Goal: Use online tool/utility: Utilize a website feature to perform a specific function

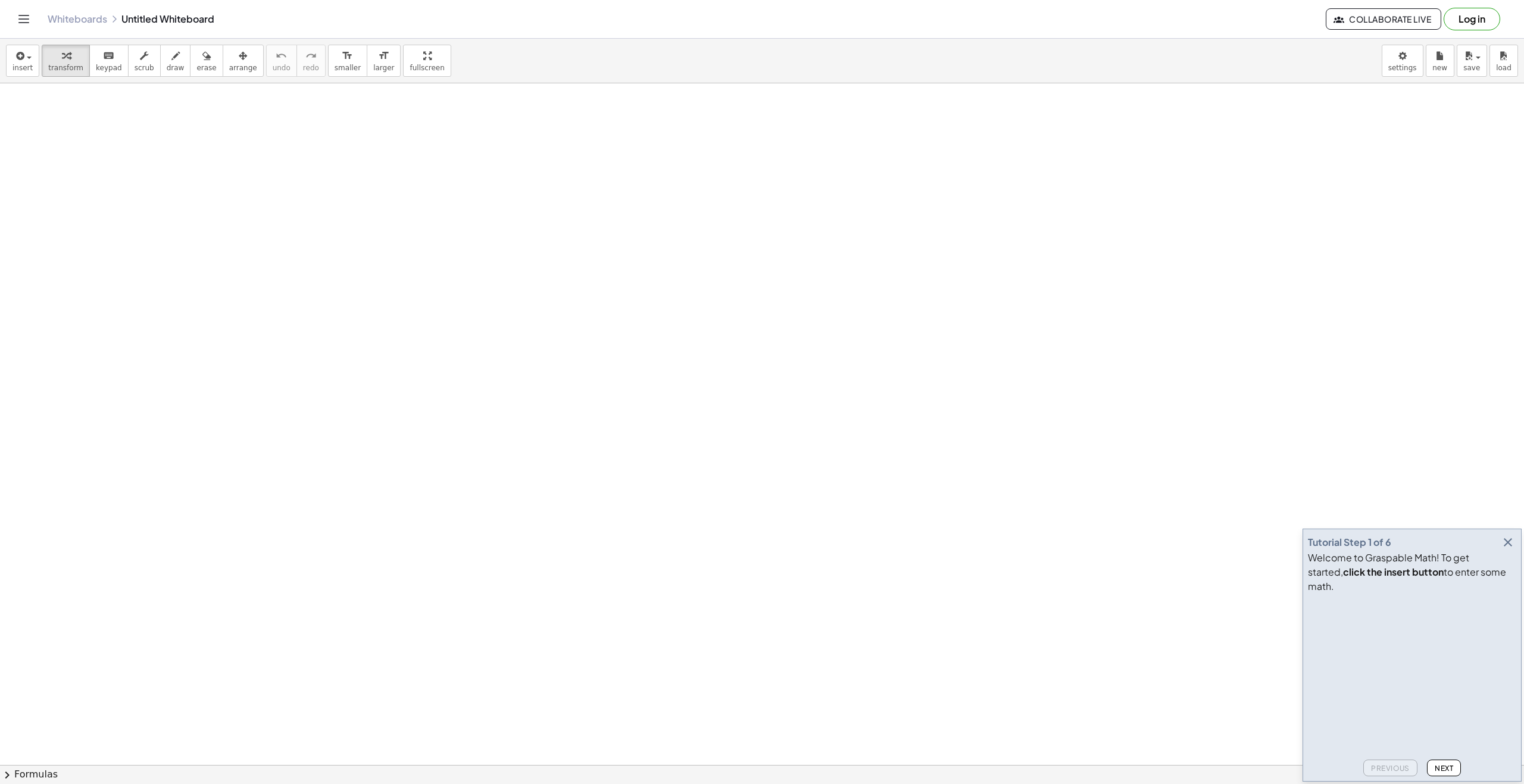
drag, startPoint x: 134, startPoint y: 200, endPoint x: 143, endPoint y: 185, distance: 17.5
click at [143, 185] on div at bounding box center [762, 764] width 1524 height 1363
click at [167, 65] on span "draw" at bounding box center [175, 68] width 18 height 9
click at [642, 773] on button "Next" at bounding box center [1444, 767] width 34 height 16
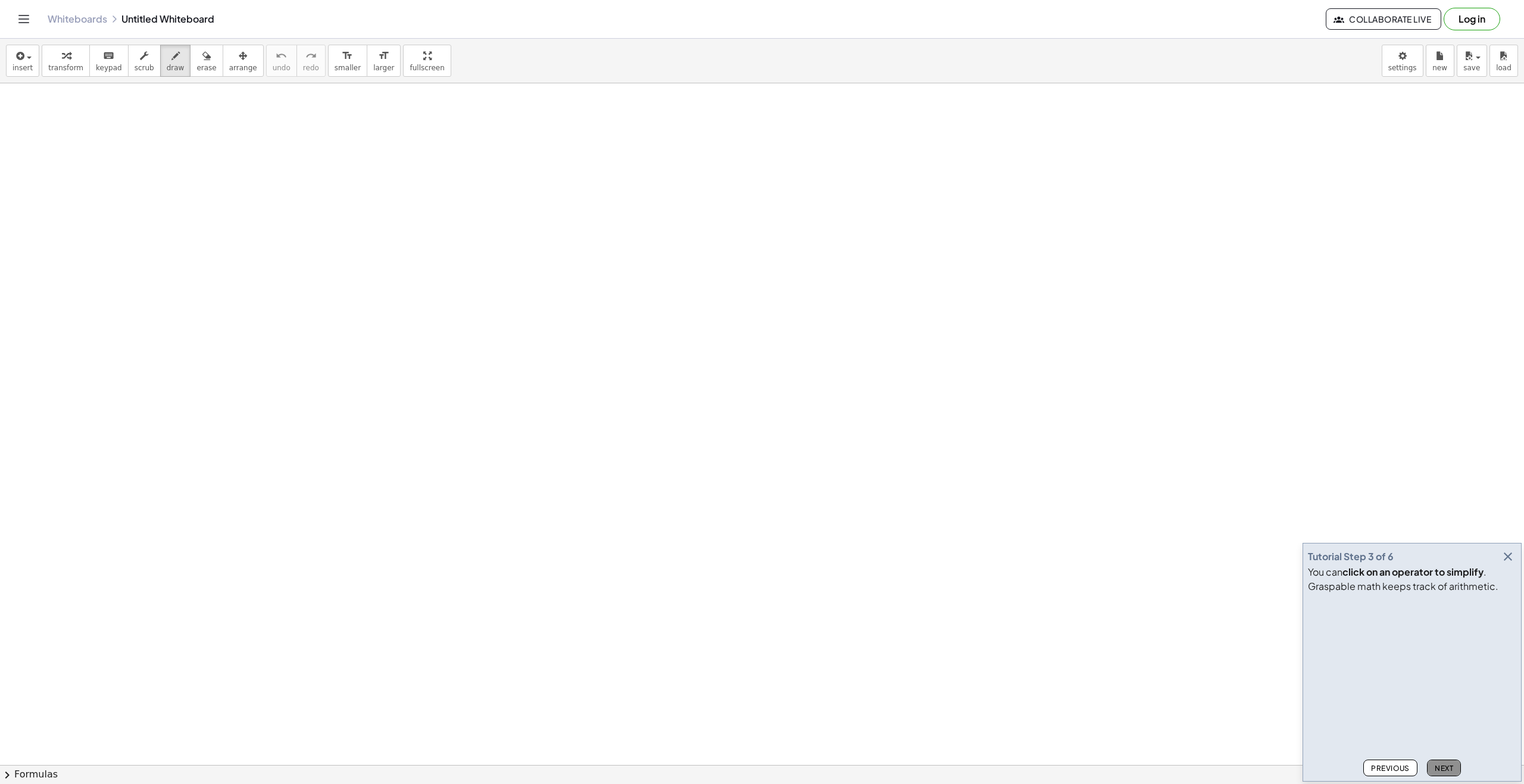
click at [642, 773] on button "Next" at bounding box center [1444, 767] width 34 height 16
click at [642, 773] on button "Next" at bounding box center [1444, 767] width 34 height 16
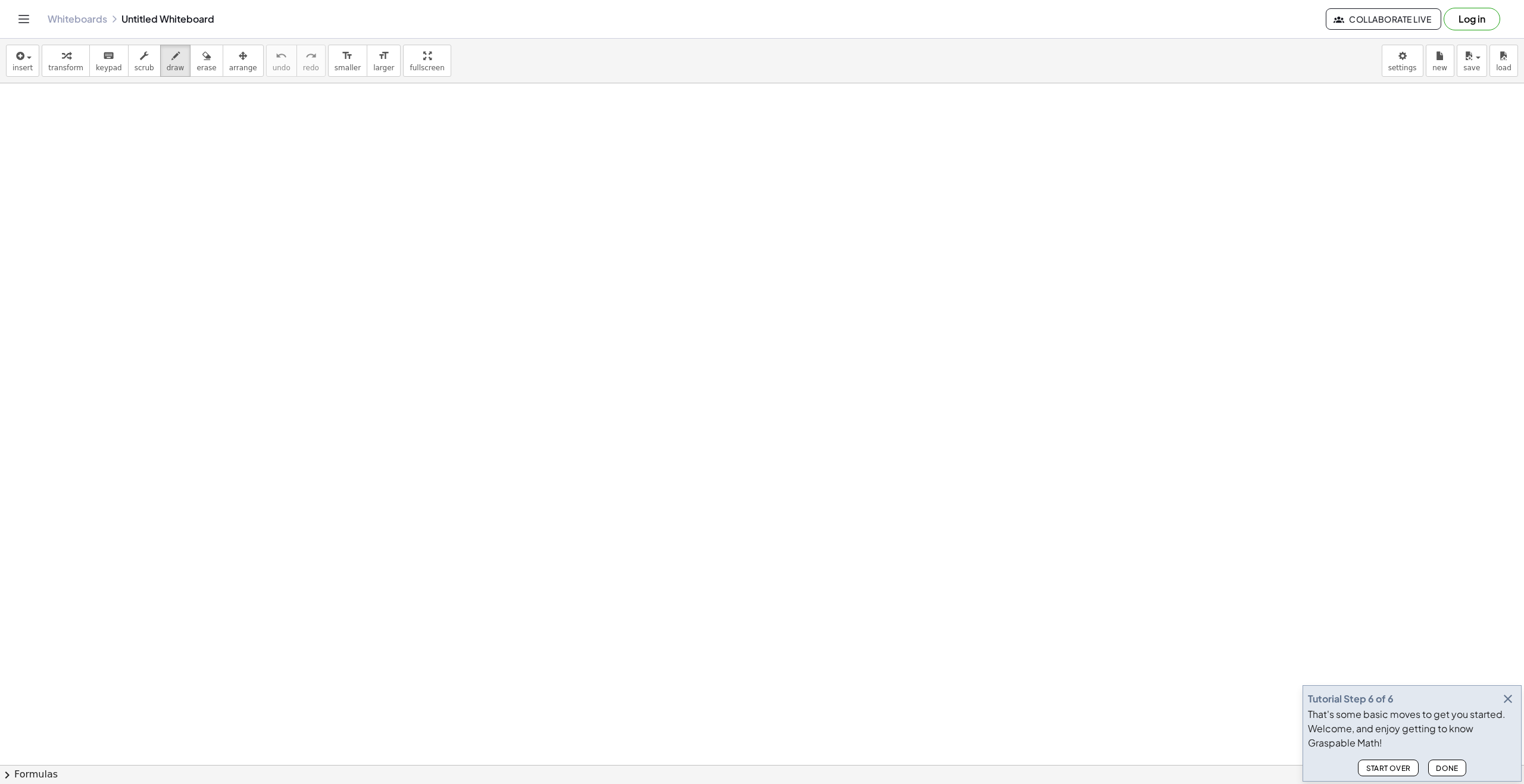
click at [642, 773] on button "Done" at bounding box center [1447, 767] width 38 height 16
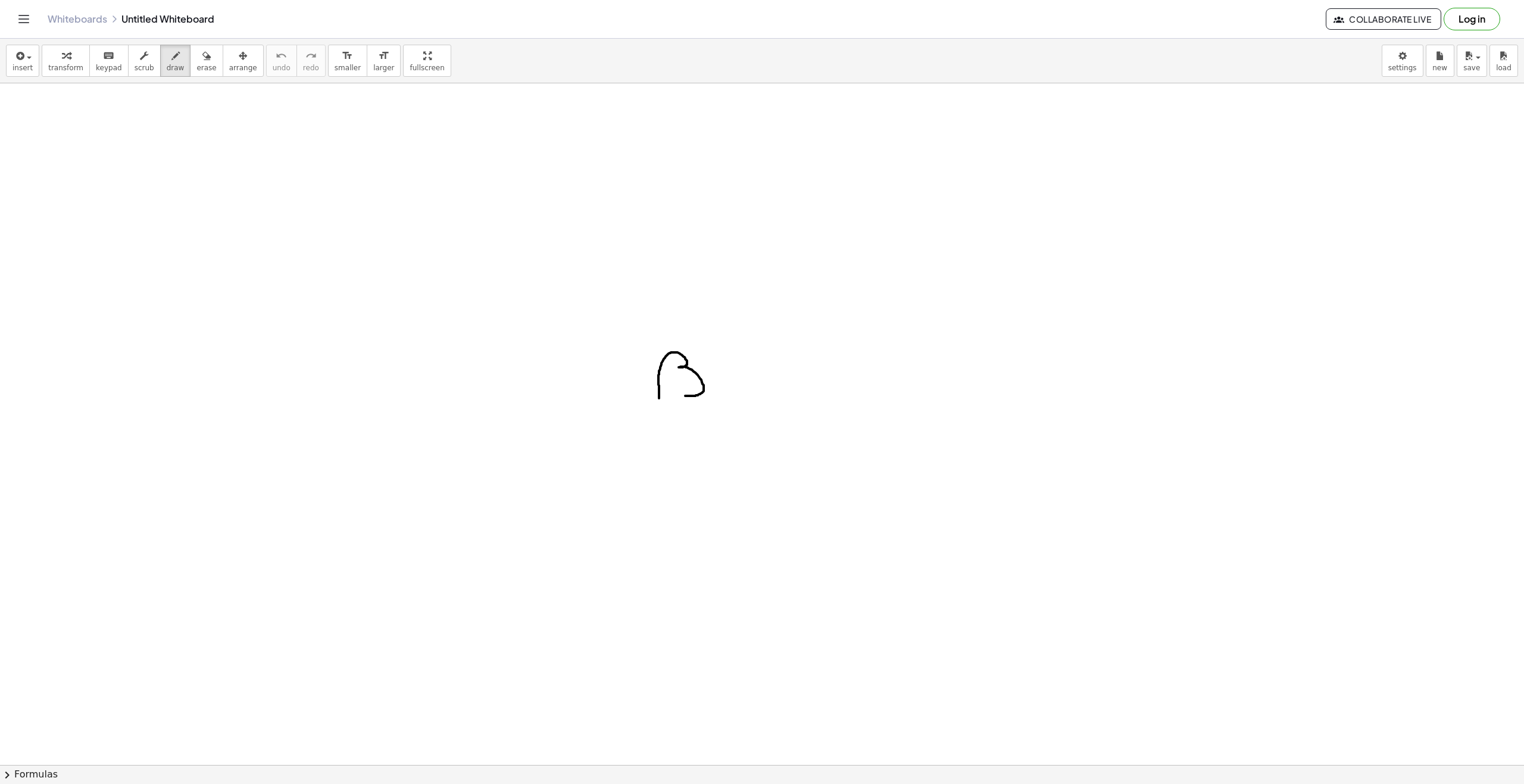
drag, startPoint x: 659, startPoint y: 398, endPoint x: 665, endPoint y: 393, distance: 7.8
click at [642, 393] on div at bounding box center [762, 764] width 1524 height 1363
drag, startPoint x: 283, startPoint y: 270, endPoint x: 318, endPoint y: 286, distance: 38.5
click at [318, 286] on div at bounding box center [762, 764] width 1524 height 1363
drag, startPoint x: 318, startPoint y: 261, endPoint x: 346, endPoint y: 264, distance: 28.2
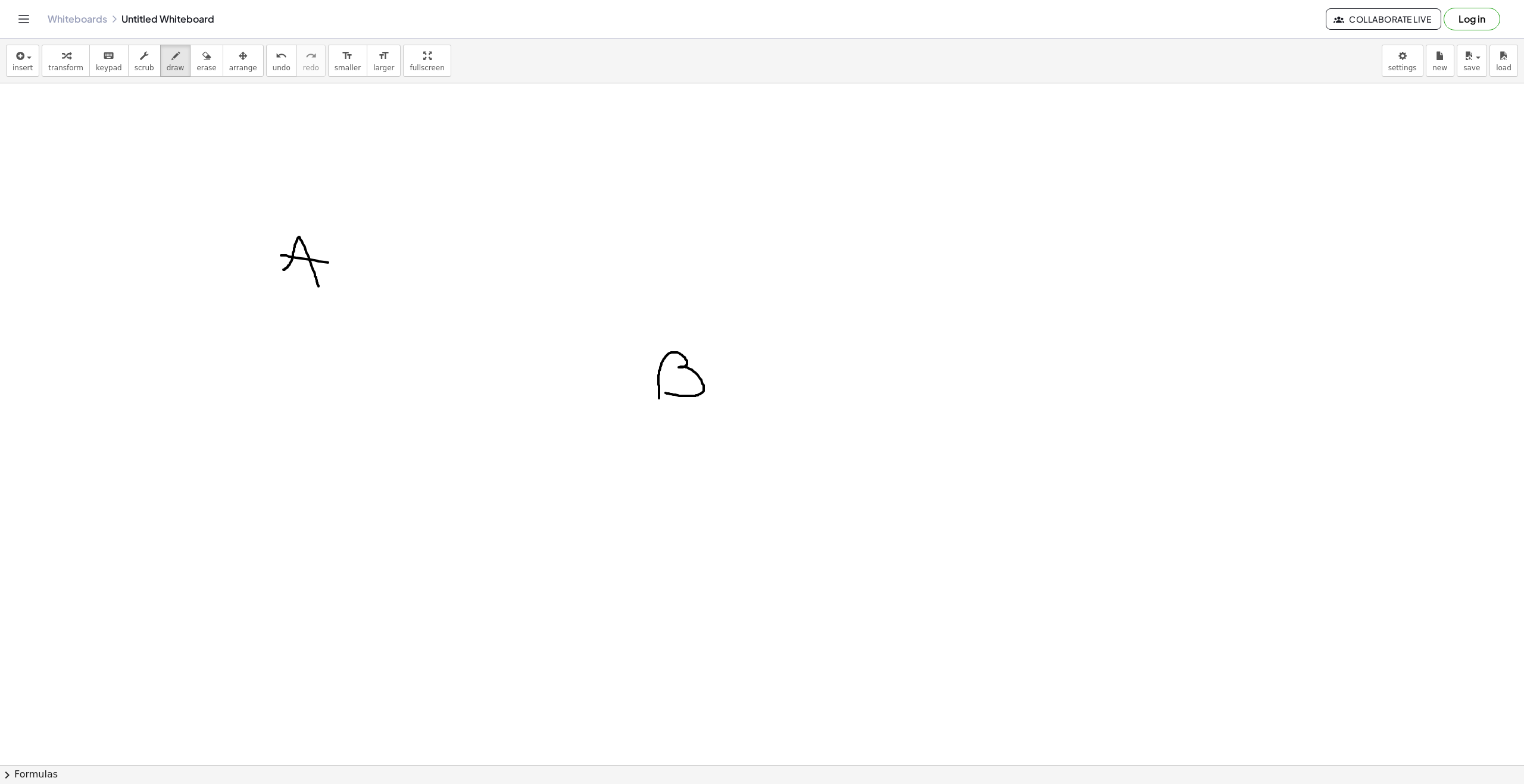
click at [346, 264] on div at bounding box center [762, 764] width 1524 height 1363
drag, startPoint x: 942, startPoint y: 138, endPoint x: 950, endPoint y: 182, distance: 44.7
click at [642, 180] on div at bounding box center [762, 764] width 1524 height 1363
drag, startPoint x: 922, startPoint y: 177, endPoint x: 967, endPoint y: 168, distance: 45.9
click at [642, 168] on div at bounding box center [762, 764] width 1524 height 1363
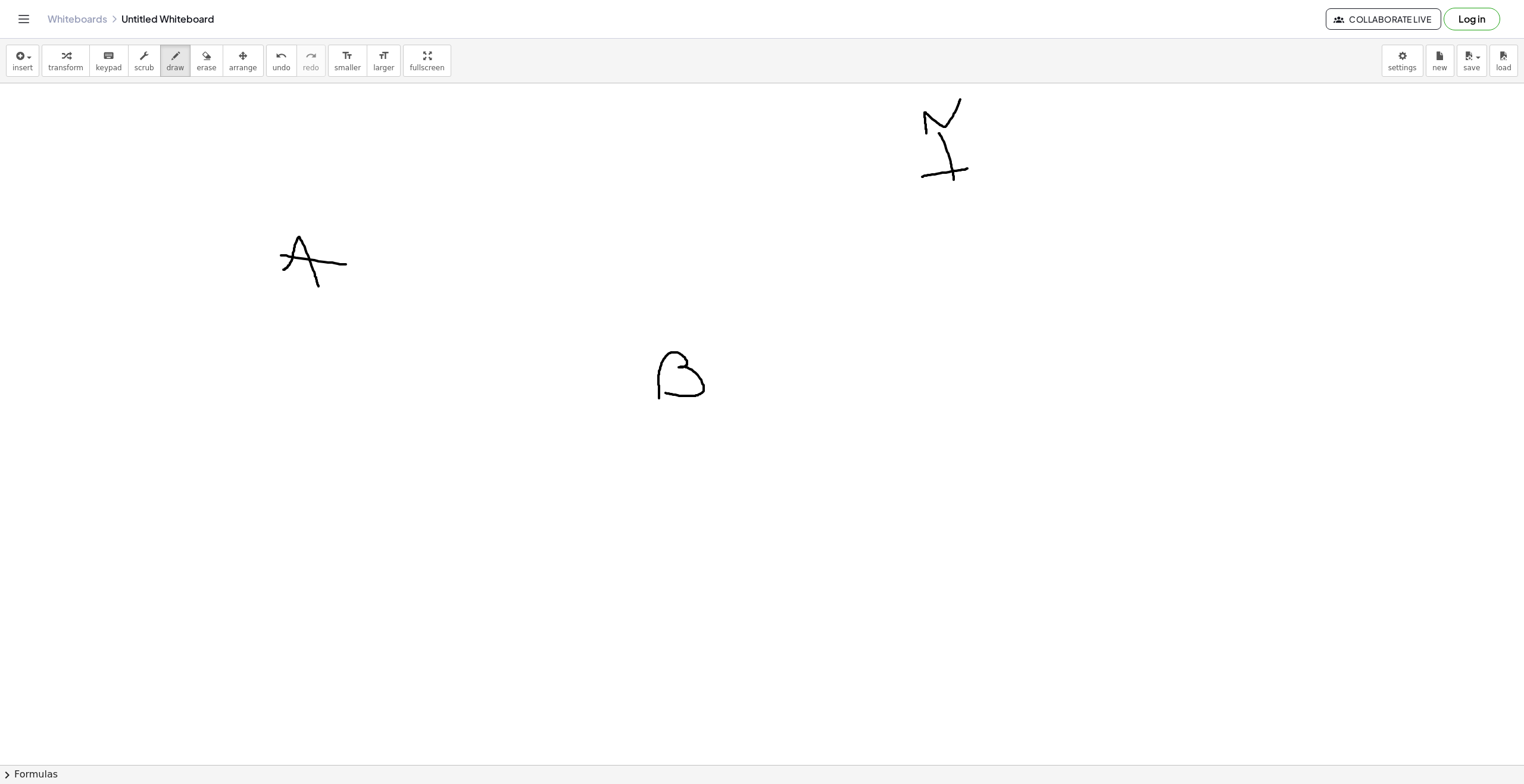
drag, startPoint x: 926, startPoint y: 134, endPoint x: 960, endPoint y: 99, distance: 48.8
click at [642, 99] on div at bounding box center [762, 764] width 1524 height 1363
drag, startPoint x: 991, startPoint y: 168, endPoint x: 1001, endPoint y: 158, distance: 14.1
click at [642, 153] on div at bounding box center [762, 764] width 1524 height 1363
drag, startPoint x: 994, startPoint y: 163, endPoint x: 1000, endPoint y: 163, distance: 6.0
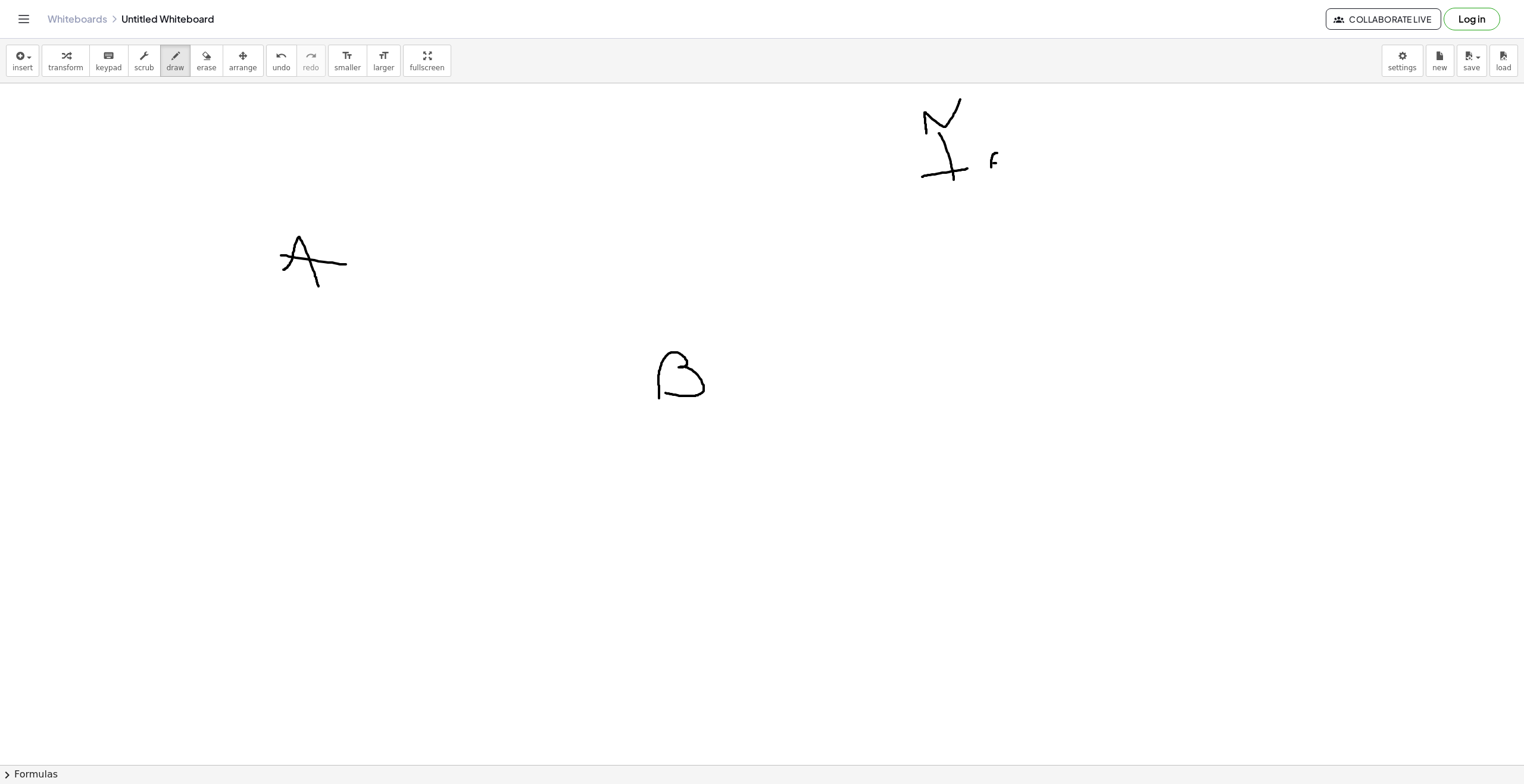
click at [642, 163] on div at bounding box center [762, 764] width 1524 height 1363
drag, startPoint x: 991, startPoint y: 169, endPoint x: 997, endPoint y: 169, distance: 6.0
click at [642, 169] on div at bounding box center [762, 764] width 1524 height 1363
drag, startPoint x: 949, startPoint y: 188, endPoint x: 937, endPoint y: 197, distance: 15.0
click at [642, 200] on div at bounding box center [762, 764] width 1524 height 1363
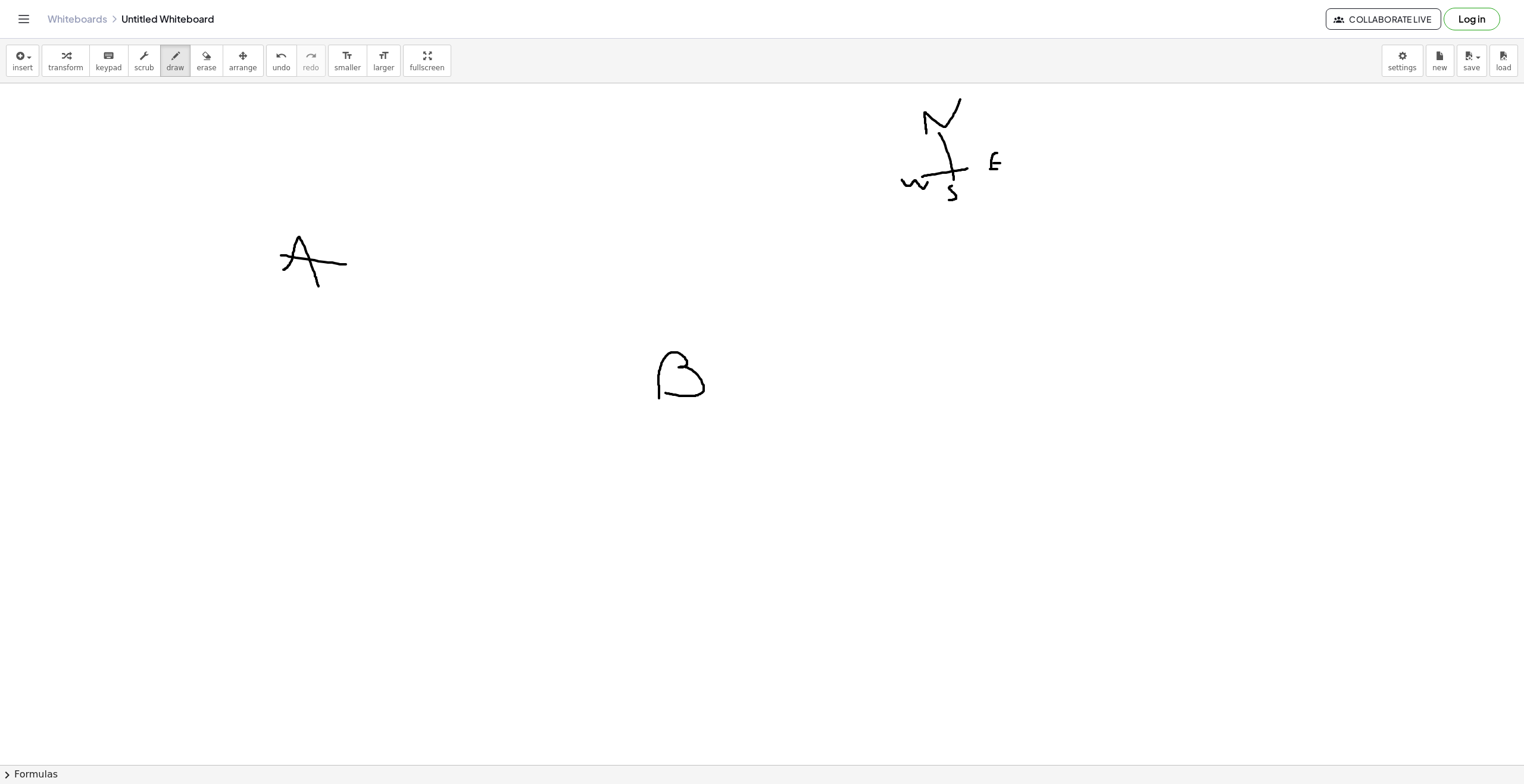
drag, startPoint x: 902, startPoint y: 180, endPoint x: 928, endPoint y: 181, distance: 26.0
click at [642, 181] on div at bounding box center [762, 764] width 1524 height 1363
drag, startPoint x: 374, startPoint y: 275, endPoint x: 651, endPoint y: 269, distance: 277.1
click at [642, 269] on div at bounding box center [762, 764] width 1524 height 1363
drag, startPoint x: 375, startPoint y: 278, endPoint x: 375, endPoint y: 366, distance: 88.0
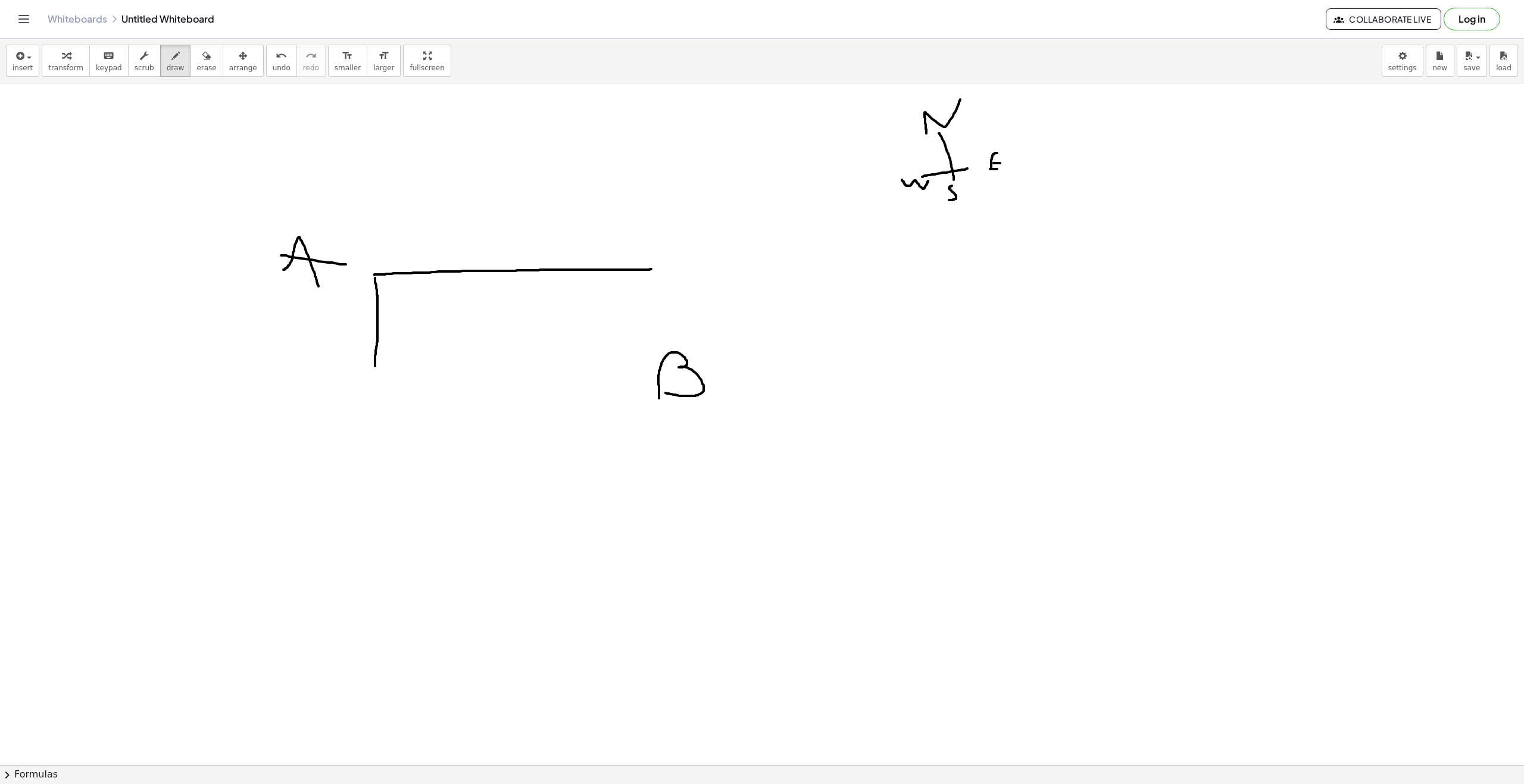
click at [375, 366] on div at bounding box center [762, 764] width 1524 height 1363
drag, startPoint x: 288, startPoint y: 315, endPoint x: 318, endPoint y: 330, distance: 33.5
click at [318, 330] on div at bounding box center [762, 764] width 1524 height 1363
click at [337, 325] on div at bounding box center [762, 764] width 1524 height 1363
drag, startPoint x: 493, startPoint y: 215, endPoint x: 487, endPoint y: 244, distance: 29.6
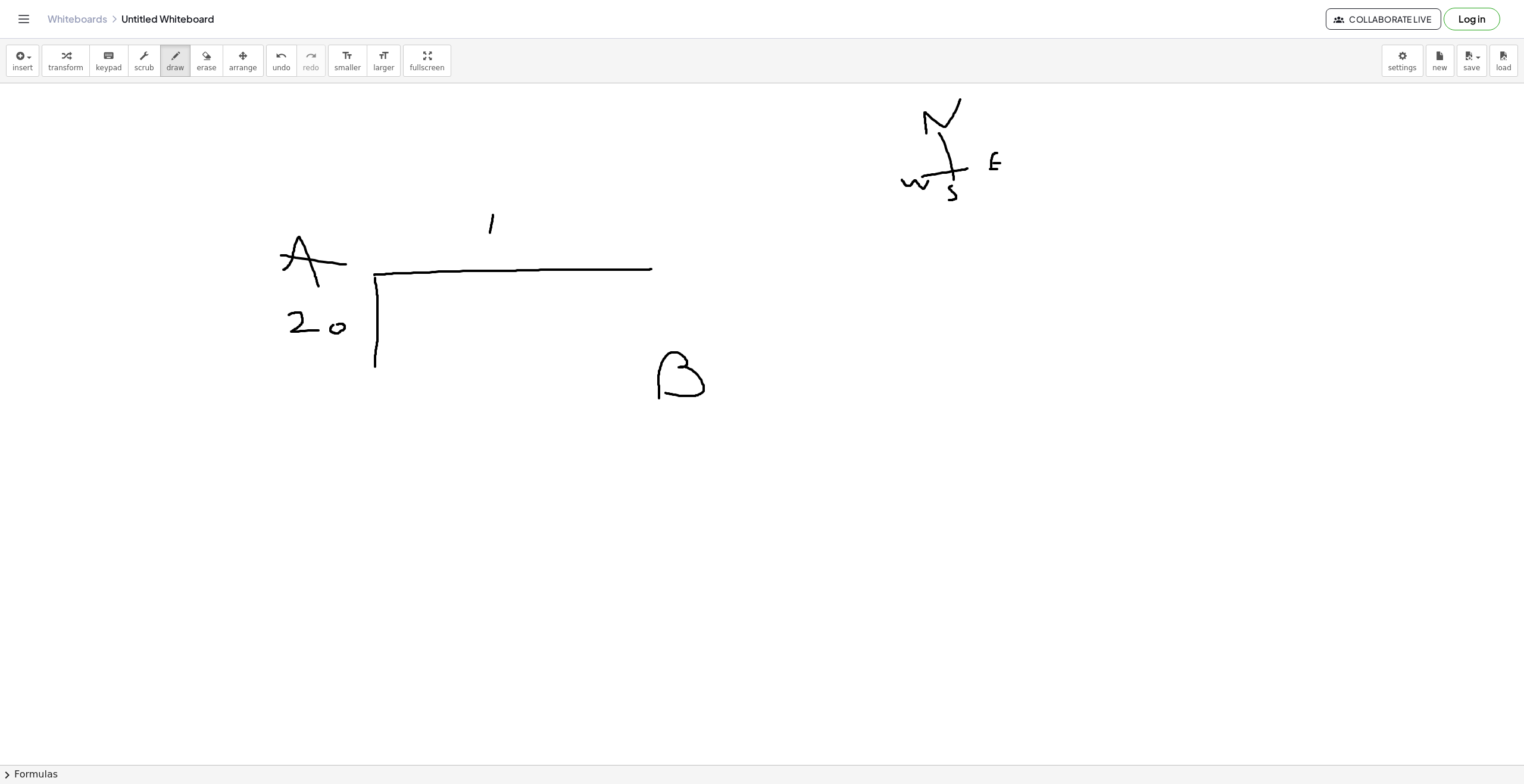
click at [487, 244] on div at bounding box center [762, 764] width 1524 height 1363
drag, startPoint x: 534, startPoint y: 220, endPoint x: 505, endPoint y: 248, distance: 40.3
click at [505, 249] on div at bounding box center [762, 764] width 1524 height 1363
click at [553, 238] on div at bounding box center [762, 764] width 1524 height 1363
drag, startPoint x: 379, startPoint y: 371, endPoint x: 653, endPoint y: 278, distance: 289.4
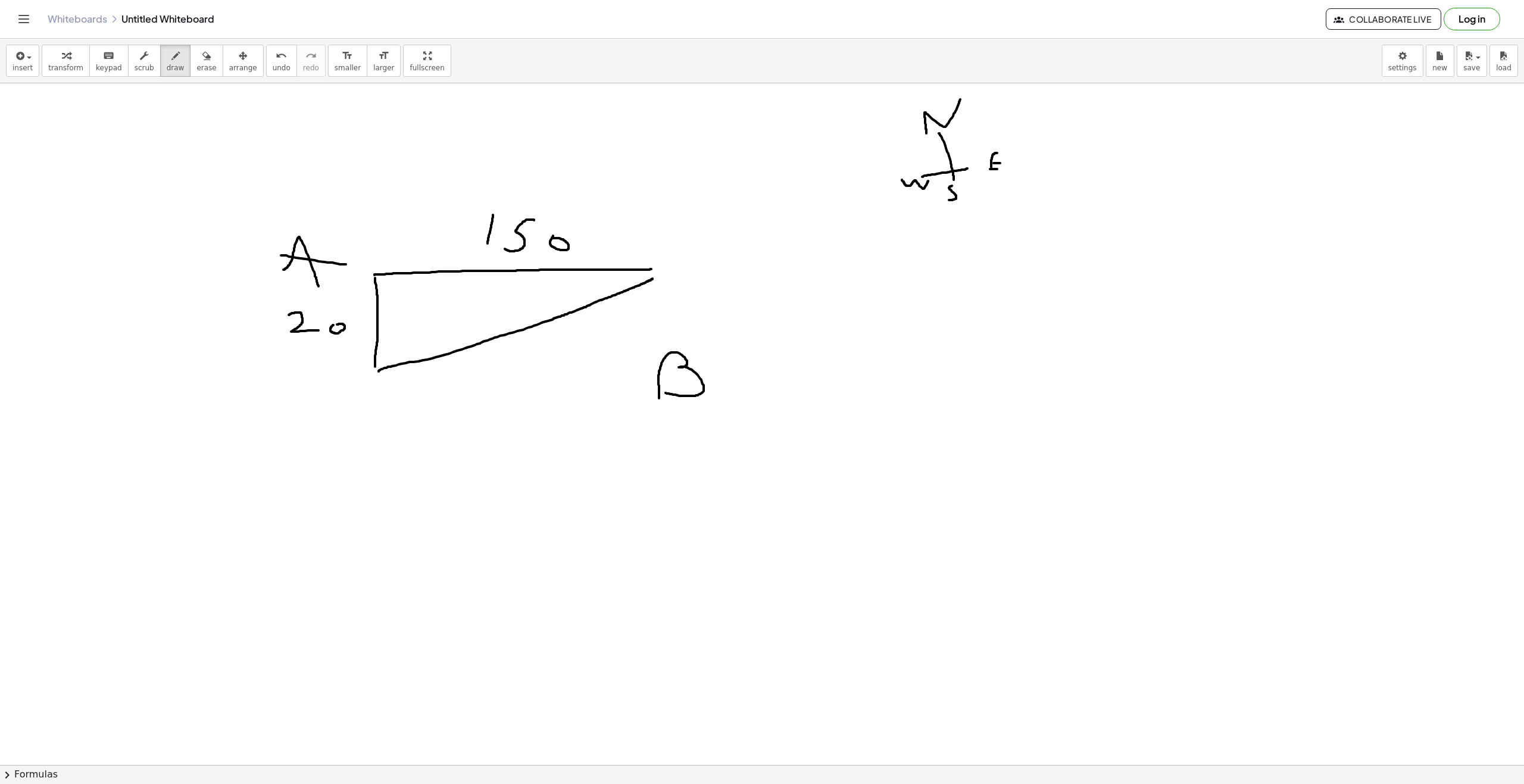
click at [642, 278] on div at bounding box center [762, 764] width 1524 height 1363
drag, startPoint x: 906, startPoint y: 518, endPoint x: 902, endPoint y: 523, distance: 6.4
click at [642, 523] on div at bounding box center [762, 764] width 1524 height 1363
drag, startPoint x: 1114, startPoint y: 464, endPoint x: 1136, endPoint y: 477, distance: 25.6
click at [642, 477] on div at bounding box center [762, 764] width 1524 height 1363
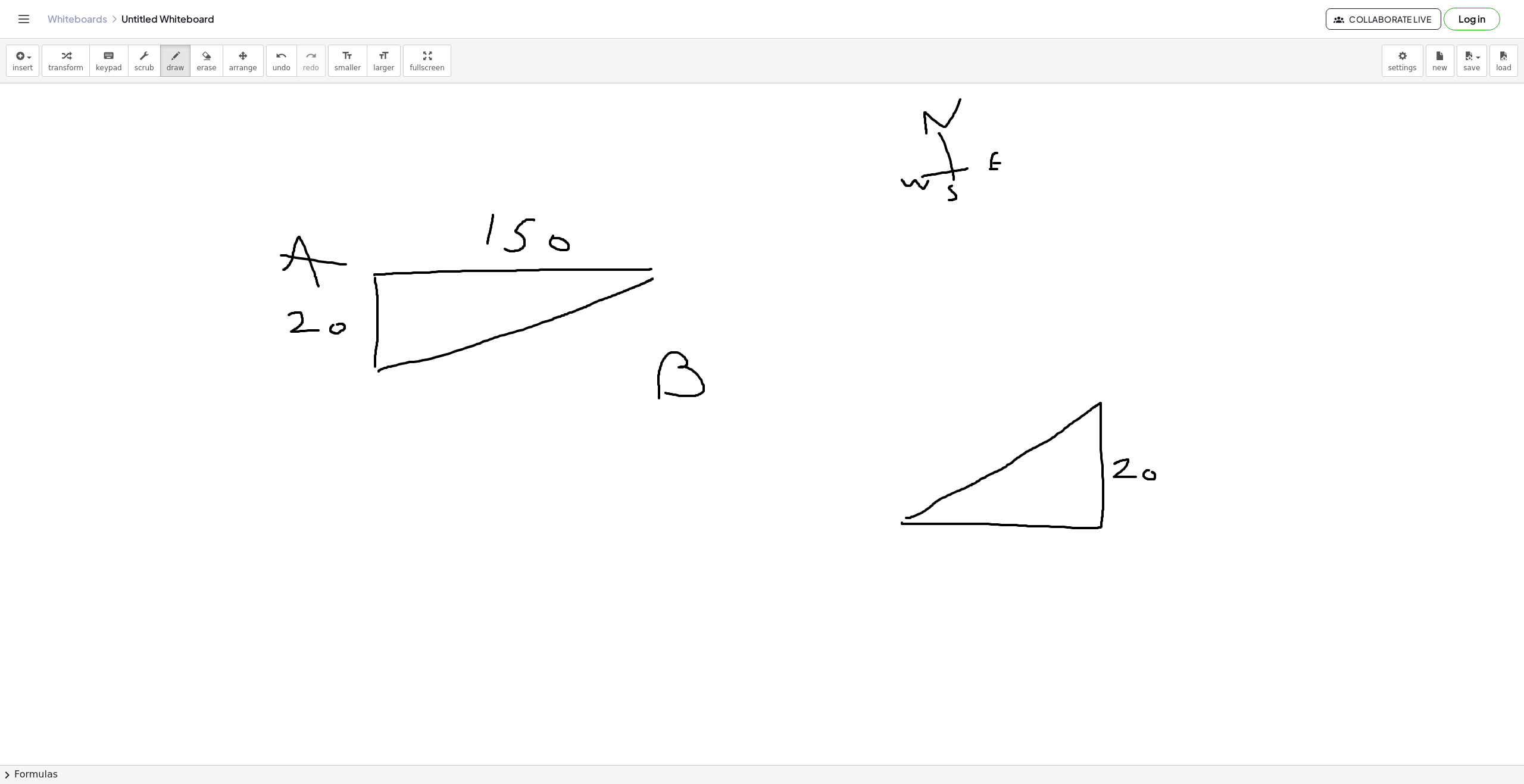
drag, startPoint x: 1149, startPoint y: 470, endPoint x: 1079, endPoint y: 464, distance: 70.3
click at [642, 472] on div at bounding box center [762, 764] width 1524 height 1363
drag, startPoint x: 950, startPoint y: 440, endPoint x: 954, endPoint y: 459, distance: 19.4
click at [642, 459] on div at bounding box center [762, 764] width 1524 height 1363
drag, startPoint x: 983, startPoint y: 437, endPoint x: 973, endPoint y: 456, distance: 21.5
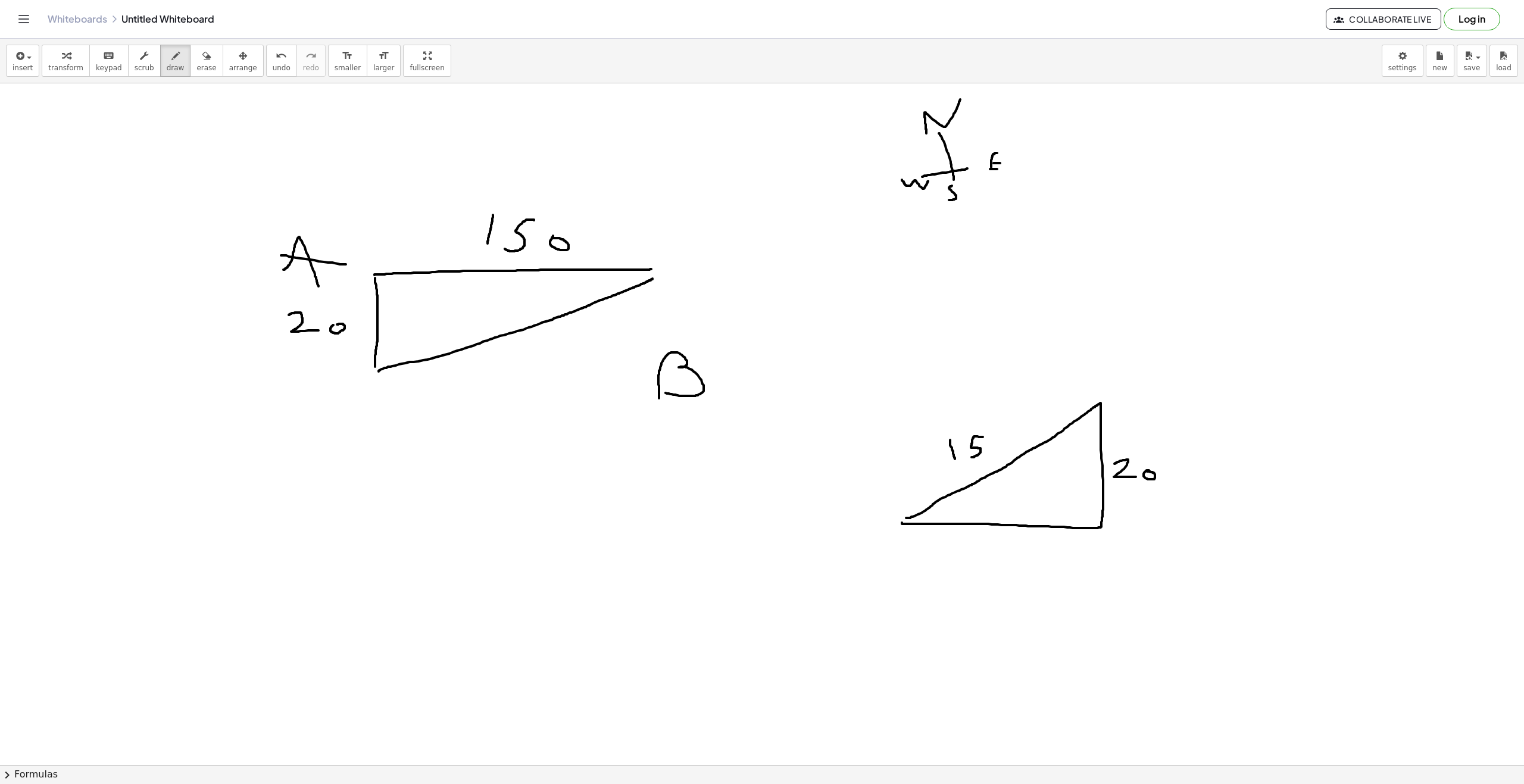
click at [642, 457] on div at bounding box center [762, 764] width 1524 height 1363
click at [642, 443] on div at bounding box center [762, 764] width 1524 height 1363
drag, startPoint x: 1084, startPoint y: 377, endPoint x: 1020, endPoint y: 421, distance: 77.7
click at [642, 373] on div at bounding box center [762, 764] width 1524 height 1363
drag, startPoint x: 856, startPoint y: 522, endPoint x: 871, endPoint y: 528, distance: 16.2
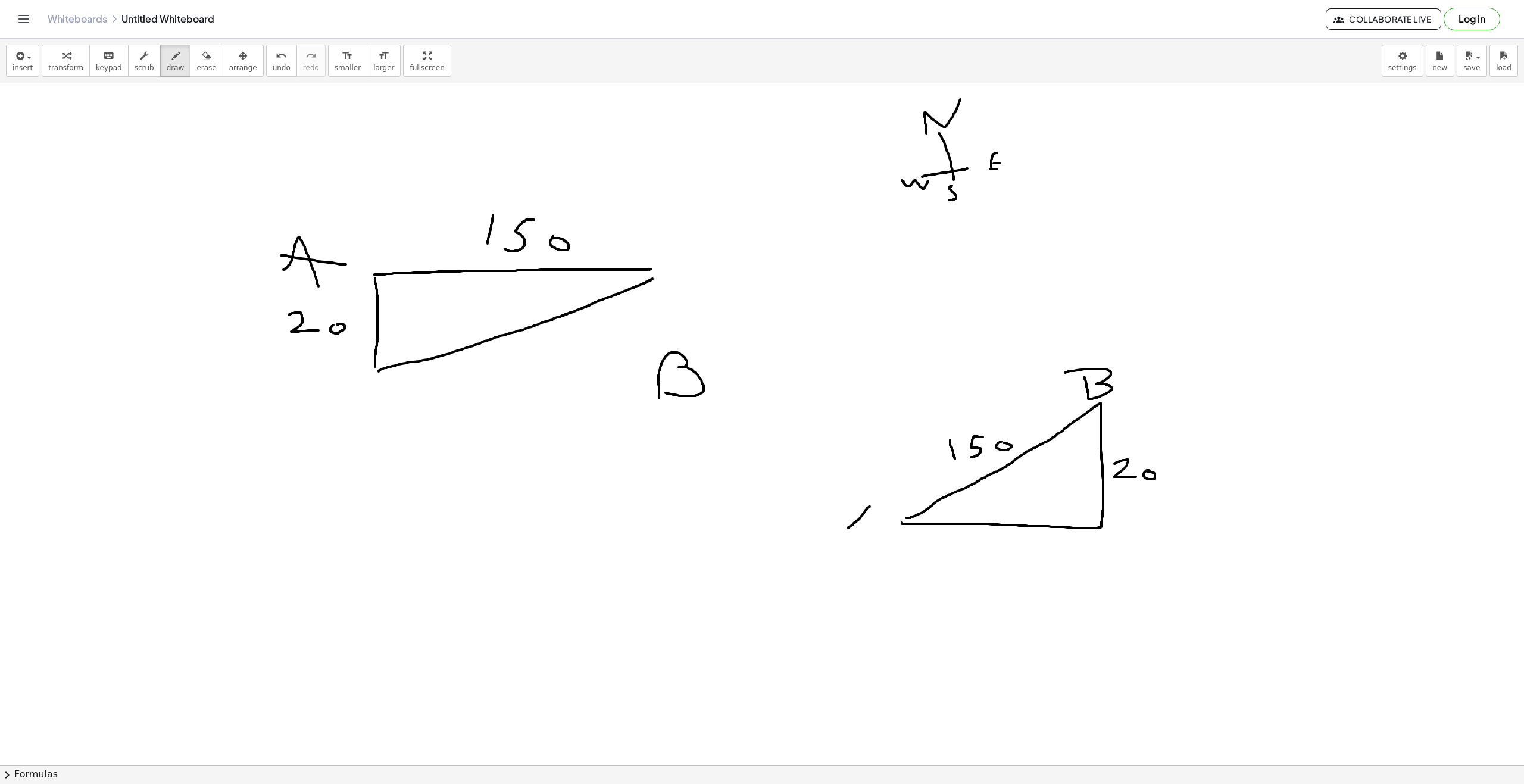
click at [642, 528] on div at bounding box center [762, 764] width 1524 height 1363
drag, startPoint x: 862, startPoint y: 523, endPoint x: 883, endPoint y: 518, distance: 21.6
click at [642, 518] on div at bounding box center [762, 764] width 1524 height 1363
drag, startPoint x: 996, startPoint y: 535, endPoint x: 994, endPoint y: 562, distance: 27.1
click at [642, 556] on div at bounding box center [762, 764] width 1524 height 1363
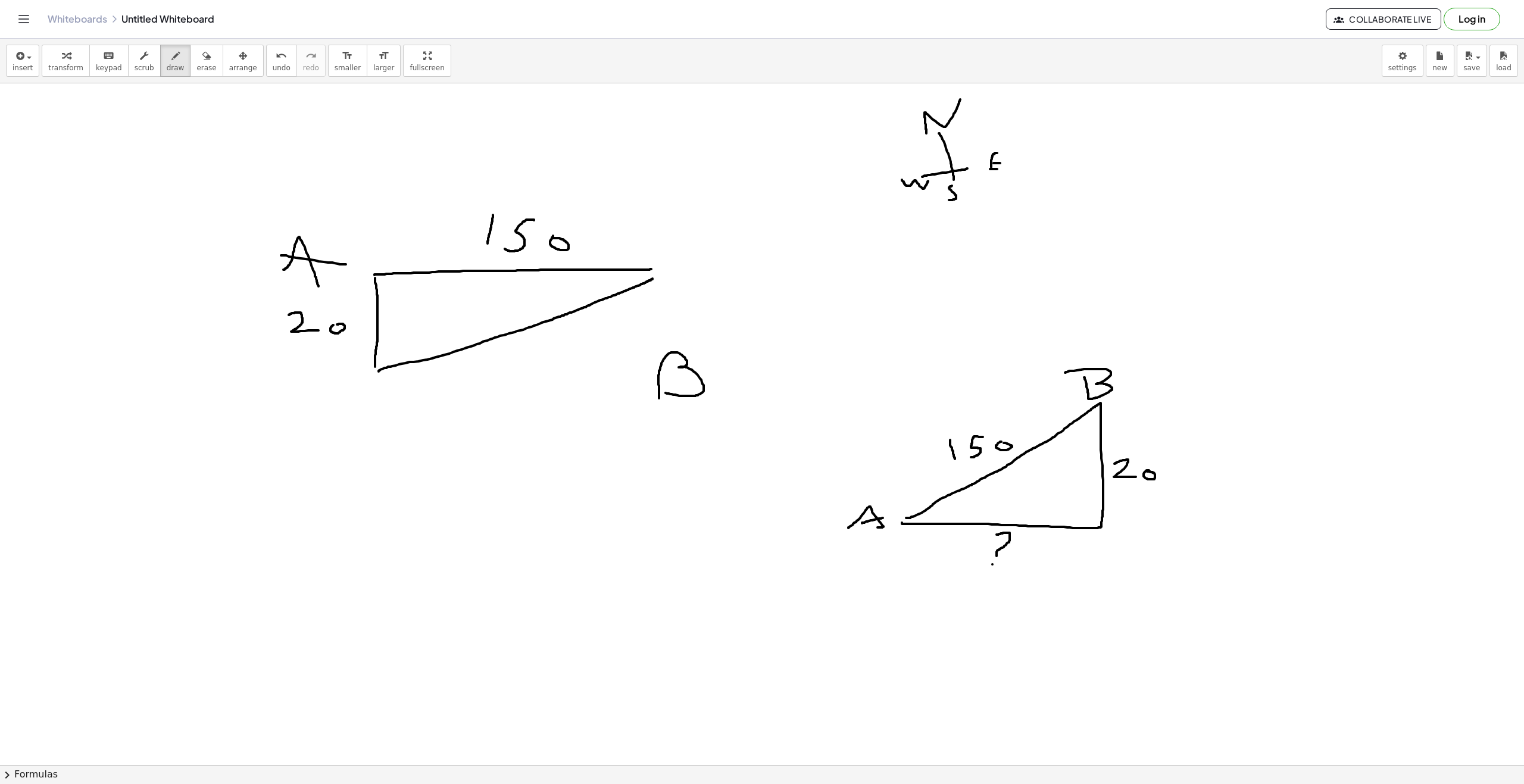
click at [642, 565] on div at bounding box center [762, 764] width 1524 height 1363
drag, startPoint x: 956, startPoint y: 497, endPoint x: 958, endPoint y: 518, distance: 21.1
click at [642, 518] on div at bounding box center [762, 764] width 1524 height 1363
drag, startPoint x: 976, startPoint y: 496, endPoint x: 971, endPoint y: 510, distance: 14.9
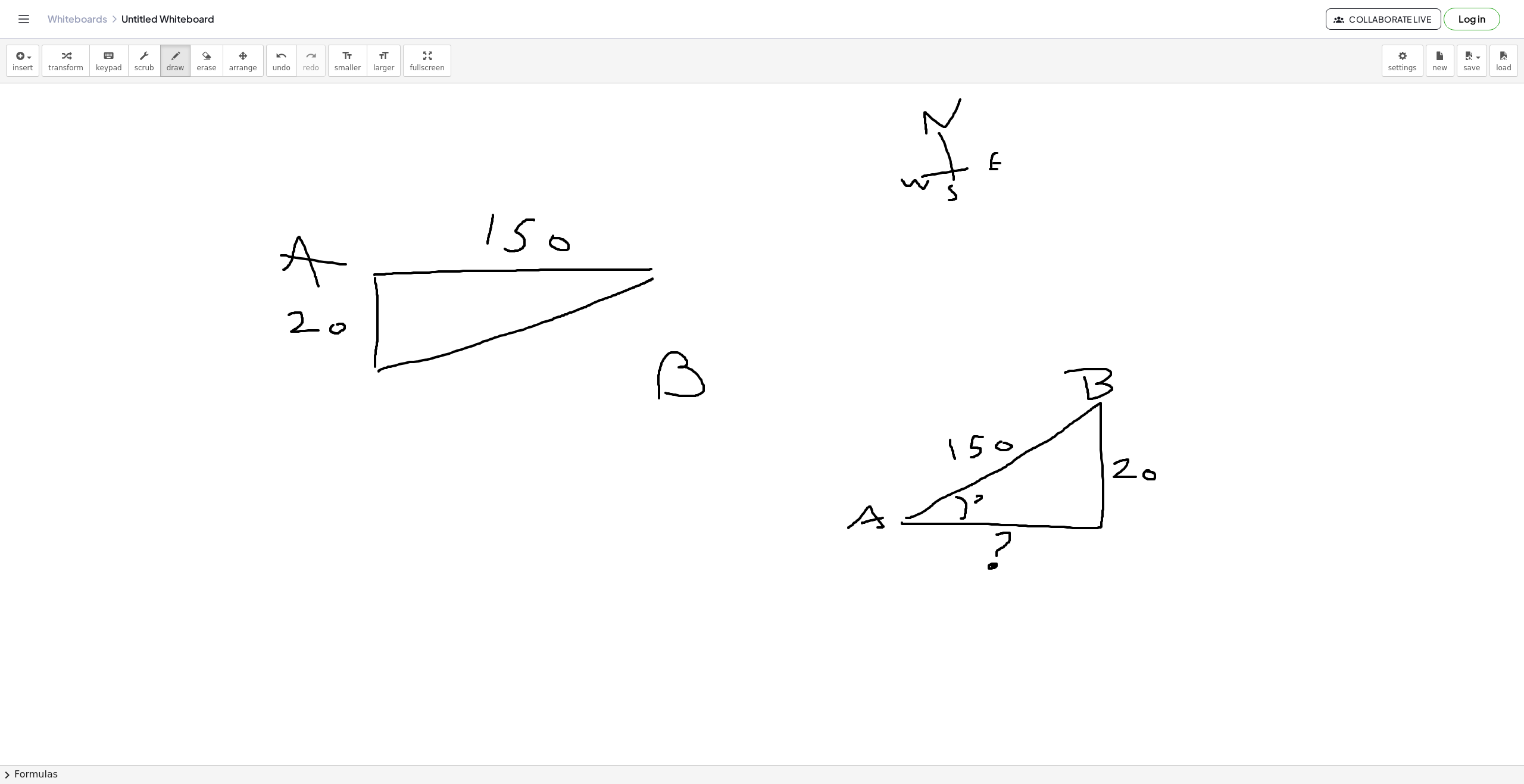
click at [642, 510] on div at bounding box center [762, 764] width 1524 height 1363
click at [642, 507] on div at bounding box center [762, 764] width 1524 height 1363
click at [642, 513] on div at bounding box center [762, 764] width 1524 height 1363
drag, startPoint x: 1020, startPoint y: 511, endPoint x: 1025, endPoint y: 503, distance: 9.4
click at [642, 503] on div at bounding box center [762, 764] width 1524 height 1363
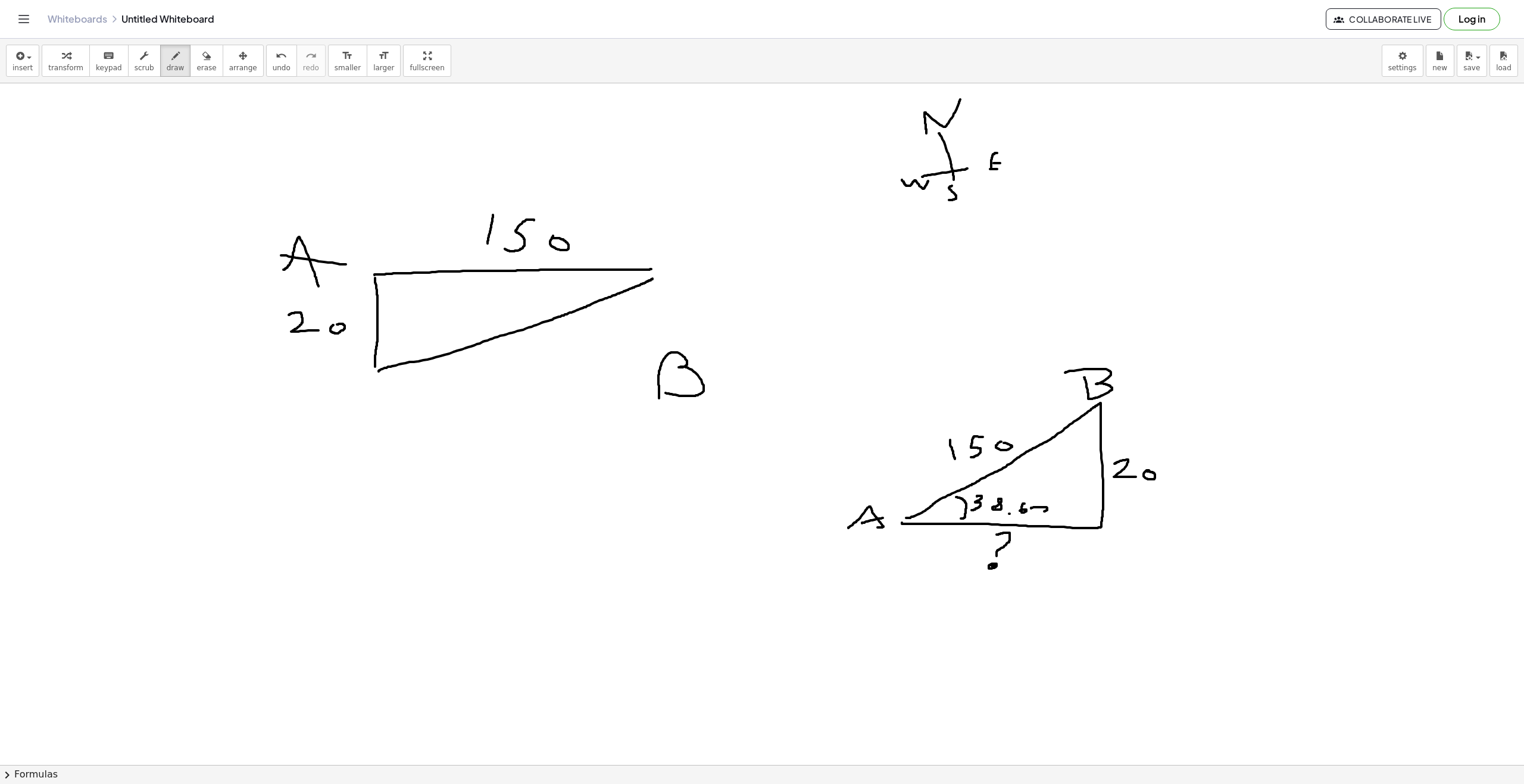
drag, startPoint x: 1046, startPoint y: 507, endPoint x: 1038, endPoint y: 504, distance: 8.5
click at [642, 506] on div at bounding box center [762, 764] width 1524 height 1363
drag, startPoint x: 1074, startPoint y: 428, endPoint x: 1088, endPoint y: 437, distance: 16.6
click at [642, 437] on div at bounding box center [762, 764] width 1524 height 1363
drag, startPoint x: 1038, startPoint y: 450, endPoint x: 1046, endPoint y: 462, distance: 14.4
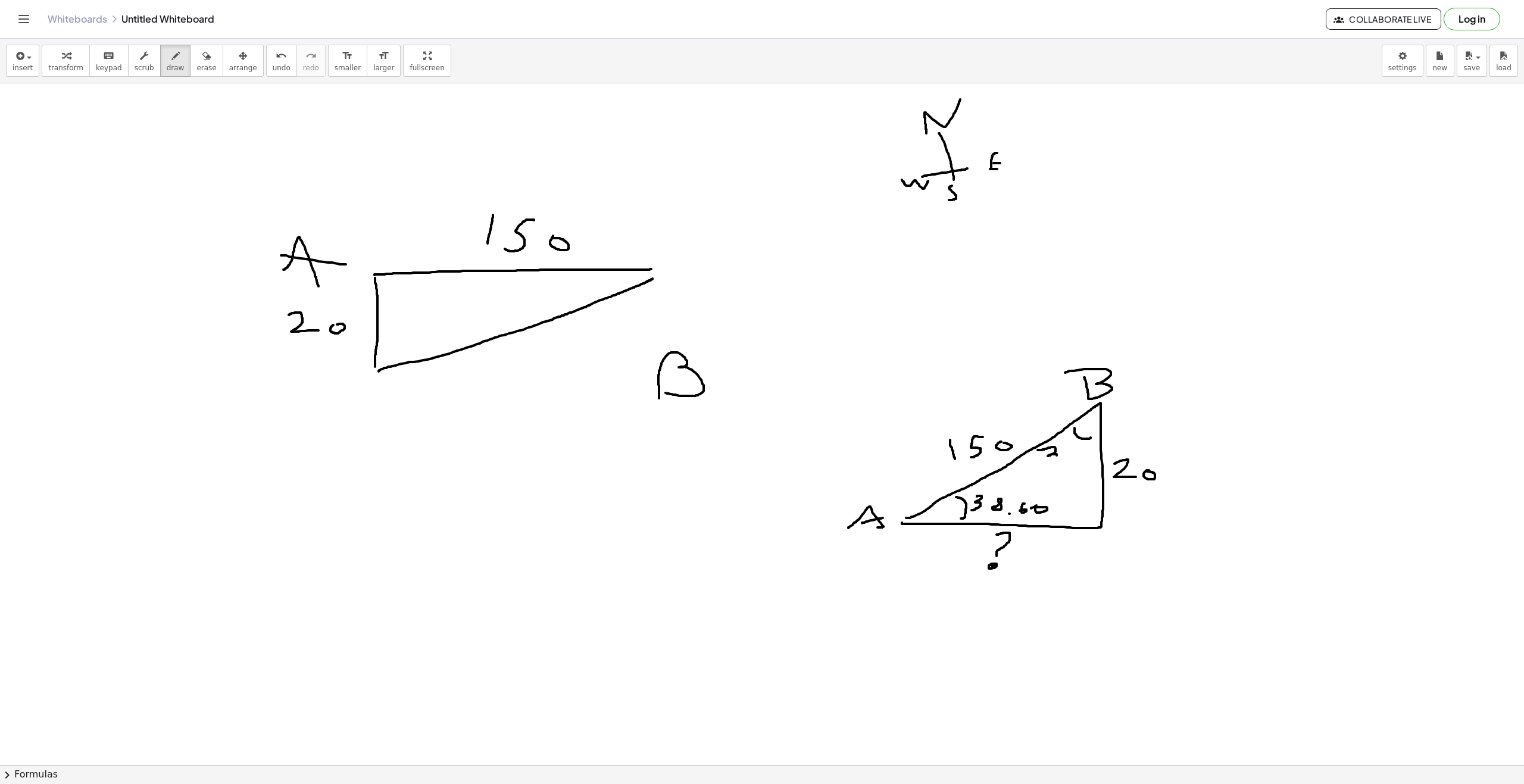
click at [642, 462] on div at bounding box center [762, 764] width 1524 height 1363
click at [642, 455] on div at bounding box center [762, 764] width 1524 height 1363
click at [642, 462] on div at bounding box center [762, 764] width 1524 height 1363
drag, startPoint x: 1079, startPoint y: 453, endPoint x: 1090, endPoint y: 459, distance: 12.5
click at [642, 459] on div at bounding box center [762, 764] width 1524 height 1363
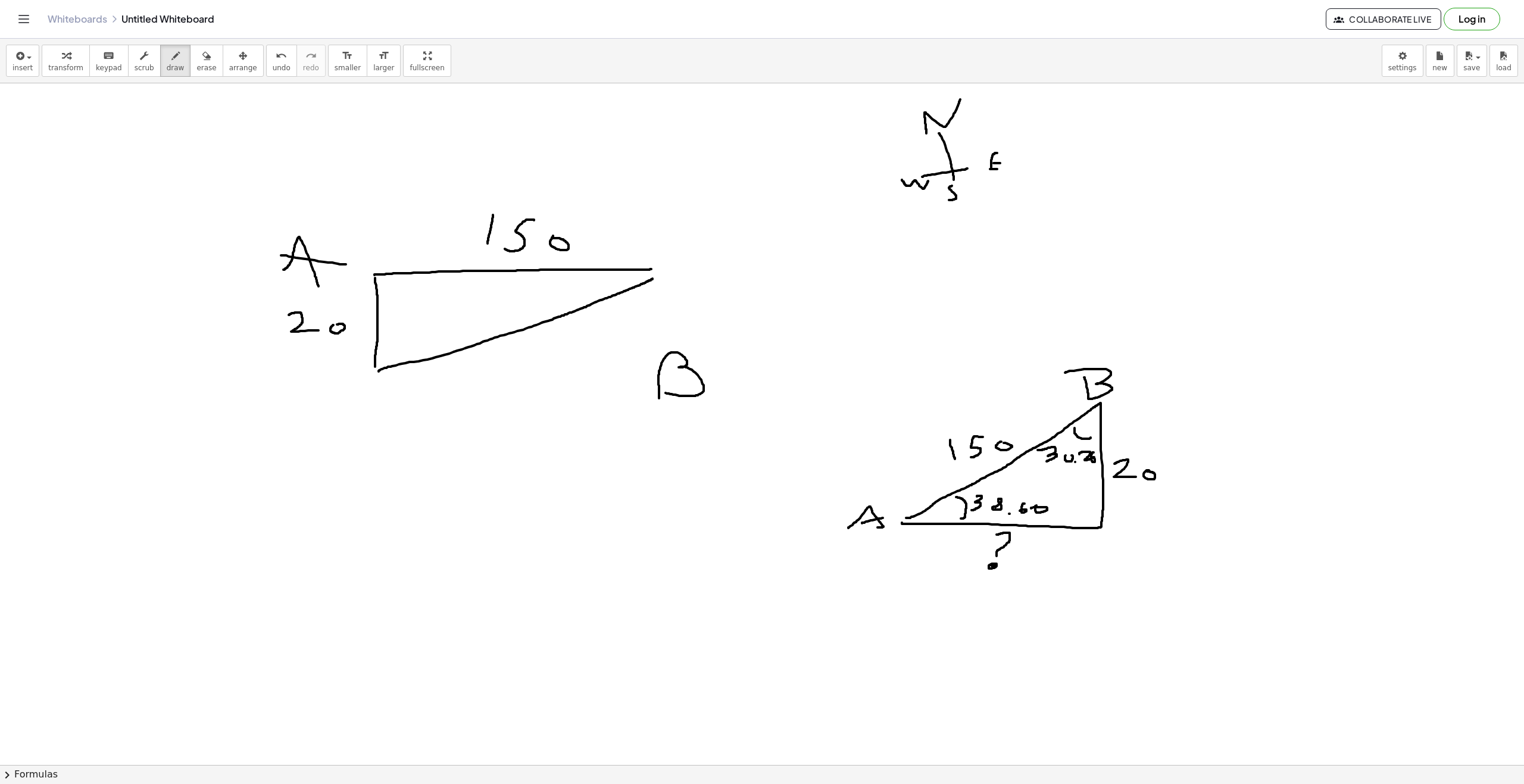
click at [642, 452] on div at bounding box center [762, 764] width 1524 height 1363
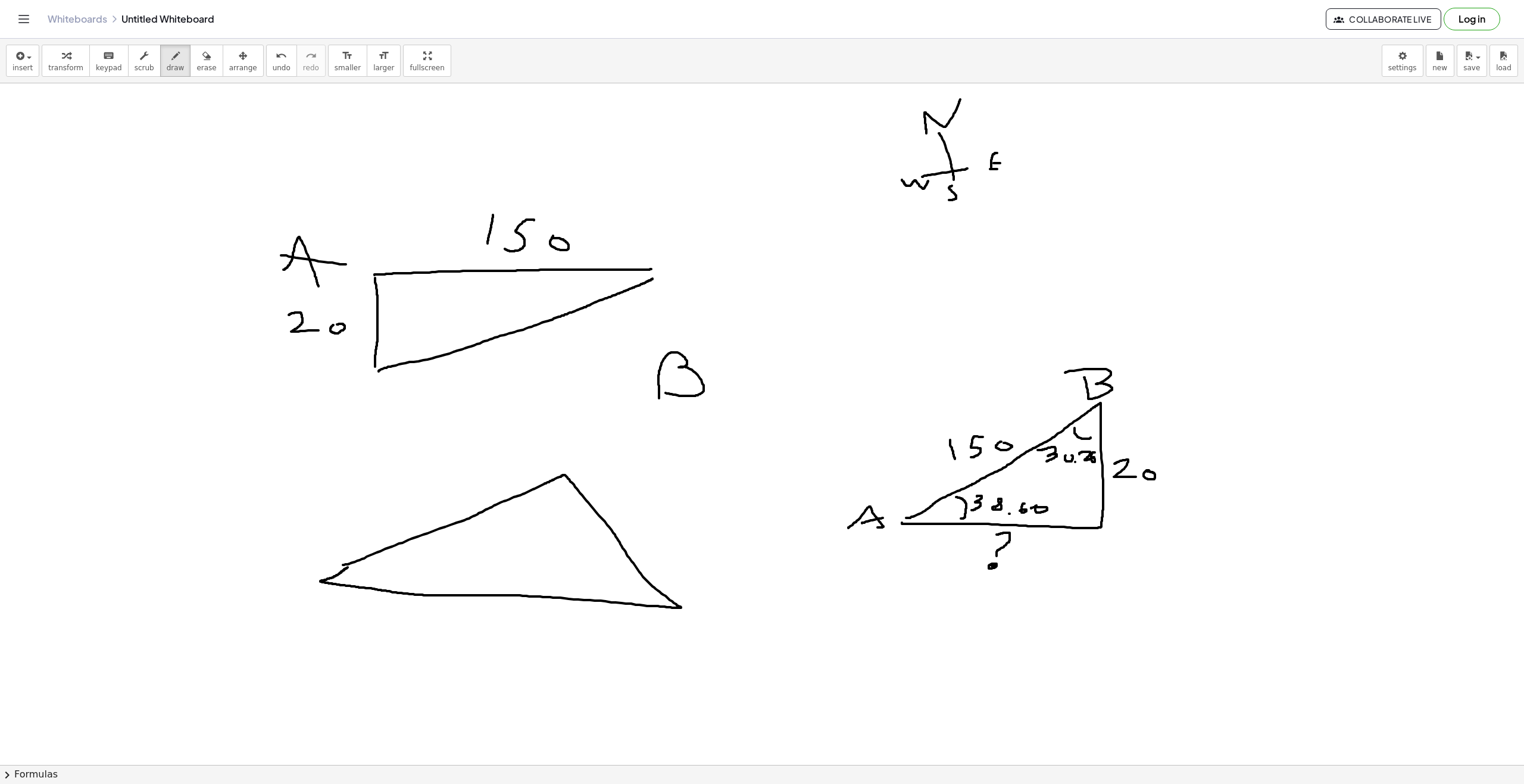
click at [348, 567] on div at bounding box center [762, 764] width 1524 height 1363
drag, startPoint x: 1090, startPoint y: 259, endPoint x: 1265, endPoint y: 235, distance: 176.6
click at [642, 233] on div at bounding box center [762, 764] width 1524 height 1363
drag, startPoint x: 1139, startPoint y: 275, endPoint x: 1201, endPoint y: 281, distance: 62.3
click at [642, 311] on div at bounding box center [762, 764] width 1524 height 1363
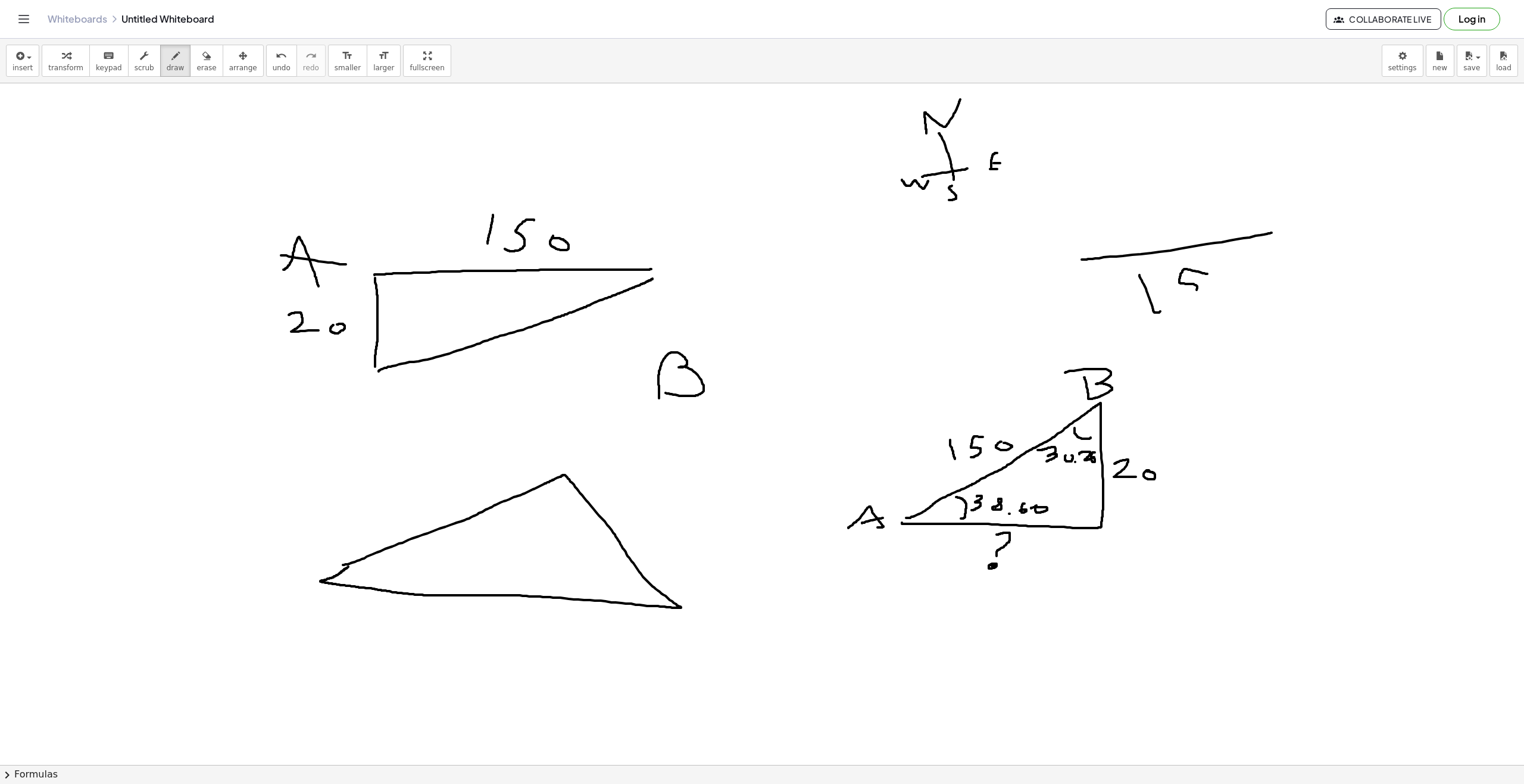
drag, startPoint x: 1207, startPoint y: 274, endPoint x: 1217, endPoint y: 288, distance: 17.2
click at [642, 305] on div at bounding box center [762, 764] width 1524 height 1363
drag, startPoint x: 1220, startPoint y: 298, endPoint x: 1239, endPoint y: 252, distance: 49.8
click at [642, 285] on div at bounding box center [762, 764] width 1524 height 1363
drag, startPoint x: 1252, startPoint y: 149, endPoint x: 1276, endPoint y: 240, distance: 94.1
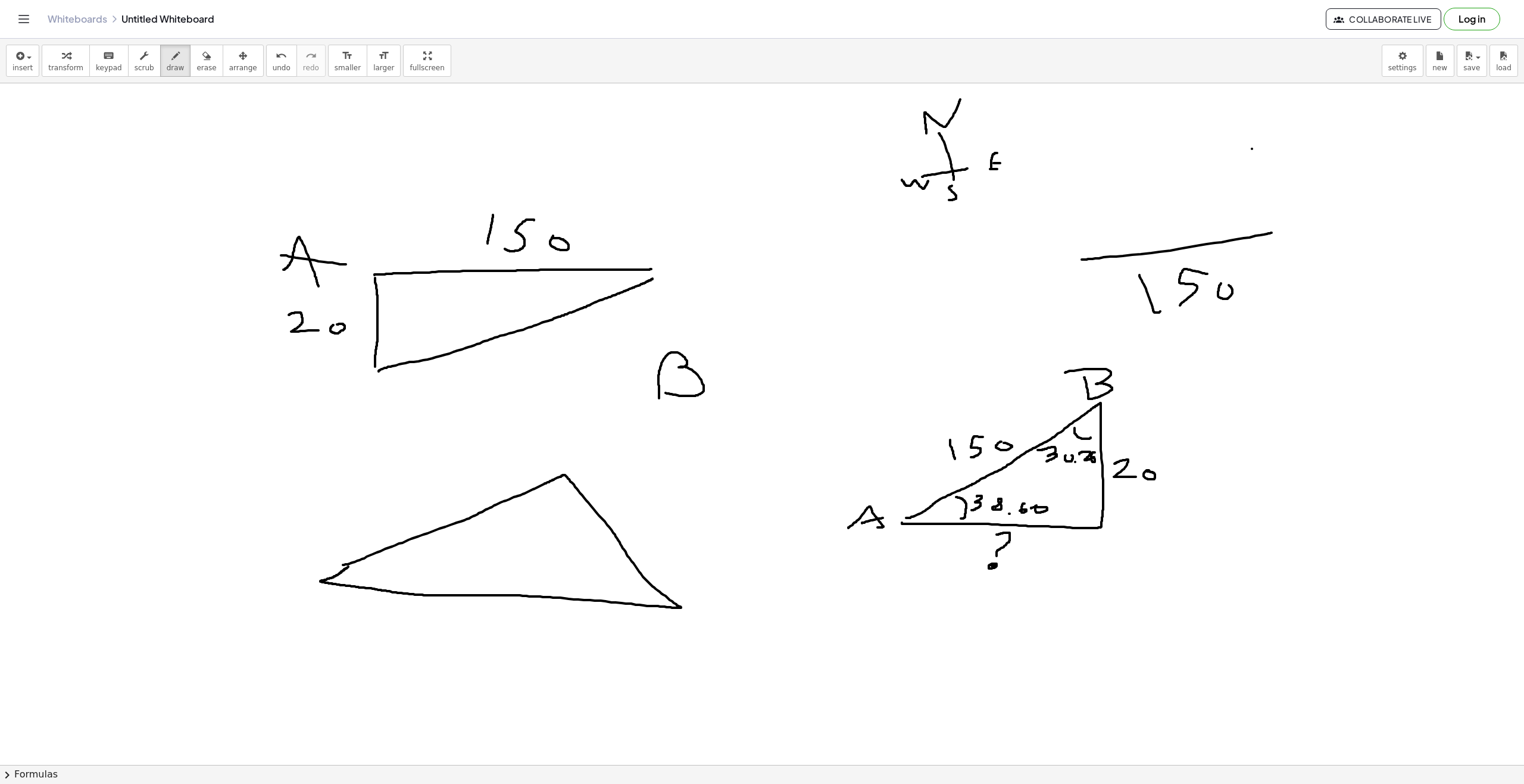
click at [642, 241] on div at bounding box center [762, 764] width 1524 height 1363
drag, startPoint x: 1274, startPoint y: 167, endPoint x: 1334, endPoint y: 178, distance: 61.0
click at [642, 184] on div at bounding box center [762, 764] width 1524 height 1363
drag, startPoint x: 1345, startPoint y: 172, endPoint x: 1338, endPoint y: 174, distance: 7.3
click at [642, 174] on div at bounding box center [762, 764] width 1524 height 1363
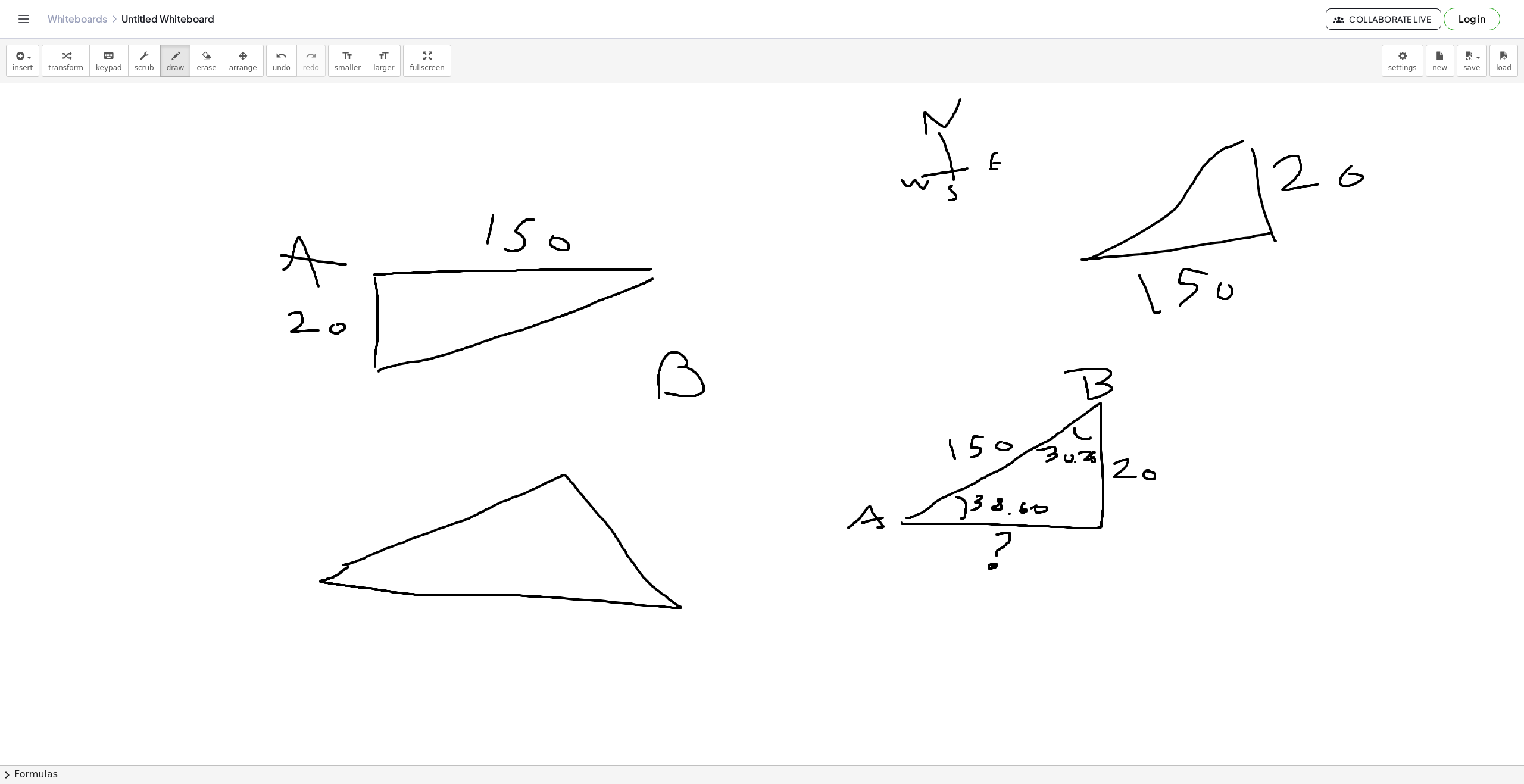
drag, startPoint x: 1087, startPoint y: 259, endPoint x: 1243, endPoint y: 141, distance: 195.6
click at [642, 141] on div at bounding box center [762, 764] width 1524 height 1363
drag, startPoint x: 1047, startPoint y: 263, endPoint x: 1059, endPoint y: 268, distance: 13.0
click at [642, 268] on div at bounding box center [762, 764] width 1524 height 1363
drag, startPoint x: 1046, startPoint y: 259, endPoint x: 1064, endPoint y: 257, distance: 18.1
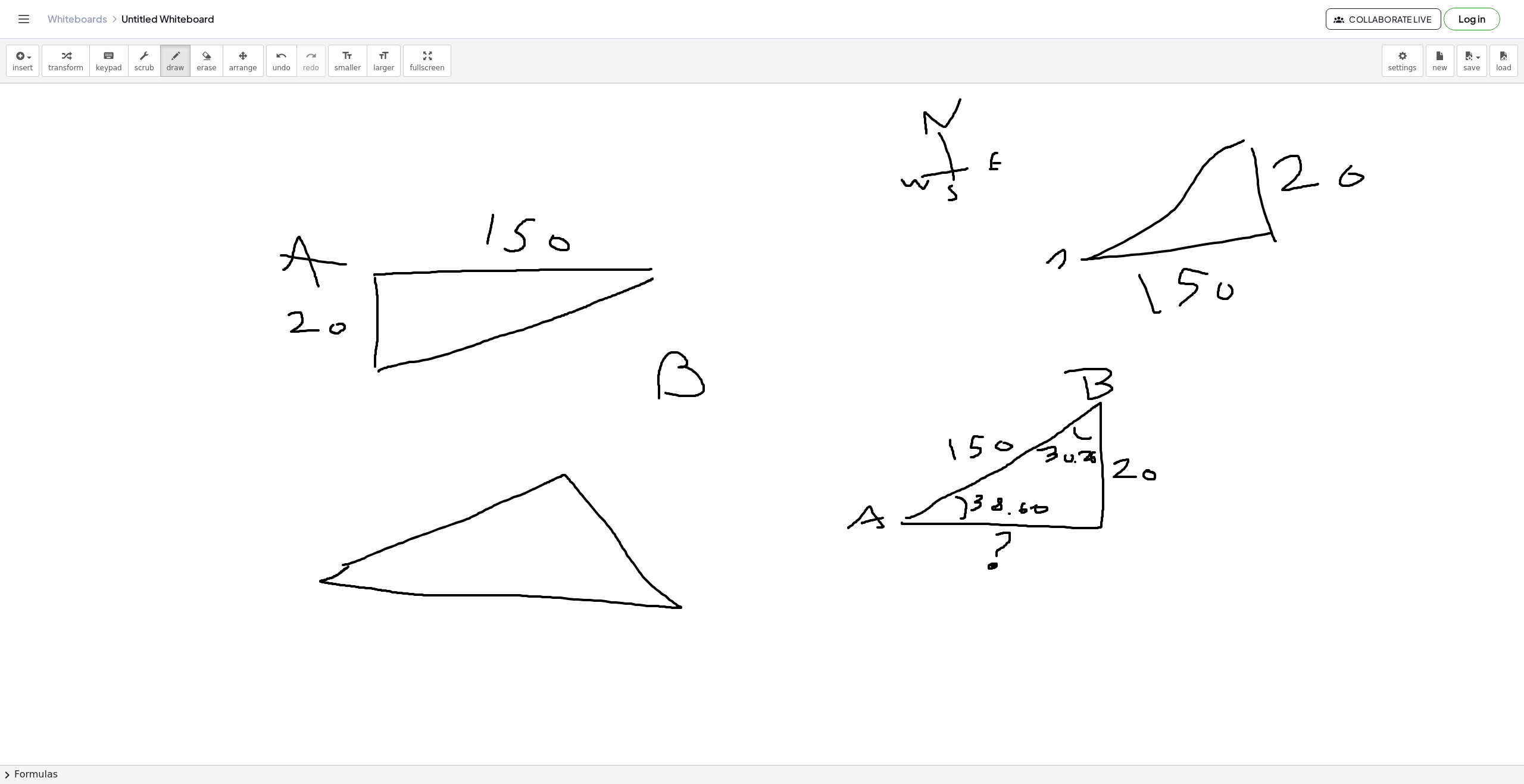
click at [642, 257] on div at bounding box center [762, 764] width 1524 height 1363
drag, startPoint x: 1248, startPoint y: 124, endPoint x: 1227, endPoint y: 124, distance: 21.0
click at [642, 124] on div at bounding box center [762, 764] width 1524 height 1363
drag, startPoint x: 1215, startPoint y: 385, endPoint x: 1316, endPoint y: 440, distance: 115.0
click at [642, 440] on div at bounding box center [762, 764] width 1524 height 1363
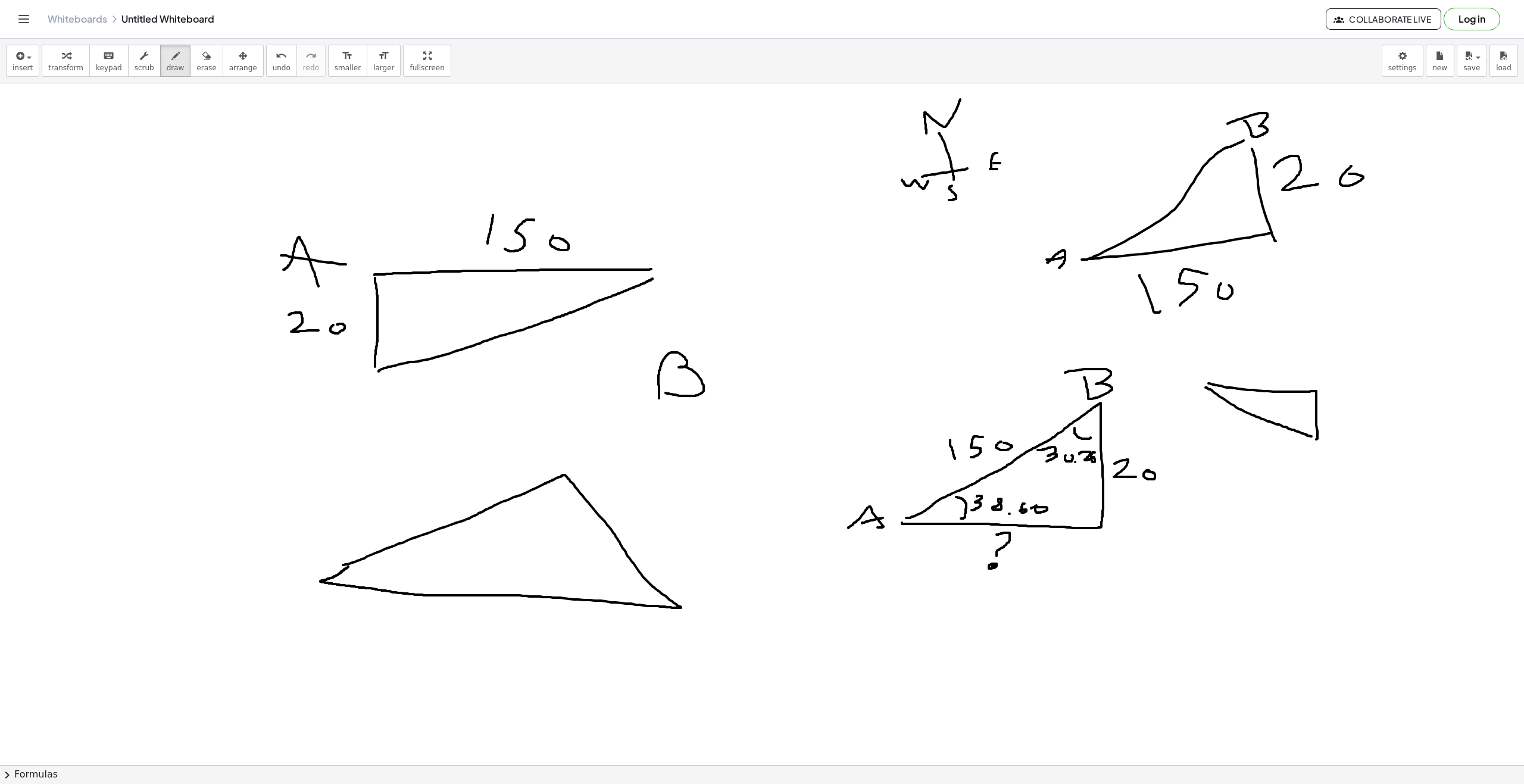
drag, startPoint x: 1205, startPoint y: 388, endPoint x: 1325, endPoint y: 440, distance: 130.8
click at [642, 440] on div at bounding box center [762, 764] width 1524 height 1363
drag, startPoint x: 1342, startPoint y: 344, endPoint x: 1322, endPoint y: 354, distance: 22.4
click at [642, 349] on div at bounding box center [762, 764] width 1524 height 1363
drag, startPoint x: 1179, startPoint y: 403, endPoint x: 1184, endPoint y: 398, distance: 7.1
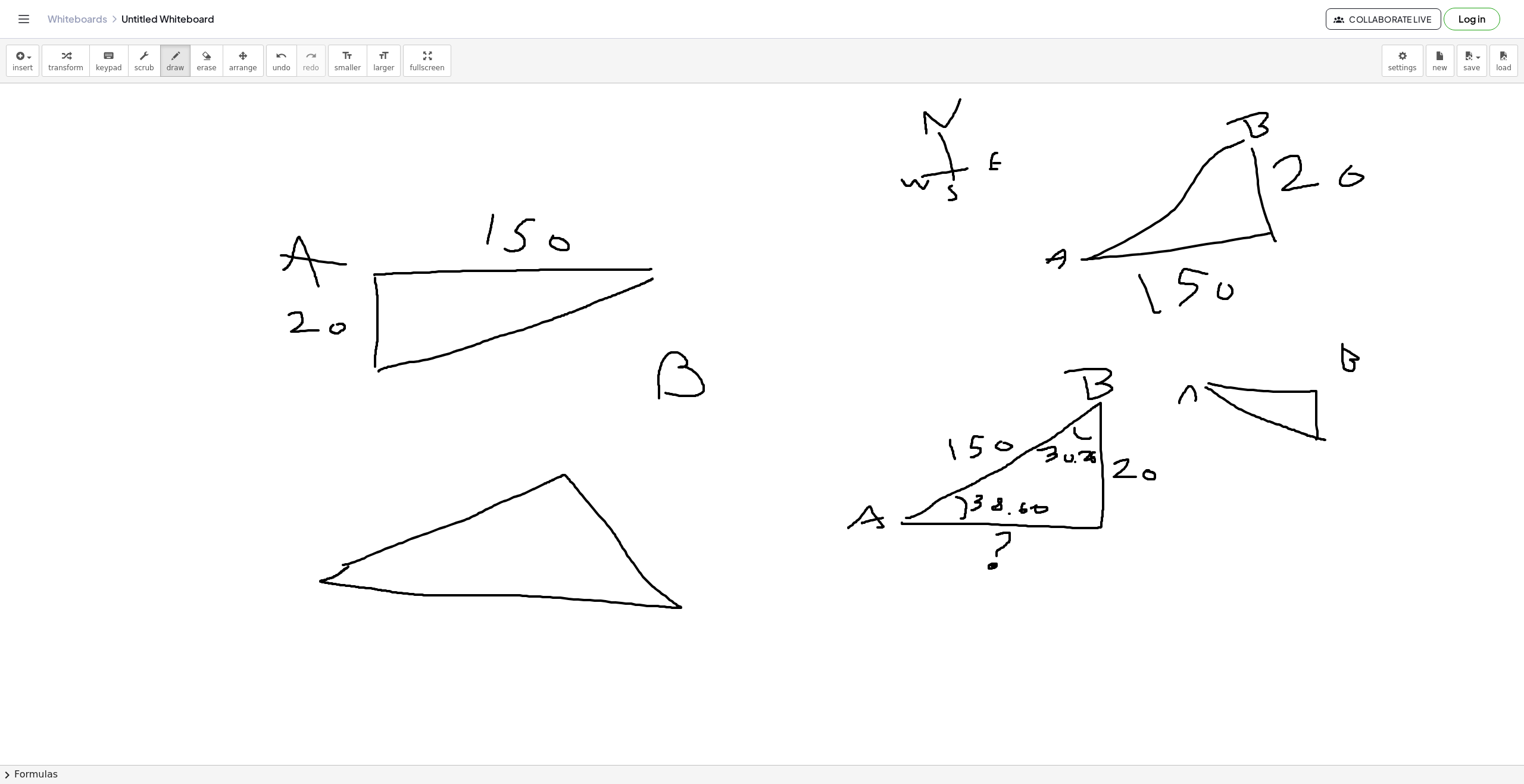
click at [642, 402] on div at bounding box center [762, 764] width 1524 height 1363
drag, startPoint x: 1184, startPoint y: 398, endPoint x: 1197, endPoint y: 397, distance: 13.0
click at [642, 397] on div at bounding box center [762, 764] width 1524 height 1363
click at [23, 68] on span "insert" at bounding box center [23, 68] width 20 height 9
click at [63, 40] on div "insert select one: Math Expression Function Text Youtube Video Graphing Geometr…" at bounding box center [762, 60] width 1524 height 45
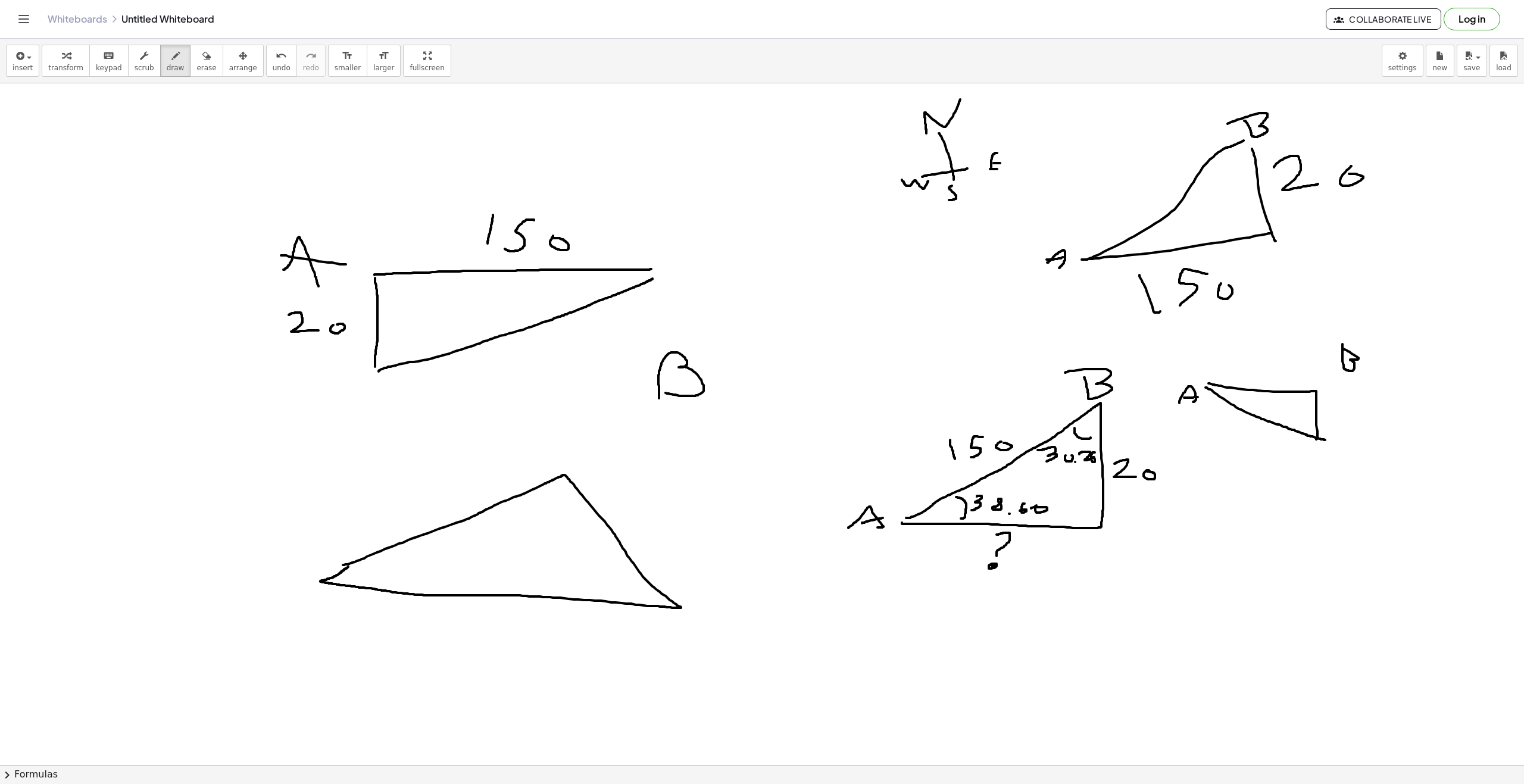
click at [37, 21] on div "Whiteboards Untitled Whiteboard Collaborate Live Log in" at bounding box center [761, 19] width 1495 height 38
click at [28, 22] on icon "Toggle navigation" at bounding box center [23, 19] width 14 height 14
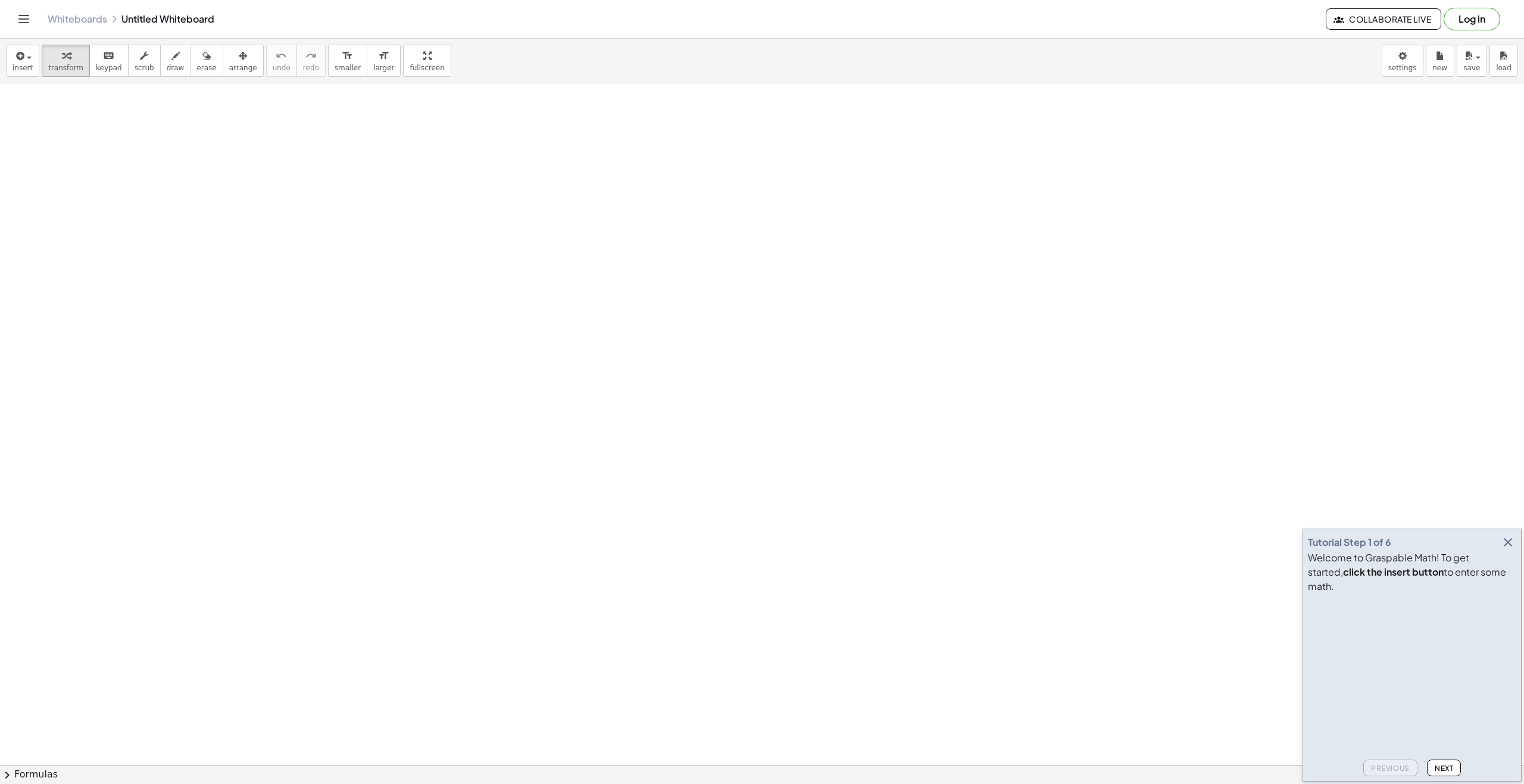
drag, startPoint x: 665, startPoint y: 512, endPoint x: 849, endPoint y: 513, distance: 184.0
click at [167, 68] on span "draw" at bounding box center [175, 68] width 18 height 9
drag, startPoint x: 371, startPoint y: 369, endPoint x: 726, endPoint y: 364, distance: 355.0
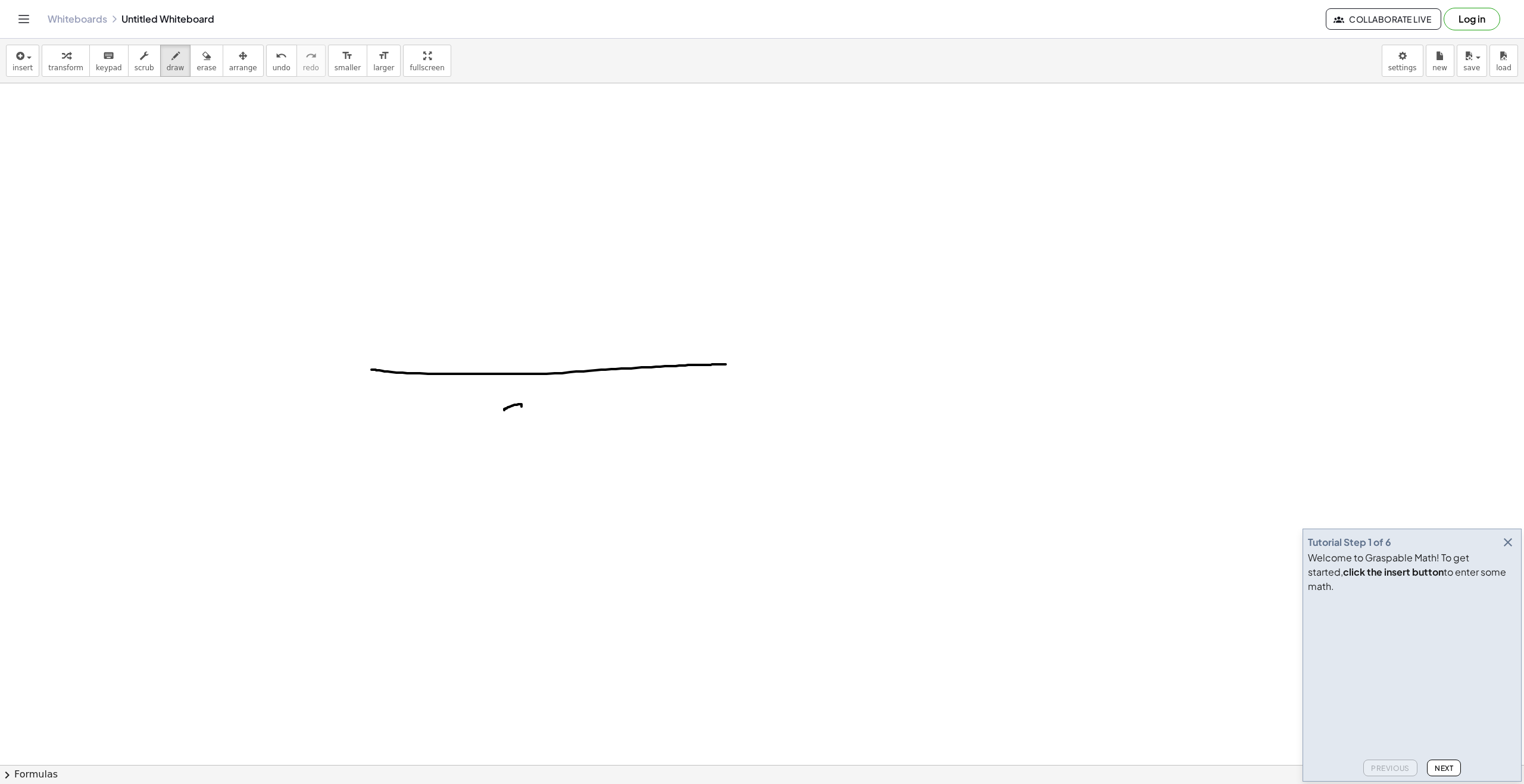
drag, startPoint x: 504, startPoint y: 410, endPoint x: 538, endPoint y: 418, distance: 34.9
drag, startPoint x: 555, startPoint y: 418, endPoint x: 562, endPoint y: 412, distance: 9.2
drag, startPoint x: 587, startPoint y: 423, endPoint x: 588, endPoint y: 408, distance: 15.0
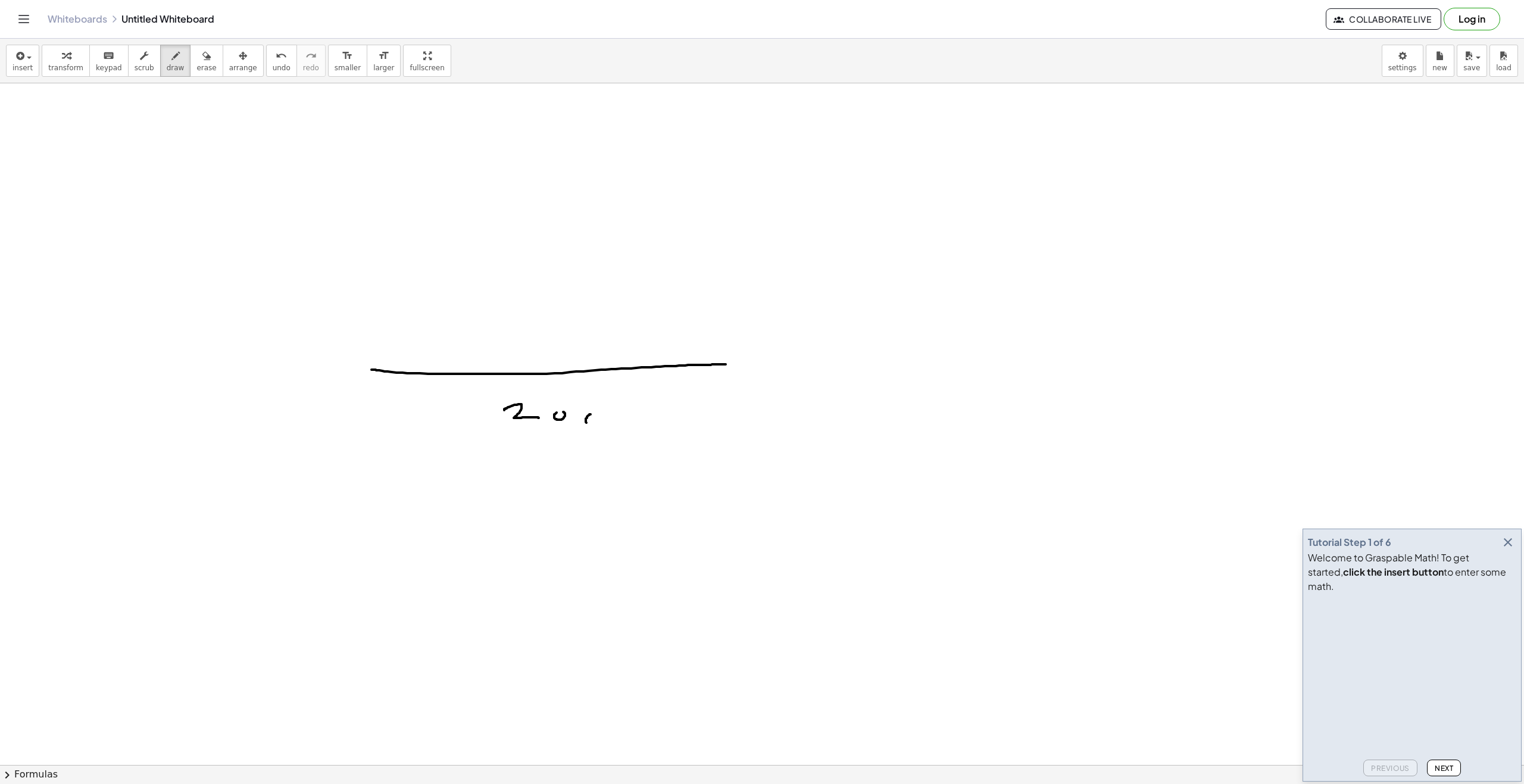
drag, startPoint x: 374, startPoint y: 366, endPoint x: 739, endPoint y: 365, distance: 365.0
drag, startPoint x: 270, startPoint y: 398, endPoint x: 305, endPoint y: 403, distance: 35.4
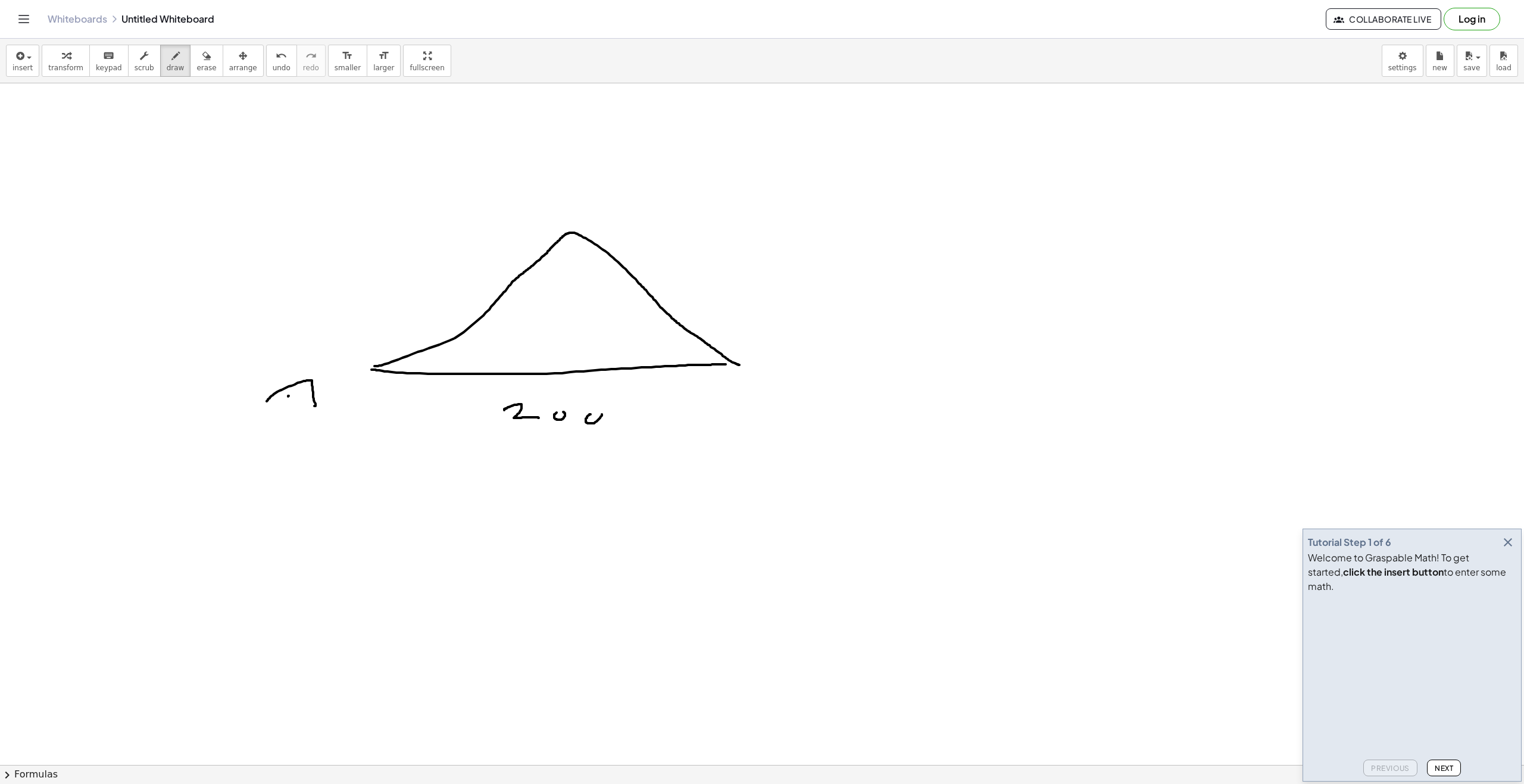
drag, startPoint x: 288, startPoint y: 396, endPoint x: 322, endPoint y: 396, distance: 34.0
drag, startPoint x: 768, startPoint y: 365, endPoint x: 753, endPoint y: 357, distance: 17.0
drag, startPoint x: 550, startPoint y: 188, endPoint x: 576, endPoint y: 207, distance: 32.2
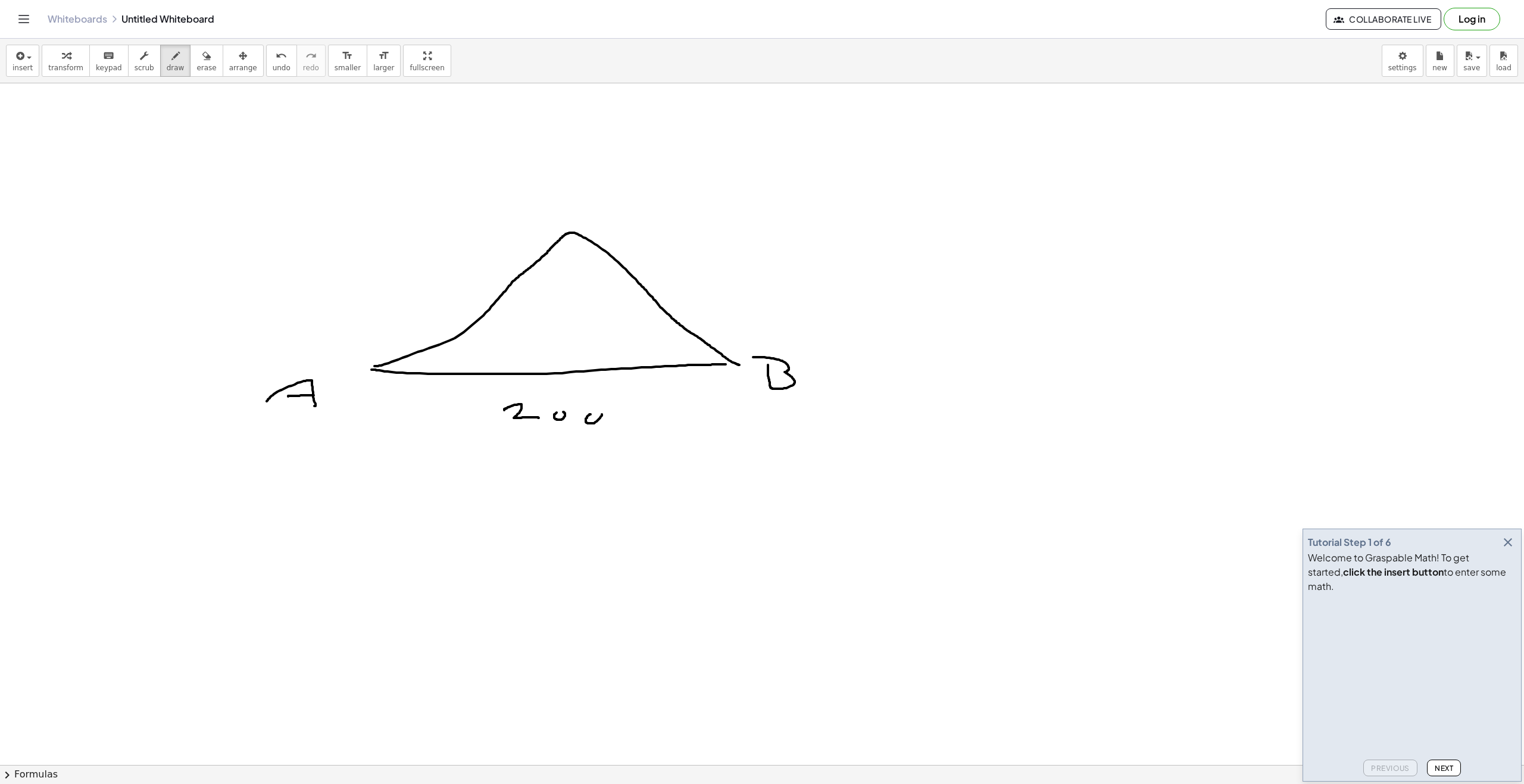
drag, startPoint x: 435, startPoint y: 348, endPoint x: 462, endPoint y: 366, distance: 32.4
drag, startPoint x: 682, startPoint y: 333, endPoint x: 659, endPoint y: 364, distance: 38.6
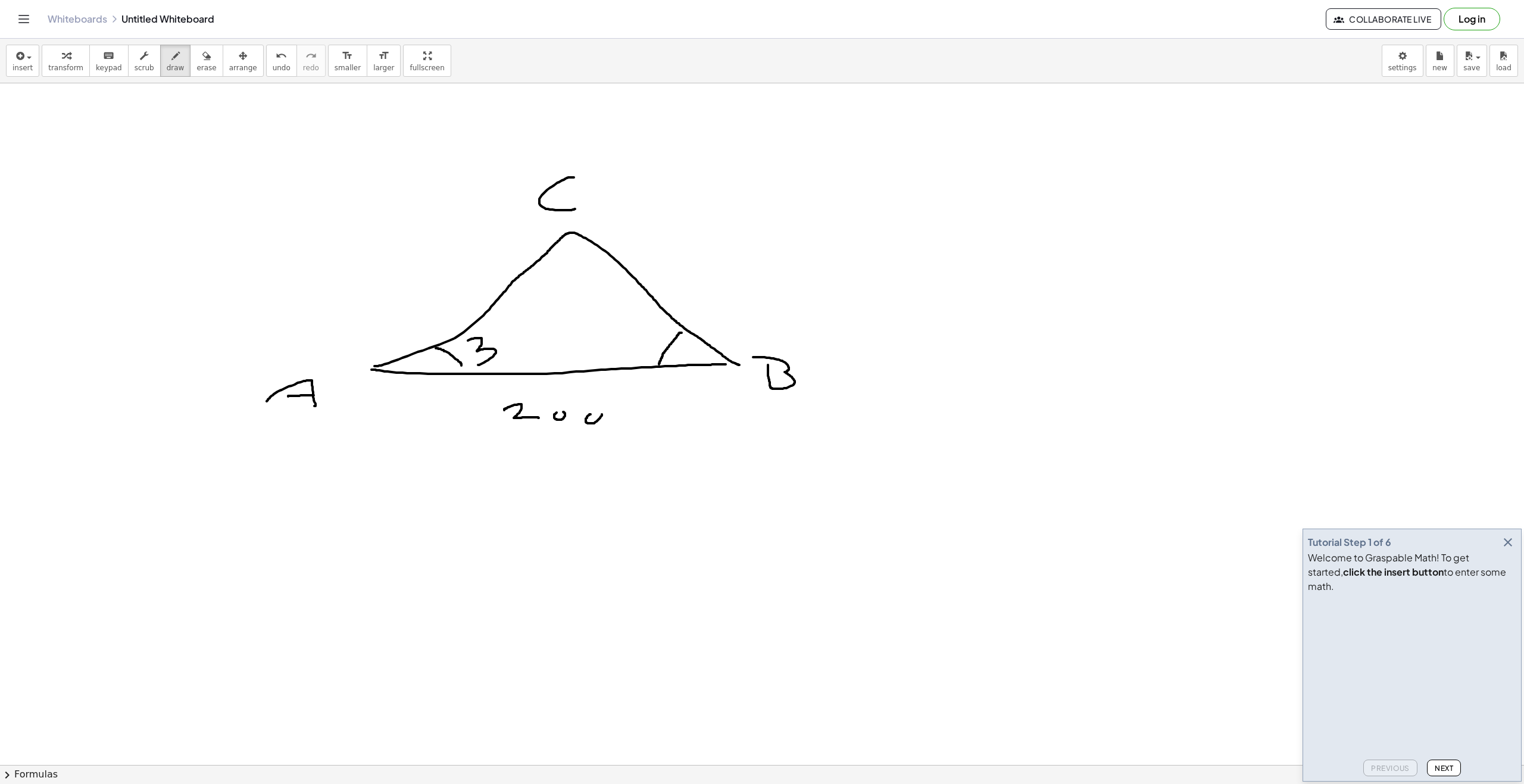
drag, startPoint x: 476, startPoint y: 338, endPoint x: 477, endPoint y: 365, distance: 27.0
drag, startPoint x: 503, startPoint y: 346, endPoint x: 541, endPoint y: 352, distance: 38.5
drag, startPoint x: 621, startPoint y: 330, endPoint x: 633, endPoint y: 342, distance: 17.0
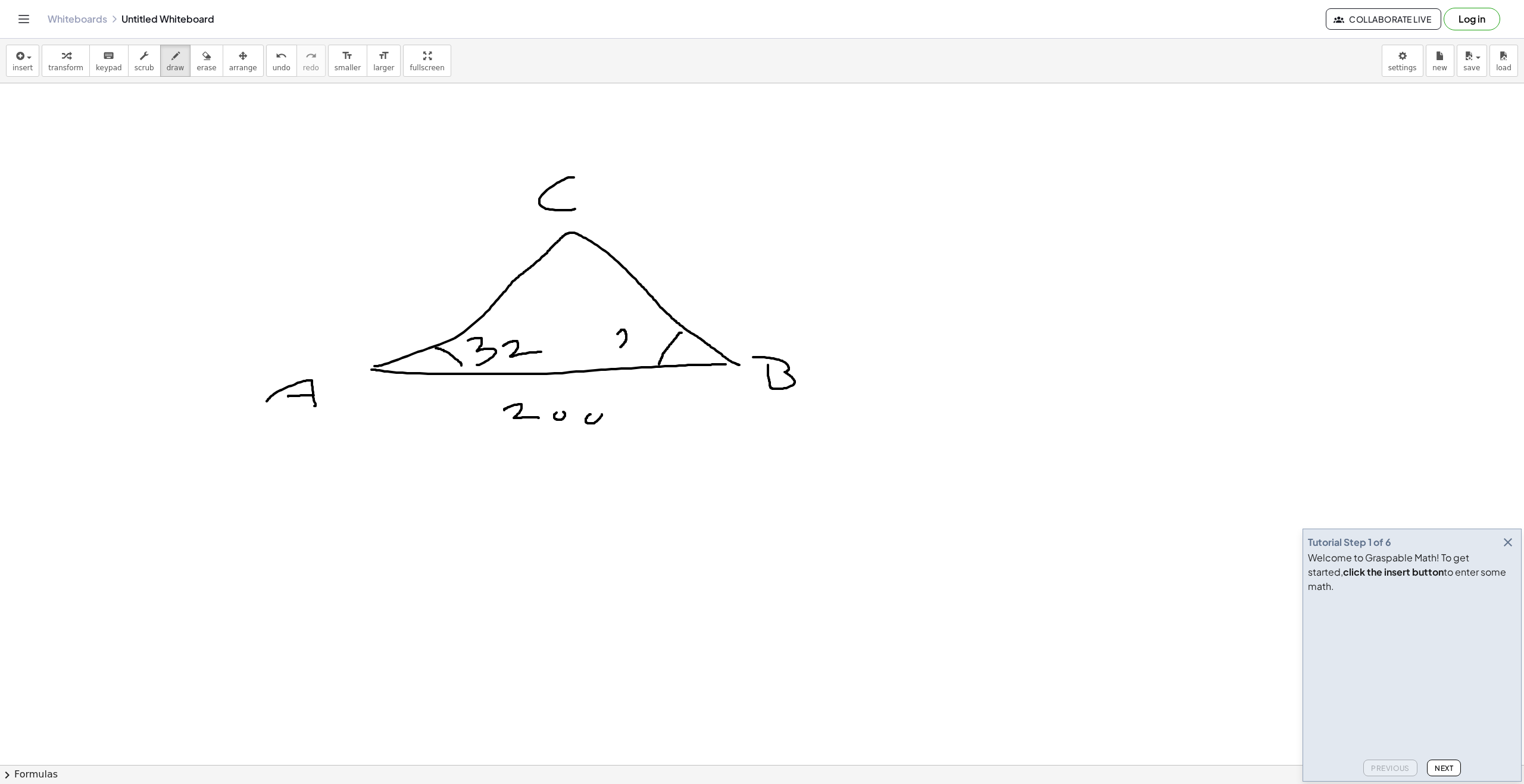
drag, startPoint x: 370, startPoint y: 370, endPoint x: 558, endPoint y: 234, distance: 232.0
drag, startPoint x: 566, startPoint y: 231, endPoint x: 779, endPoint y: 364, distance: 251.1
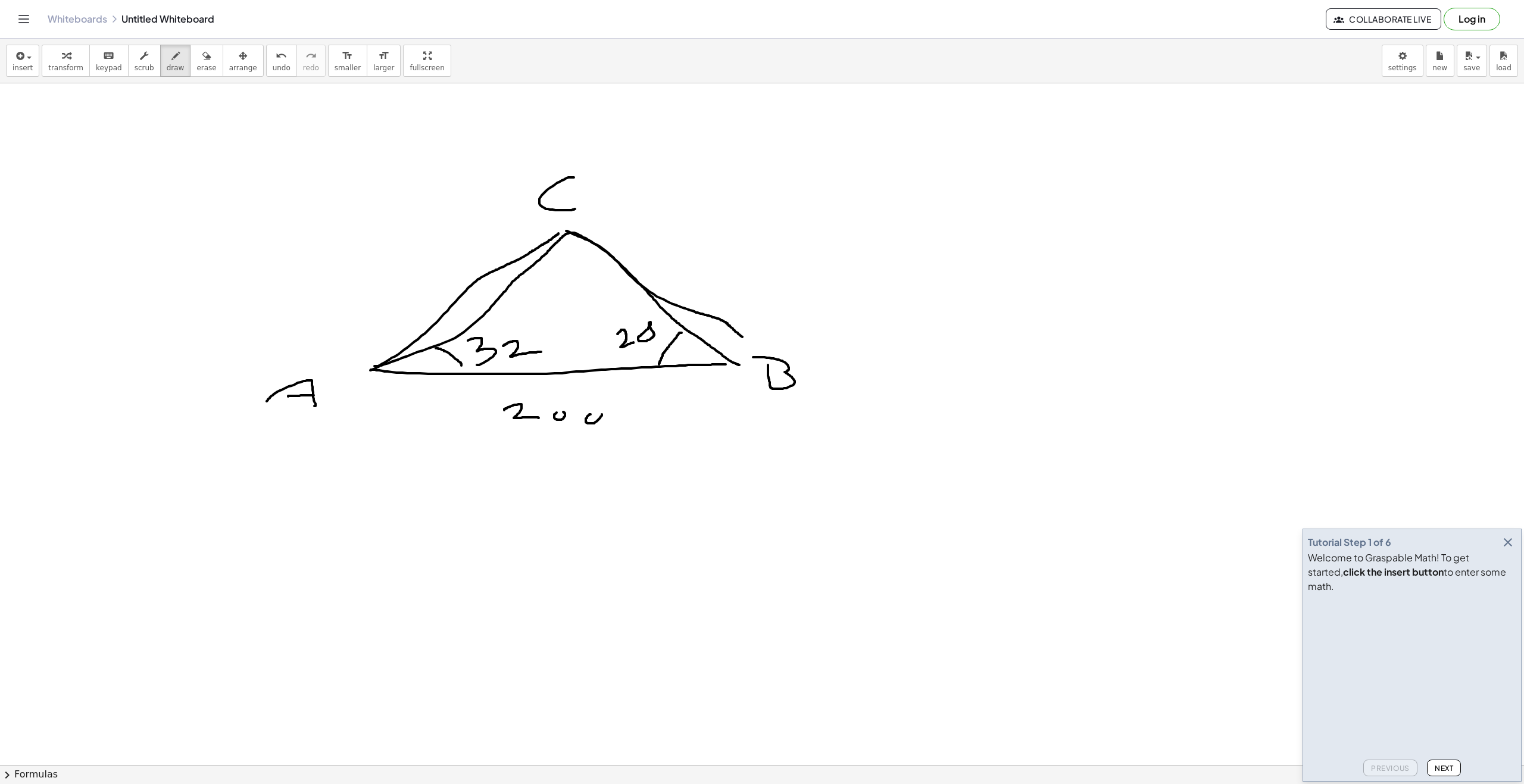
drag, startPoint x: 1057, startPoint y: 229, endPoint x: 1061, endPoint y: 296, distance: 67.1
drag, startPoint x: 1054, startPoint y: 228, endPoint x: 1053, endPoint y: 295, distance: 67.0
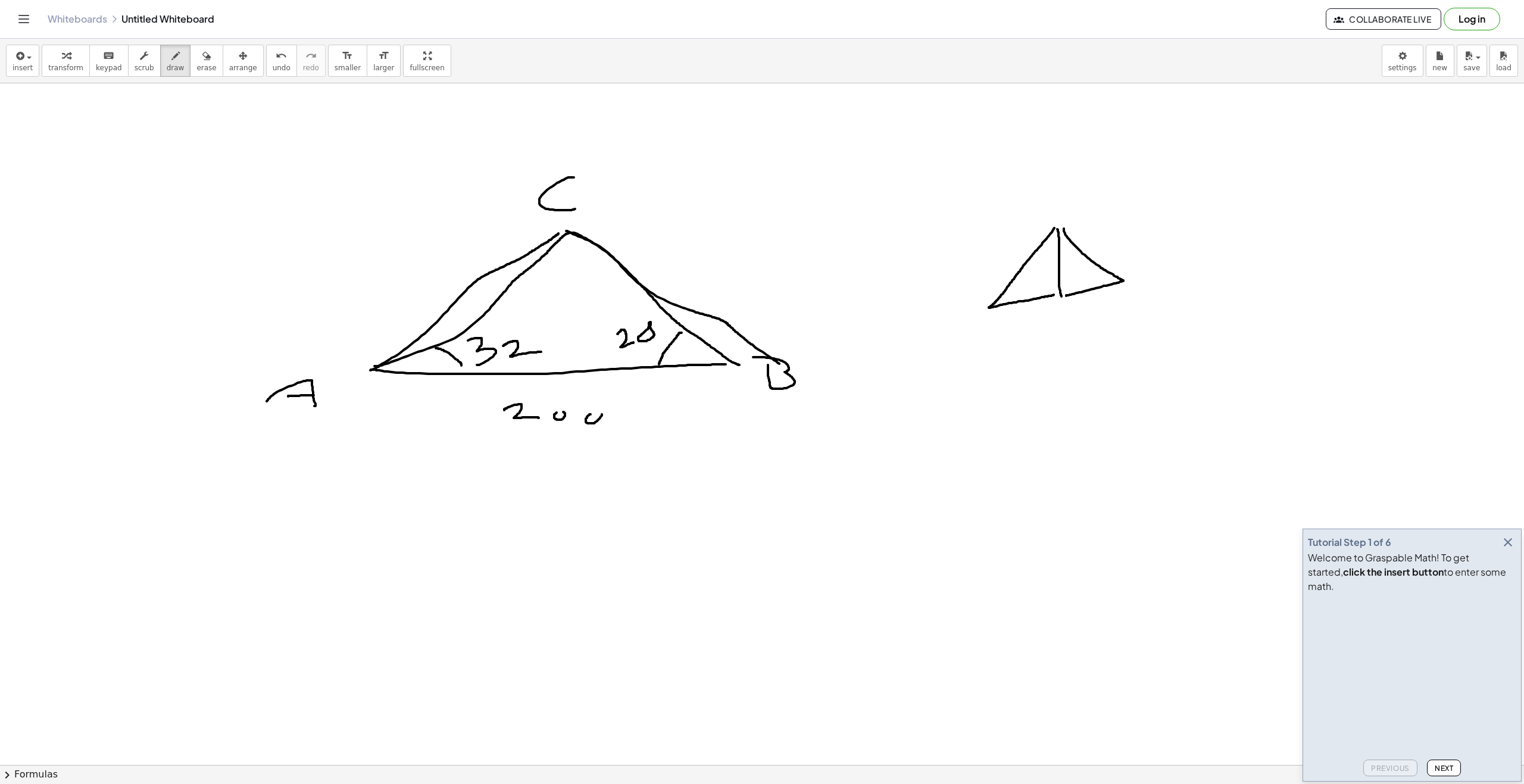
drag, startPoint x: 1065, startPoint y: 234, endPoint x: 1066, endPoint y: 296, distance: 62.0
drag, startPoint x: 981, startPoint y: 349, endPoint x: 989, endPoint y: 363, distance: 16.1
drag, startPoint x: 1124, startPoint y: 288, endPoint x: 1156, endPoint y: 335, distance: 56.9
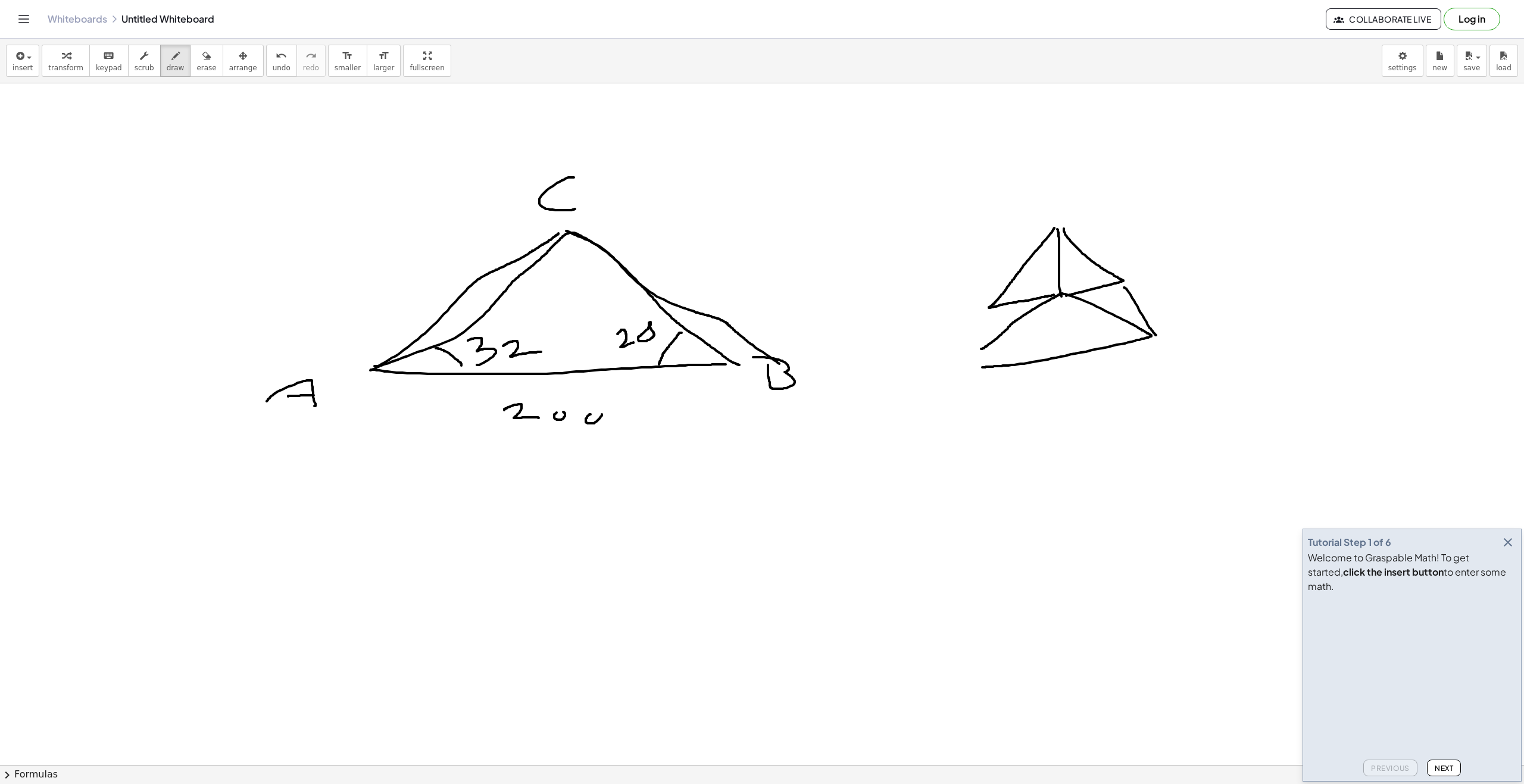
drag, startPoint x: 991, startPoint y: 311, endPoint x: 974, endPoint y: 355, distance: 47.2
drag, startPoint x: 1134, startPoint y: 312, endPoint x: 1122, endPoint y: 325, distance: 17.7
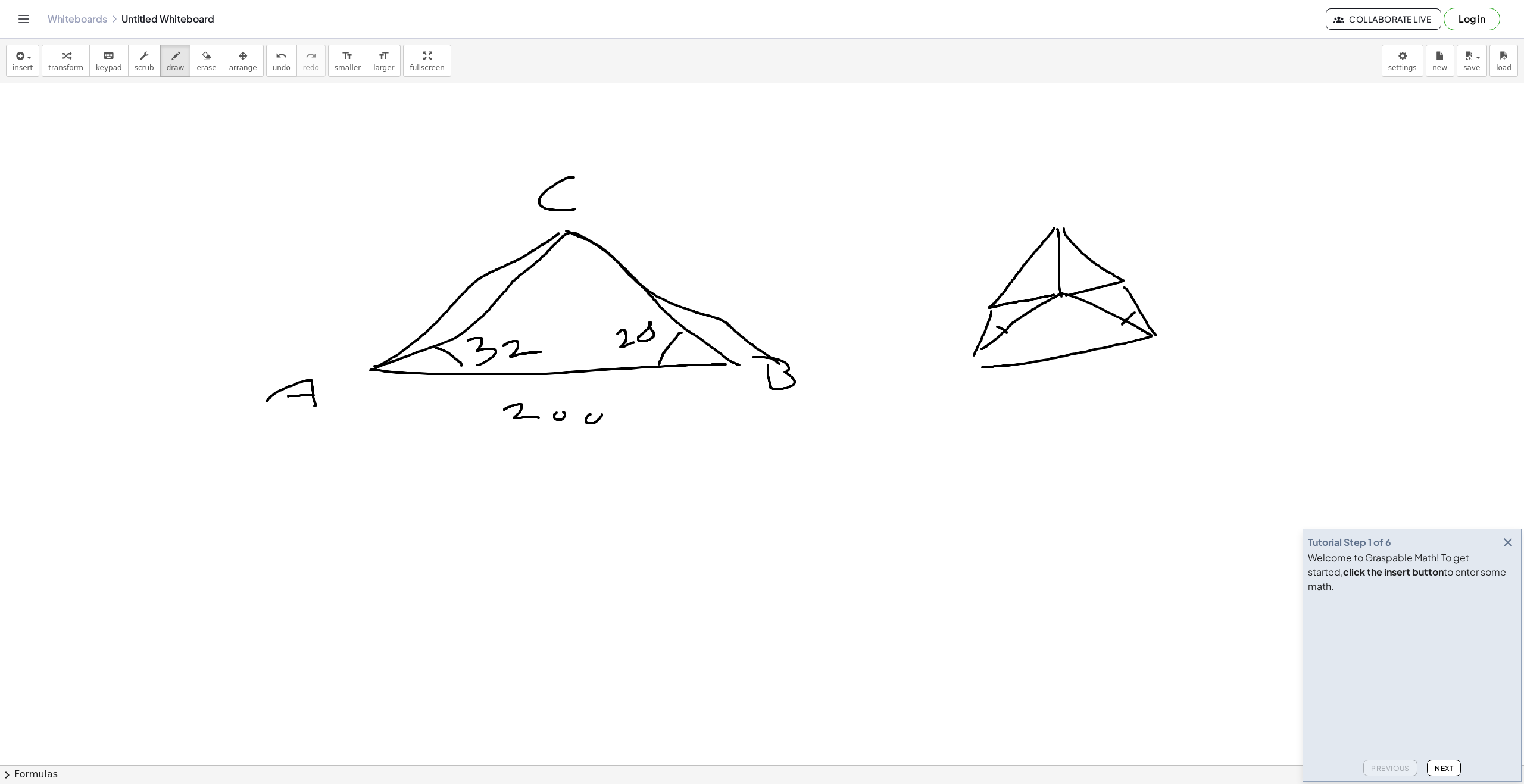
drag, startPoint x: 997, startPoint y: 327, endPoint x: 1015, endPoint y: 341, distance: 22.8
drag, startPoint x: 1079, startPoint y: 373, endPoint x: 1086, endPoint y: 368, distance: 8.6
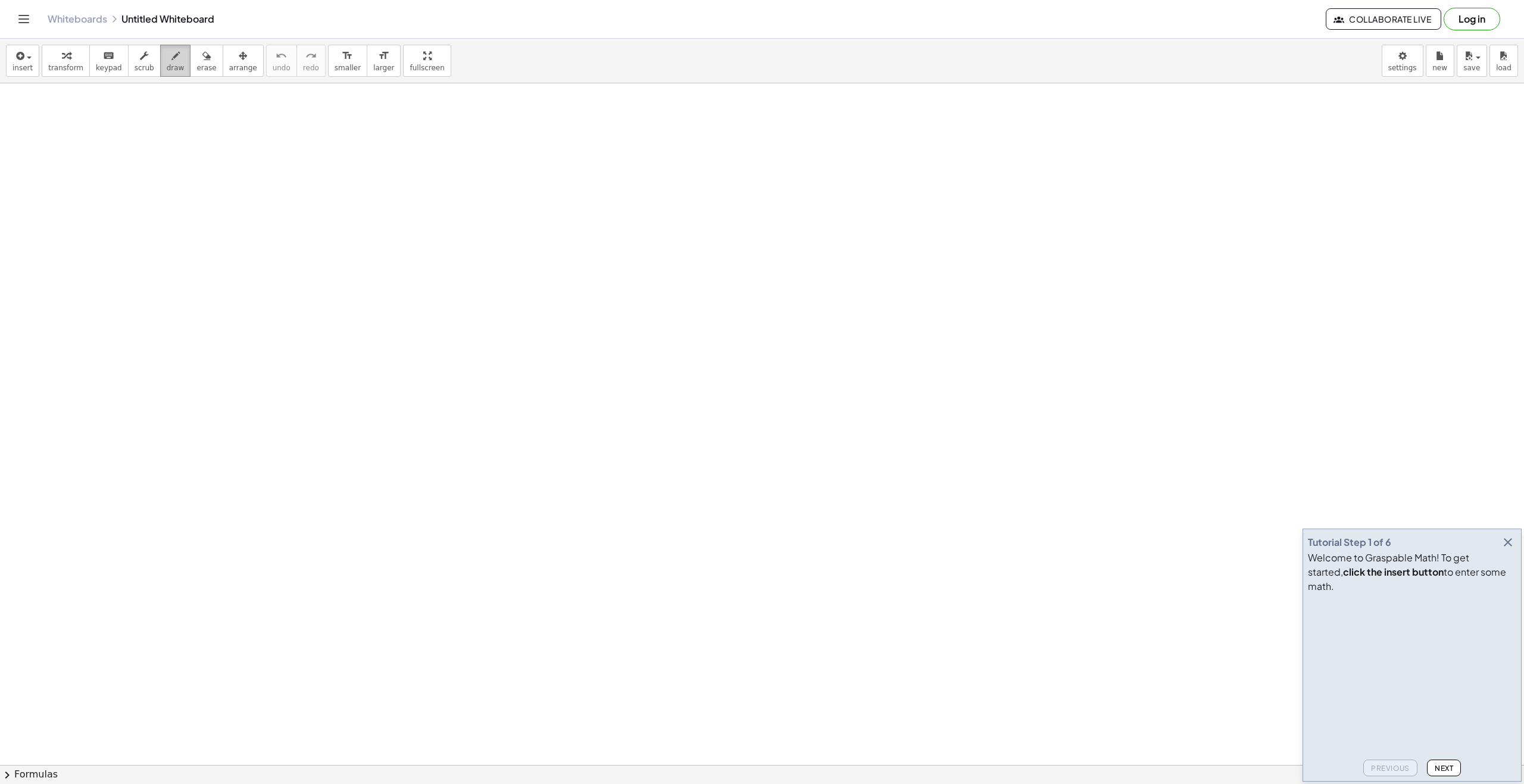
click at [167, 65] on span "draw" at bounding box center [175, 68] width 18 height 9
drag, startPoint x: 404, startPoint y: 398, endPoint x: 780, endPoint y: 384, distance: 376.3
drag, startPoint x: 592, startPoint y: 428, endPoint x: 585, endPoint y: 454, distance: 26.9
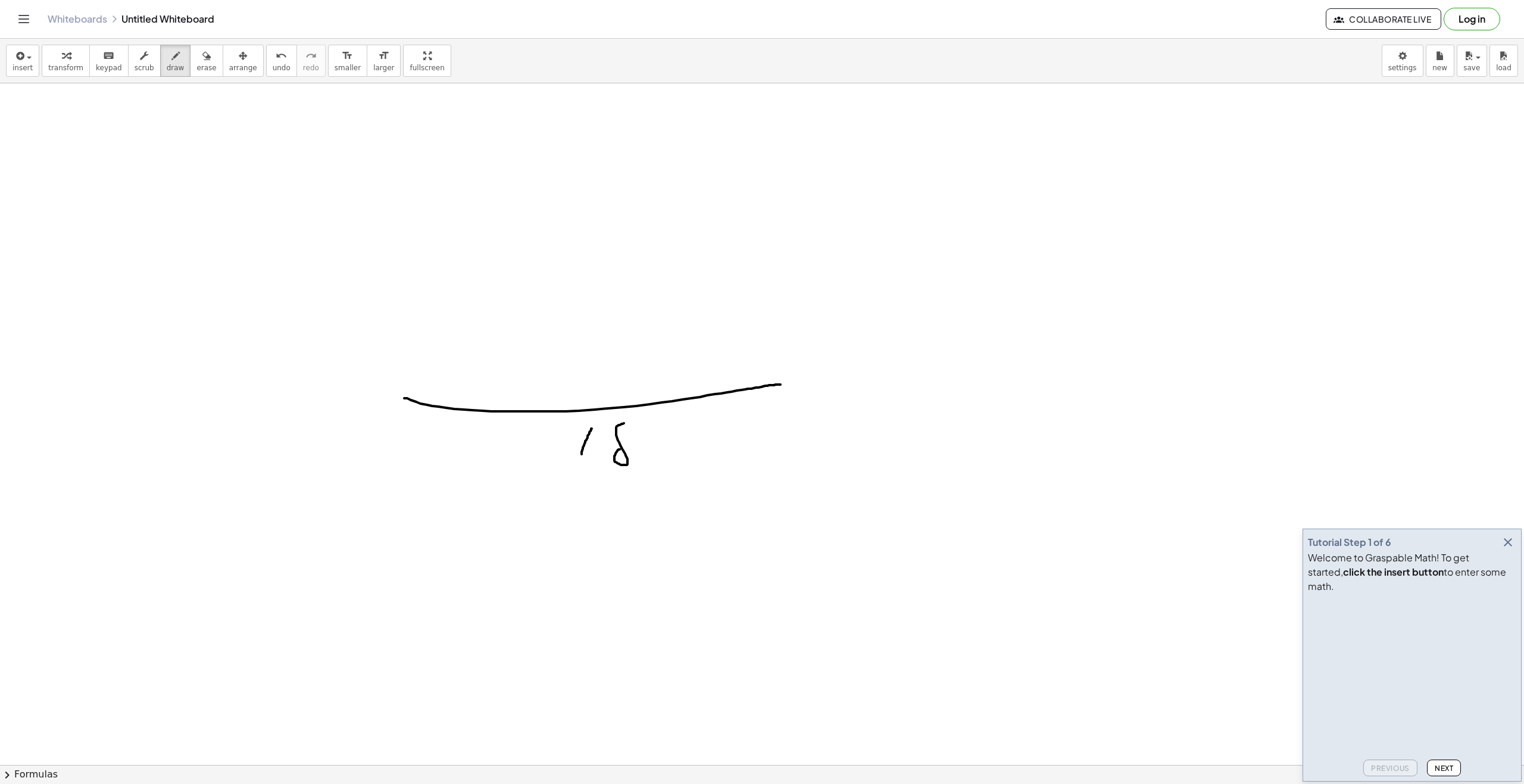
drag, startPoint x: 619, startPoint y: 450, endPoint x: 619, endPoint y: 440, distance: 10.0
drag, startPoint x: 656, startPoint y: 442, endPoint x: 670, endPoint y: 450, distance: 16.1
drag, startPoint x: 369, startPoint y: 403, endPoint x: 376, endPoint y: 412, distance: 11.4
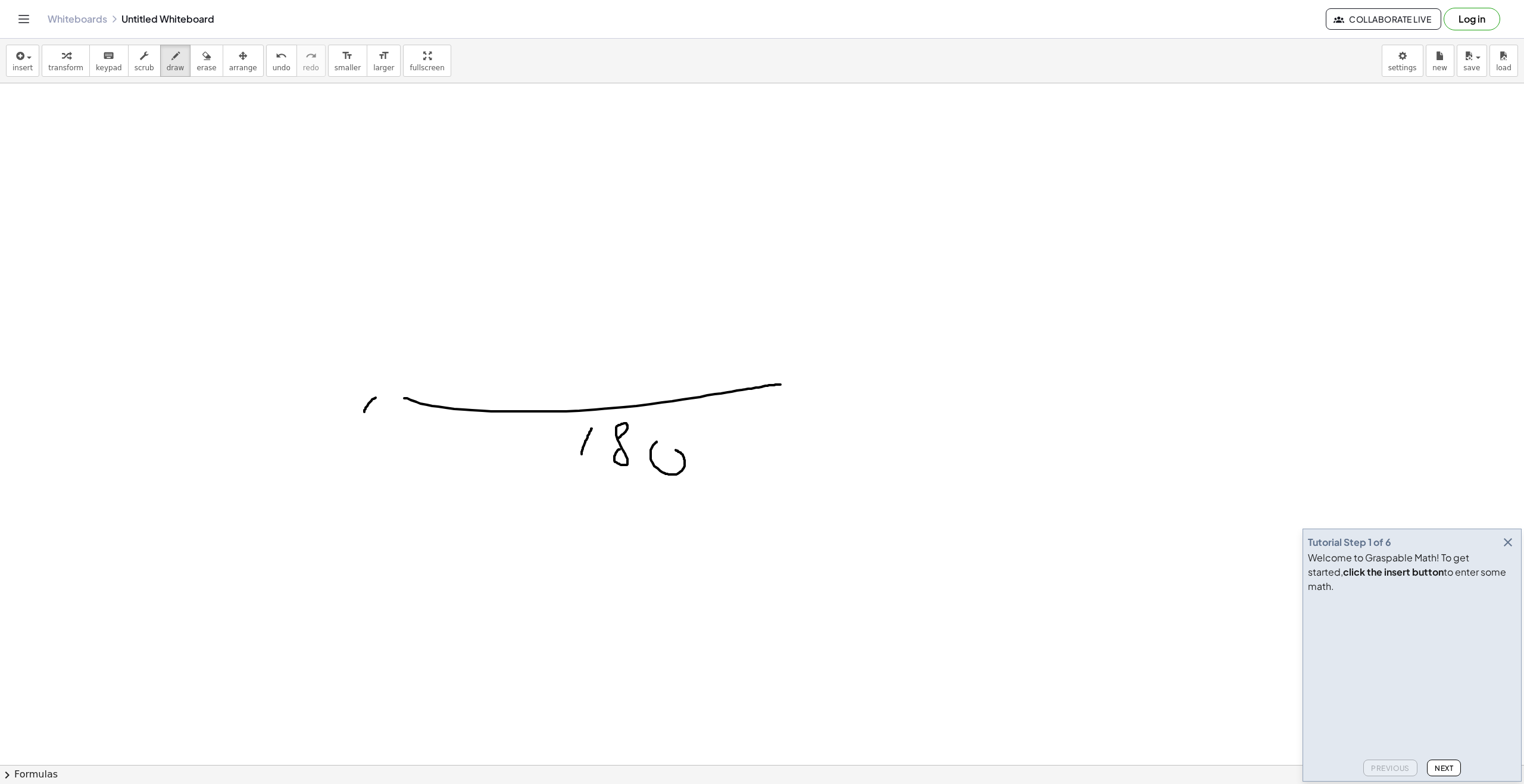
drag, startPoint x: 367, startPoint y: 406, endPoint x: 391, endPoint y: 408, distance: 24.1
drag, startPoint x: 404, startPoint y: 396, endPoint x: 782, endPoint y: 381, distance: 378.3
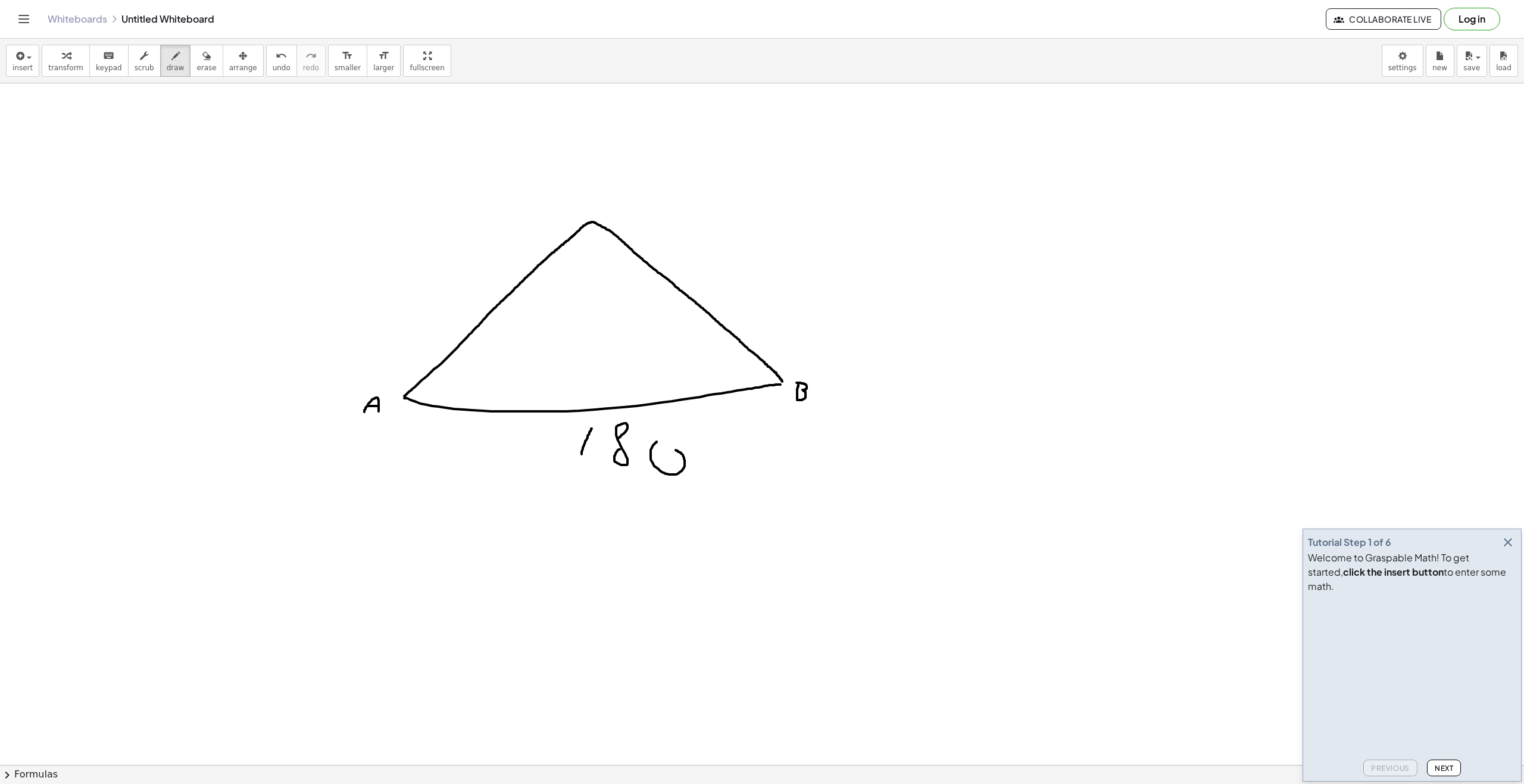
drag, startPoint x: 448, startPoint y: 361, endPoint x: 453, endPoint y: 366, distance: 7.1
drag, startPoint x: 378, startPoint y: 364, endPoint x: 587, endPoint y: 217, distance: 255.5
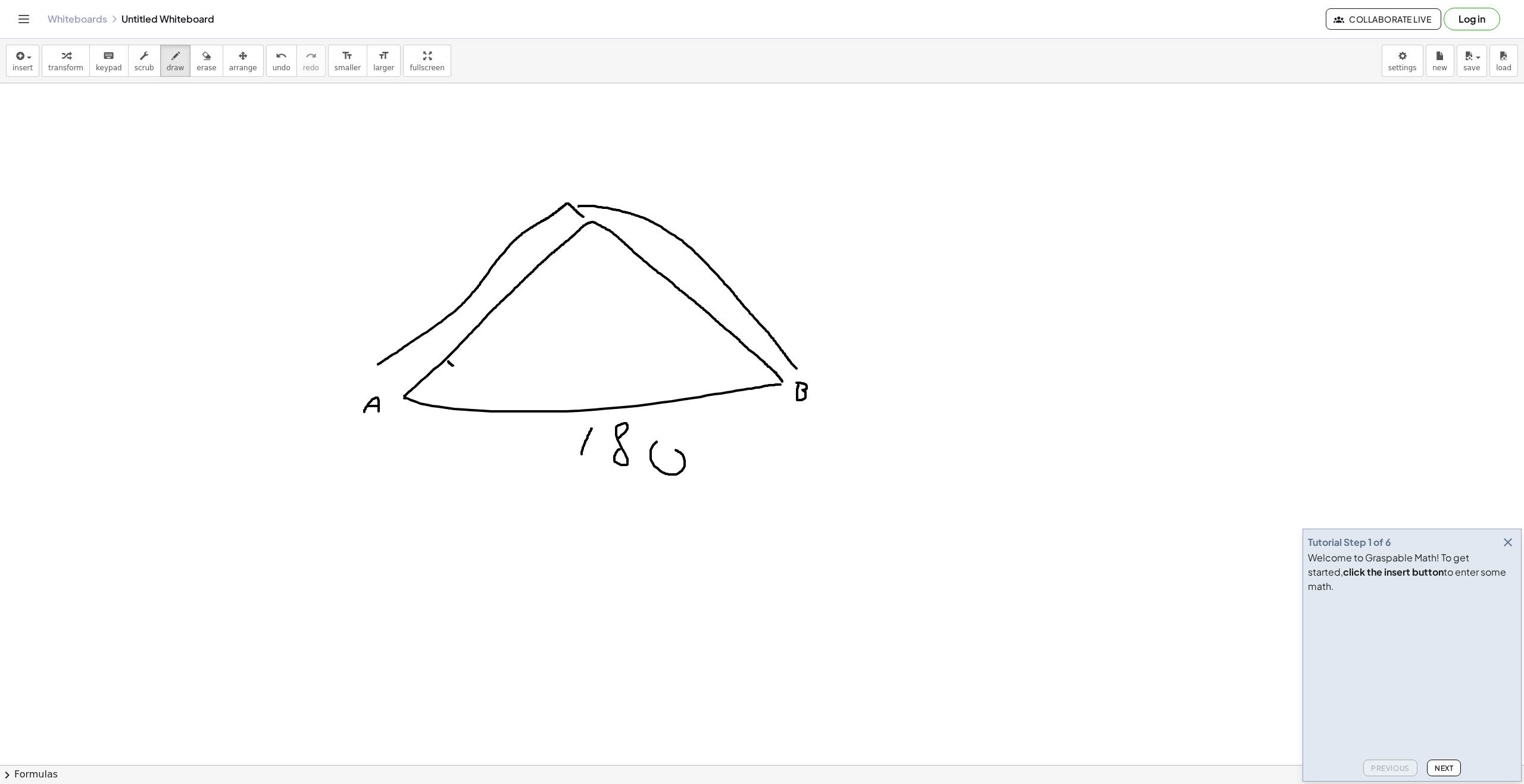
drag, startPoint x: 579, startPoint y: 207, endPoint x: 777, endPoint y: 355, distance: 247.2
drag, startPoint x: 766, startPoint y: 340, endPoint x: 734, endPoint y: 353, distance: 34.5
drag, startPoint x: 437, startPoint y: 330, endPoint x: 435, endPoint y: 359, distance: 29.1
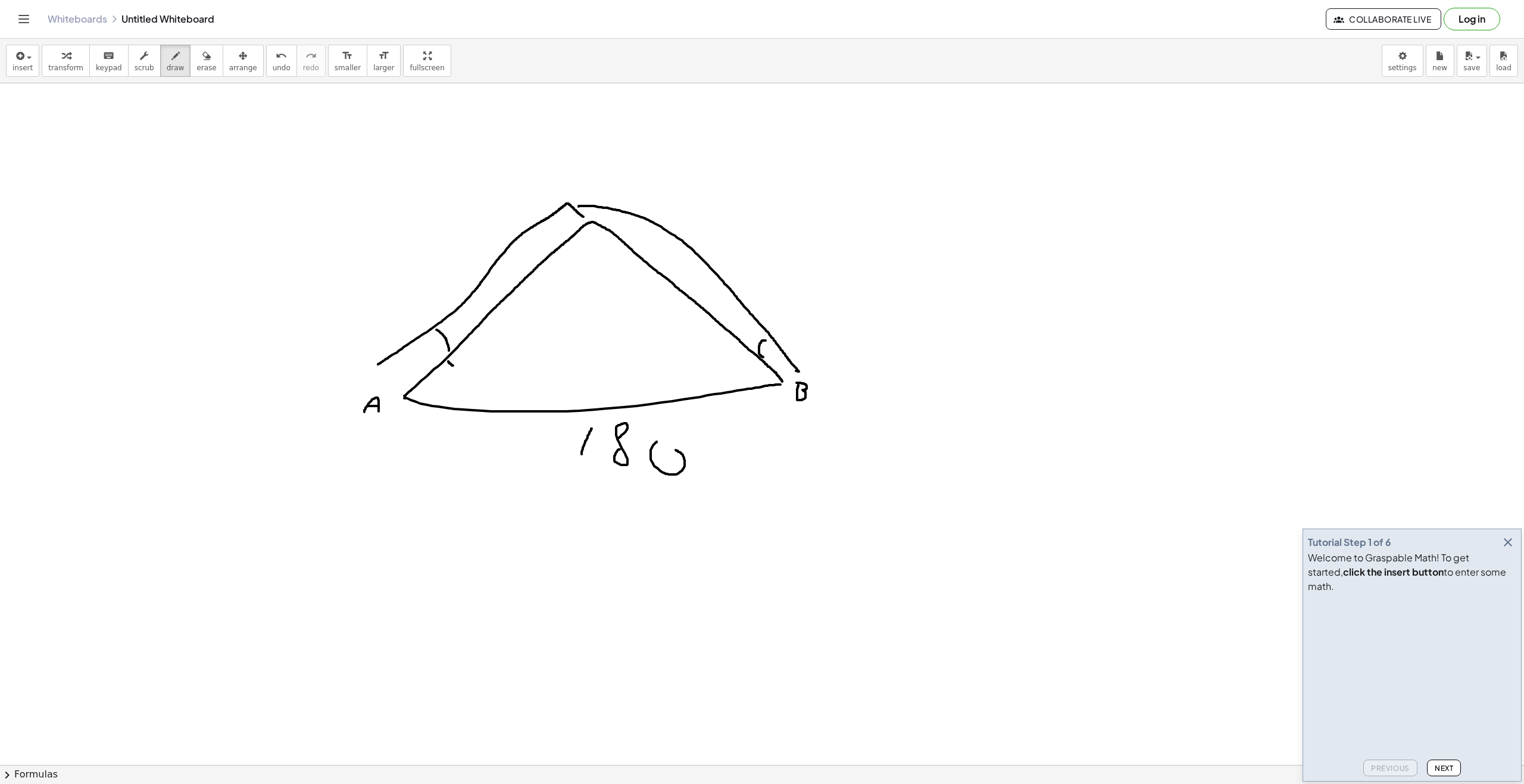
drag, startPoint x: 379, startPoint y: 369, endPoint x: 432, endPoint y: 396, distance: 59.5
drag, startPoint x: 785, startPoint y: 379, endPoint x: 790, endPoint y: 374, distance: 7.1
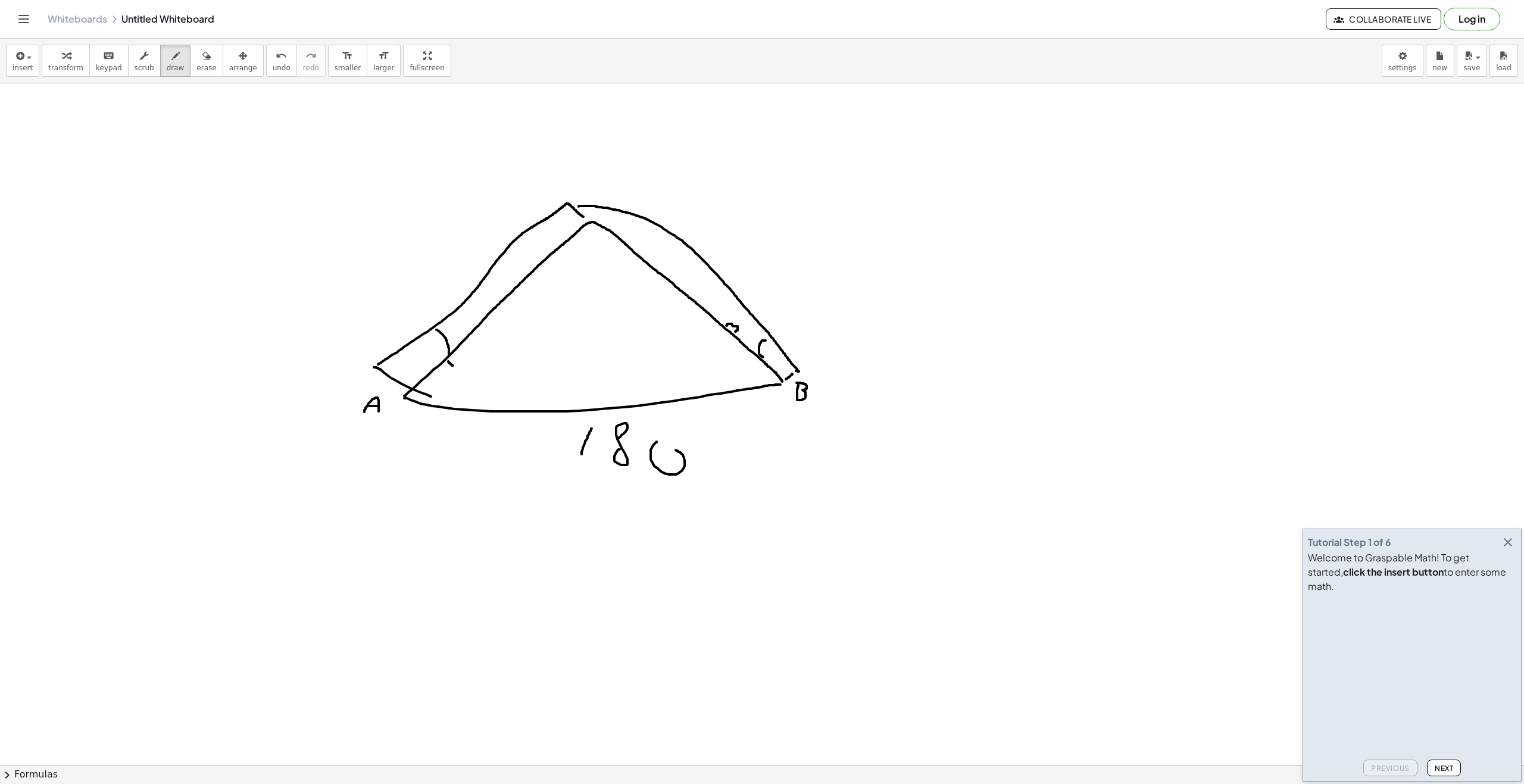
drag, startPoint x: 726, startPoint y: 325, endPoint x: 734, endPoint y: 332, distance: 10.6
drag, startPoint x: 744, startPoint y: 323, endPoint x: 752, endPoint y: 331, distance: 11.3
drag, startPoint x: 458, startPoint y: 322, endPoint x: 457, endPoint y: 332, distance: 10.0
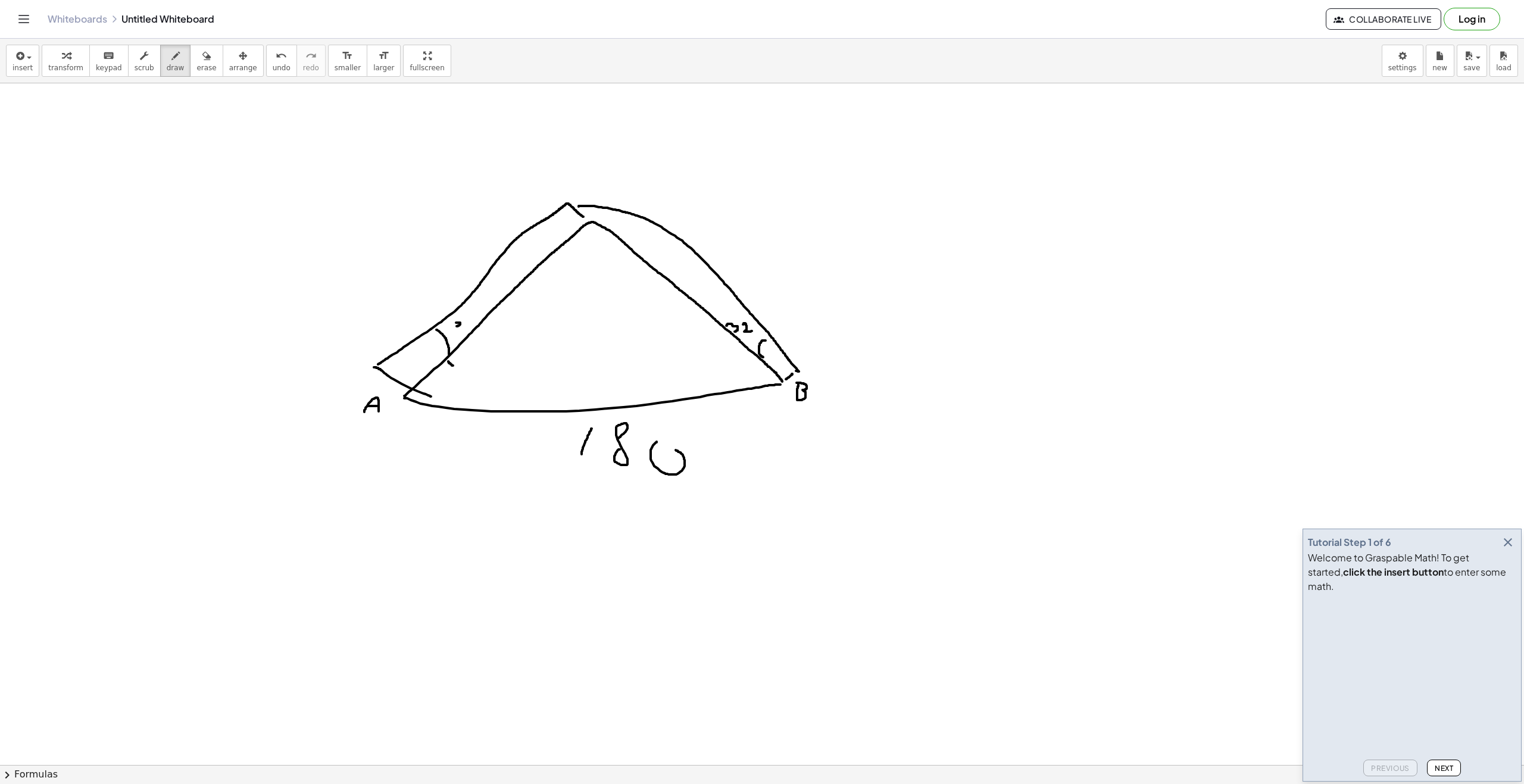
drag, startPoint x: 557, startPoint y: 264, endPoint x: 614, endPoint y: 266, distance: 57.0
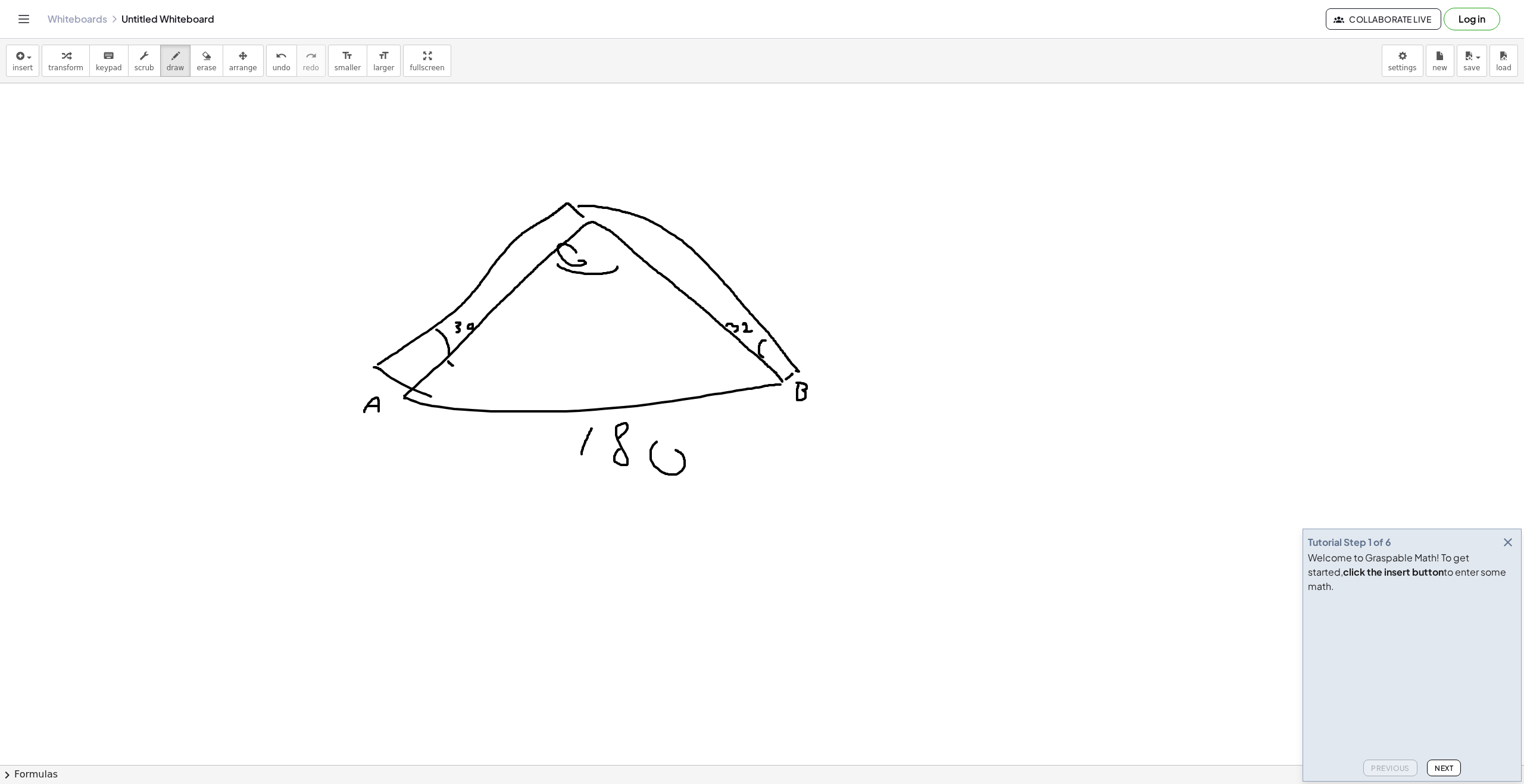
drag, startPoint x: 609, startPoint y: 258, endPoint x: 609, endPoint y: 274, distance: 16.0
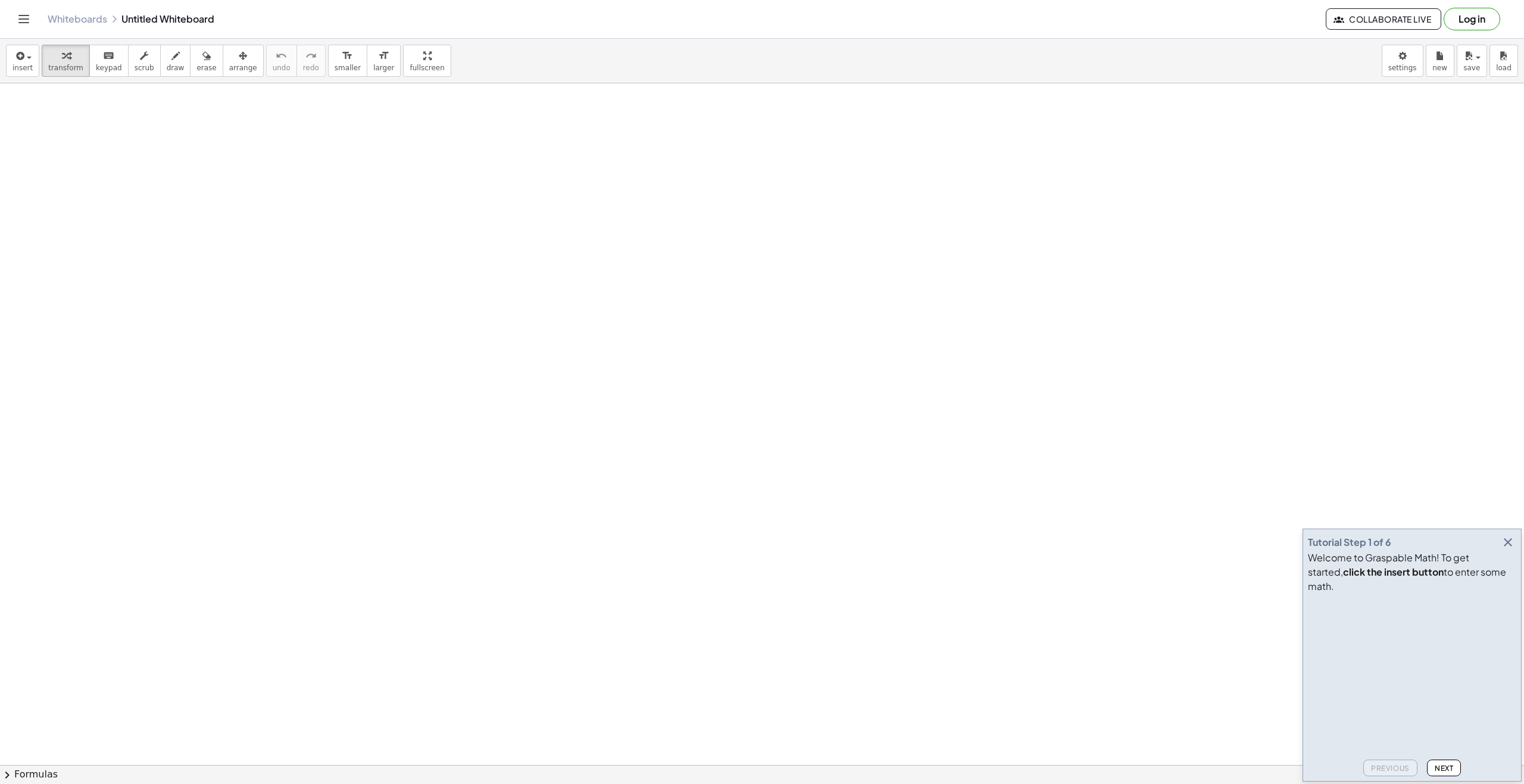
drag, startPoint x: 371, startPoint y: 410, endPoint x: 183, endPoint y: 178, distance: 298.6
click at [167, 65] on span "draw" at bounding box center [175, 68] width 18 height 9
drag, startPoint x: 290, startPoint y: 348, endPoint x: 524, endPoint y: 352, distance: 234.0
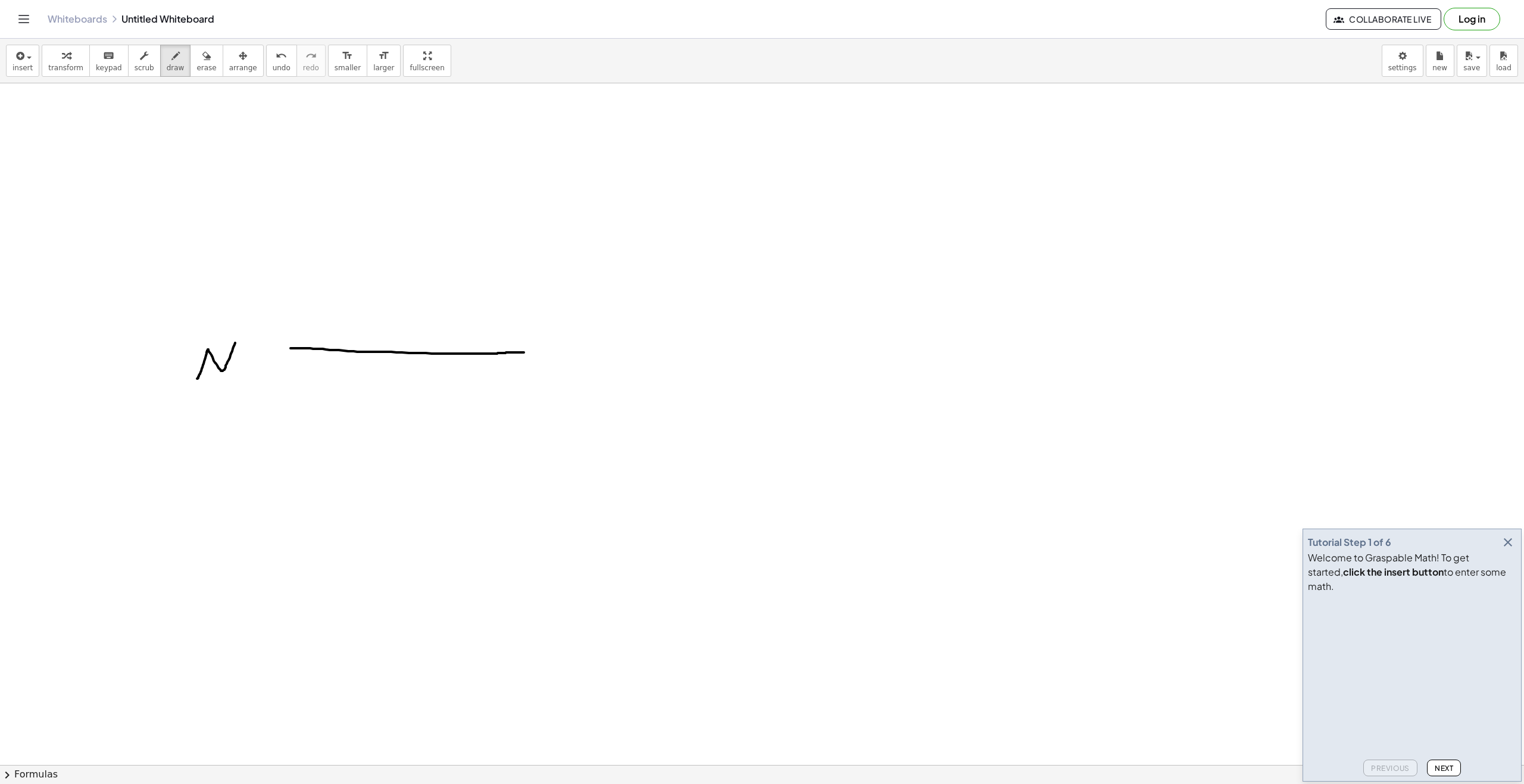
drag, startPoint x: 197, startPoint y: 379, endPoint x: 237, endPoint y: 339, distance: 56.6
drag, startPoint x: 551, startPoint y: 401, endPoint x: 590, endPoint y: 408, distance: 39.6
drag, startPoint x: 342, startPoint y: 404, endPoint x: 373, endPoint y: 388, distance: 34.9
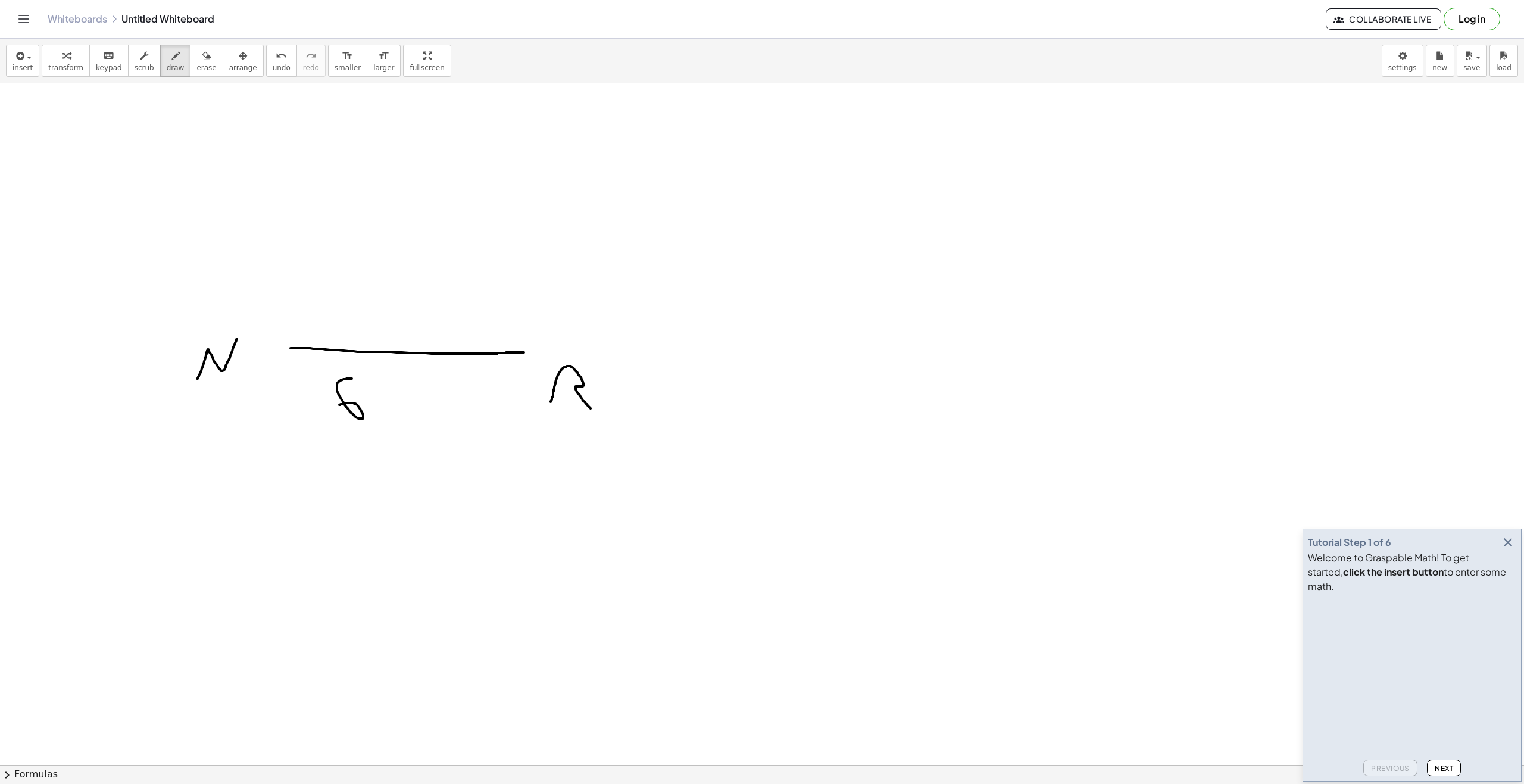
drag, startPoint x: 418, startPoint y: 399, endPoint x: 396, endPoint y: 439, distance: 45.7
drag, startPoint x: 294, startPoint y: 344, endPoint x: 519, endPoint y: 345, distance: 225.0
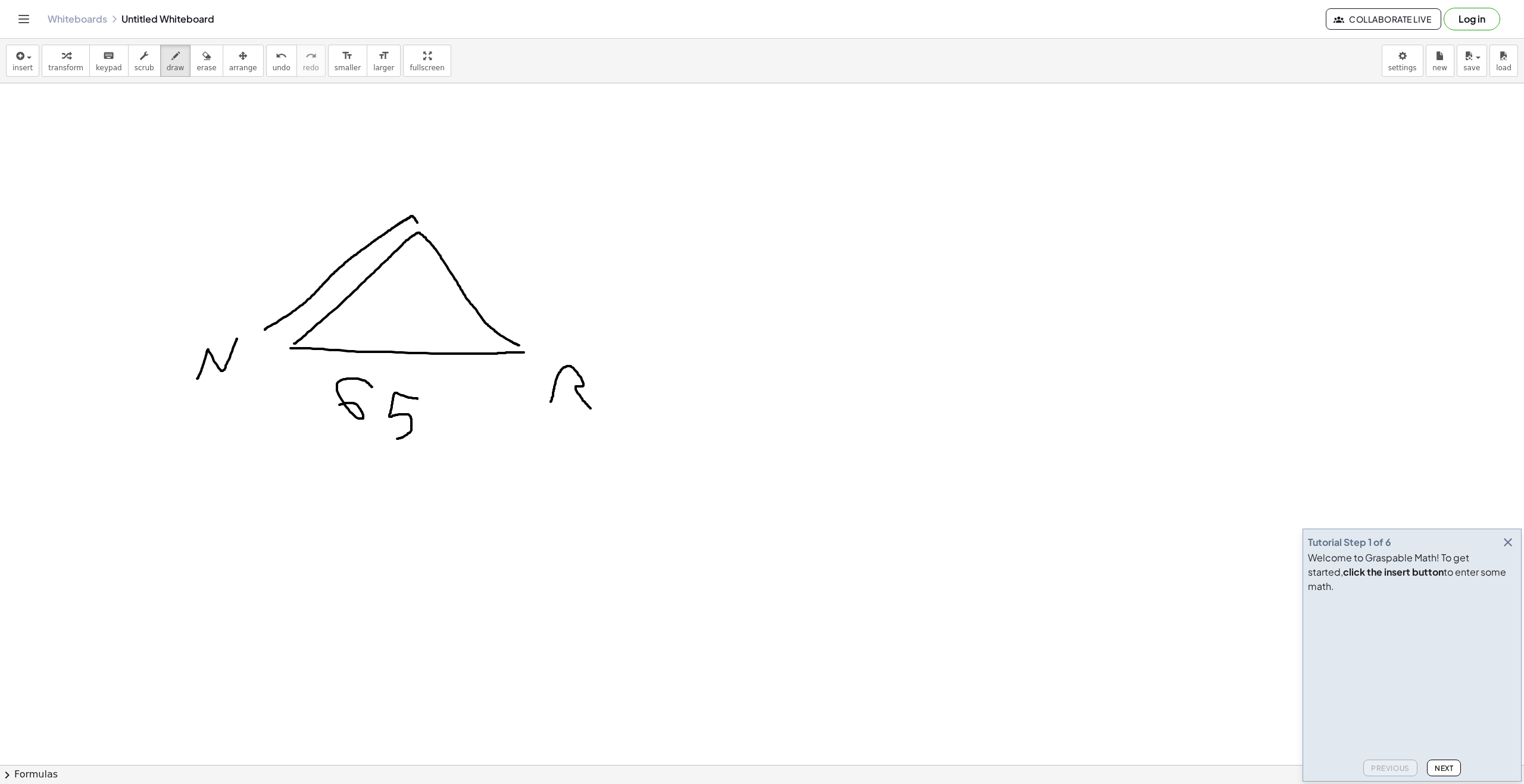
drag, startPoint x: 293, startPoint y: 311, endPoint x: 421, endPoint y: 236, distance: 148.4
drag, startPoint x: 425, startPoint y: 222, endPoint x: 451, endPoint y: 344, distance: 124.7
drag, startPoint x: 263, startPoint y: 329, endPoint x: 285, endPoint y: 344, distance: 26.6
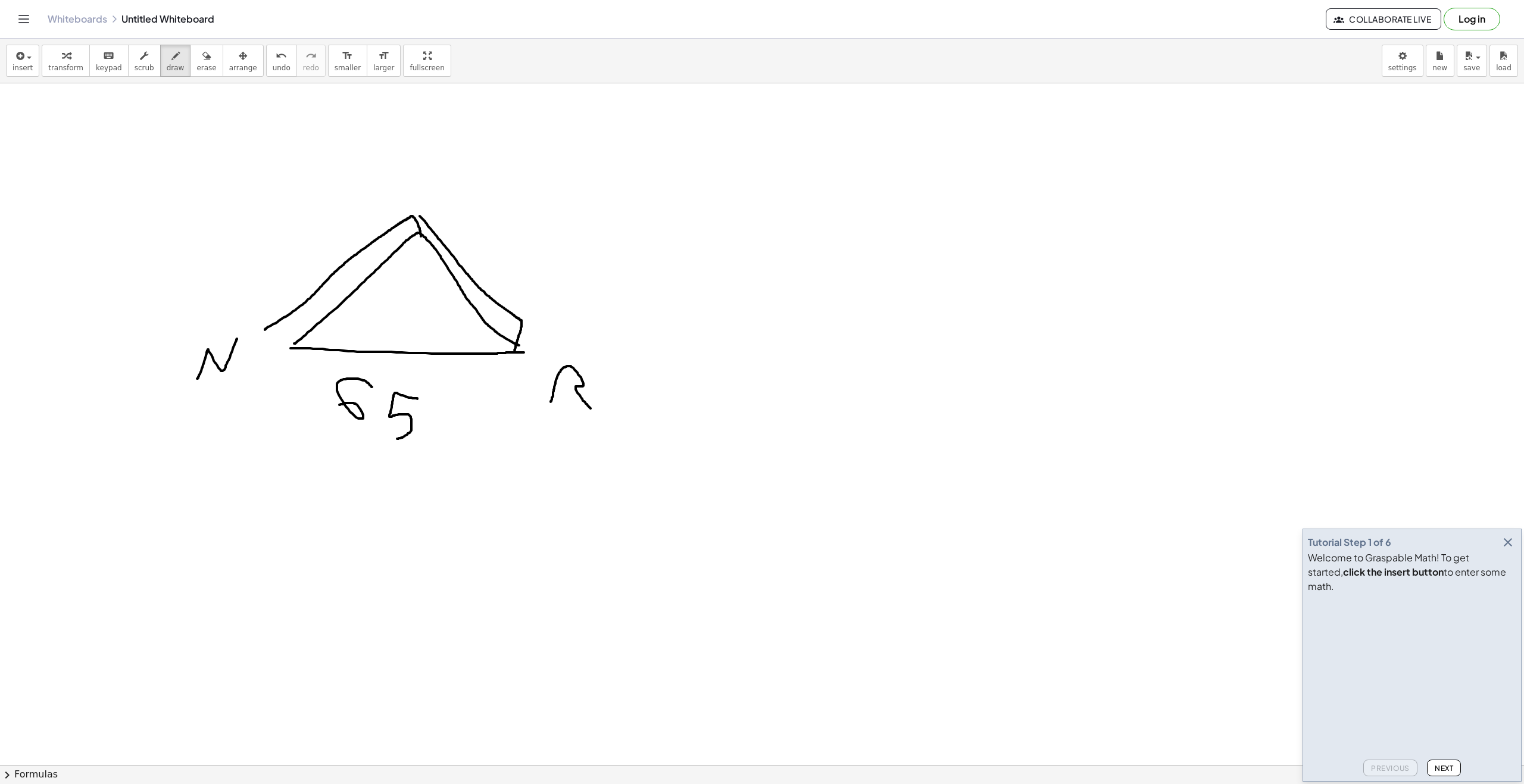
drag, startPoint x: 311, startPoint y: 303, endPoint x: 329, endPoint y: 318, distance: 23.4
drag, startPoint x: 281, startPoint y: 324, endPoint x: 304, endPoint y: 332, distance: 24.4
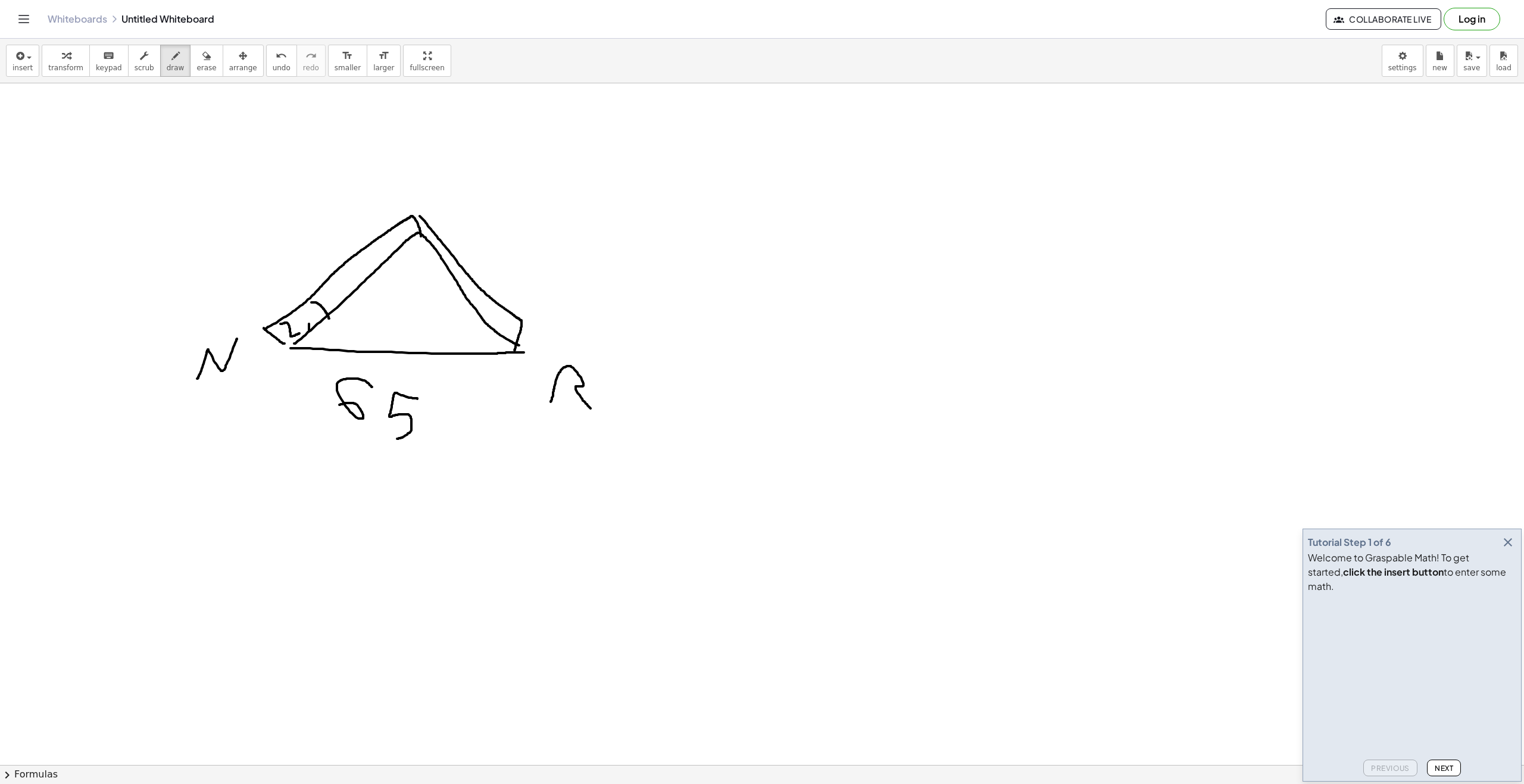
drag, startPoint x: 306, startPoint y: 325, endPoint x: 300, endPoint y: 317, distance: 10.0
drag, startPoint x: 494, startPoint y: 306, endPoint x: 484, endPoint y: 321, distance: 18.0
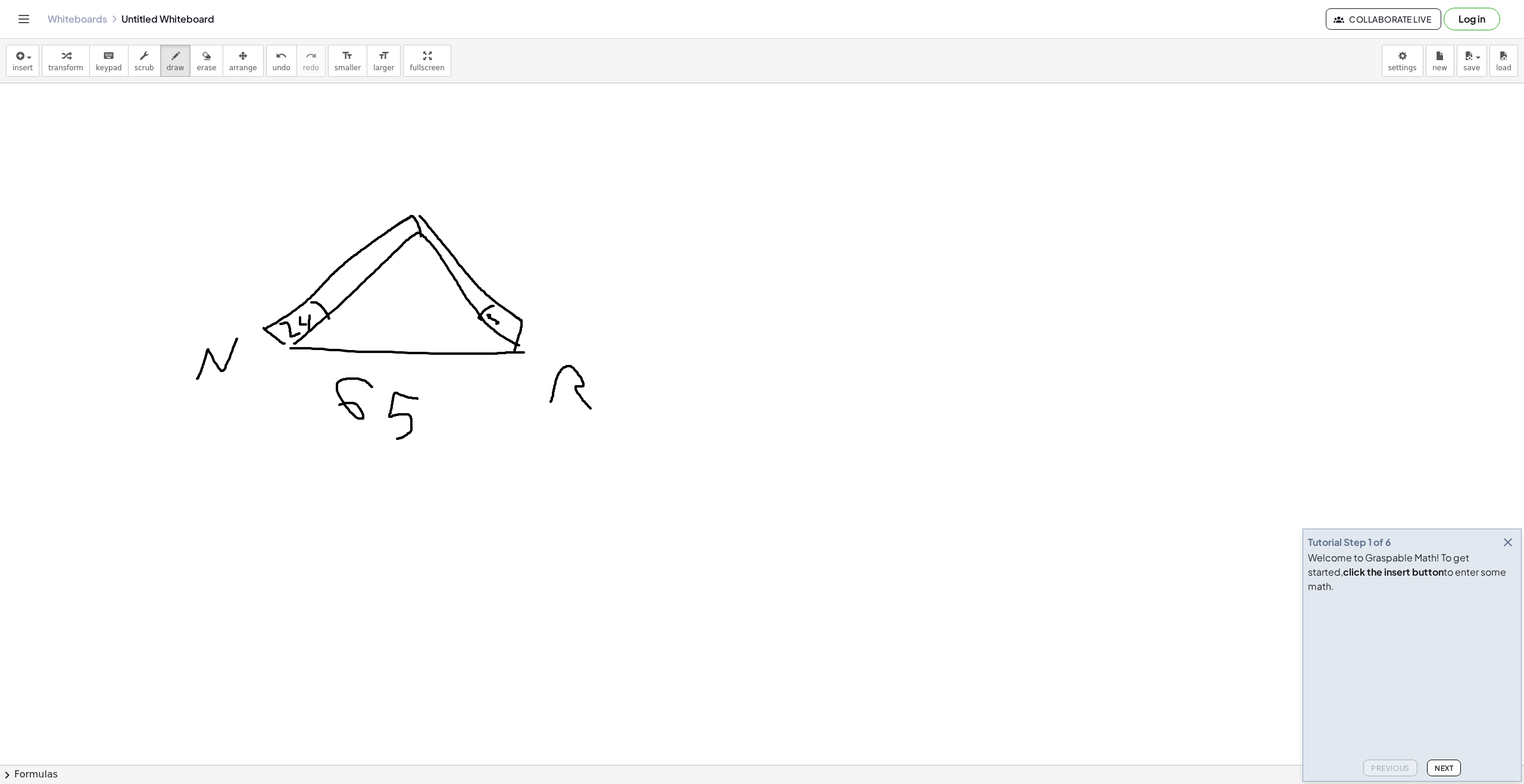
drag, startPoint x: 490, startPoint y: 315, endPoint x: 494, endPoint y: 324, distance: 9.8
drag, startPoint x: 506, startPoint y: 322, endPoint x: 503, endPoint y: 315, distance: 7.6
drag, startPoint x: 883, startPoint y: 236, endPoint x: 899, endPoint y: 307, distance: 72.8
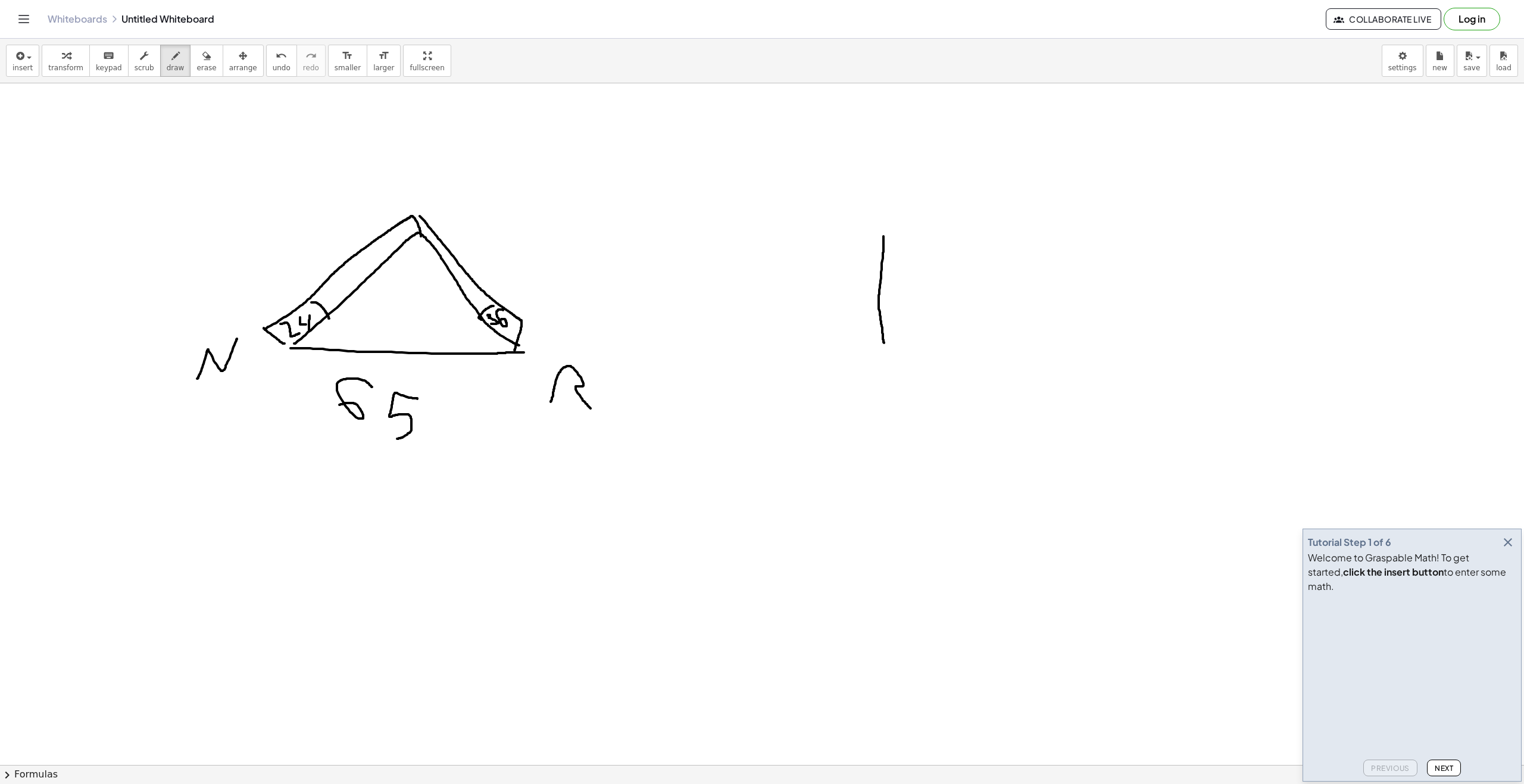
drag, startPoint x: 899, startPoint y: 305, endPoint x: 898, endPoint y: 278, distance: 27.0
drag, startPoint x: 908, startPoint y: 285, endPoint x: 912, endPoint y: 280, distance: 6.4
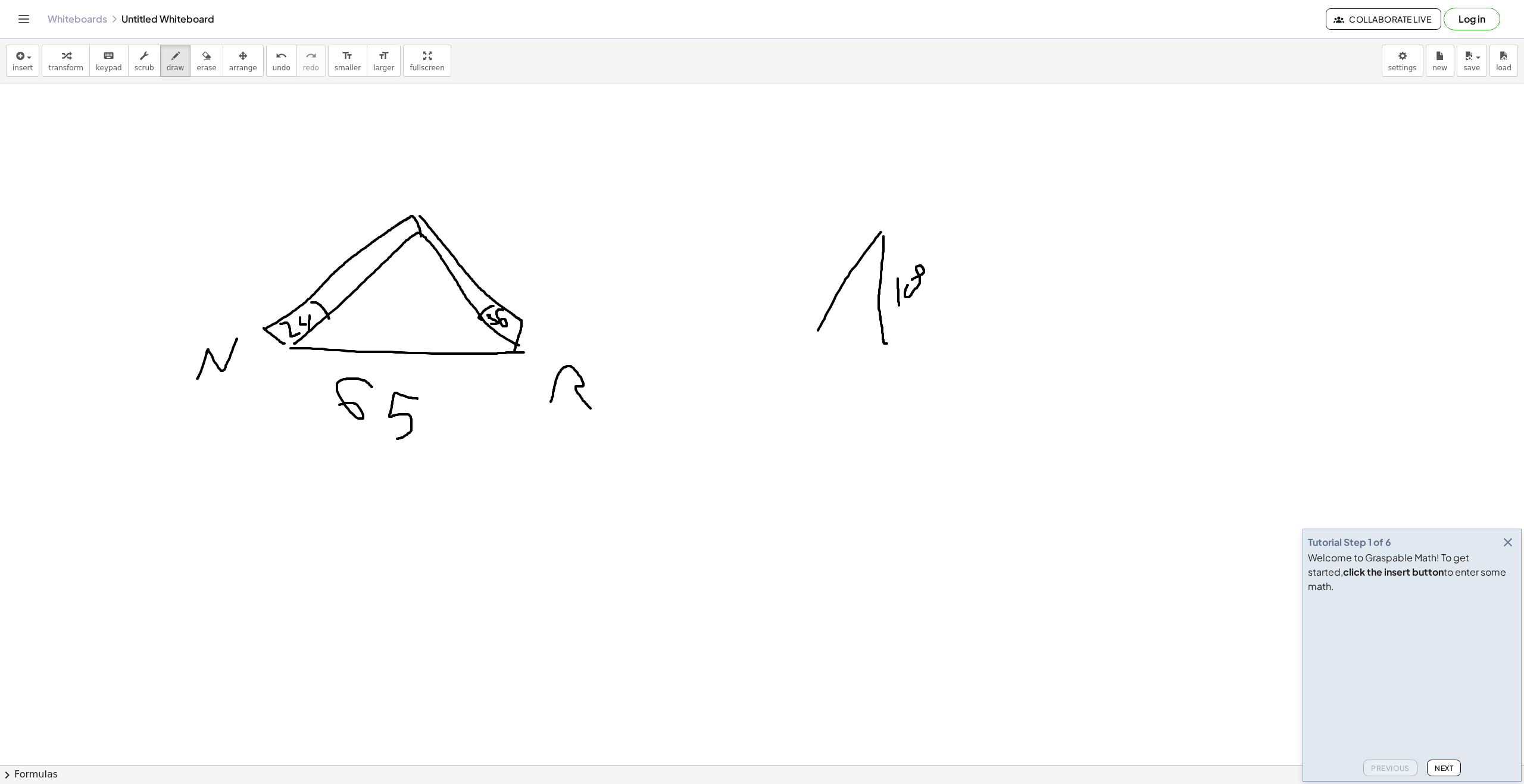
drag, startPoint x: 881, startPoint y: 232, endPoint x: 844, endPoint y: 310, distance: 86.3
drag, startPoint x: 886, startPoint y: 230, endPoint x: 883, endPoint y: 347, distance: 117.0
drag, startPoint x: 812, startPoint y: 347, endPoint x: 883, endPoint y: 343, distance: 71.1
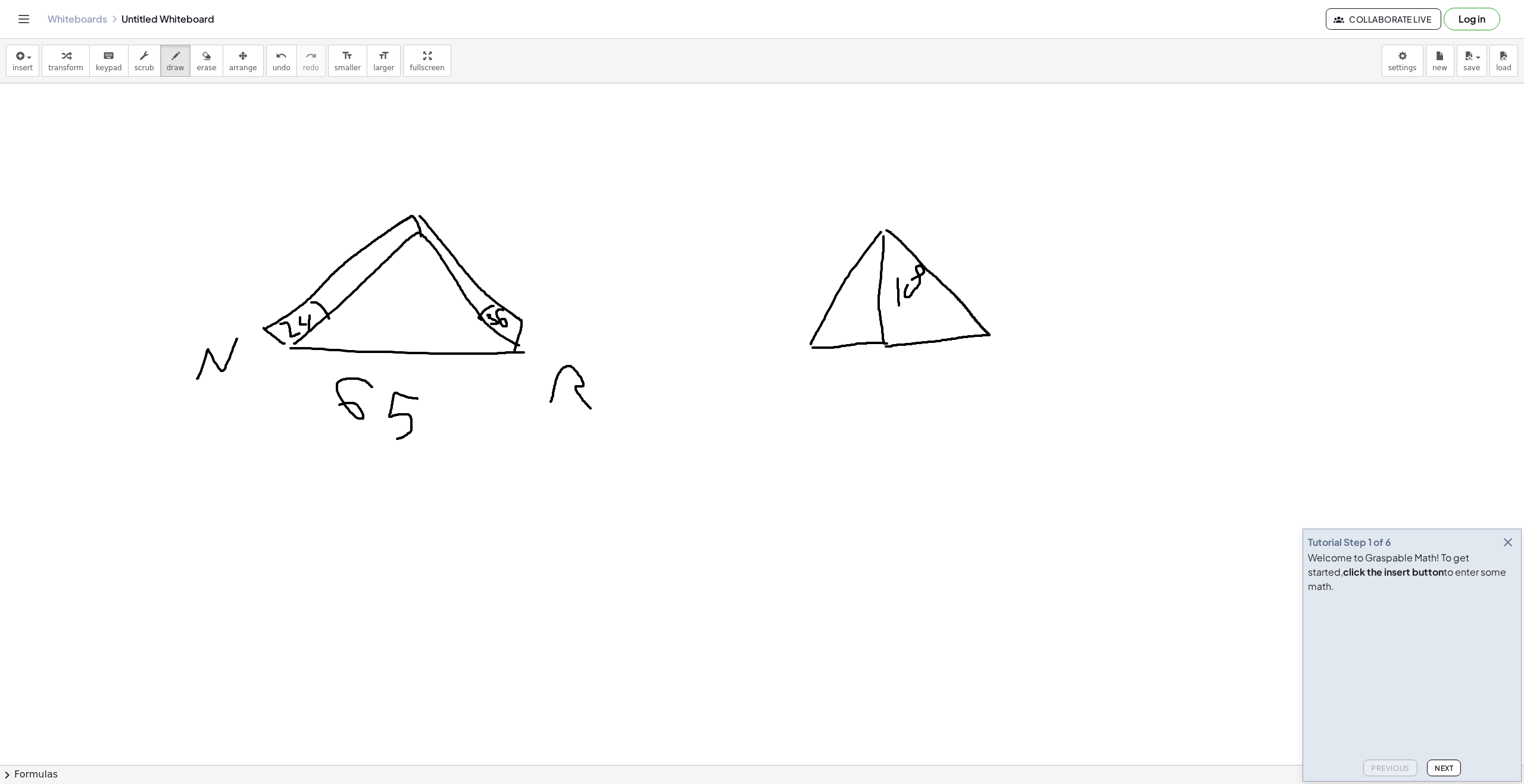
drag, startPoint x: 790, startPoint y: 435, endPoint x: 818, endPoint y: 446, distance: 30.1
drag, startPoint x: 833, startPoint y: 440, endPoint x: 833, endPoint y: 423, distance: 17.0
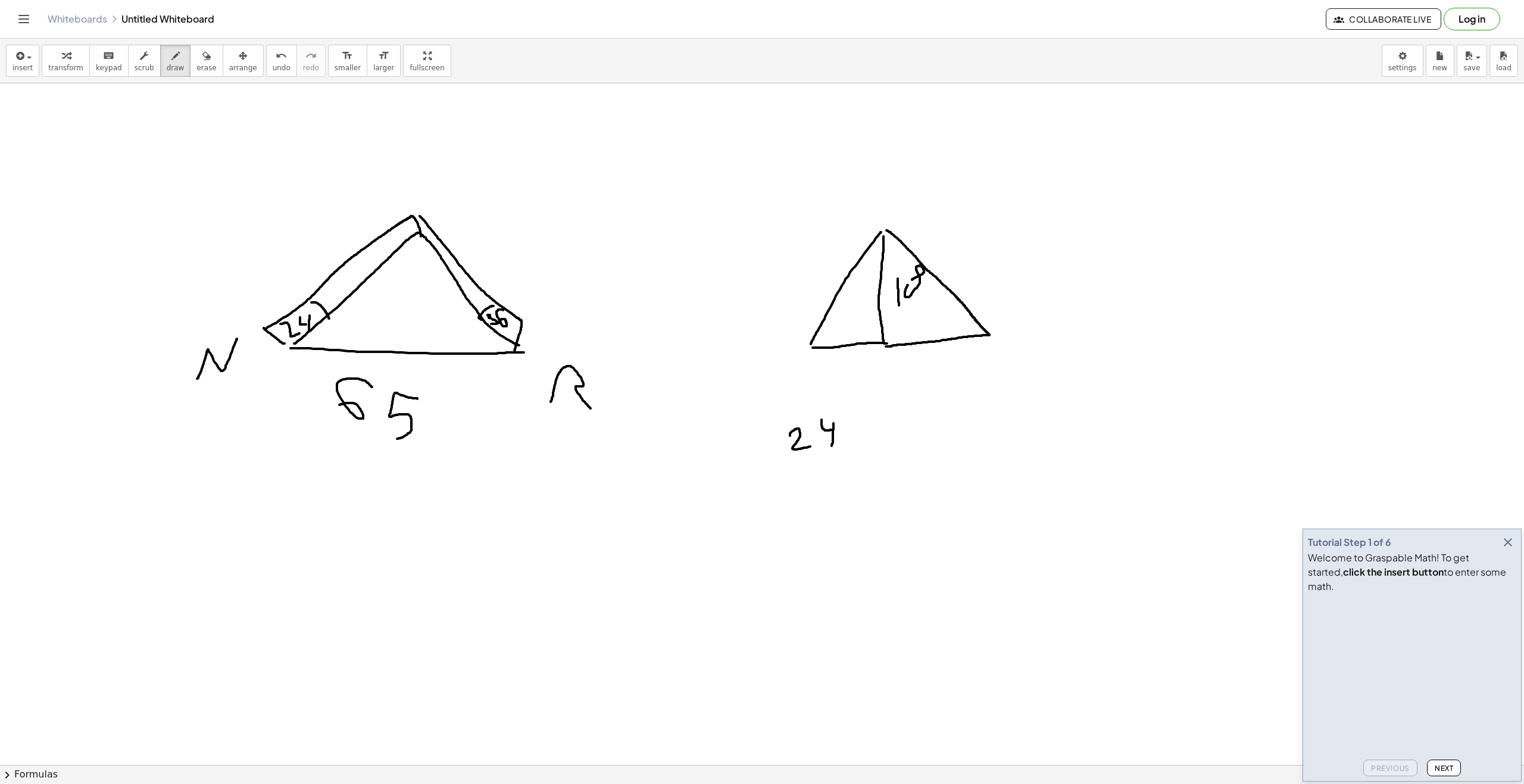
drag, startPoint x: 822, startPoint y: 428, endPoint x: 822, endPoint y: 418, distance: 10.0
drag, startPoint x: 1001, startPoint y: 432, endPoint x: 997, endPoint y: 447, distance: 15.5
drag, startPoint x: 1043, startPoint y: 443, endPoint x: 994, endPoint y: 439, distance: 49.2
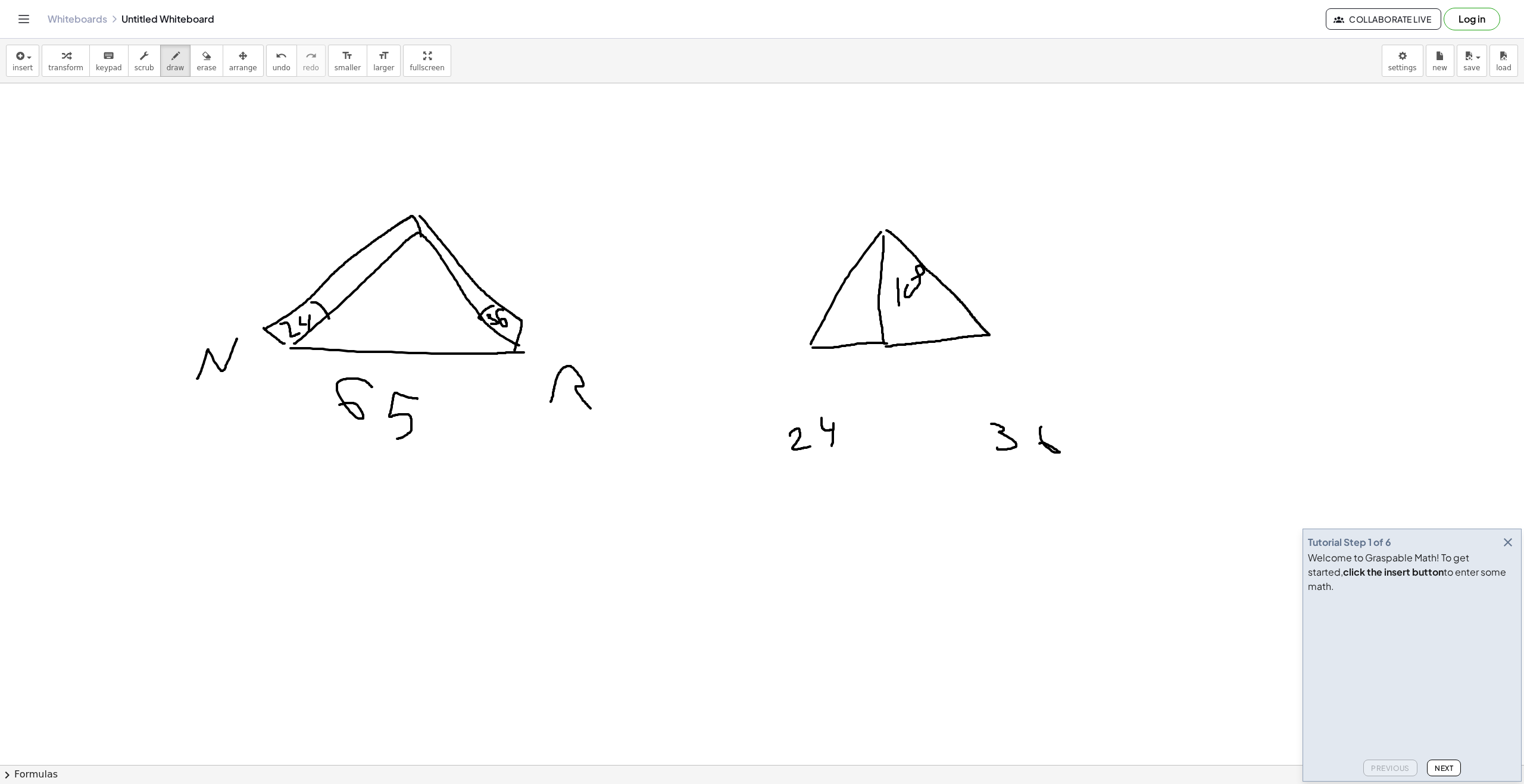
drag, startPoint x: 896, startPoint y: 449, endPoint x: 904, endPoint y: 428, distance: 22.5
drag, startPoint x: 1165, startPoint y: 260, endPoint x: 1163, endPoint y: 341, distance: 81.0
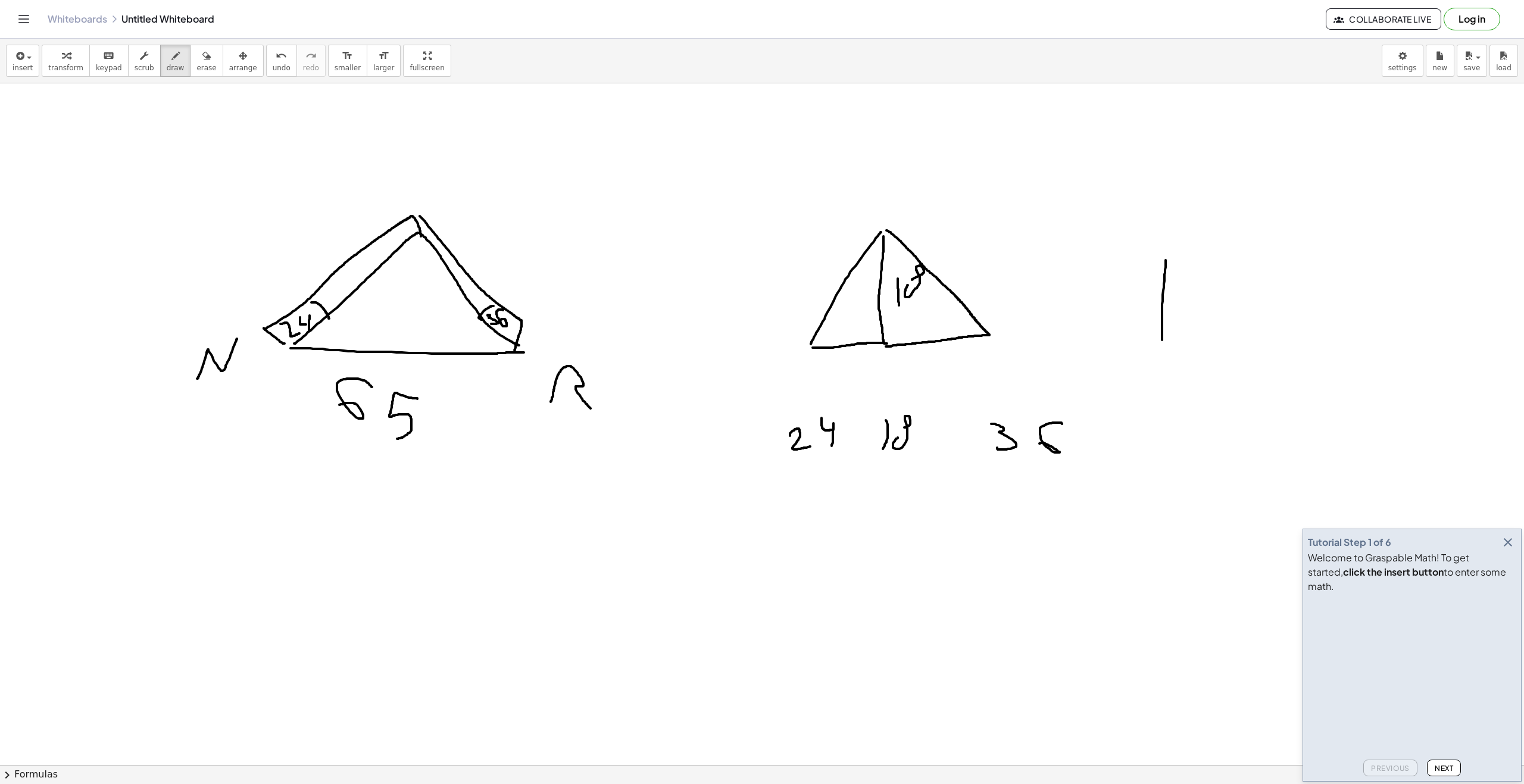
drag, startPoint x: 1165, startPoint y: 258, endPoint x: 1149, endPoint y: 337, distance: 80.6
drag, startPoint x: 1126, startPoint y: 318, endPoint x: 1119, endPoint y: 298, distance: 21.2
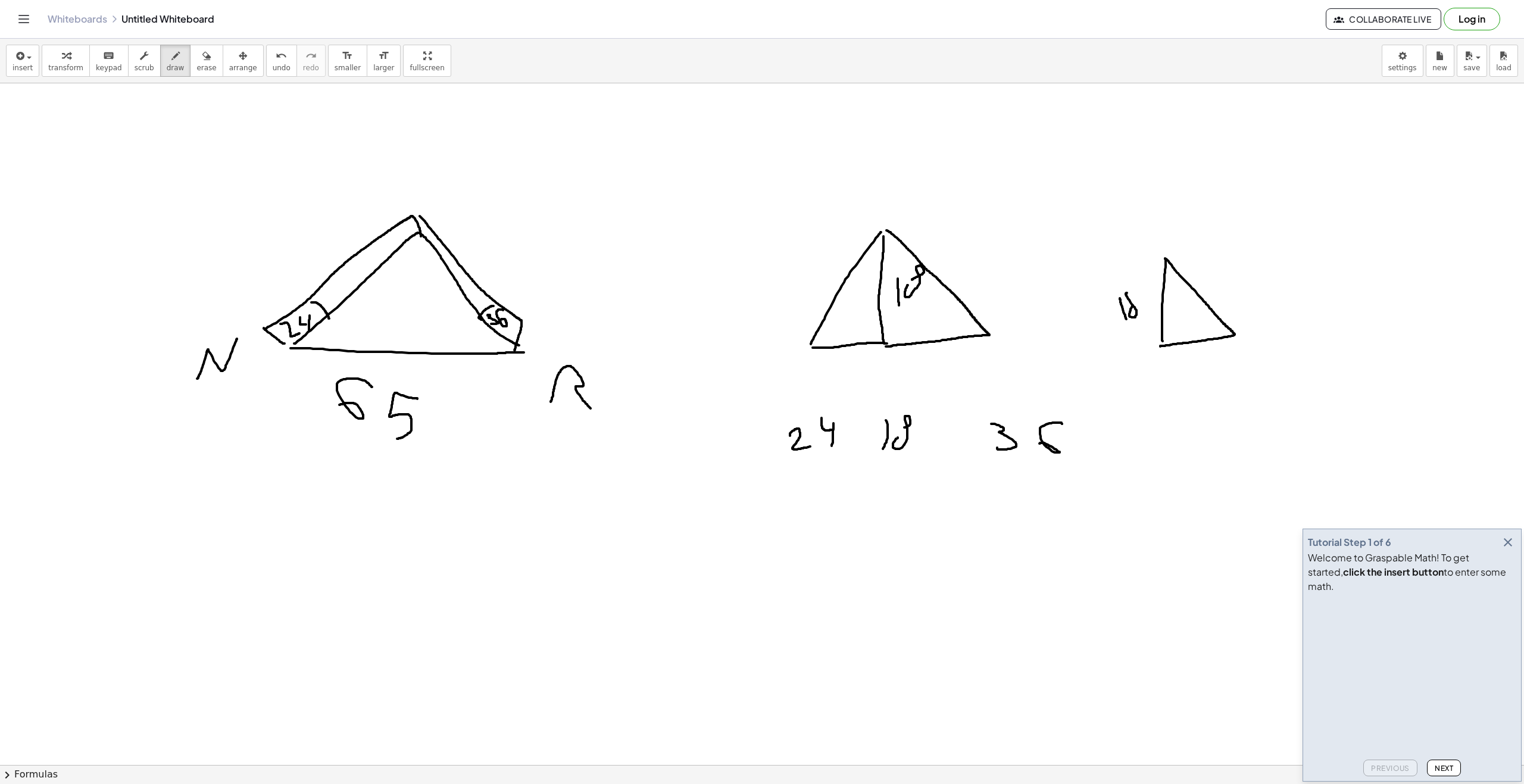
drag, startPoint x: 1130, startPoint y: 312, endPoint x: 1138, endPoint y: 306, distance: 10.0
drag, startPoint x: 1207, startPoint y: 310, endPoint x: 1207, endPoint y: 325, distance: 15.0
drag, startPoint x: 1207, startPoint y: 323, endPoint x: 1200, endPoint y: 332, distance: 11.4
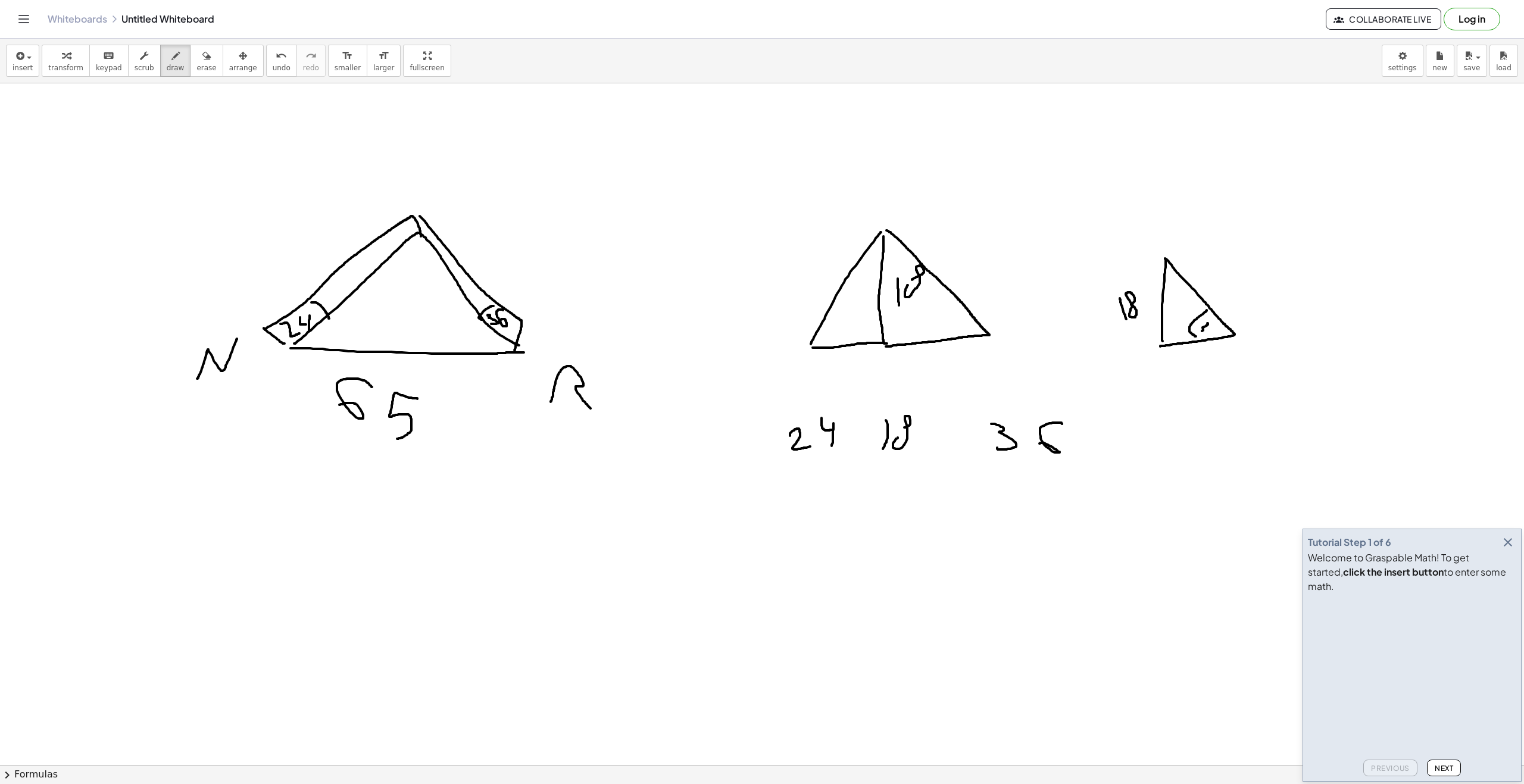
drag, startPoint x: 1185, startPoint y: 353, endPoint x: 1200, endPoint y: 363, distance: 18.0
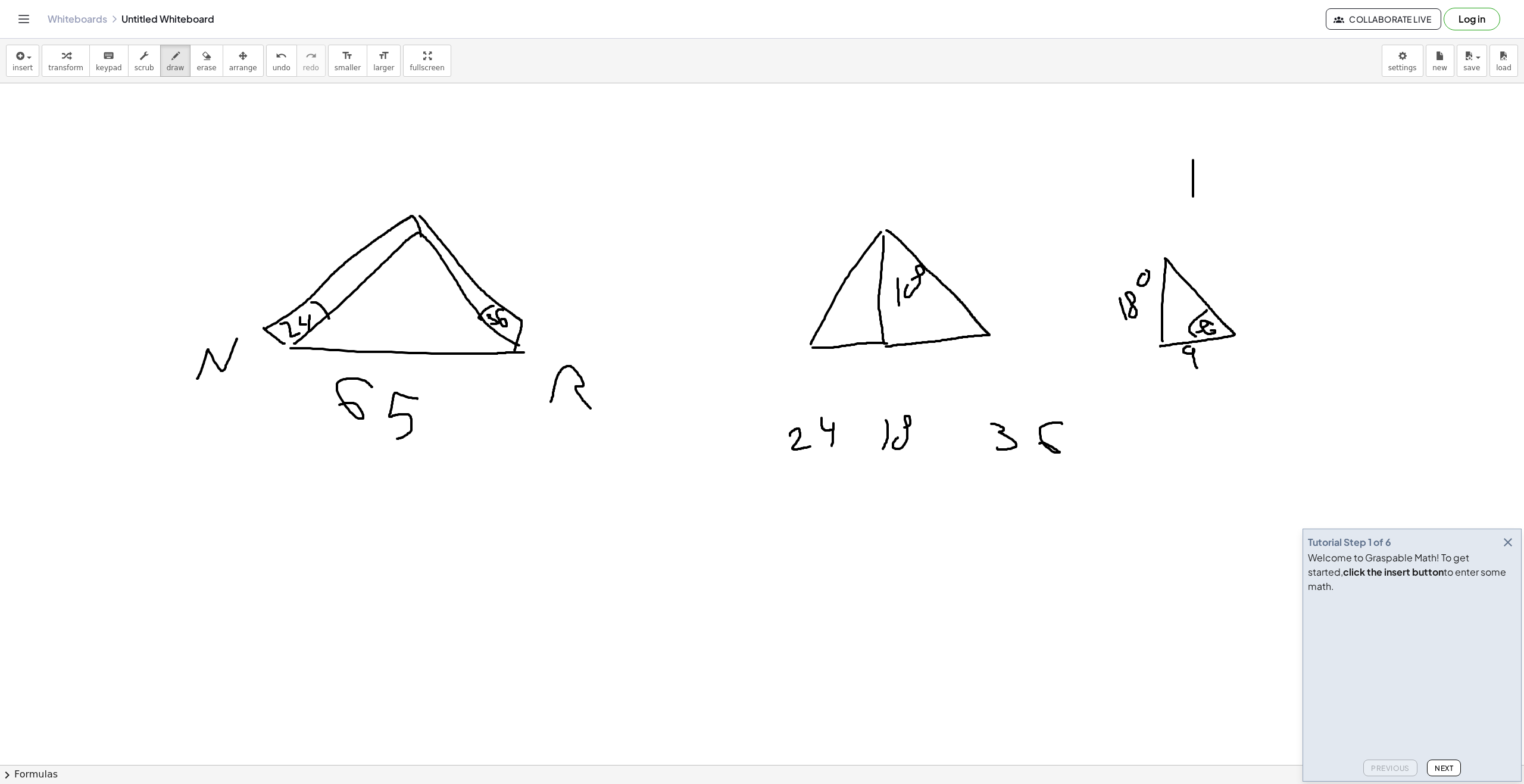
drag, startPoint x: 1193, startPoint y: 160, endPoint x: 1193, endPoint y: 197, distance: 37.0
drag, startPoint x: 1183, startPoint y: 182, endPoint x: 1203, endPoint y: 178, distance: 20.4
drag, startPoint x: 1213, startPoint y: 177, endPoint x: 1221, endPoint y: 192, distance: 17.0
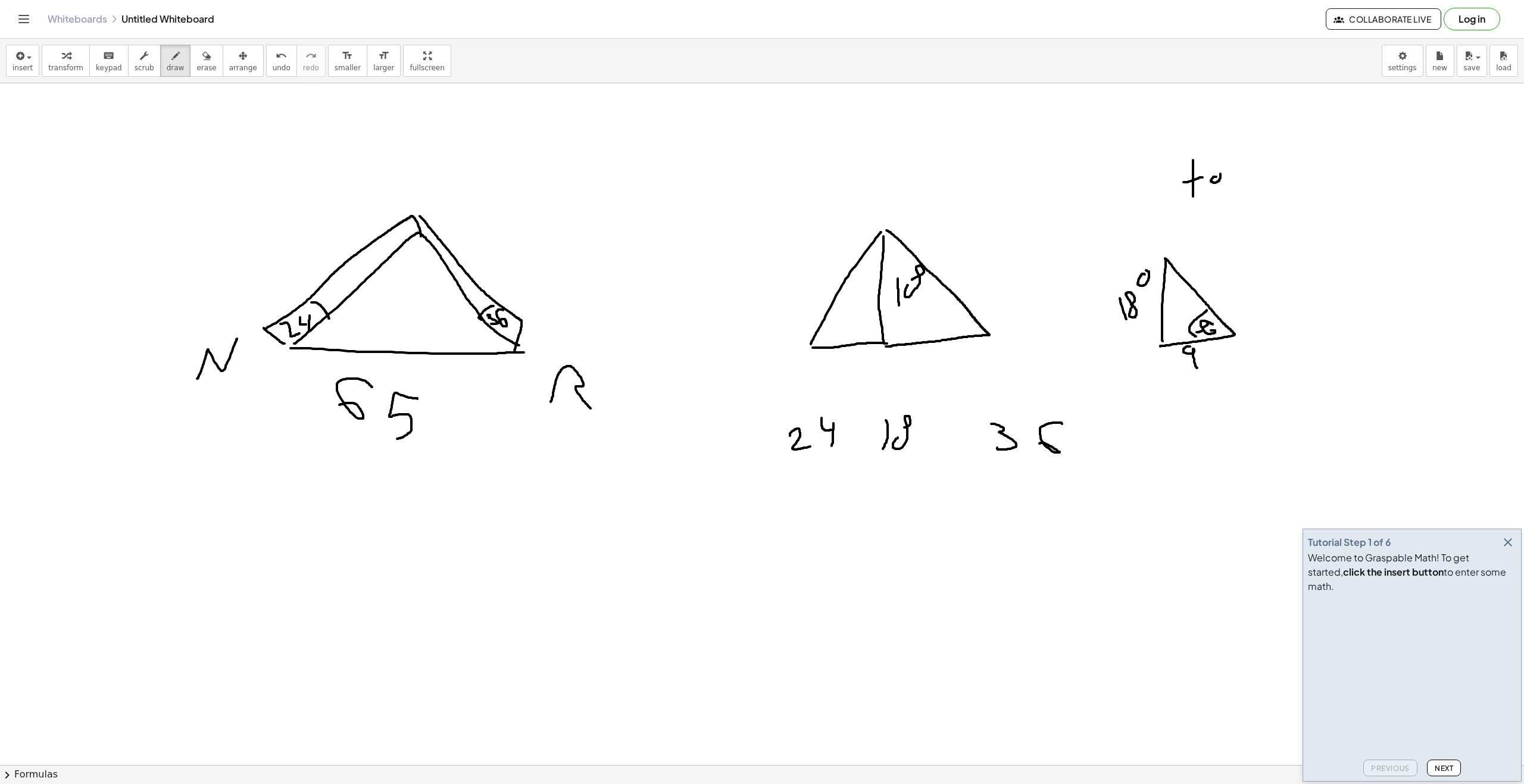
drag, startPoint x: 1227, startPoint y: 185, endPoint x: 1236, endPoint y: 195, distance: 13.5
drag, startPoint x: 1316, startPoint y: 156, endPoint x: 1319, endPoint y: 175, distance: 19.2
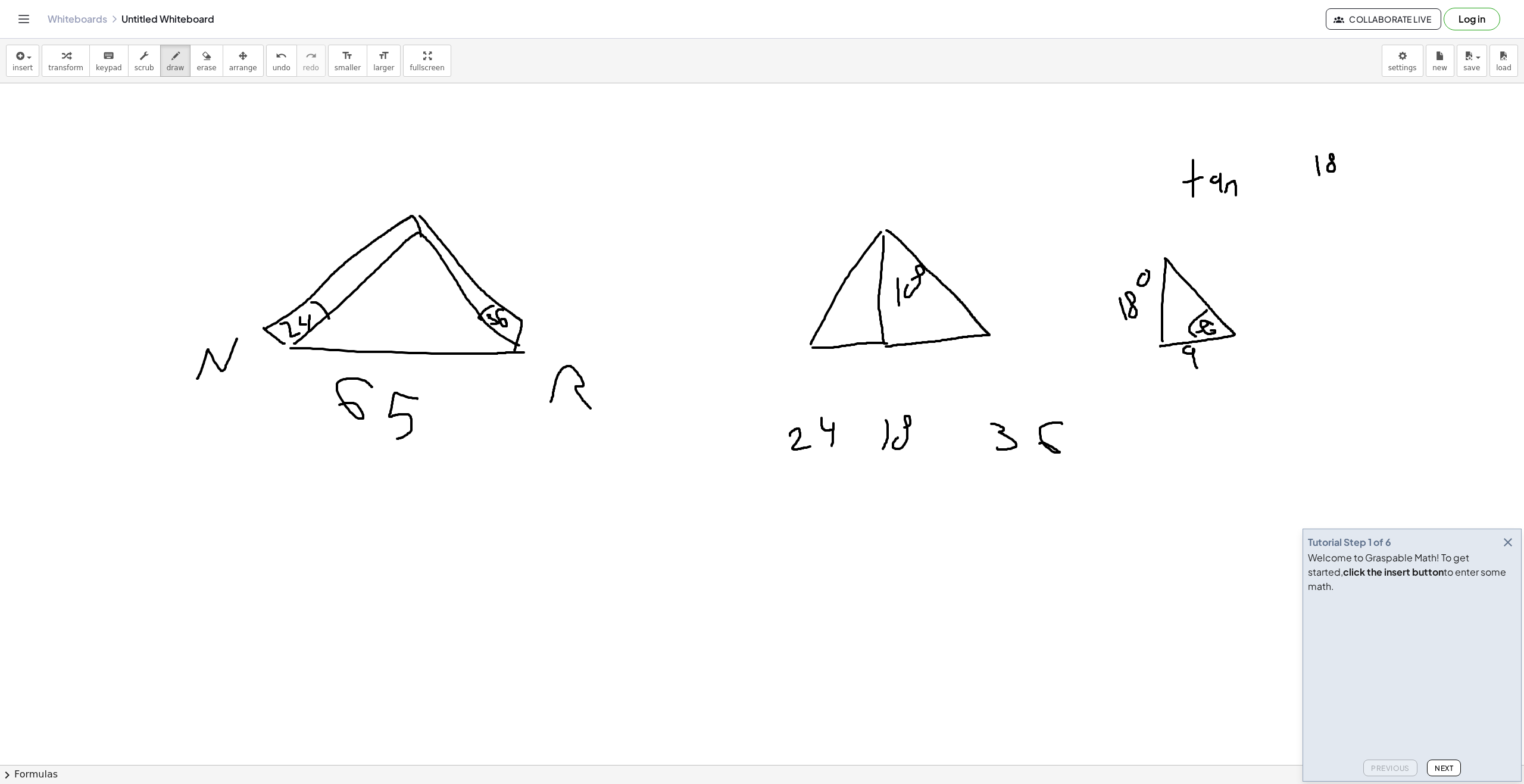
drag, startPoint x: 1314, startPoint y: 190, endPoint x: 1340, endPoint y: 185, distance: 26.5
drag, startPoint x: 1325, startPoint y: 200, endPoint x: 1319, endPoint y: 206, distance: 8.5
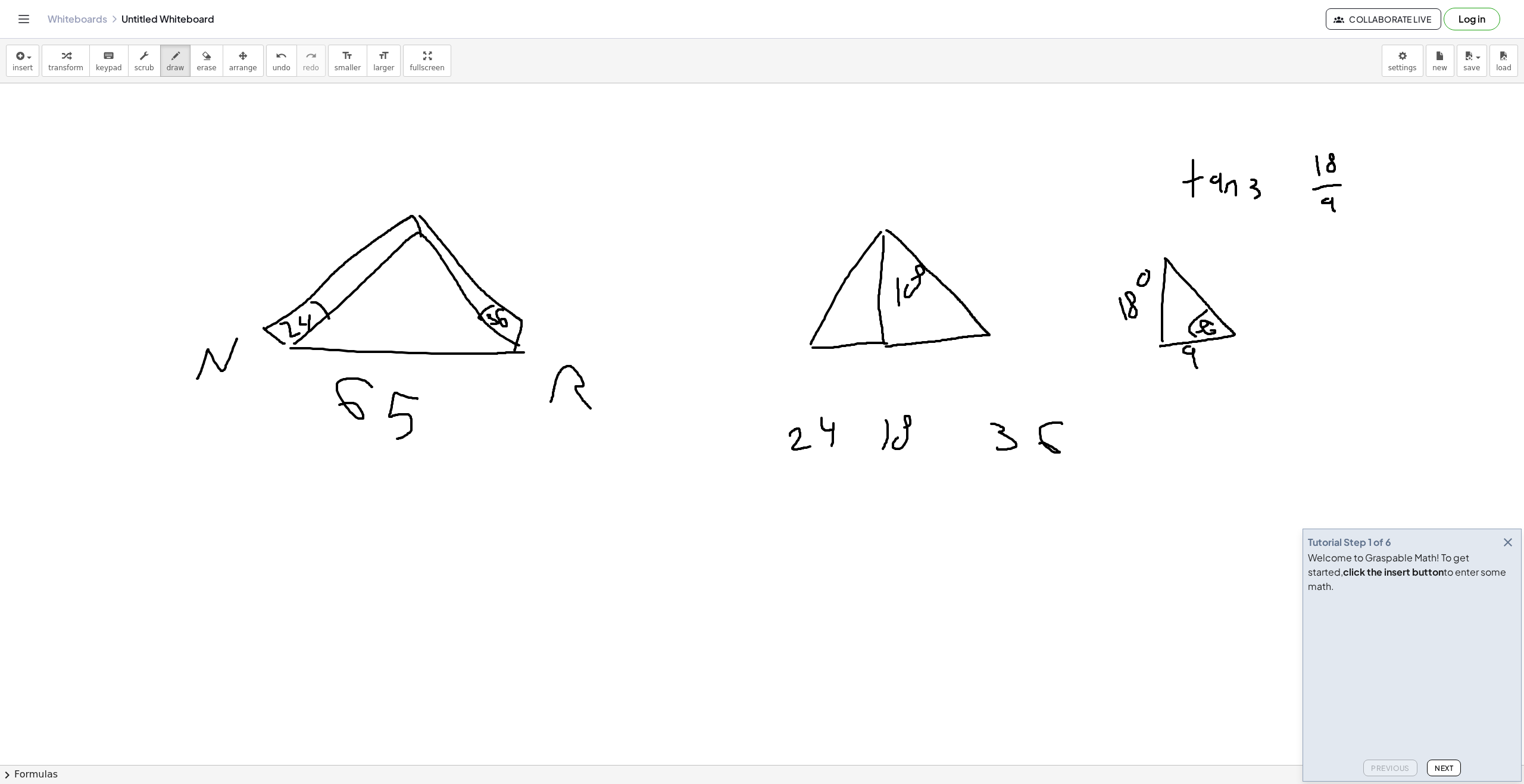
drag, startPoint x: 1251, startPoint y: 180, endPoint x: 1256, endPoint y: 196, distance: 16.8
drag, startPoint x: 1268, startPoint y: 192, endPoint x: 1238, endPoint y: 214, distance: 37.2
drag, startPoint x: 1194, startPoint y: 248, endPoint x: 1197, endPoint y: 222, distance: 26.2
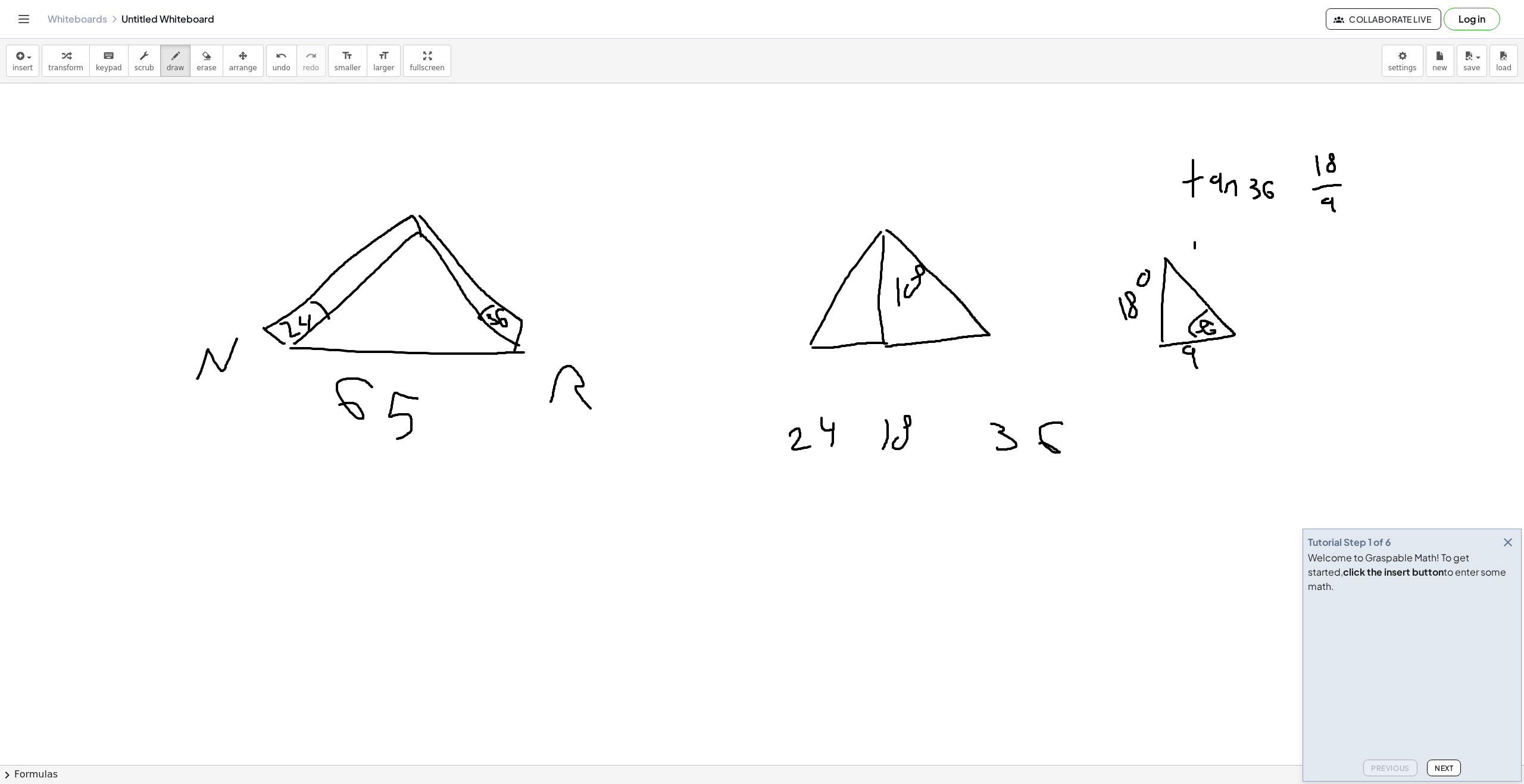
drag, startPoint x: 1187, startPoint y: 232, endPoint x: 1203, endPoint y: 232, distance: 16.0
drag, startPoint x: 1209, startPoint y: 232, endPoint x: 1223, endPoint y: 248, distance: 21.3
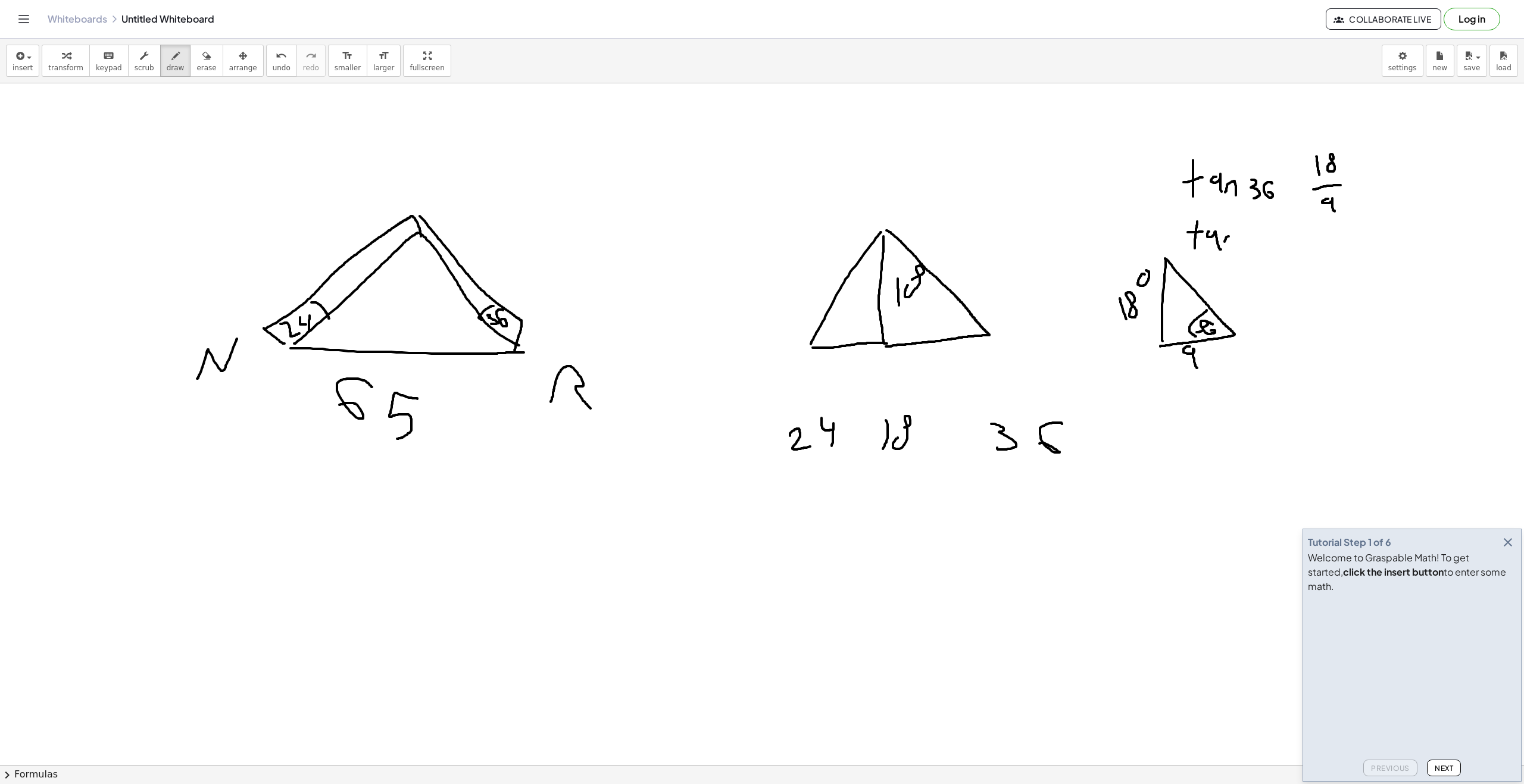
drag, startPoint x: 1229, startPoint y: 236, endPoint x: 1234, endPoint y: 246, distance: 11.2
drag, startPoint x: 1246, startPoint y: 231, endPoint x: 1267, endPoint y: 246, distance: 25.8
drag, startPoint x: 1270, startPoint y: 242, endPoint x: 1268, endPoint y: 226, distance: 16.1
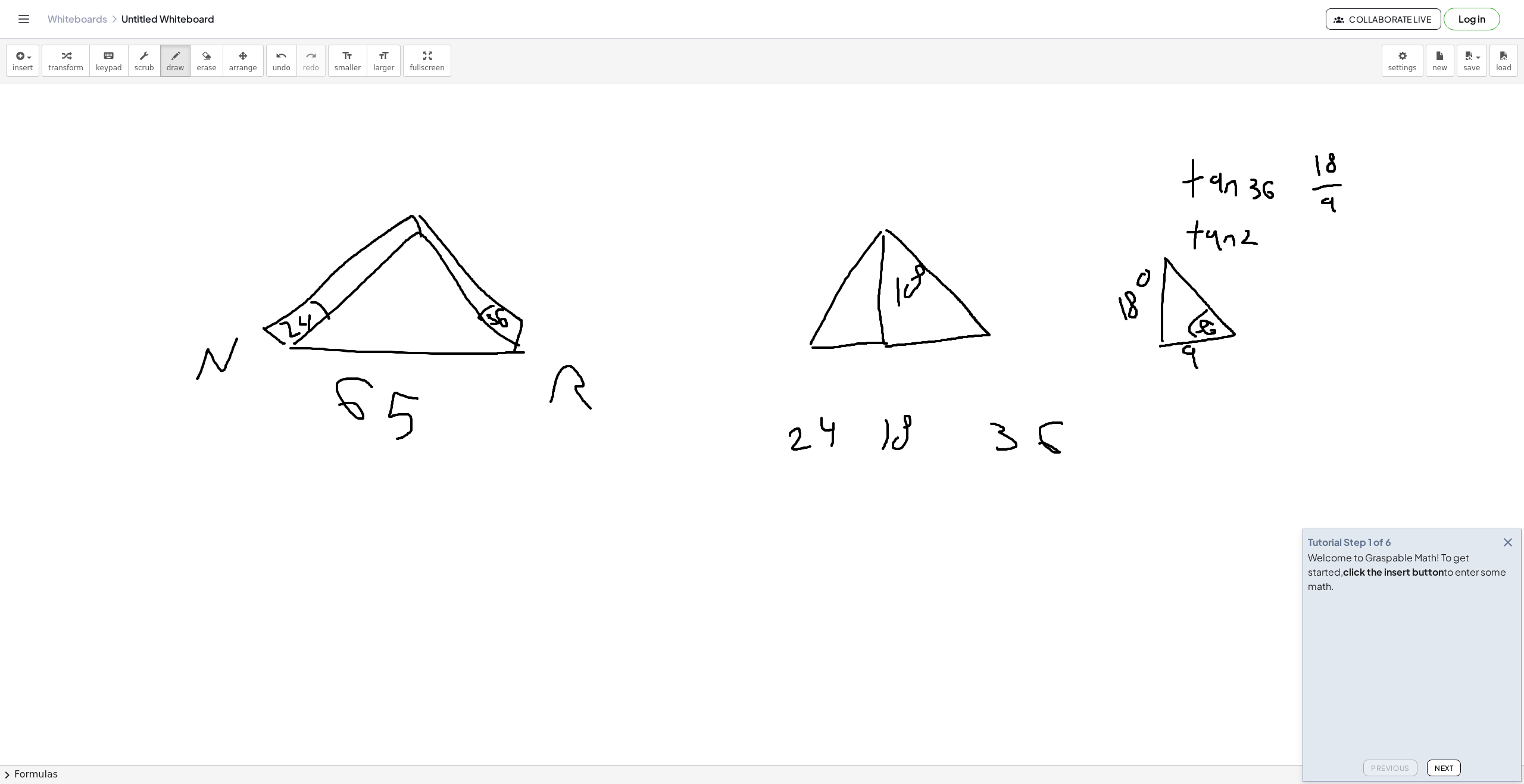
drag, startPoint x: 1312, startPoint y: 230, endPoint x: 1311, endPoint y: 241, distance: 11.0
drag, startPoint x: 1320, startPoint y: 240, endPoint x: 1315, endPoint y: 246, distance: 7.8
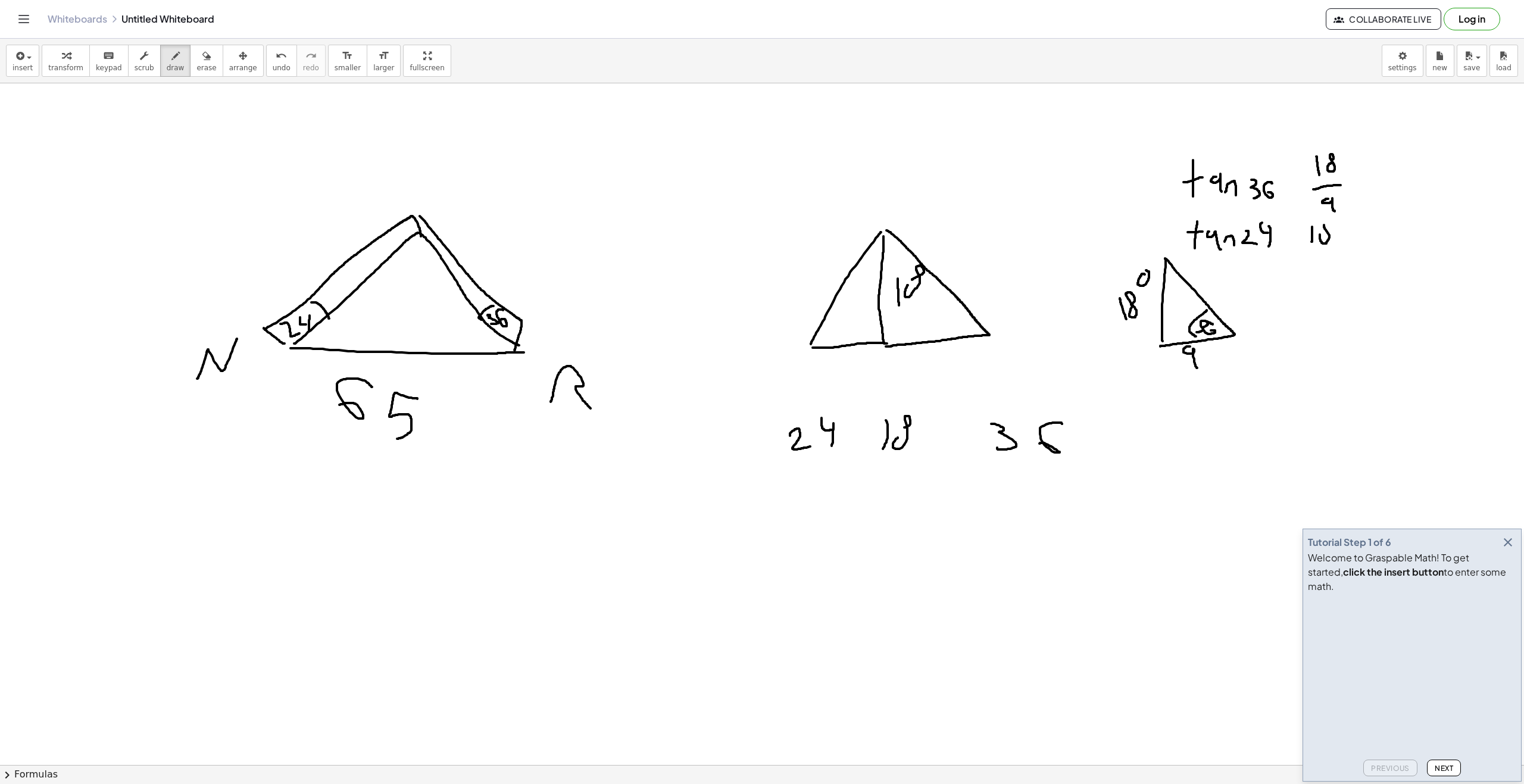
drag
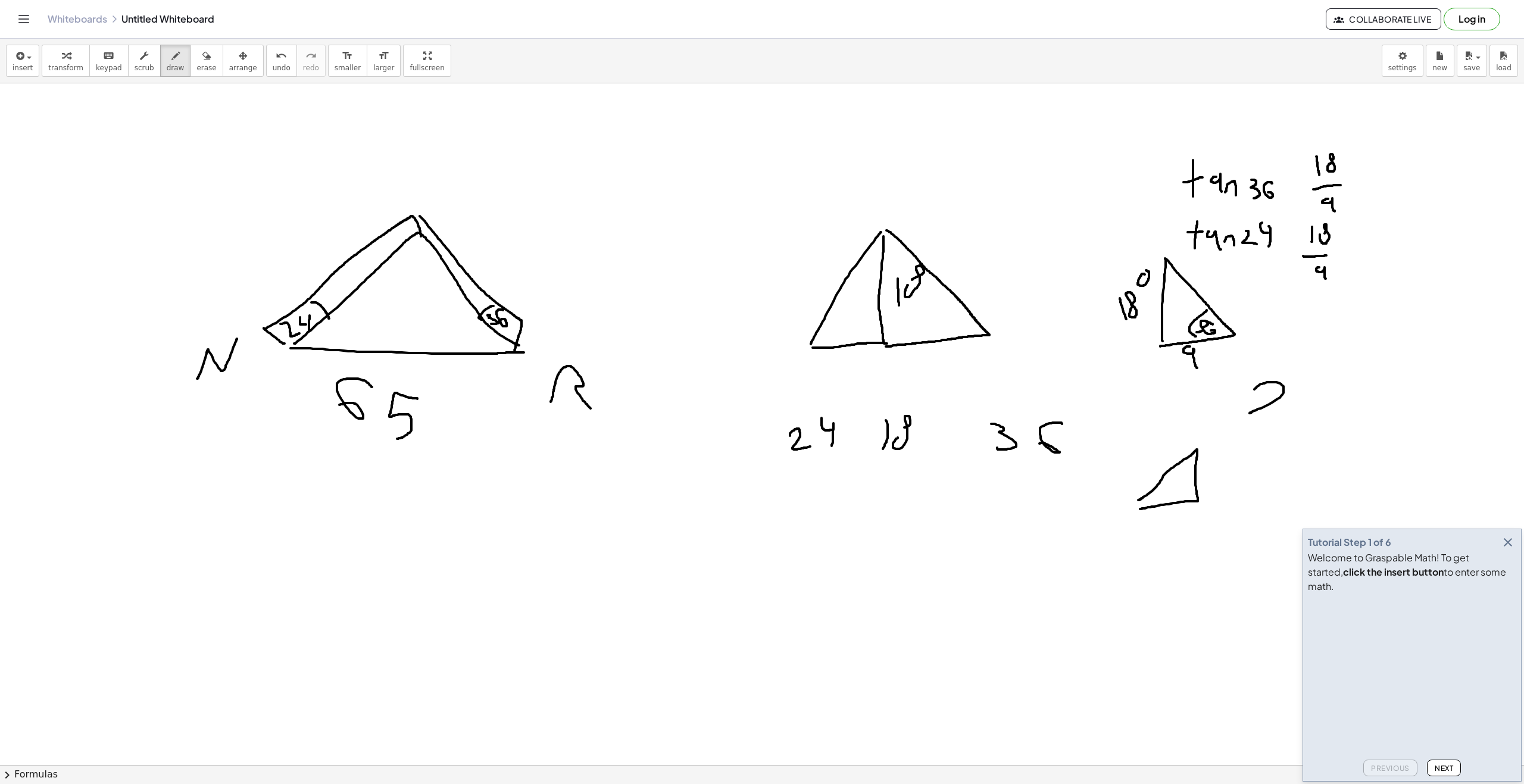
drag, startPoint x: 1256, startPoint y: 387, endPoint x: 1278, endPoint y: 410, distance: 31.8
drag, startPoint x: 1328, startPoint y: 387, endPoint x: 1295, endPoint y: 419, distance: 46.0
drag, startPoint x: 1254, startPoint y: 474, endPoint x: 1253, endPoint y: 468, distance: 6.1
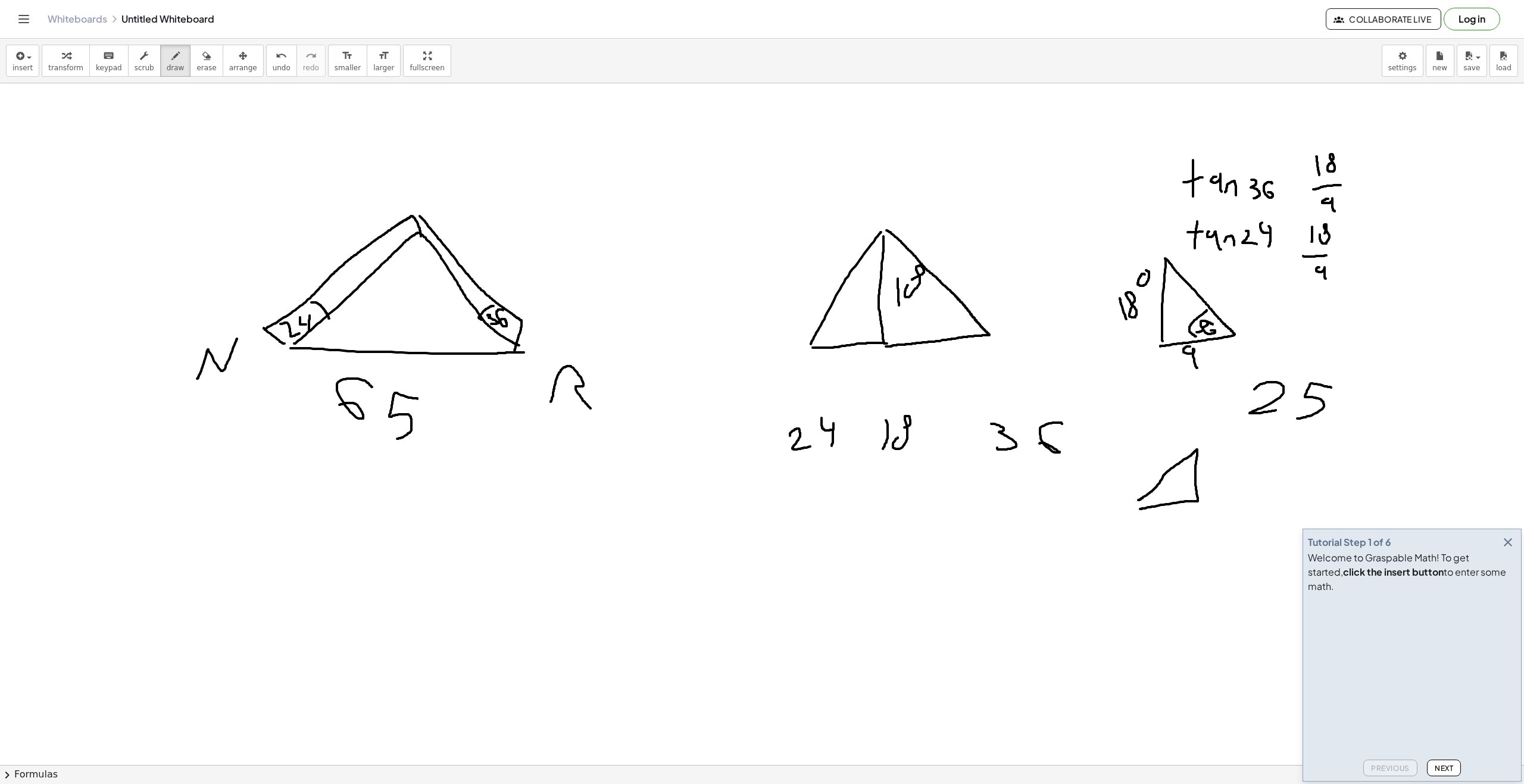
drag, startPoint x: 1246, startPoint y: 478, endPoint x: 1233, endPoint y: 461, distance: 21.4
drag, startPoint x: 1258, startPoint y: 494, endPoint x: 1278, endPoint y: 477, distance: 26.2
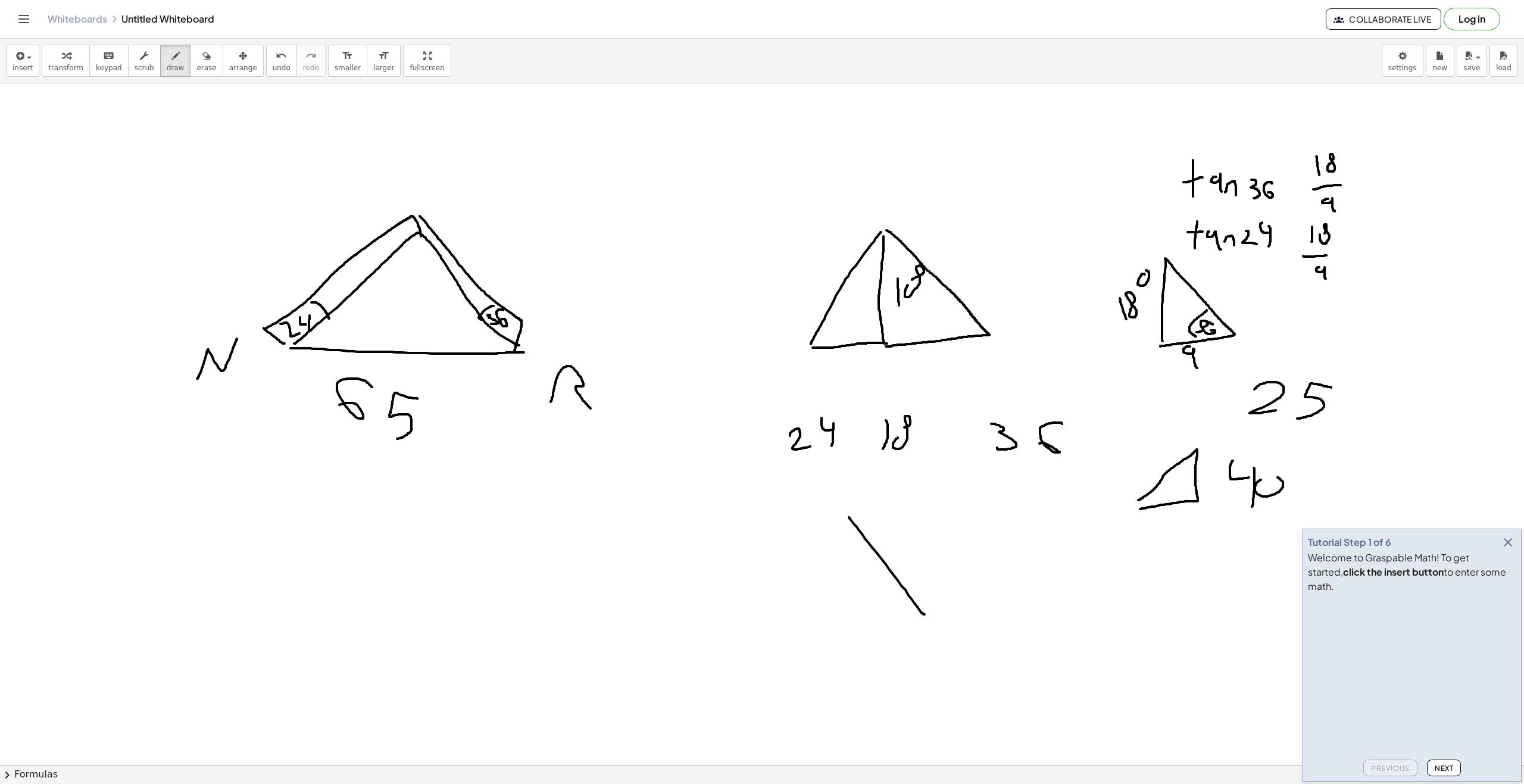
drag, startPoint x: 849, startPoint y: 517, endPoint x: 927, endPoint y: 615, distance: 125.3
drag, startPoint x: 748, startPoint y: 611, endPoint x: 854, endPoint y: 518, distance: 141.0
drag, startPoint x: 756, startPoint y: 607, endPoint x: 927, endPoint y: 613, distance: 171.1
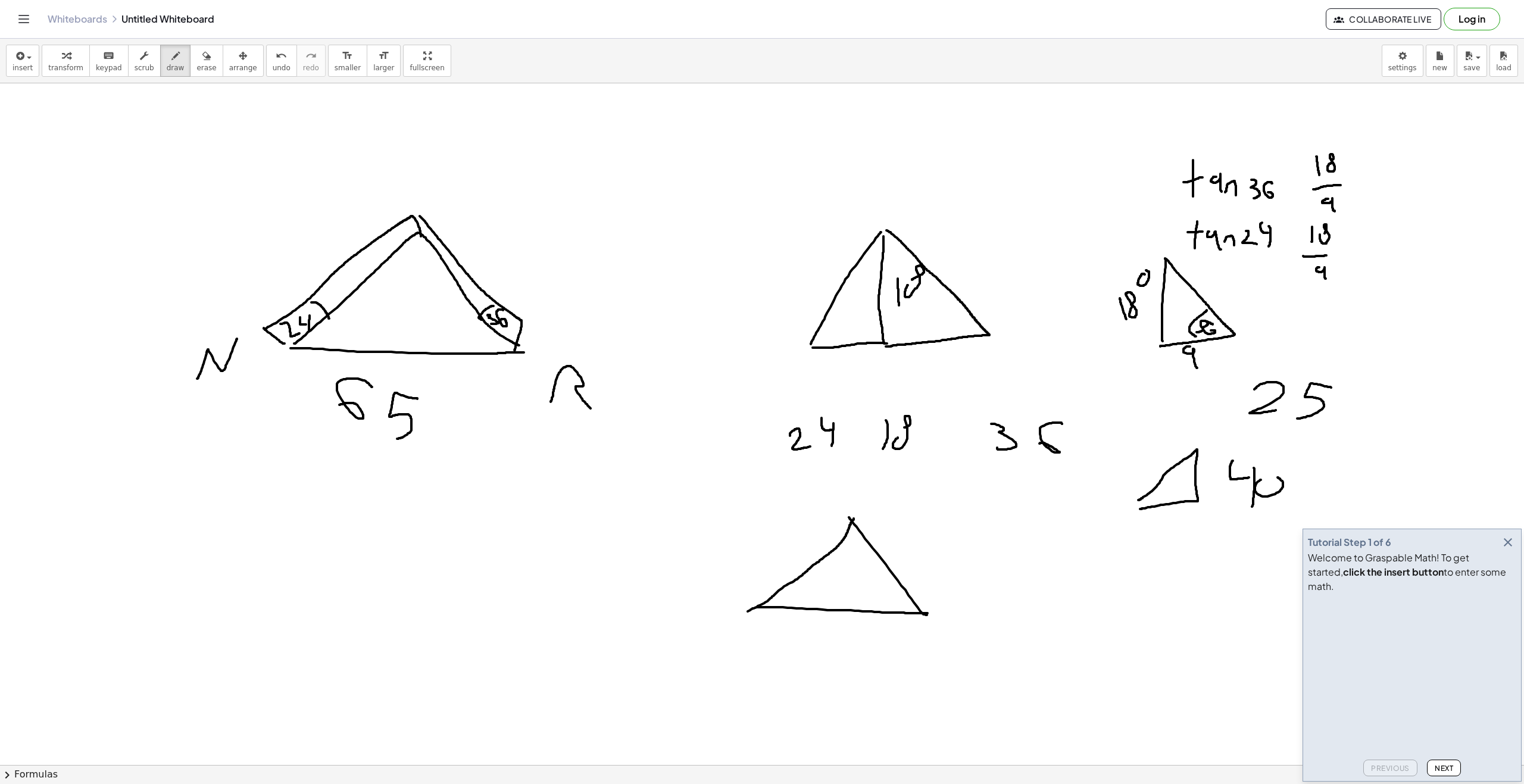
drag, startPoint x: 770, startPoint y: 546, endPoint x: 790, endPoint y: 558, distance: 23.3
drag, startPoint x: 811, startPoint y: 532, endPoint x: 804, endPoint y: 551, distance: 20.2
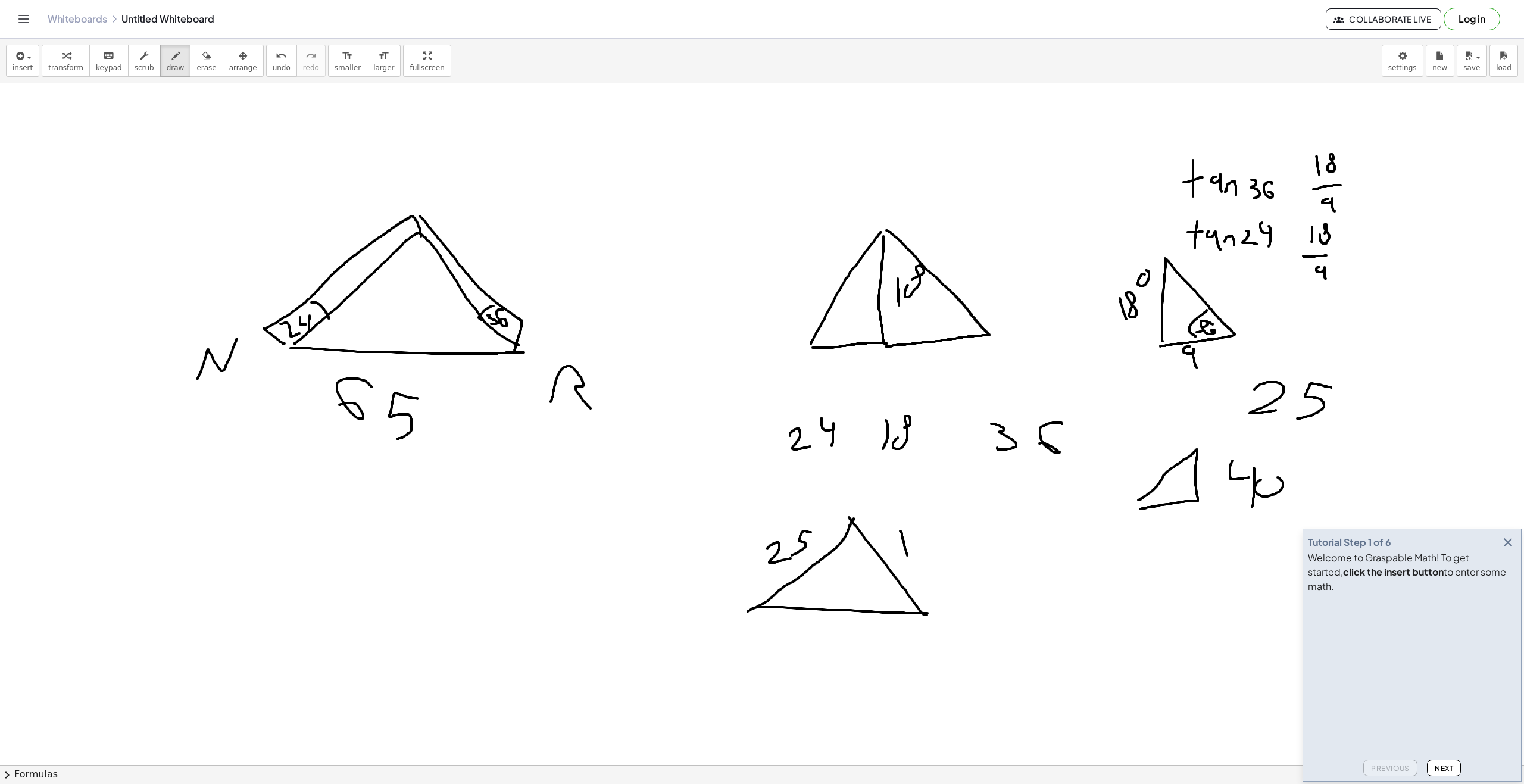
drag, startPoint x: 896, startPoint y: 543, endPoint x: 896, endPoint y: 535, distance: 8.0
drag, startPoint x: 828, startPoint y: 645, endPoint x: 856, endPoint y: 633, distance: 30.5
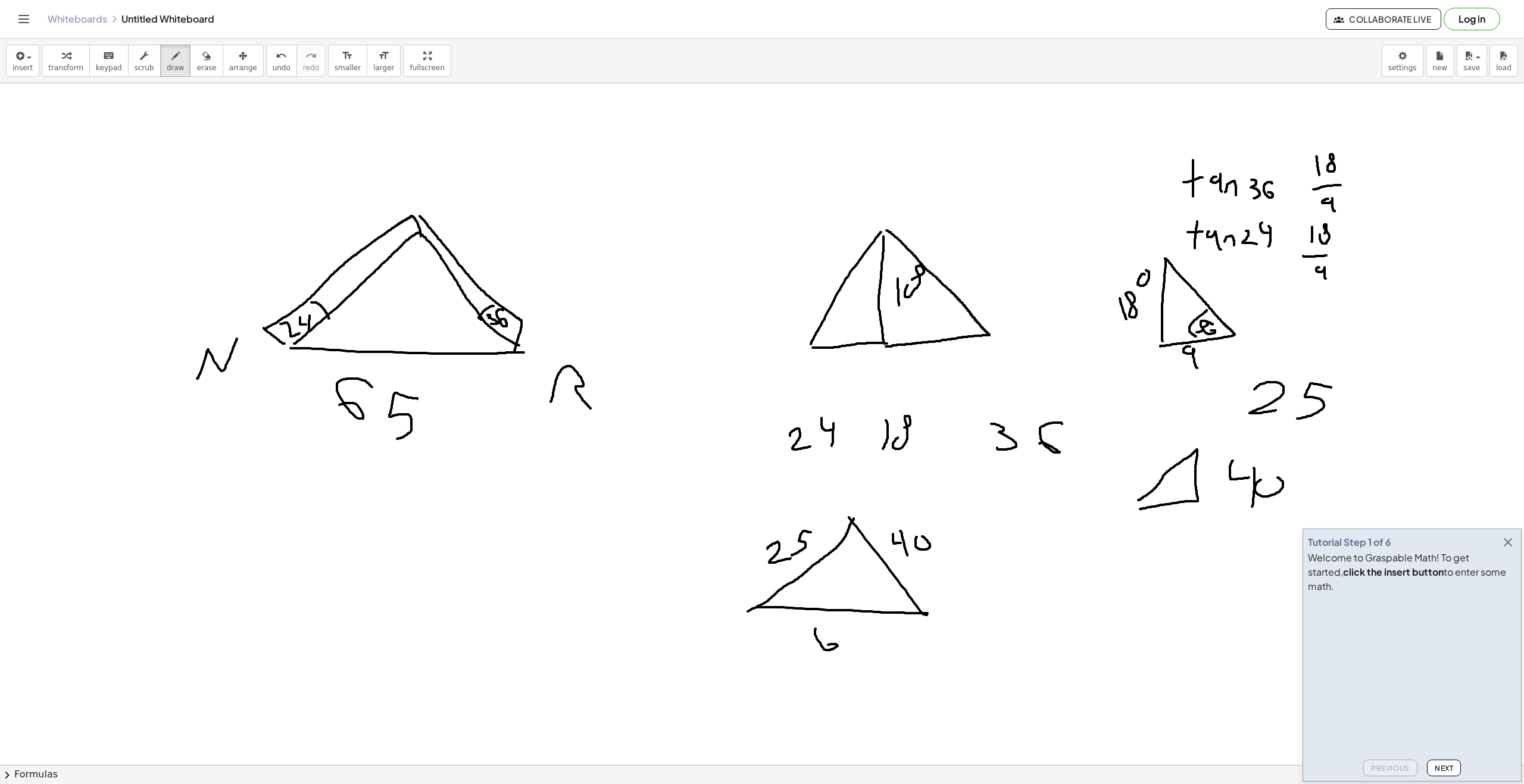
drag, startPoint x: 868, startPoint y: 630, endPoint x: 848, endPoint y: 648, distance: 26.9
drag, startPoint x: 843, startPoint y: 543, endPoint x: 855, endPoint y: 538, distance: 13.0
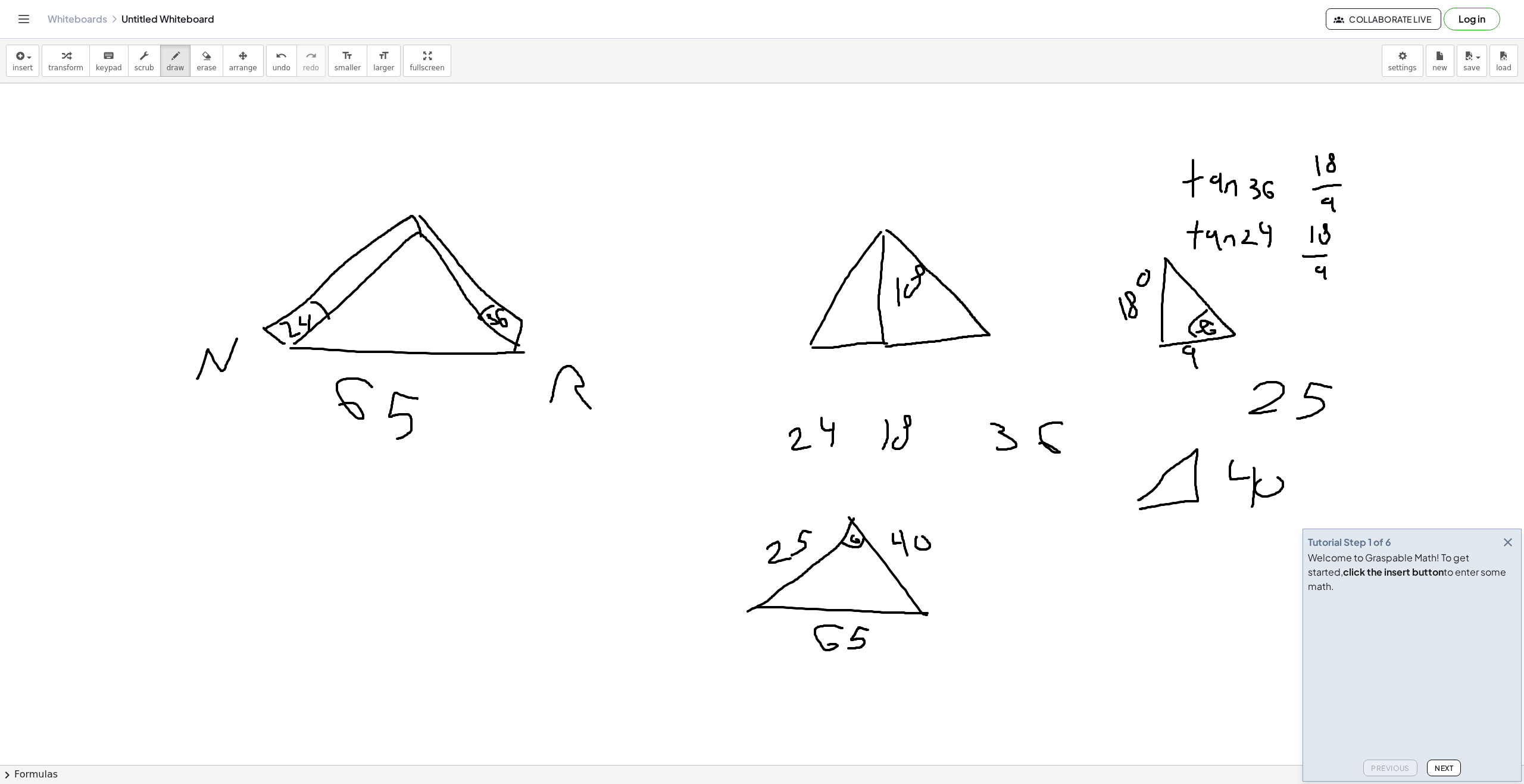
drag, startPoint x: 847, startPoint y: 540, endPoint x: 862, endPoint y: 537, distance: 15.3
drag, startPoint x: 858, startPoint y: 549, endPoint x: 862, endPoint y: 568, distance: 19.4
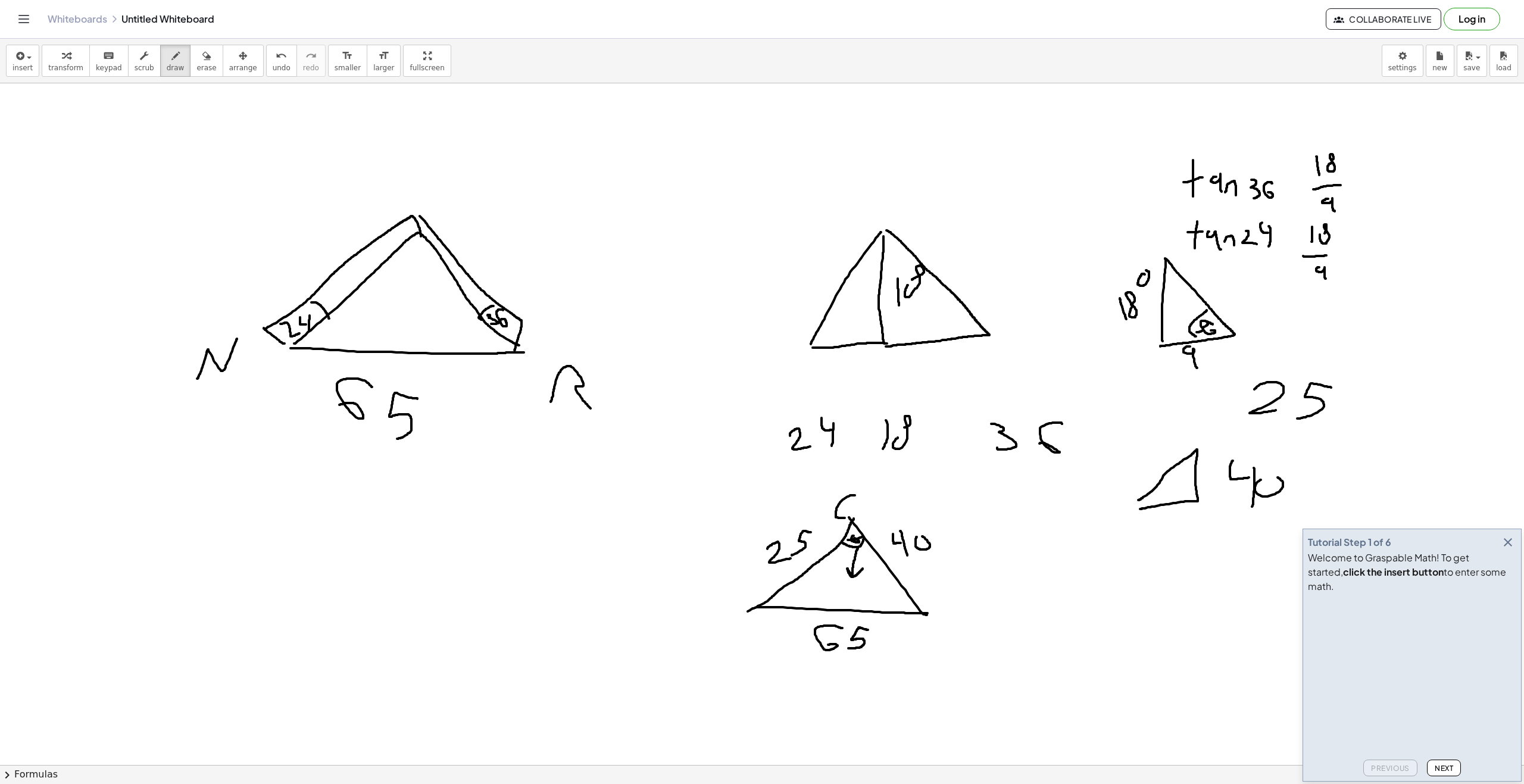
drag, startPoint x: 854, startPoint y: 495, endPoint x: 850, endPoint y: 517, distance: 22.4
drag, startPoint x: 759, startPoint y: 517, endPoint x: 771, endPoint y: 525, distance: 14.4
drag, startPoint x: 913, startPoint y: 517, endPoint x: 909, endPoint y: 535, distance: 18.4
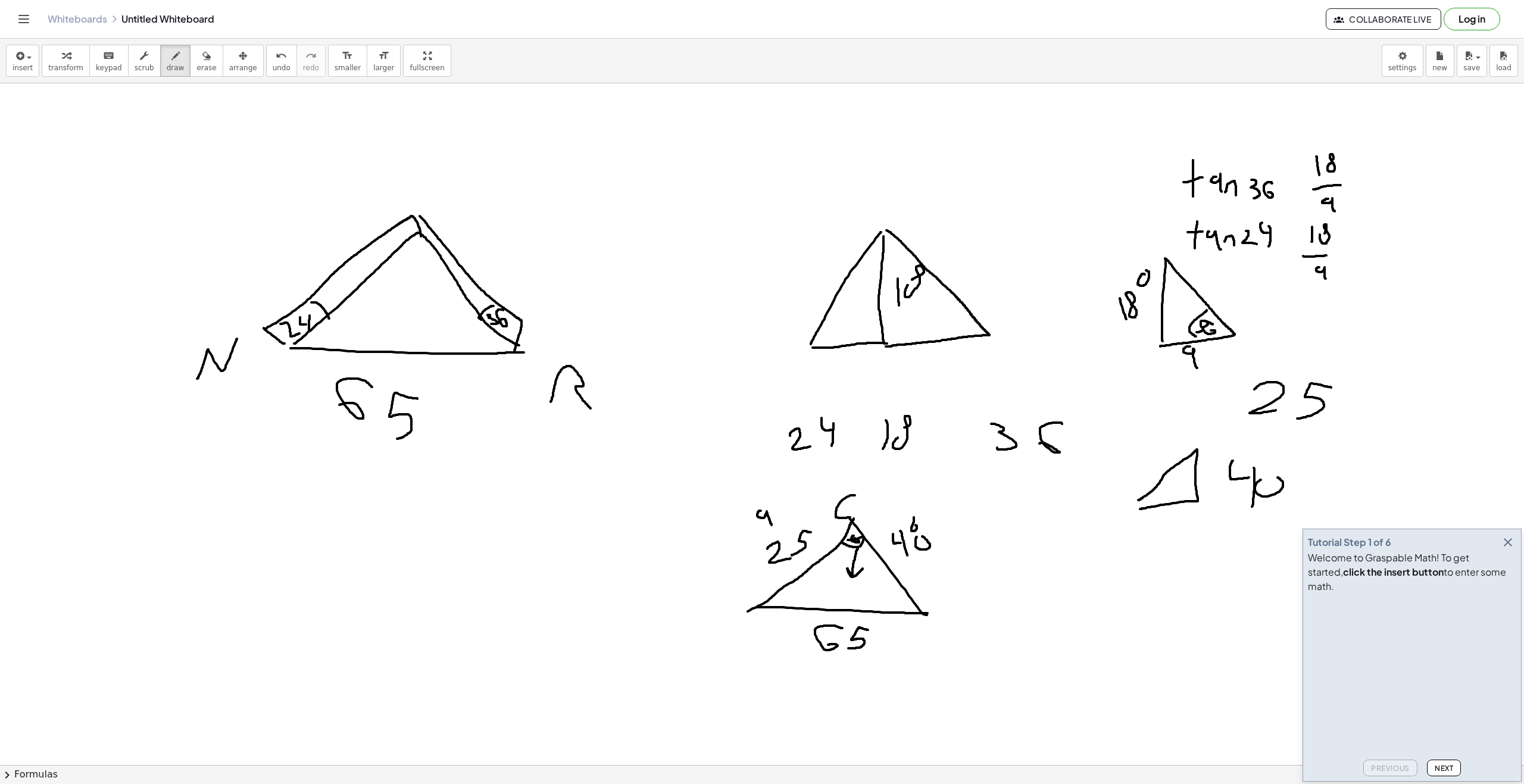
drag, startPoint x: 805, startPoint y: 622, endPoint x: 814, endPoint y: 628, distance: 10.8
drag, startPoint x: 312, startPoint y: 538, endPoint x: 315, endPoint y: 529, distance: 9.5
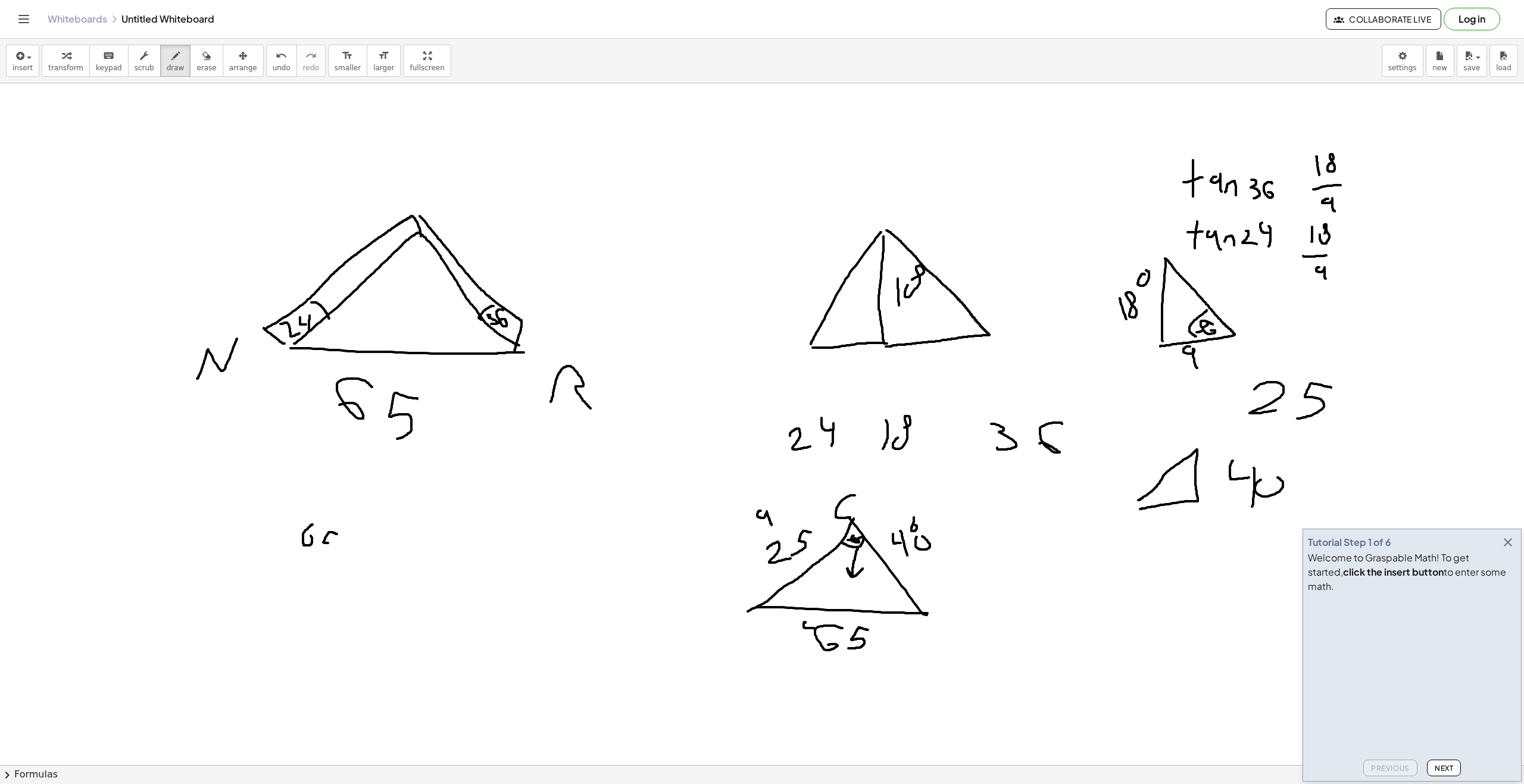
drag, startPoint x: 332, startPoint y: 532, endPoint x: 325, endPoint y: 548, distance: 17.5
drag, startPoint x: 352, startPoint y: 521, endPoint x: 370, endPoint y: 533, distance: 21.6
drag, startPoint x: 365, startPoint y: 557, endPoint x: 377, endPoint y: 557, distance: 12.0
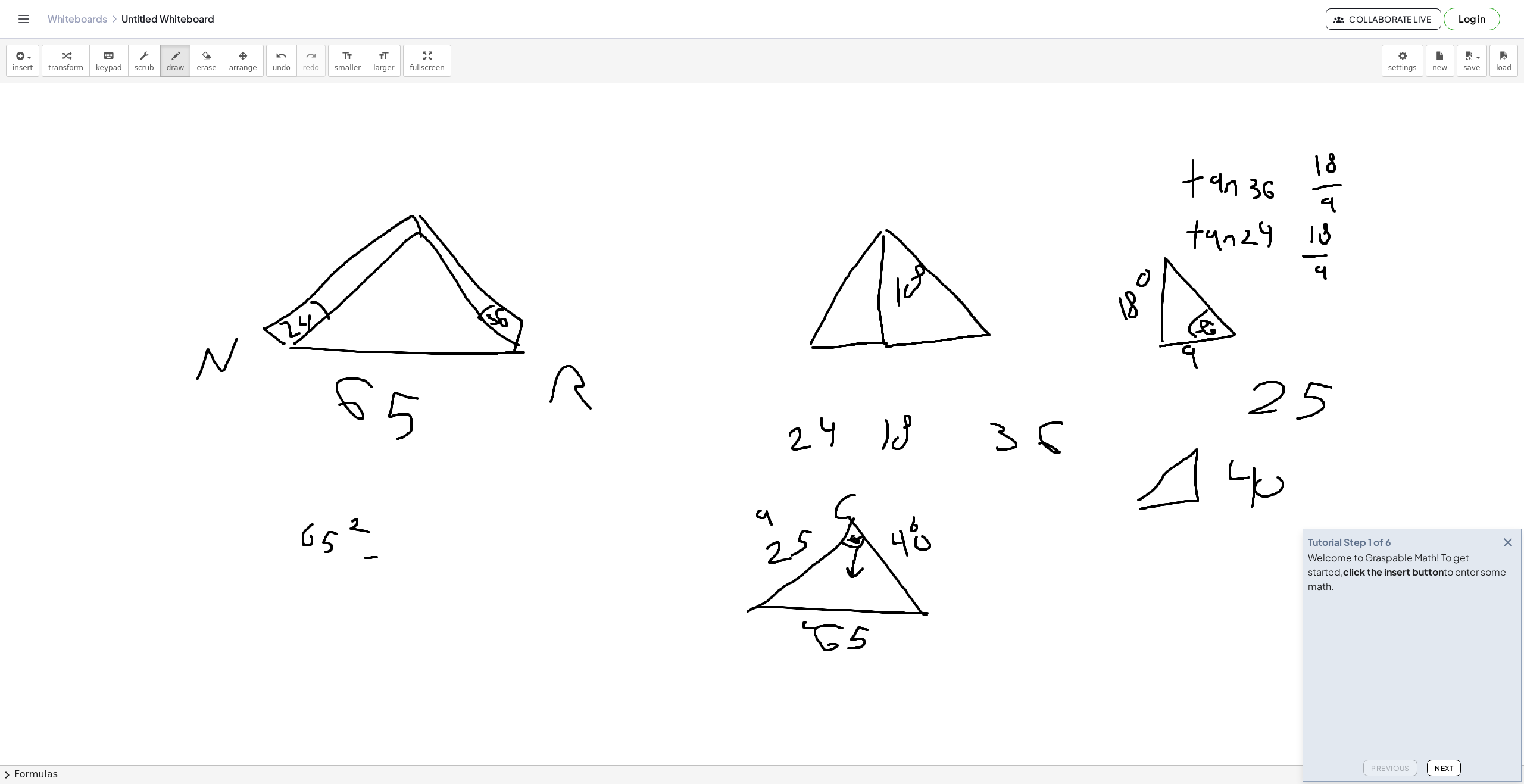
drag, startPoint x: 366, startPoint y: 546, endPoint x: 386, endPoint y: 546, distance: 20.0
drag, startPoint x: 406, startPoint y: 541, endPoint x: 419, endPoint y: 553, distance: 17.7
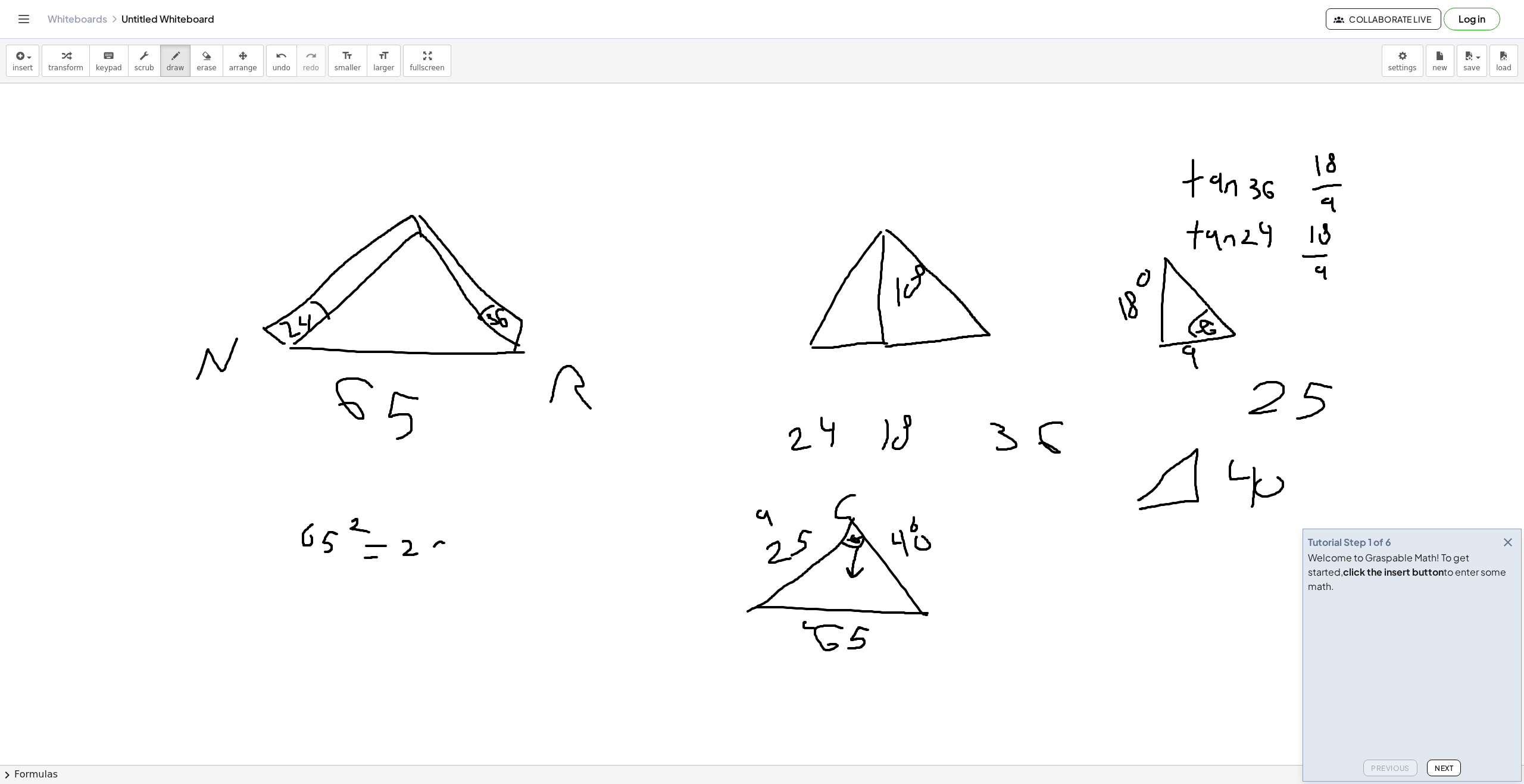
drag, startPoint x: 444, startPoint y: 543, endPoint x: 432, endPoint y: 557, distance: 18.4
drag, startPoint x: 449, startPoint y: 528, endPoint x: 470, endPoint y: 546, distance: 27.7
drag, startPoint x: 487, startPoint y: 570, endPoint x: 486, endPoint y: 554, distance: 16.0
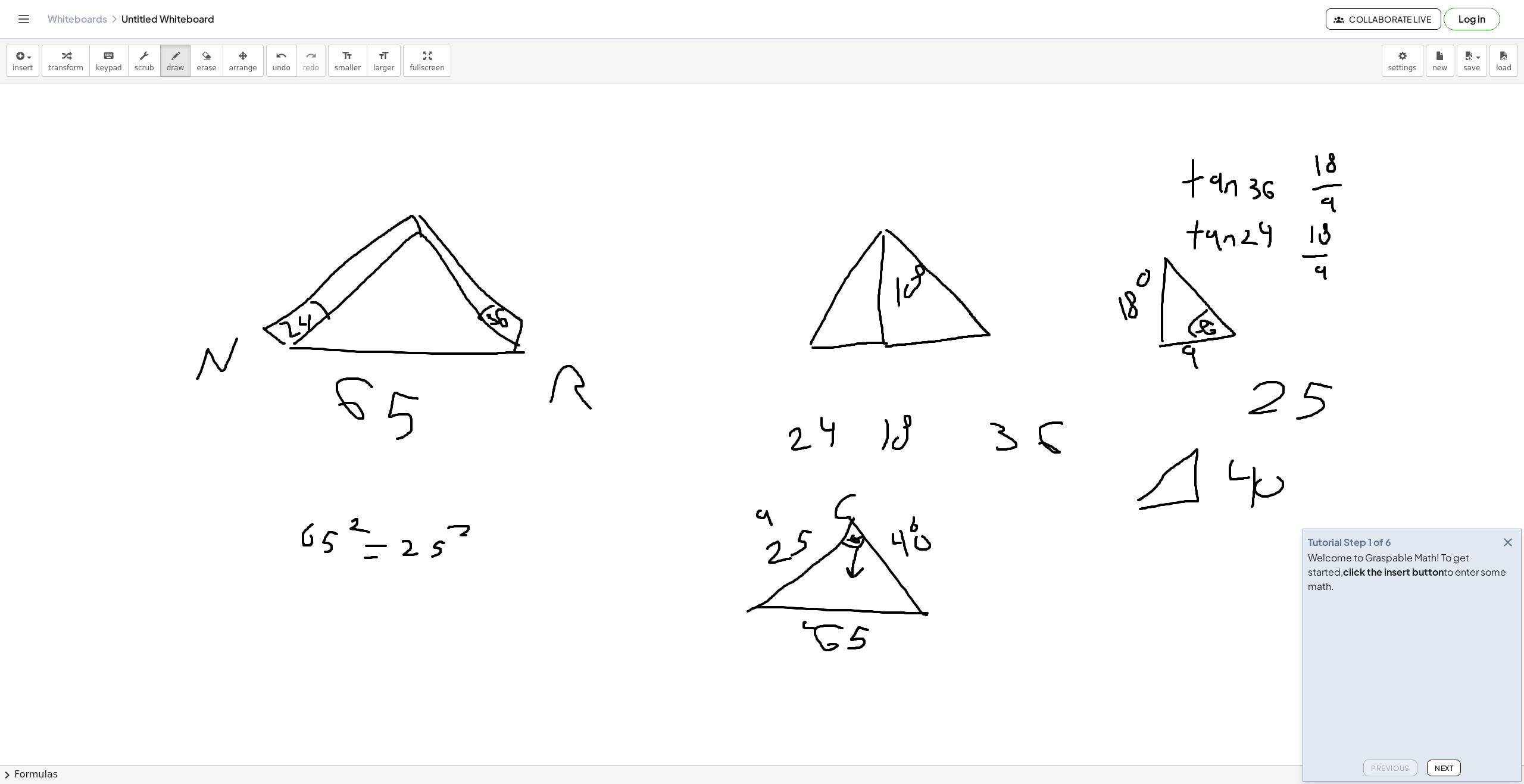
drag, startPoint x: 477, startPoint y: 559, endPoint x: 488, endPoint y: 560, distance: 11.0
drag, startPoint x: 513, startPoint y: 566, endPoint x: 514, endPoint y: 546, distance: 20.0
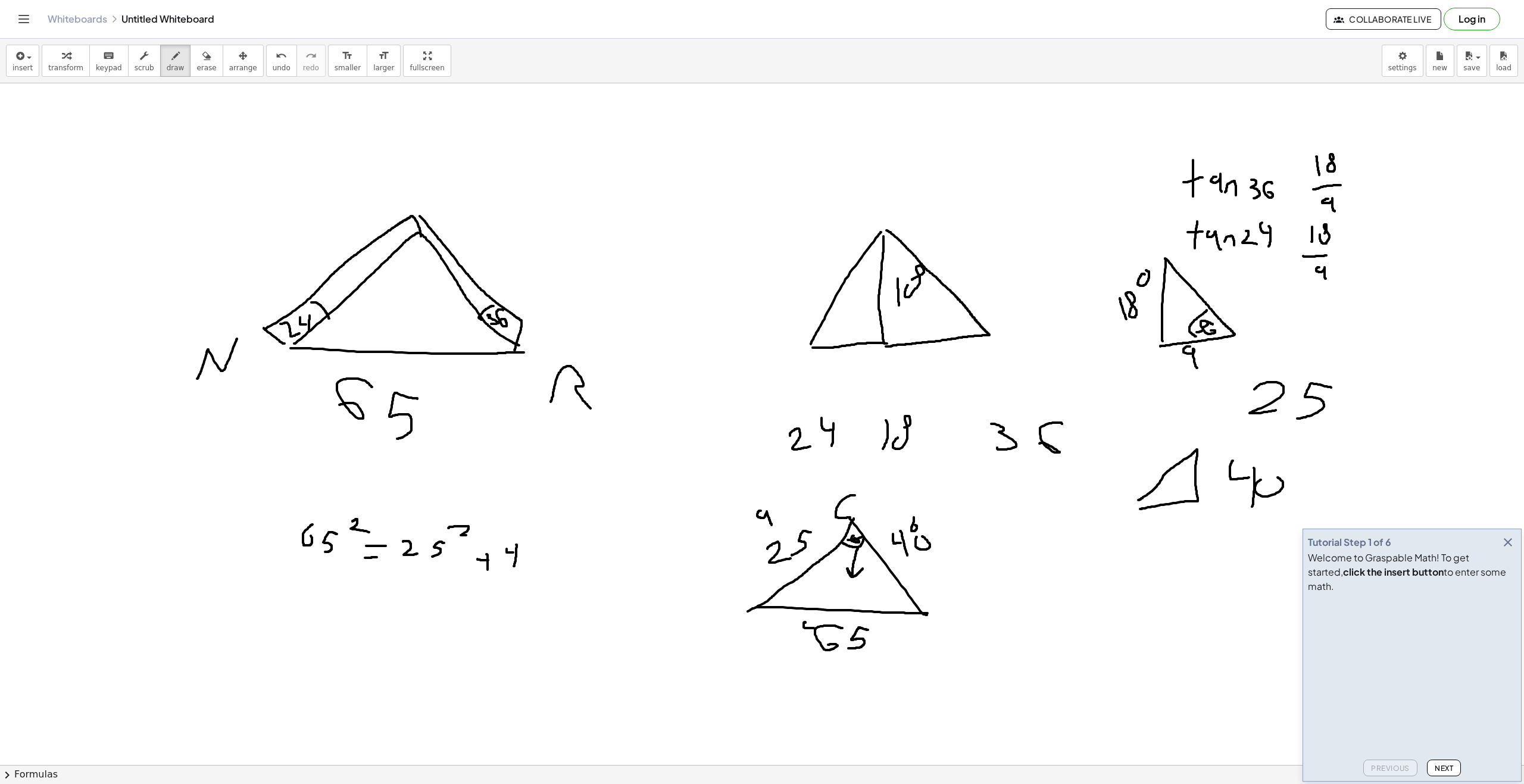
drag, startPoint x: 531, startPoint y: 539, endPoint x: 543, endPoint y: 548, distance: 15.0
drag, startPoint x: 557, startPoint y: 561, endPoint x: 564, endPoint y: 560, distance: 7.1
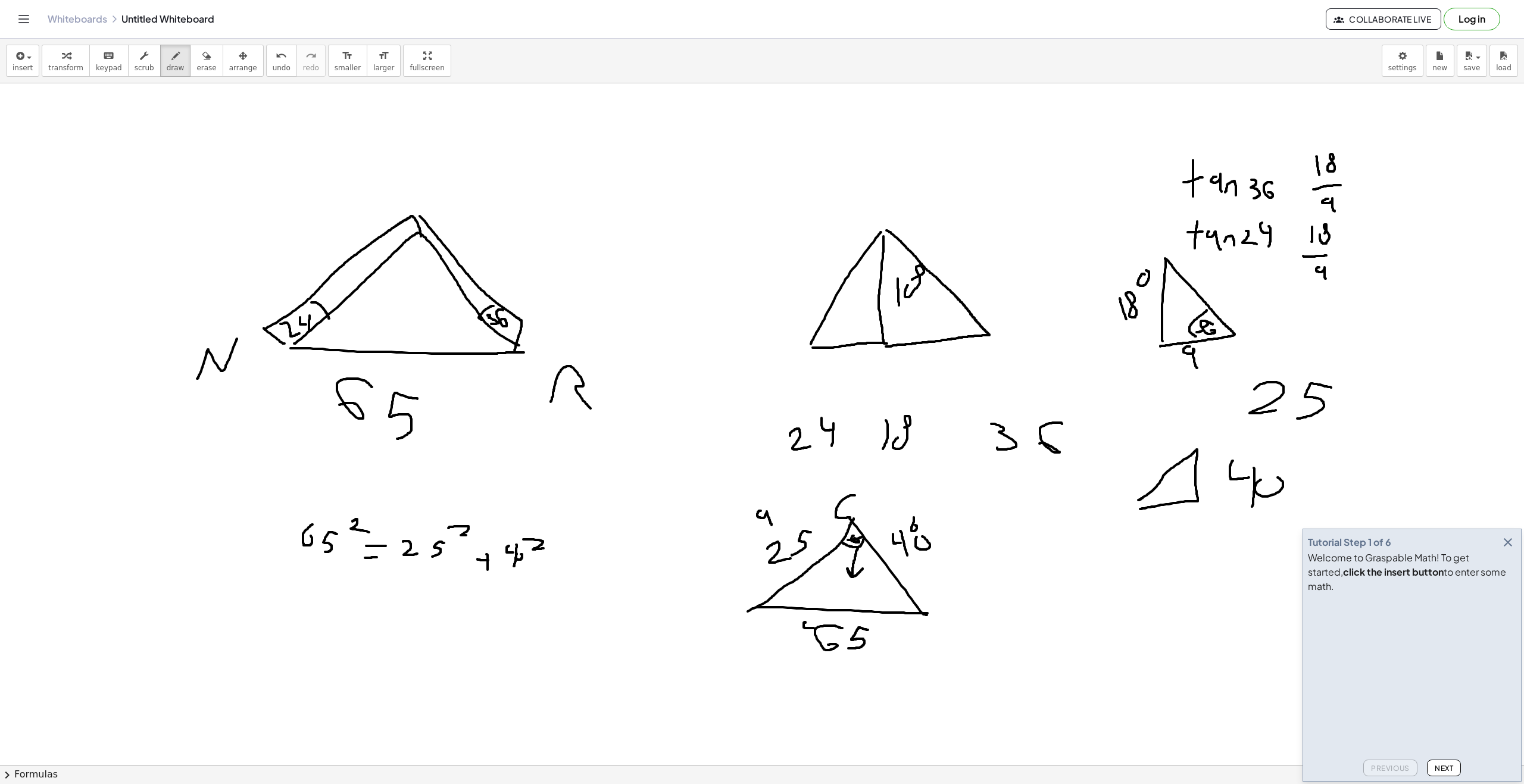
drag, startPoint x: 572, startPoint y: 552, endPoint x: 578, endPoint y: 563, distance: 12.5
drag, startPoint x: 589, startPoint y: 550, endPoint x: 590, endPoint y: 557, distance: 7.1
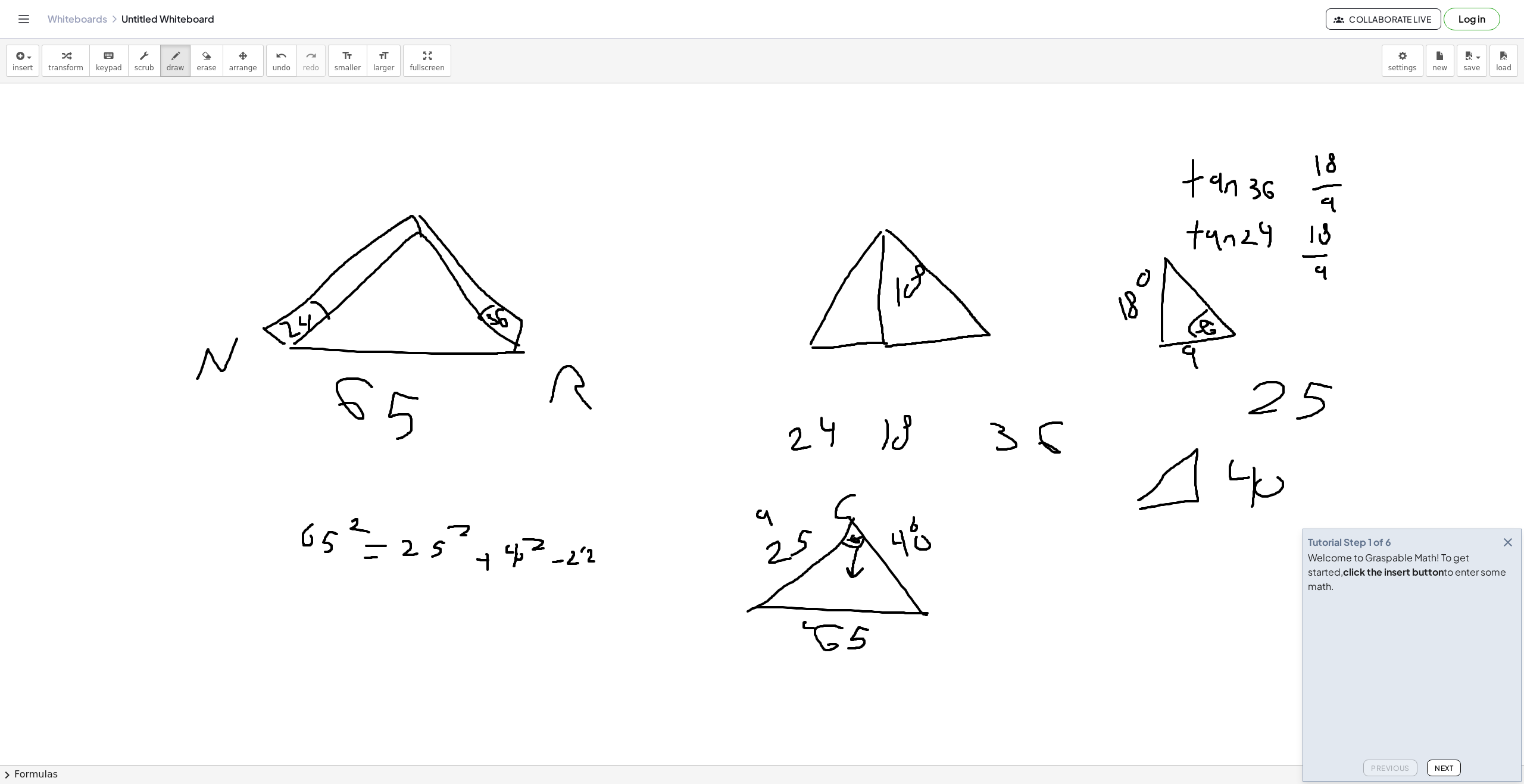
drag, startPoint x: 582, startPoint y: 552, endPoint x: 591, endPoint y: 561, distance: 12.7
drag, startPoint x: 601, startPoint y: 551, endPoint x: 597, endPoint y: 557, distance: 7.2
drag, startPoint x: 602, startPoint y: 548, endPoint x: 601, endPoint y: 560, distance: 12.0
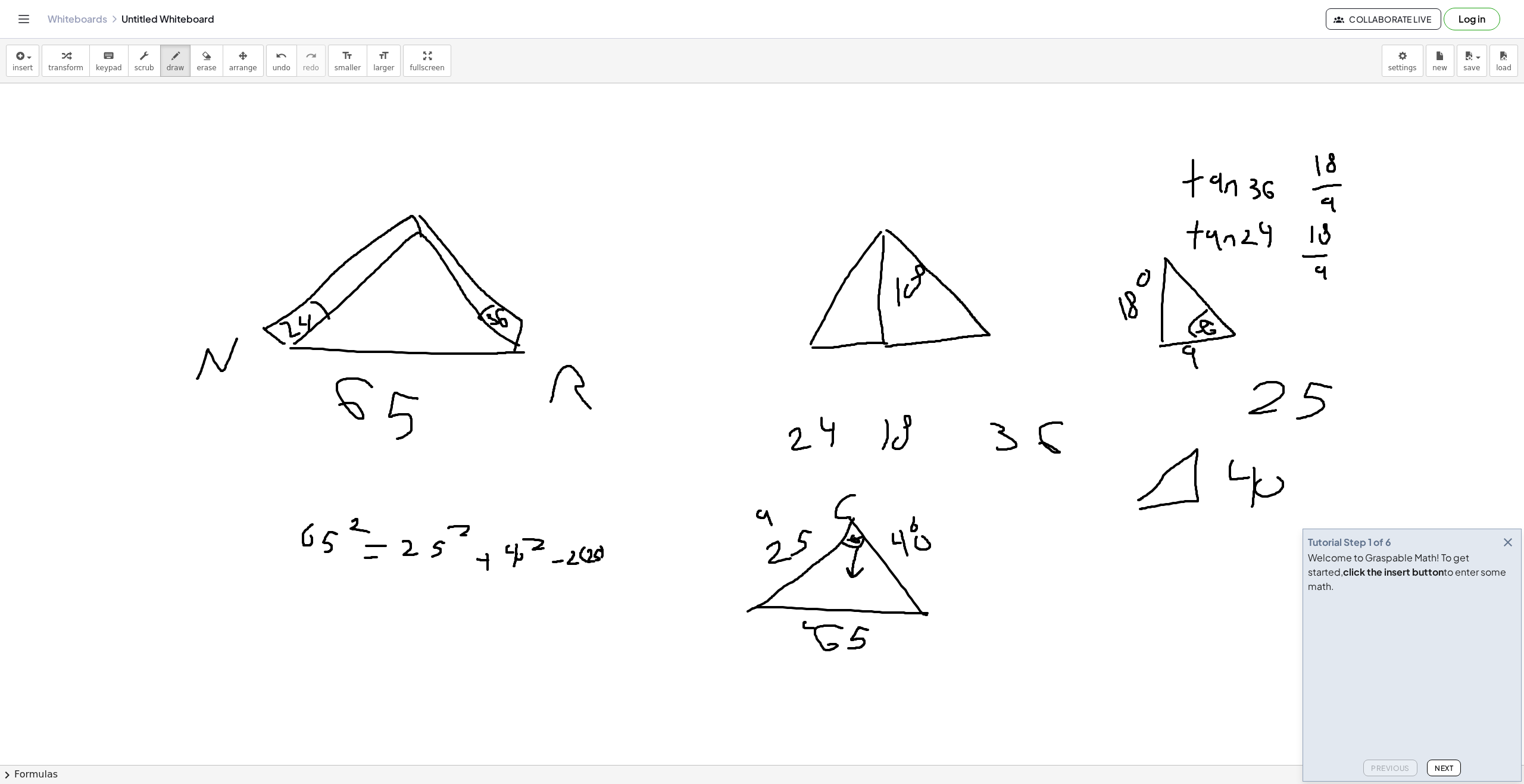
drag, startPoint x: 619, startPoint y: 548, endPoint x: 626, endPoint y: 560, distance: 13.9
drag, startPoint x: 633, startPoint y: 562, endPoint x: 629, endPoint y: 553, distance: 9.8
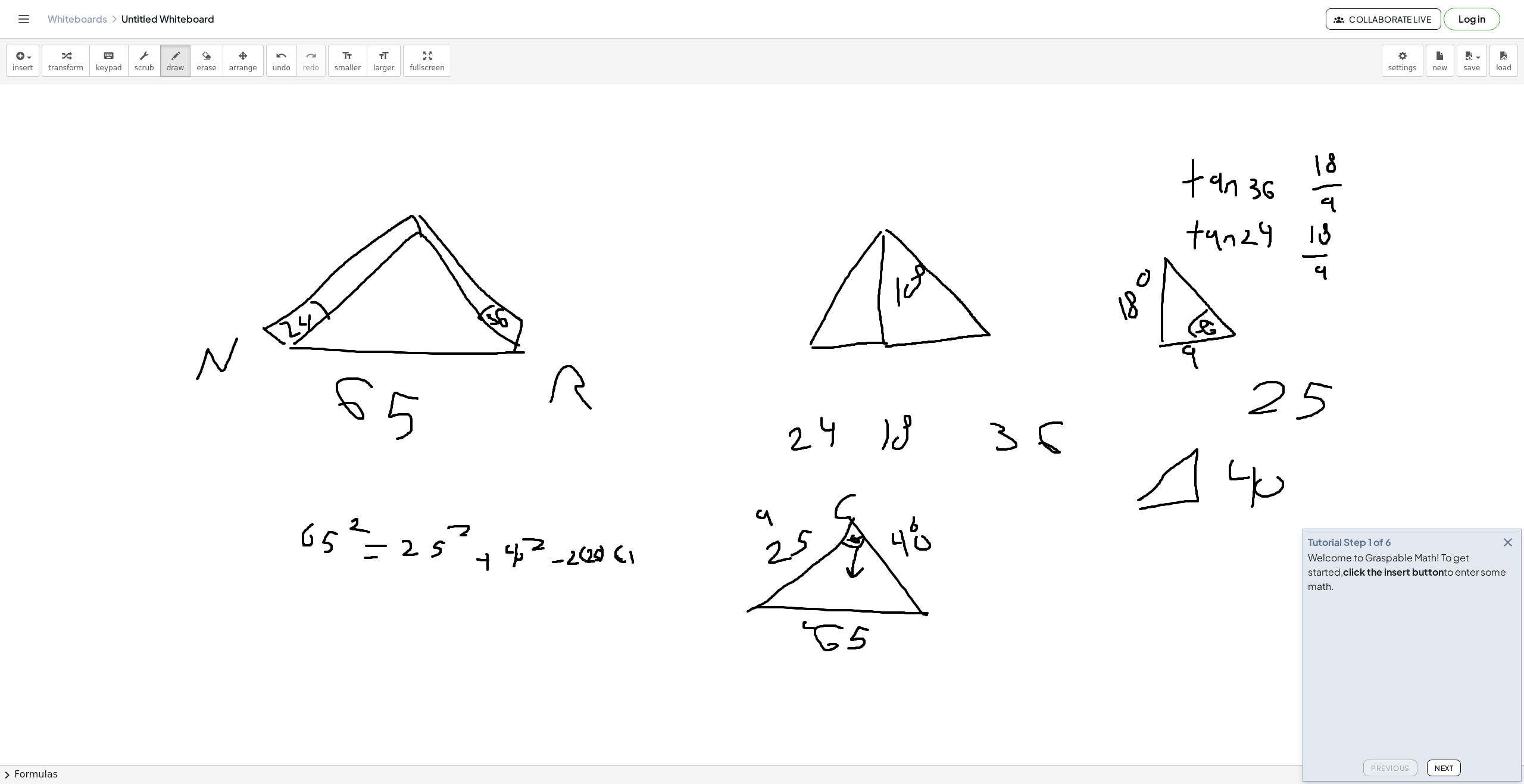
drag, startPoint x: 621, startPoint y: 559, endPoint x: 617, endPoint y: 551, distance: 8.9
drag, startPoint x: 650, startPoint y: 550, endPoint x: 650, endPoint y: 562, distance: 12.0
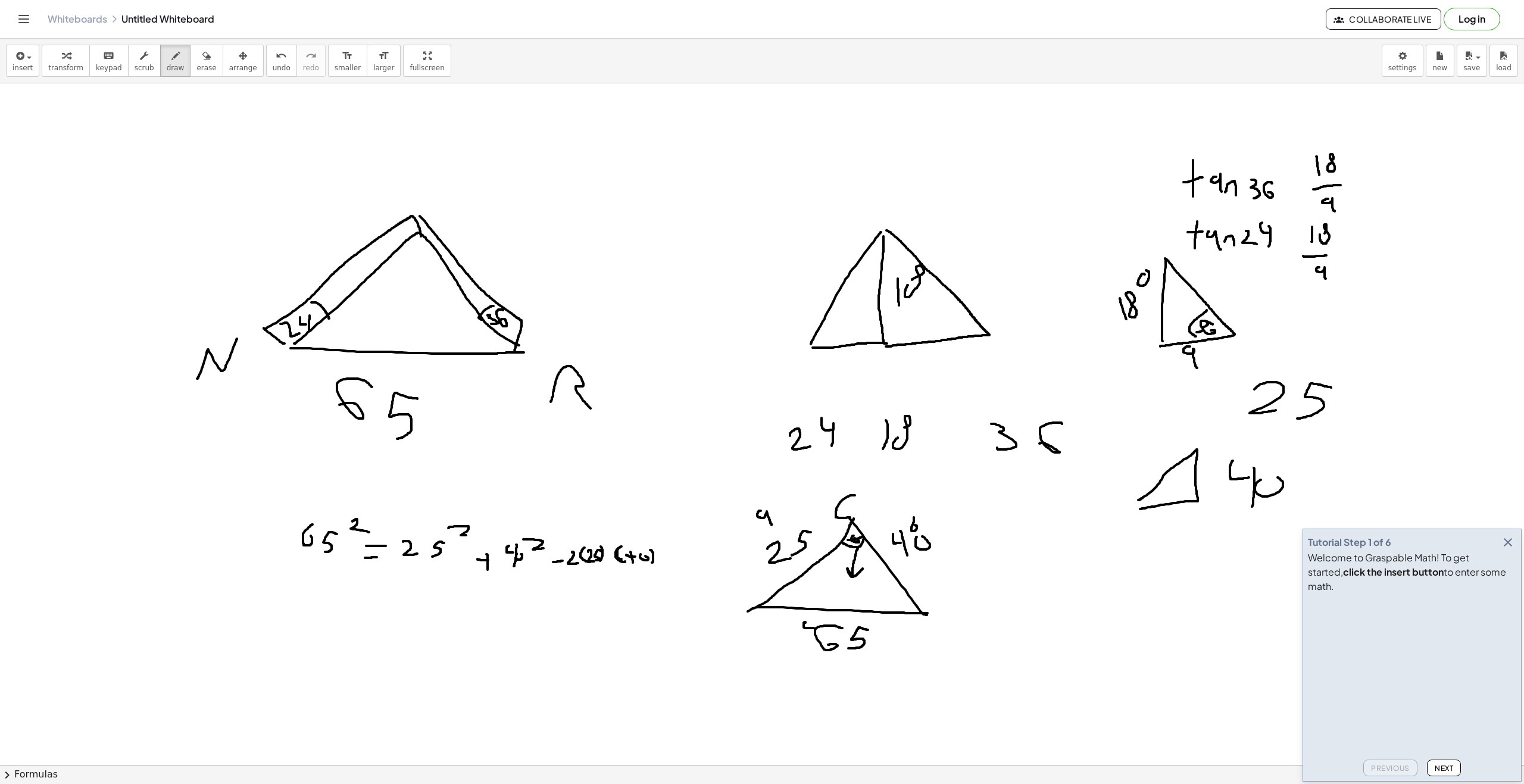
drag, startPoint x: 664, startPoint y: 557, endPoint x: 692, endPoint y: 551, distance: 28.6
drag, startPoint x: 700, startPoint y: 552, endPoint x: 697, endPoint y: 560, distance: 8.5
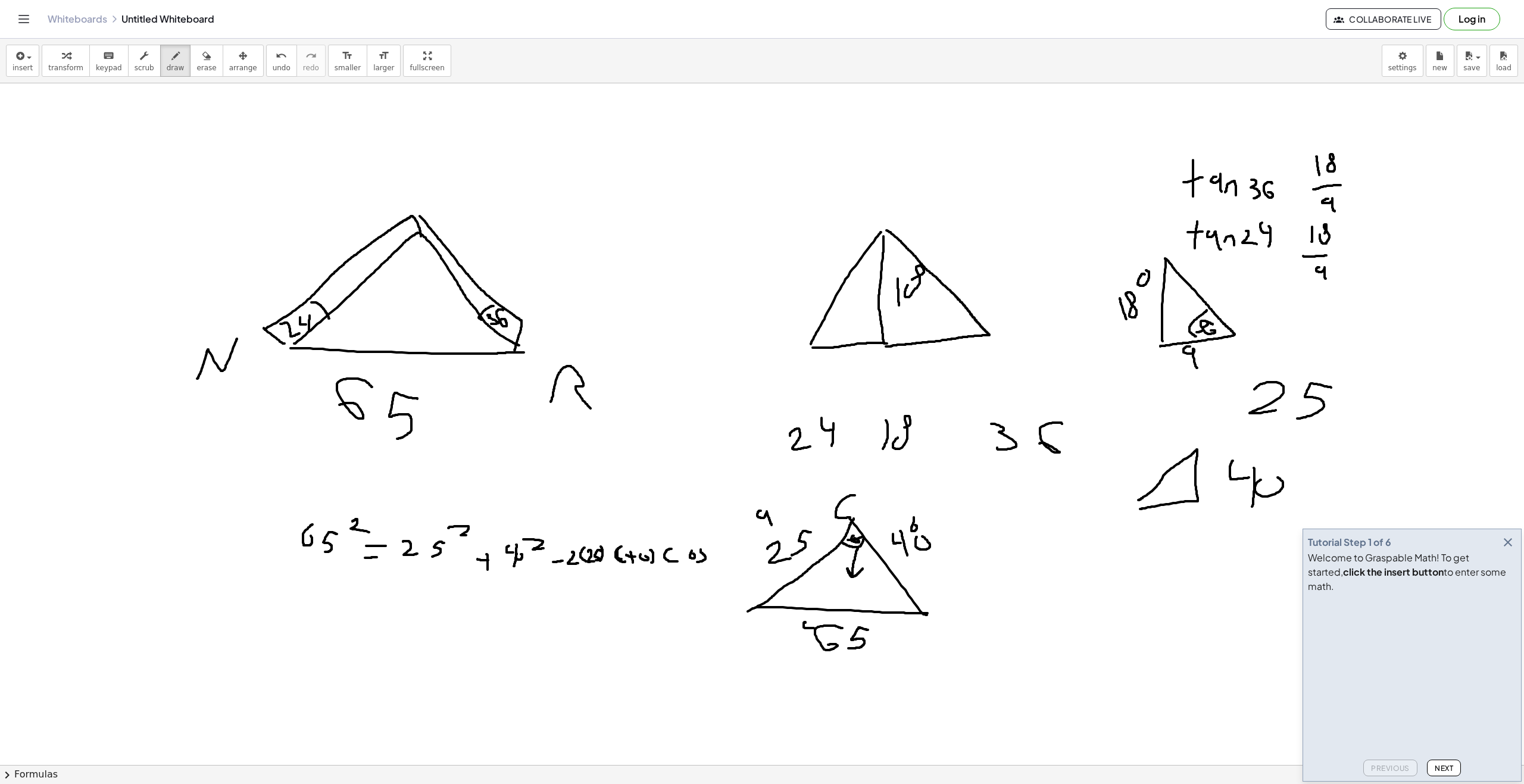
drag, startPoint x: 716, startPoint y: 552, endPoint x: 723, endPoint y: 553, distance: 7.1
drag, startPoint x: 715, startPoint y: 552, endPoint x: 724, endPoint y: 559, distance: 11.4
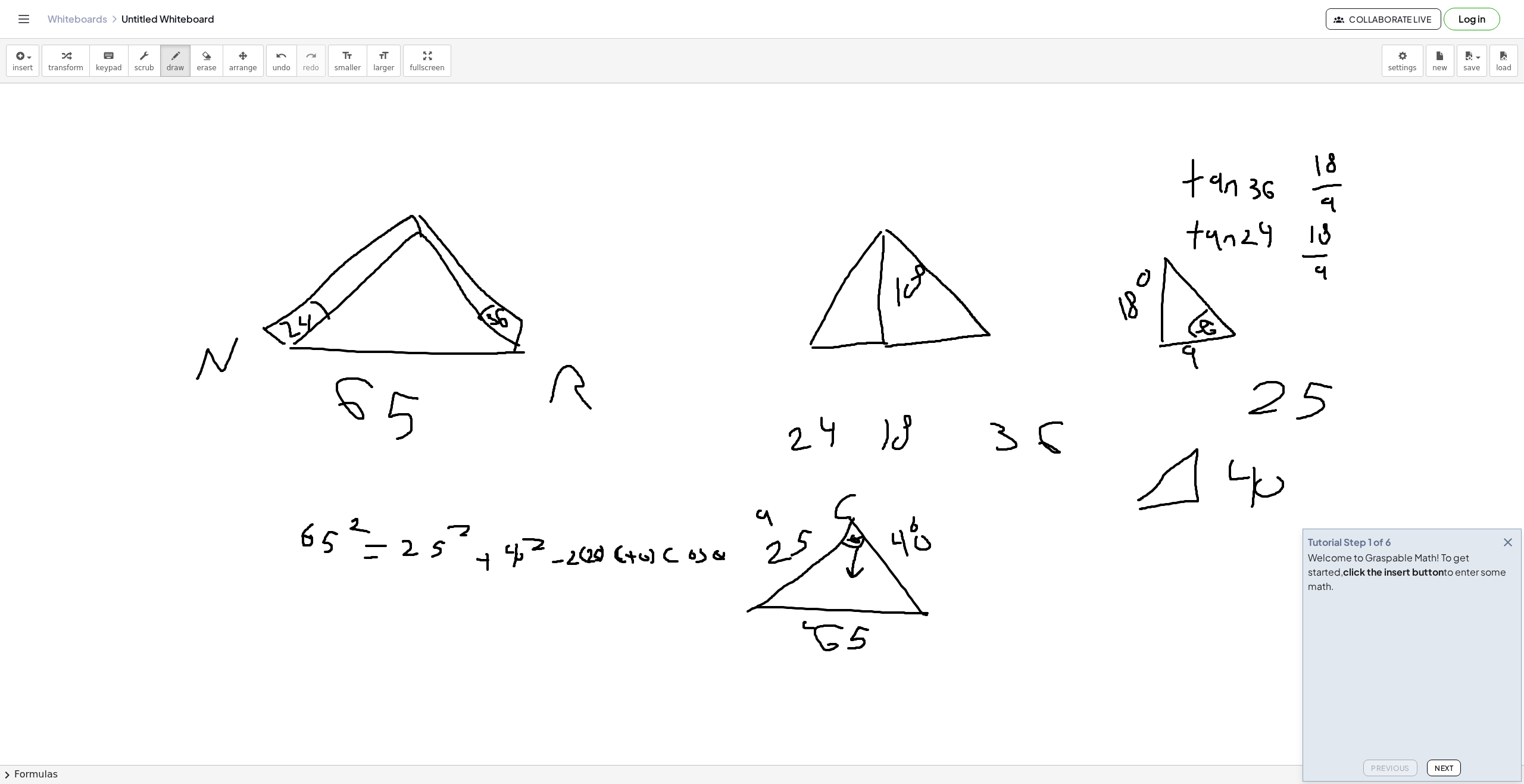
drag, startPoint x: 310, startPoint y: 538, endPoint x: 302, endPoint y: 536, distance: 8.2
drag, startPoint x: 394, startPoint y: 562, endPoint x: 722, endPoint y: 515, distance: 331.4
click at [273, 70] on span "undo" at bounding box center [281, 68] width 18 height 9
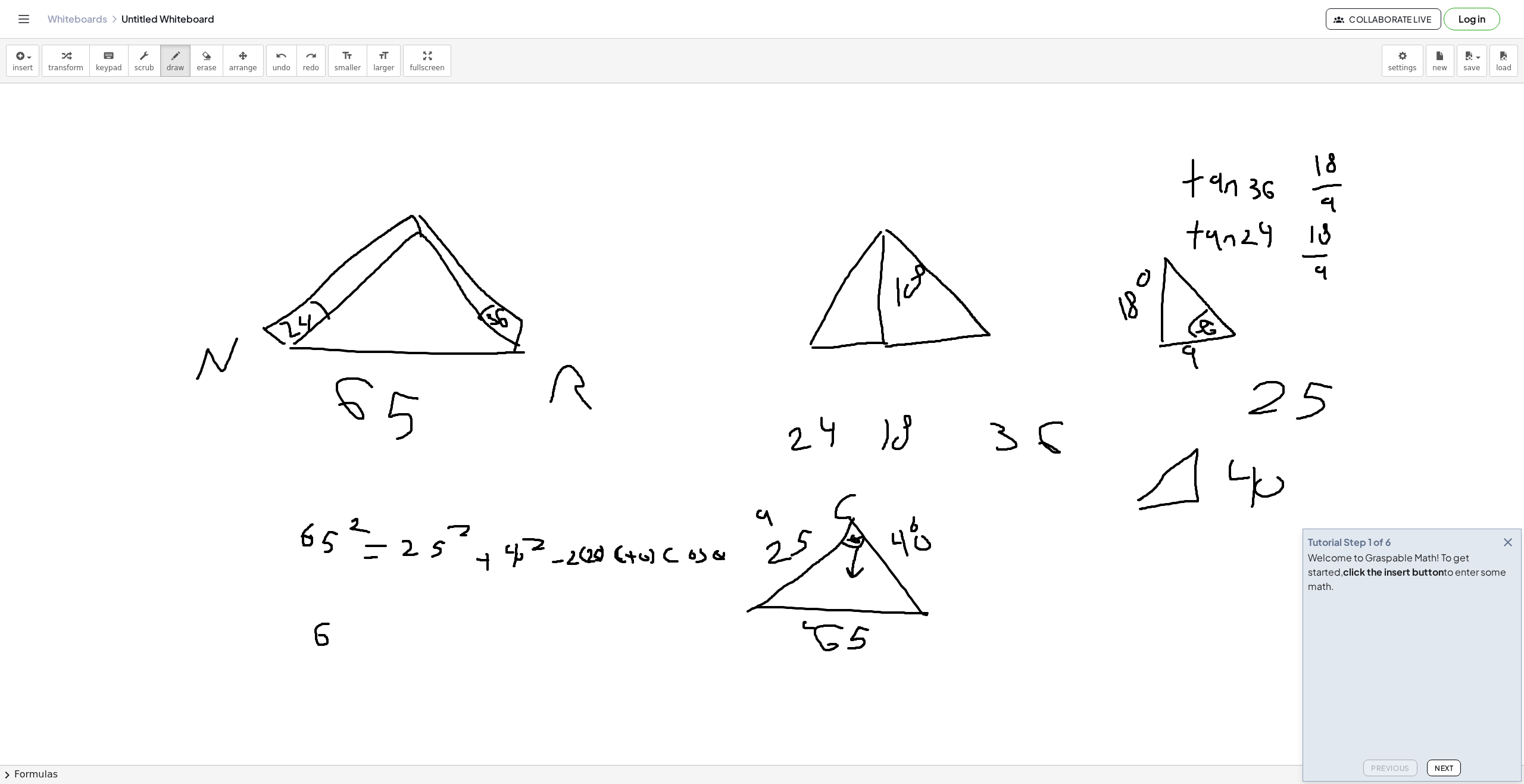
drag, startPoint x: 326, startPoint y: 637, endPoint x: 339, endPoint y: 630, distance: 14.8
drag, startPoint x: 344, startPoint y: 628, endPoint x: 342, endPoint y: 637, distance: 9.2
drag, startPoint x: 356, startPoint y: 611, endPoint x: 359, endPoint y: 624, distance: 13.3
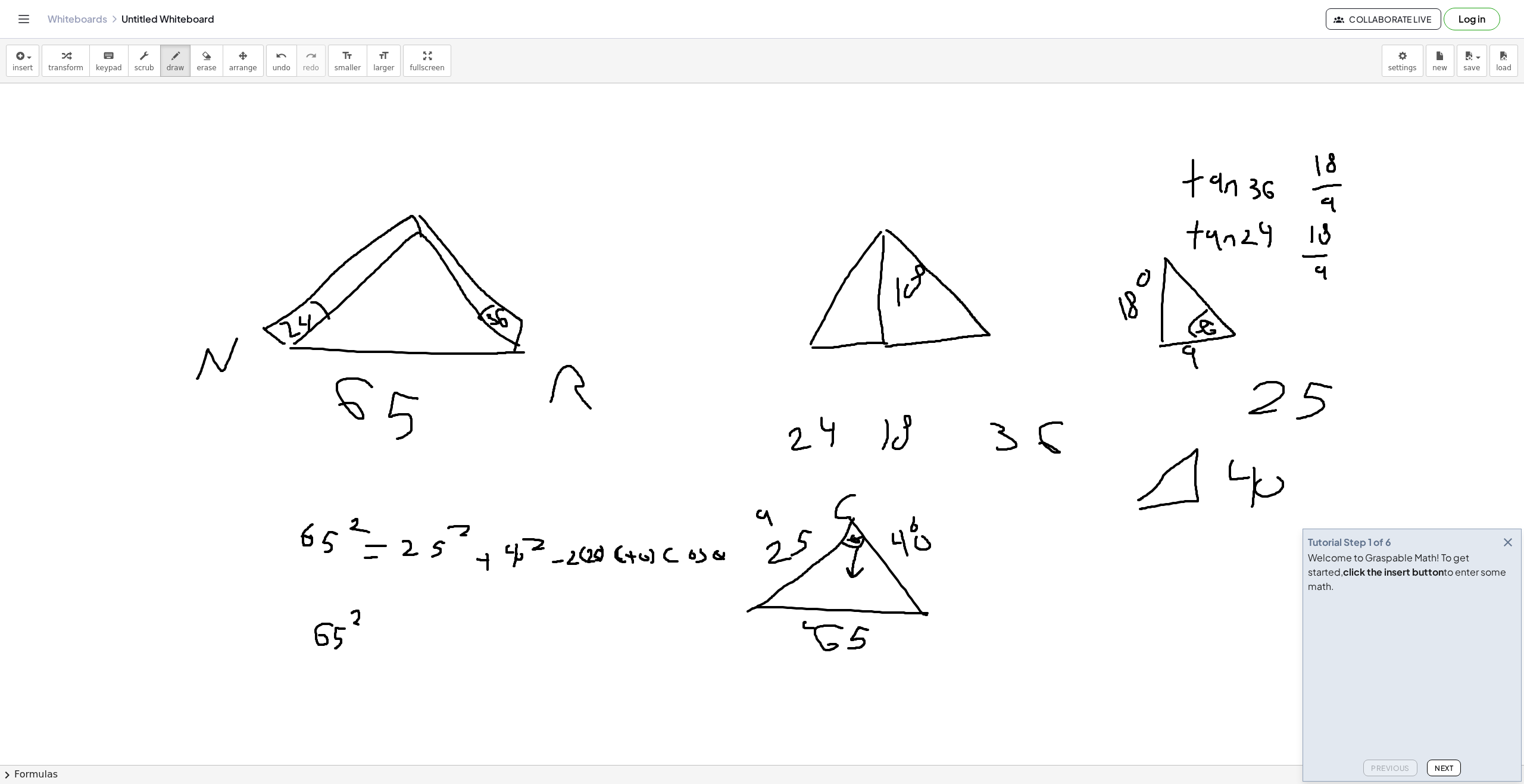
drag, startPoint x: 371, startPoint y: 641, endPoint x: 393, endPoint y: 641, distance: 22.0
drag, startPoint x: 405, startPoint y: 628, endPoint x: 428, endPoint y: 653, distance: 34.0
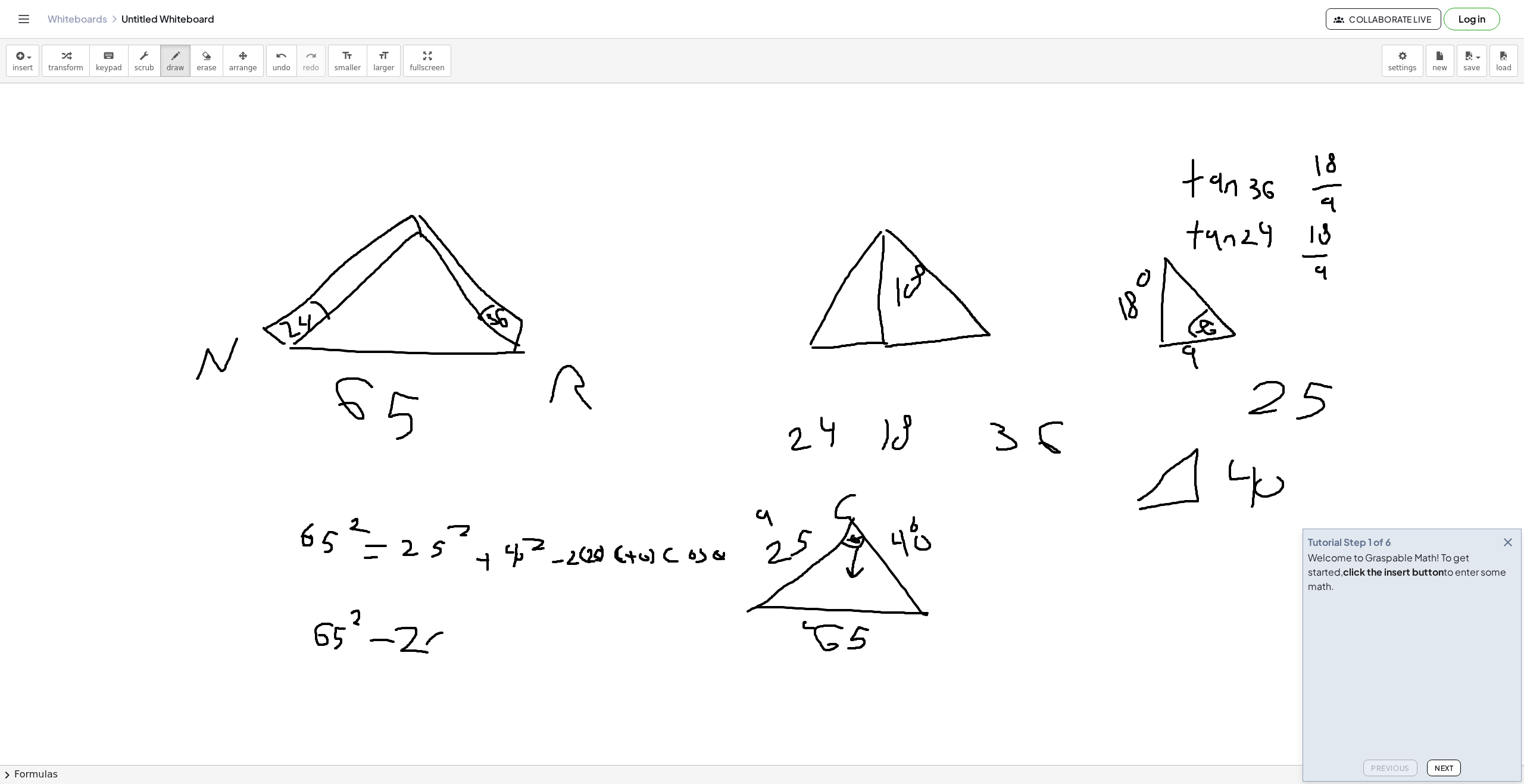
drag, startPoint x: 429, startPoint y: 641, endPoint x: 450, endPoint y: 654, distance: 24.7
drag, startPoint x: 454, startPoint y: 639, endPoint x: 460, endPoint y: 650, distance: 12.5
drag, startPoint x: 484, startPoint y: 640, endPoint x: 478, endPoint y: 653, distance: 14.3
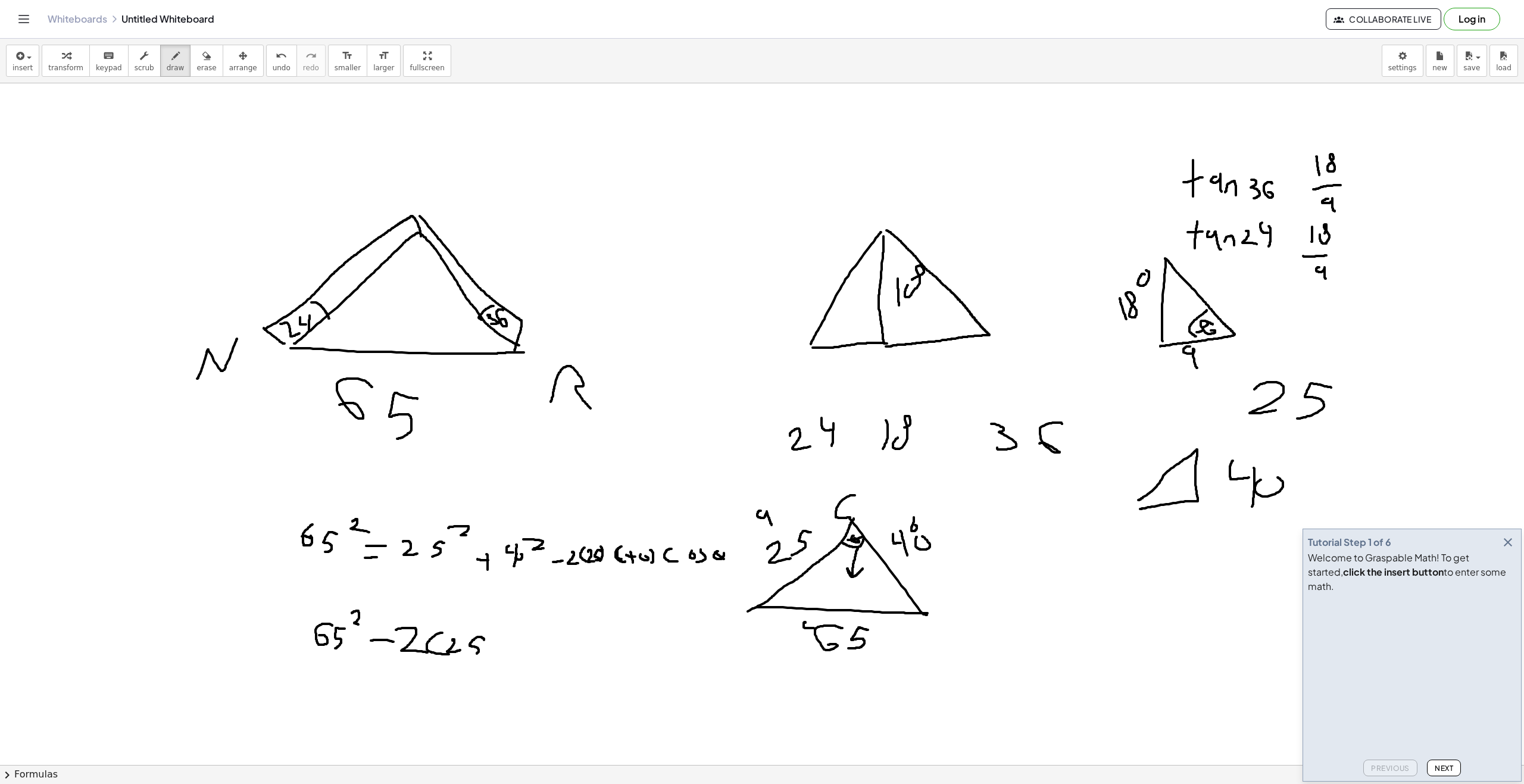
drag, startPoint x: 506, startPoint y: 634, endPoint x: 499, endPoint y: 657, distance: 24.0
drag, startPoint x: 516, startPoint y: 654, endPoint x: 516, endPoint y: 643, distance: 11.0
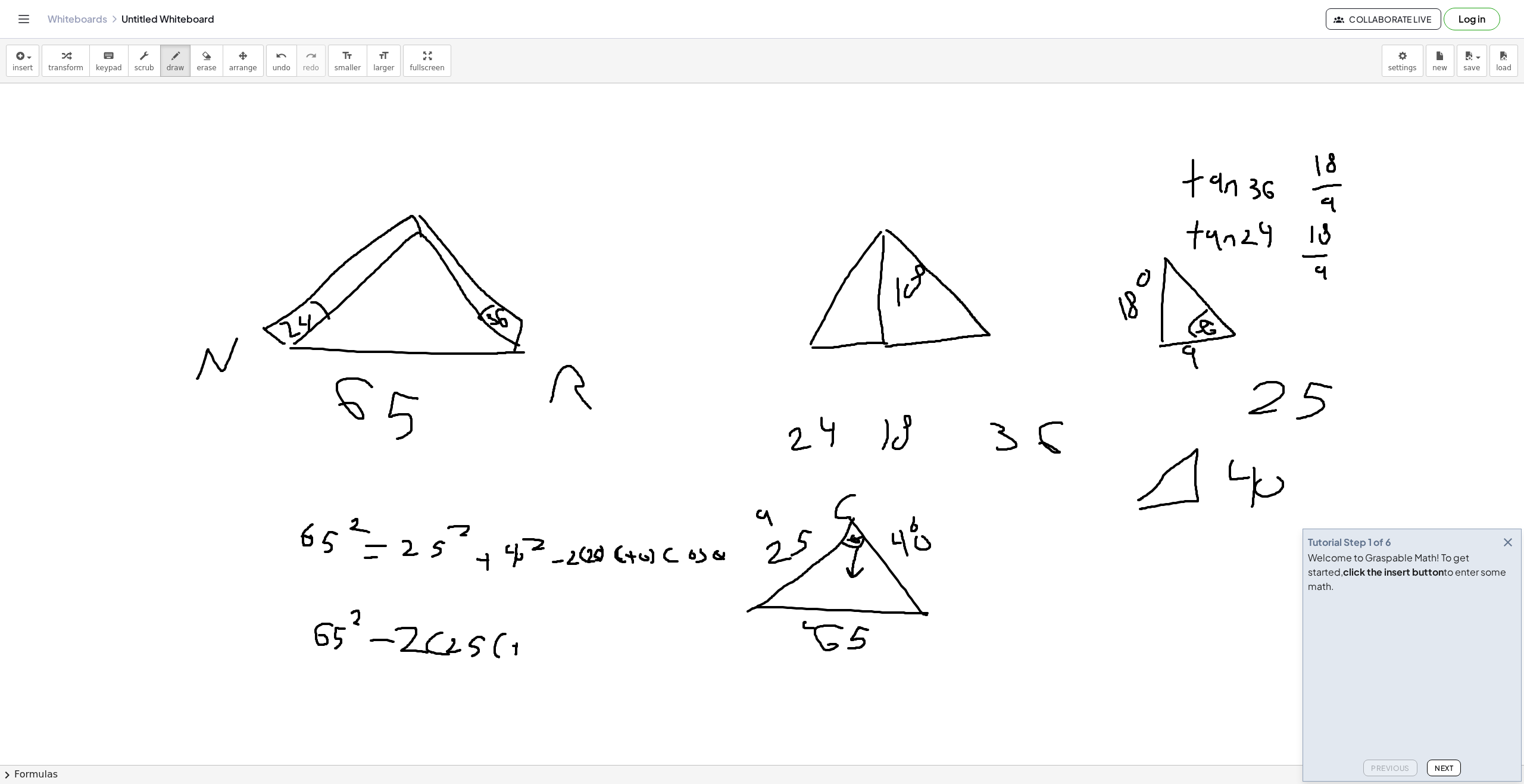
drag, startPoint x: 515, startPoint y: 646, endPoint x: 514, endPoint y: 638, distance: 8.1
drag, startPoint x: 530, startPoint y: 636, endPoint x: 509, endPoint y: 646, distance: 23.3
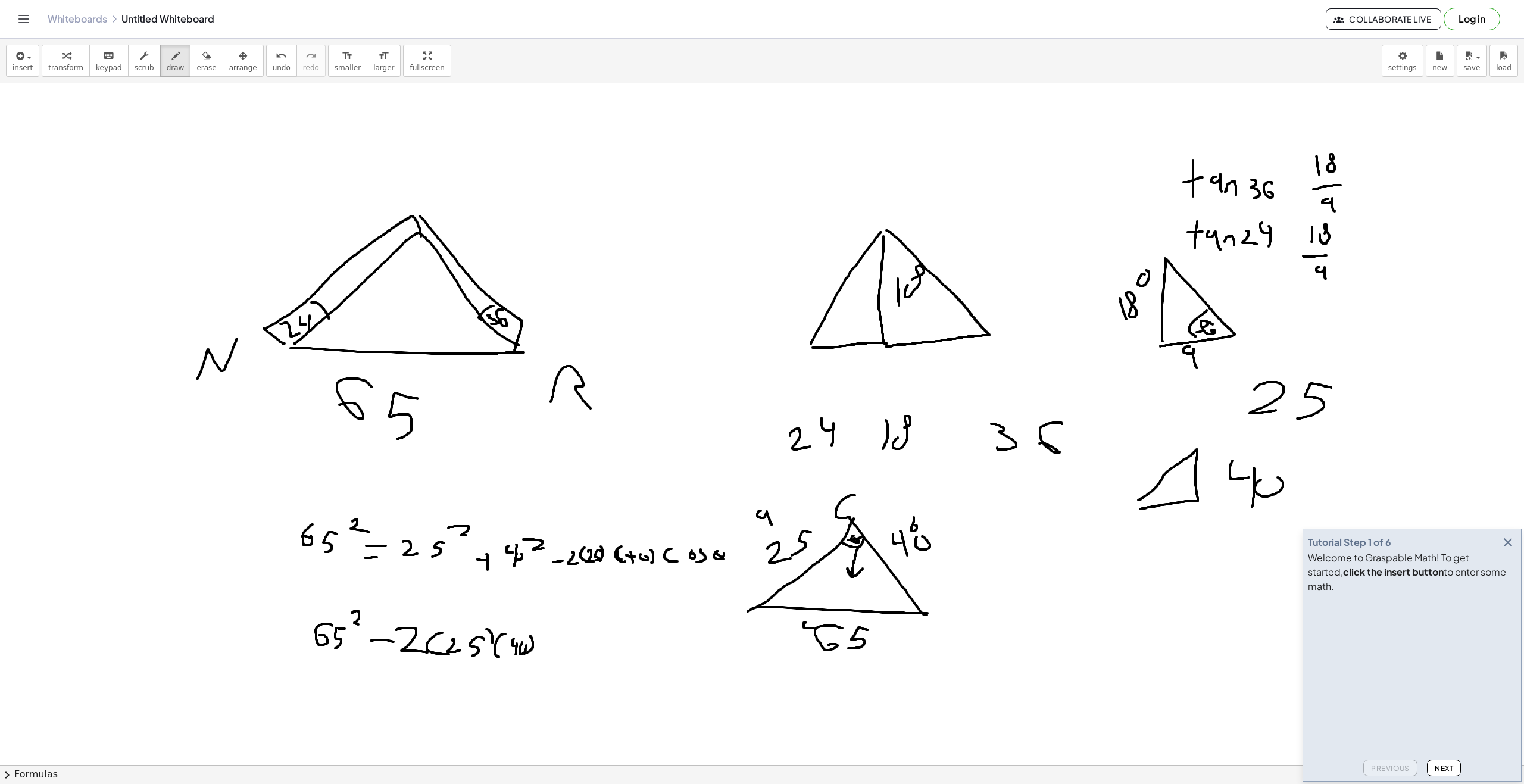
drag, startPoint x: 486, startPoint y: 629, endPoint x: 486, endPoint y: 650, distance: 21.0
drag, startPoint x: 302, startPoint y: 666, endPoint x: 486, endPoint y: 683, distance: 184.8
drag, startPoint x: 339, startPoint y: 688, endPoint x: 365, endPoint y: 695, distance: 26.9
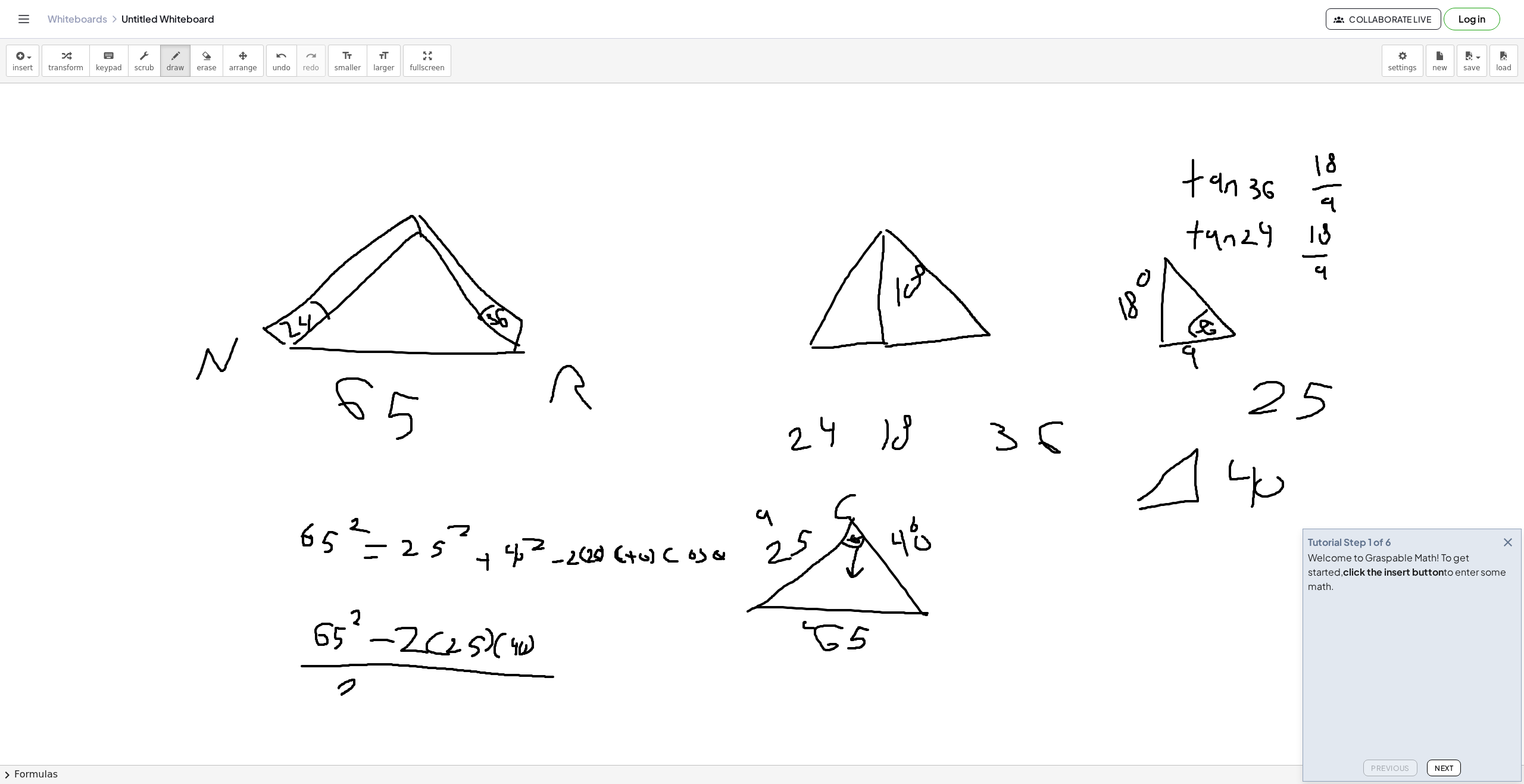
drag, startPoint x: 386, startPoint y: 680, endPoint x: 373, endPoint y: 699, distance: 23.0
drag, startPoint x: 416, startPoint y: 687, endPoint x: 417, endPoint y: 696, distance: 9.1
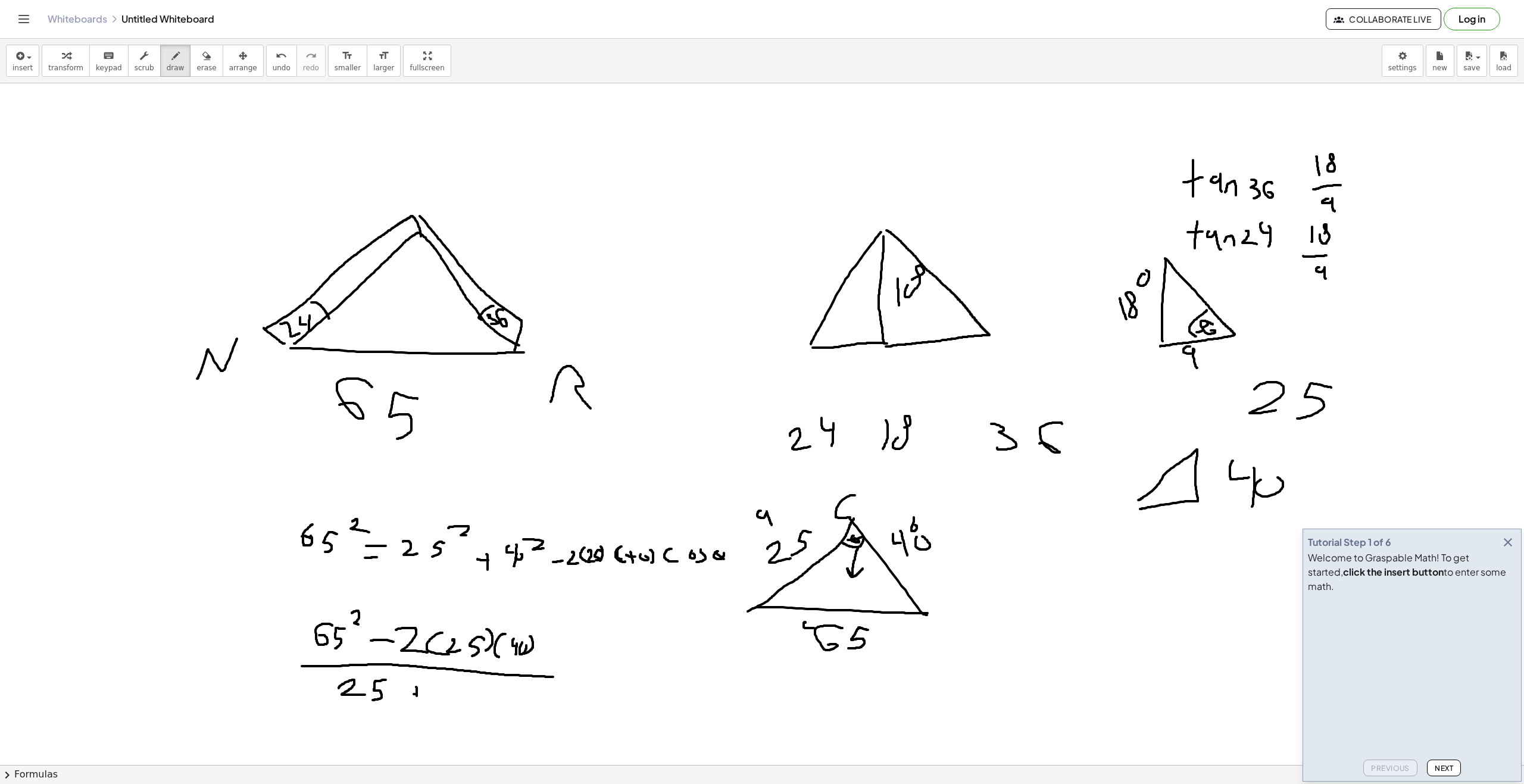
drag, startPoint x: 413, startPoint y: 694, endPoint x: 424, endPoint y: 692, distance: 11.2
drag, startPoint x: 441, startPoint y: 699, endPoint x: 447, endPoint y: 685, distance: 15.2
drag, startPoint x: 440, startPoint y: 692, endPoint x: 440, endPoint y: 682, distance: 10.0
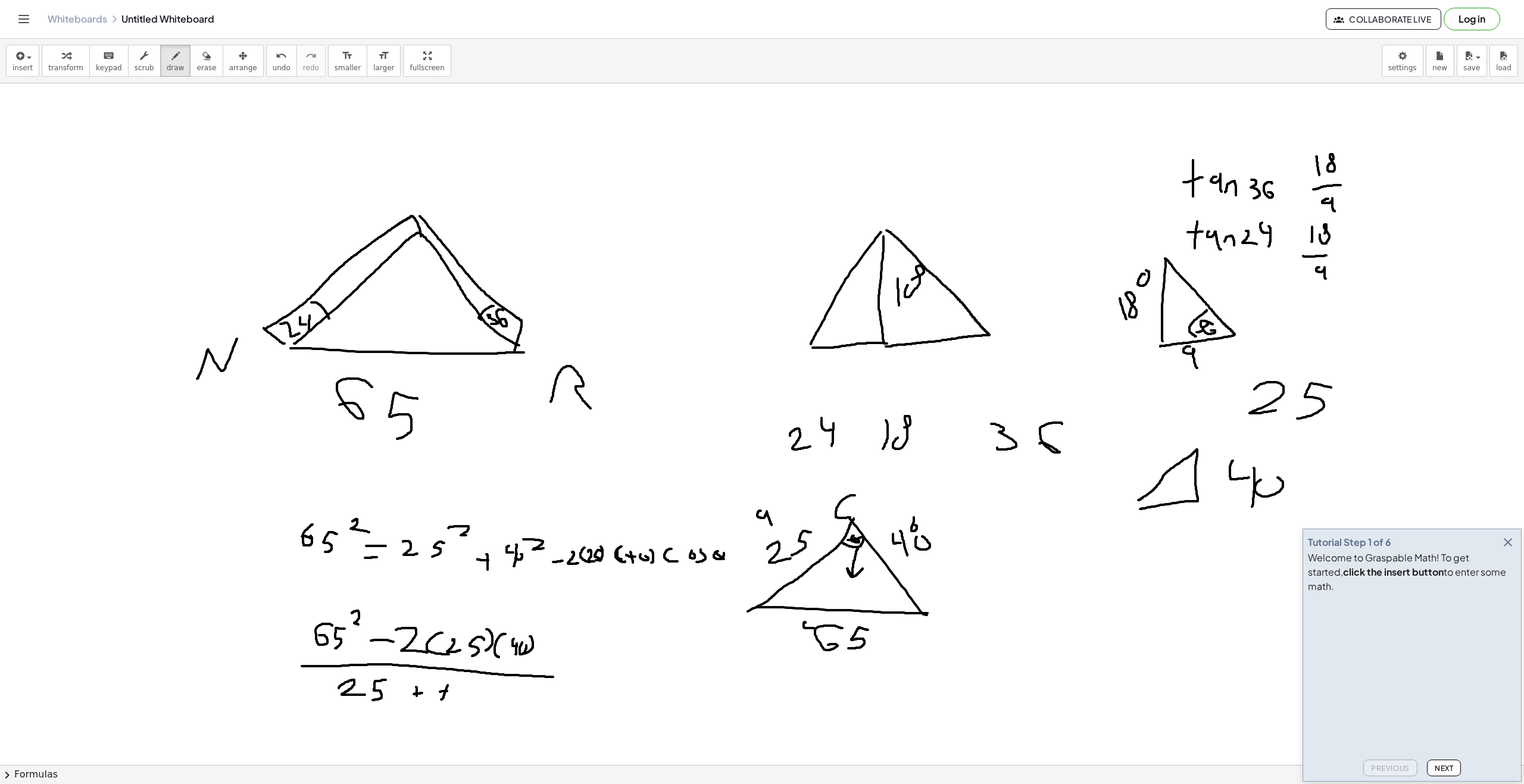
drag, startPoint x: 462, startPoint y: 685, endPoint x: 462, endPoint y: 691, distance: 6.0
drag, startPoint x: 402, startPoint y: 672, endPoint x: 510, endPoint y: 692, distance: 109.8
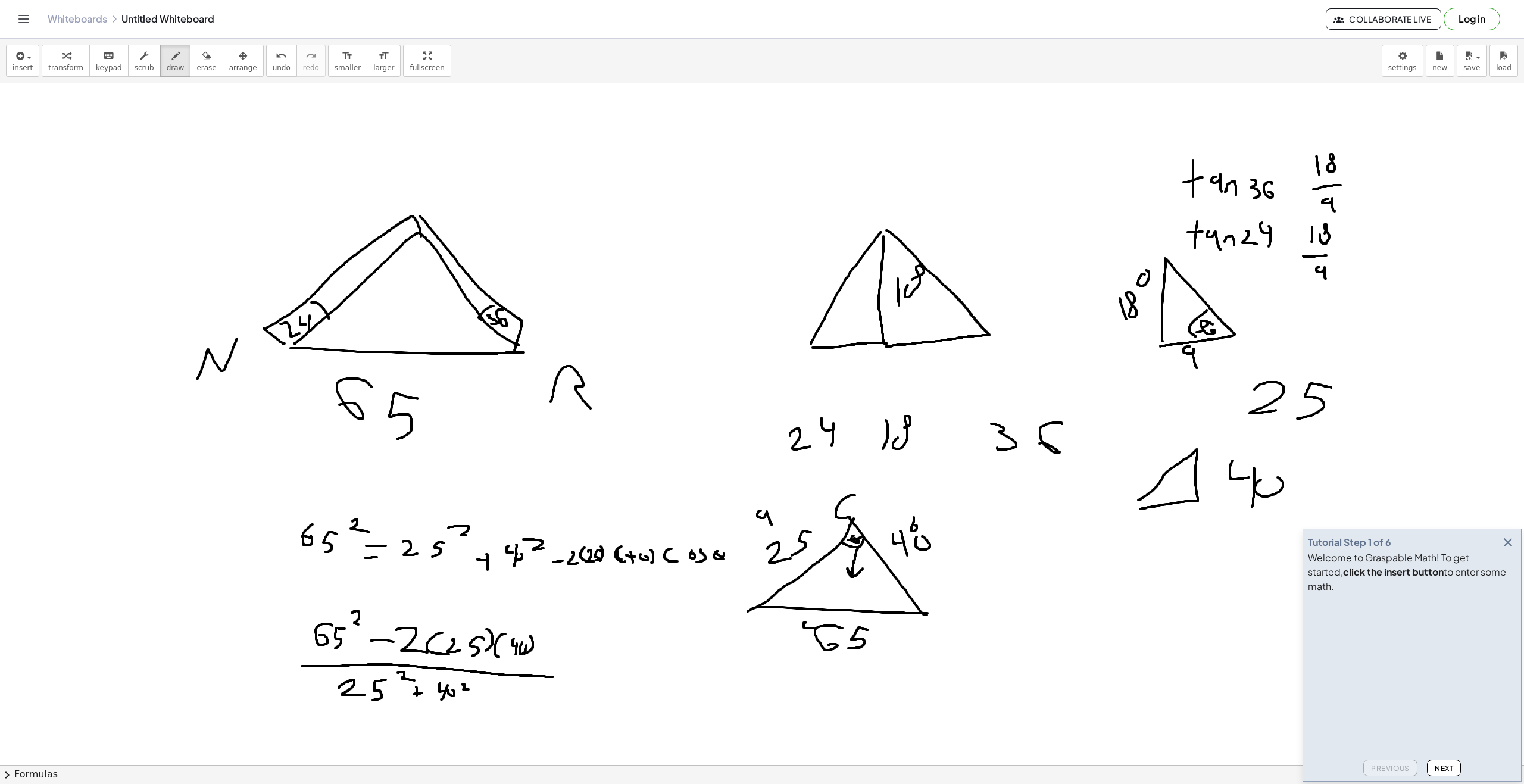
drag, startPoint x: 597, startPoint y: 692, endPoint x: 611, endPoint y: 695, distance: 14.3
drag, startPoint x: 595, startPoint y: 676, endPoint x: 653, endPoint y: 679, distance: 58.1
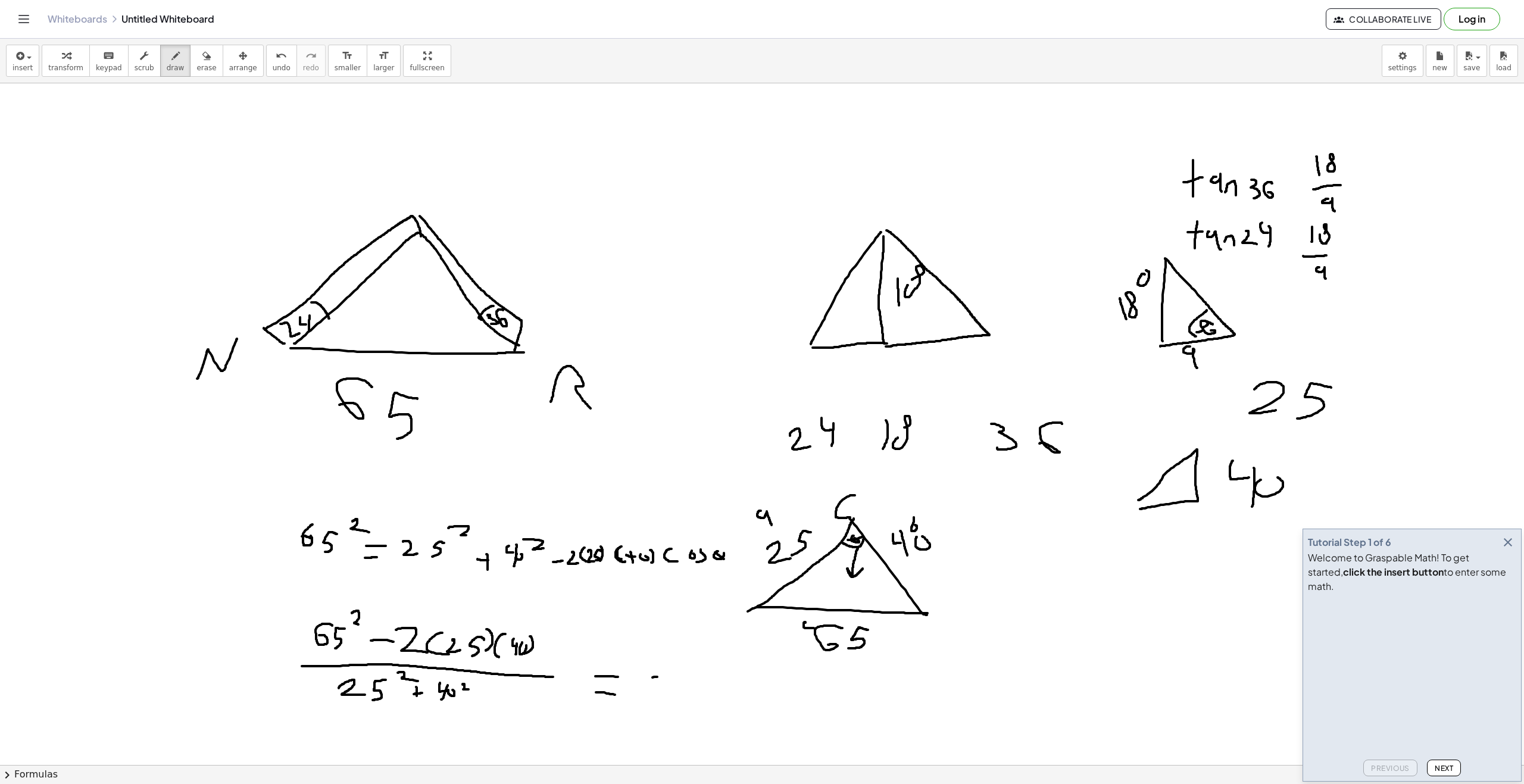
drag, startPoint x: 653, startPoint y: 677, endPoint x: 686, endPoint y: 692, distance: 36.2
drag, startPoint x: 684, startPoint y: 693, endPoint x: 700, endPoint y: 687, distance: 17.1
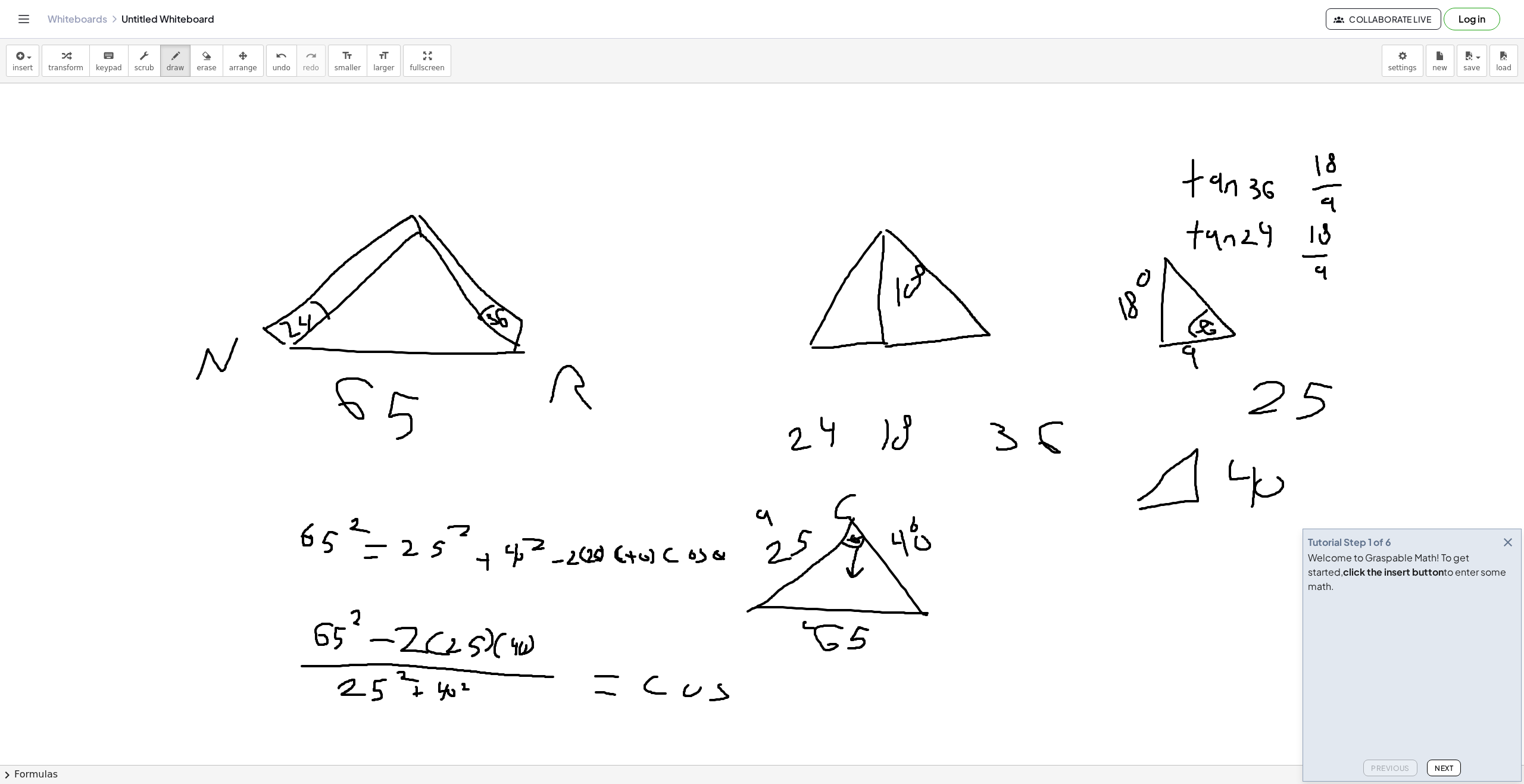
drag, startPoint x: 749, startPoint y: 695, endPoint x: 767, endPoint y: 689, distance: 19.0
drag, startPoint x: 734, startPoint y: 692, endPoint x: 790, endPoint y: 711, distance: 59.1
drag, startPoint x: 570, startPoint y: 147, endPoint x: 590, endPoint y: 146, distance: 20.0
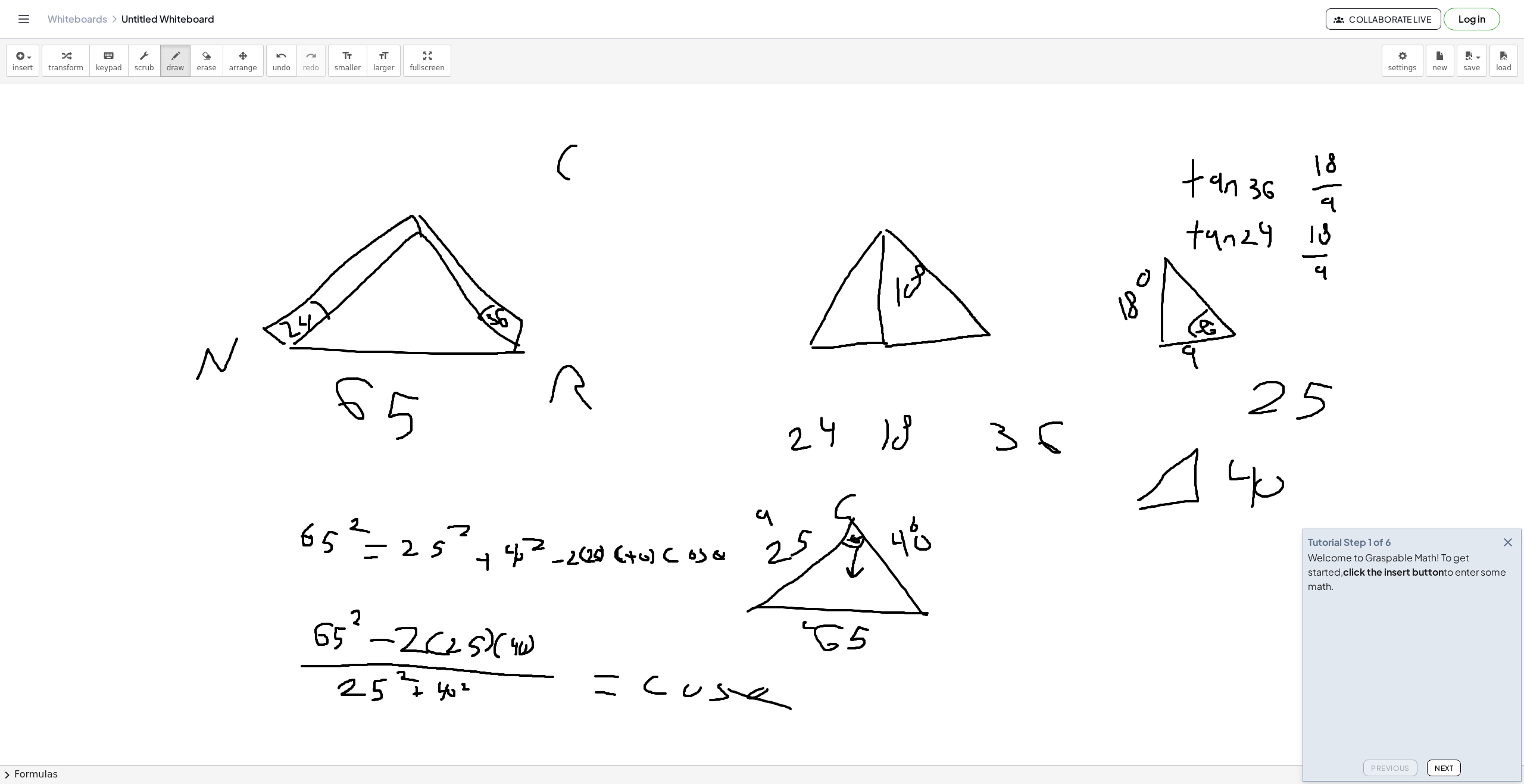
drag, startPoint x: 594, startPoint y: 124, endPoint x: 621, endPoint y: 183, distance: 64.9
drag, startPoint x: 611, startPoint y: 158, endPoint x: 626, endPoint y: 160, distance: 15.1
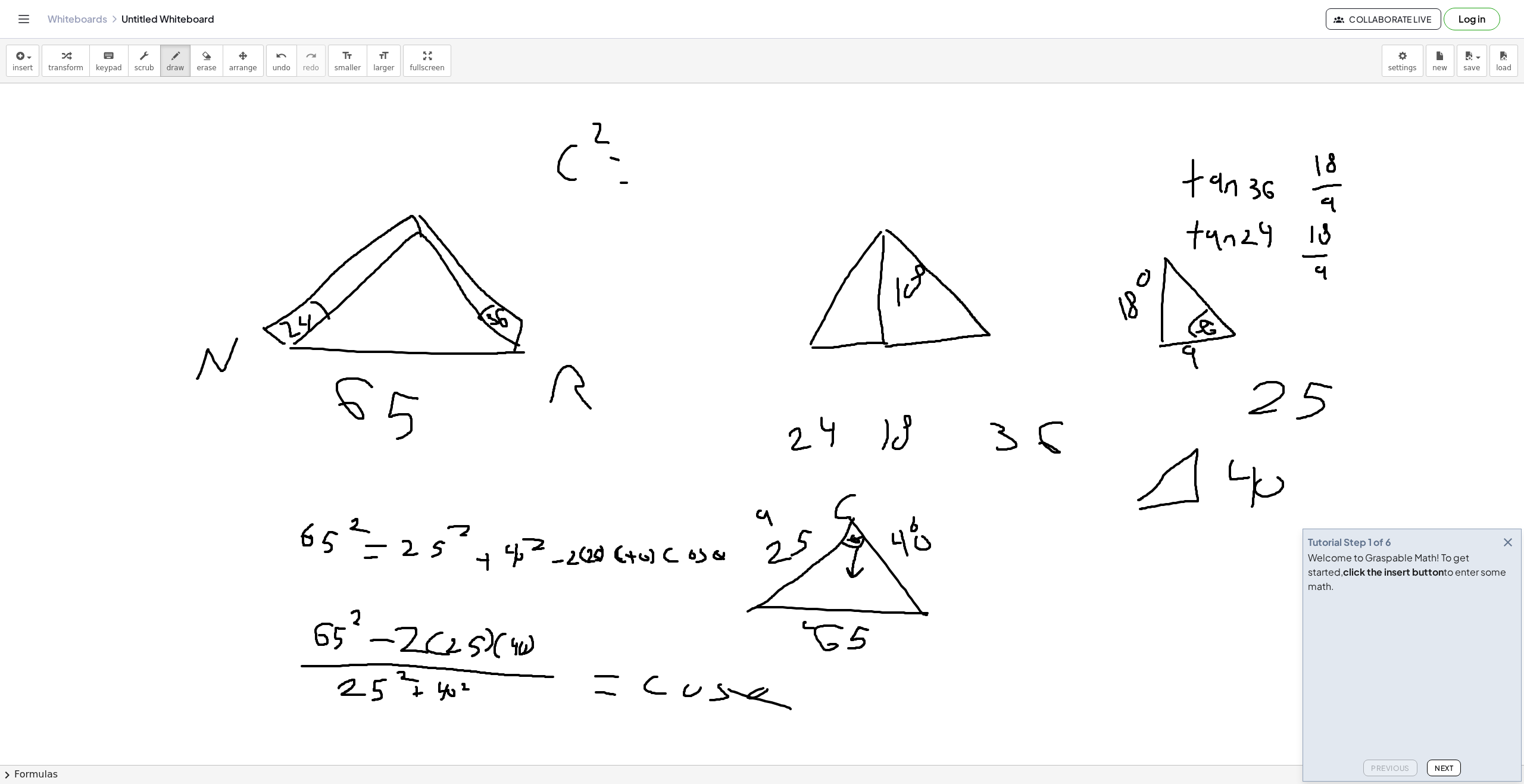
drag, startPoint x: 660, startPoint y: 170, endPoint x: 685, endPoint y: 190, distance: 32.0
drag, startPoint x: 690, startPoint y: 133, endPoint x: 700, endPoint y: 152, distance: 21.5
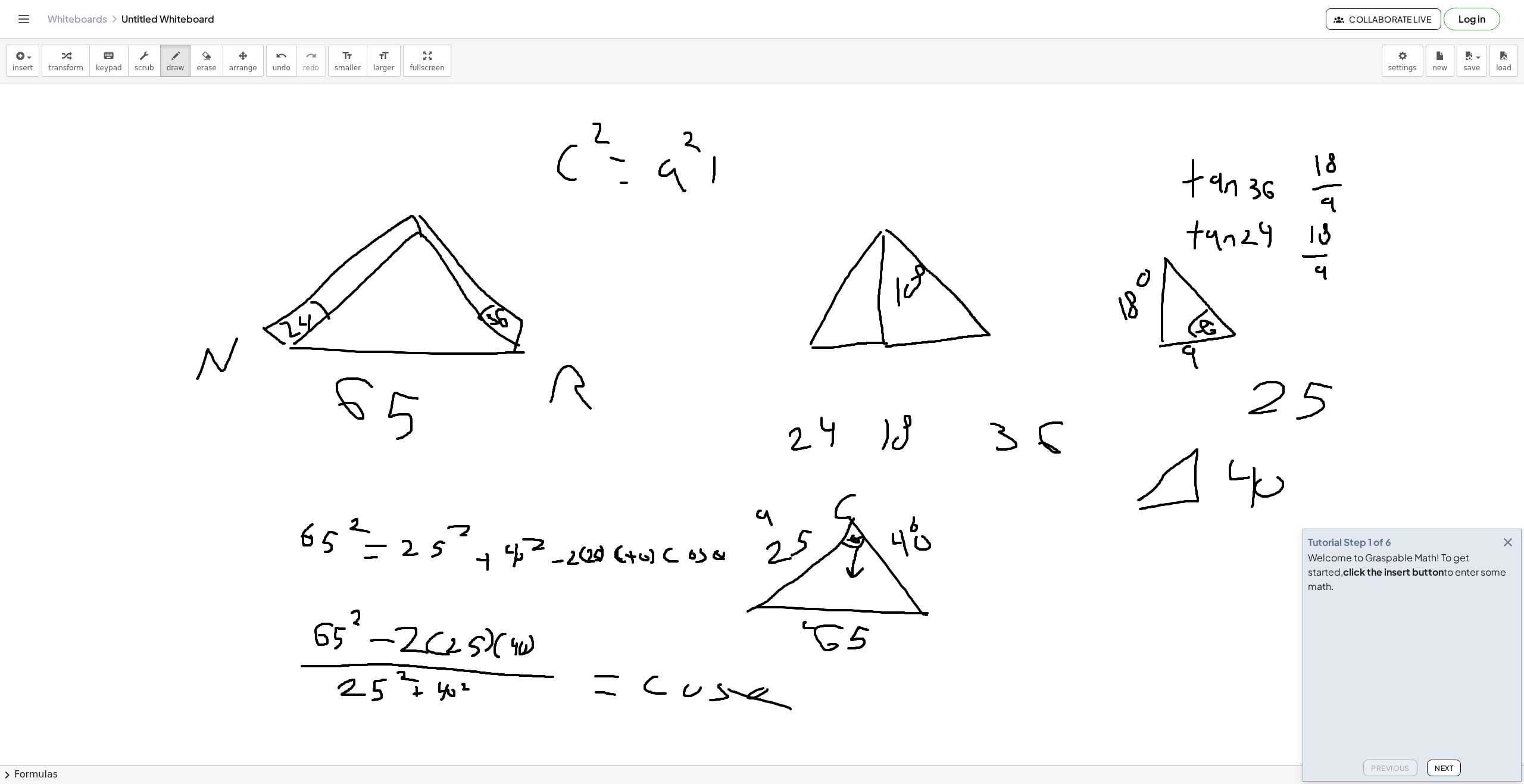
drag, startPoint x: 714, startPoint y: 166, endPoint x: 728, endPoint y: 178, distance: 18.4
drag, startPoint x: 728, startPoint y: 178, endPoint x: 733, endPoint y: 153, distance: 25.5
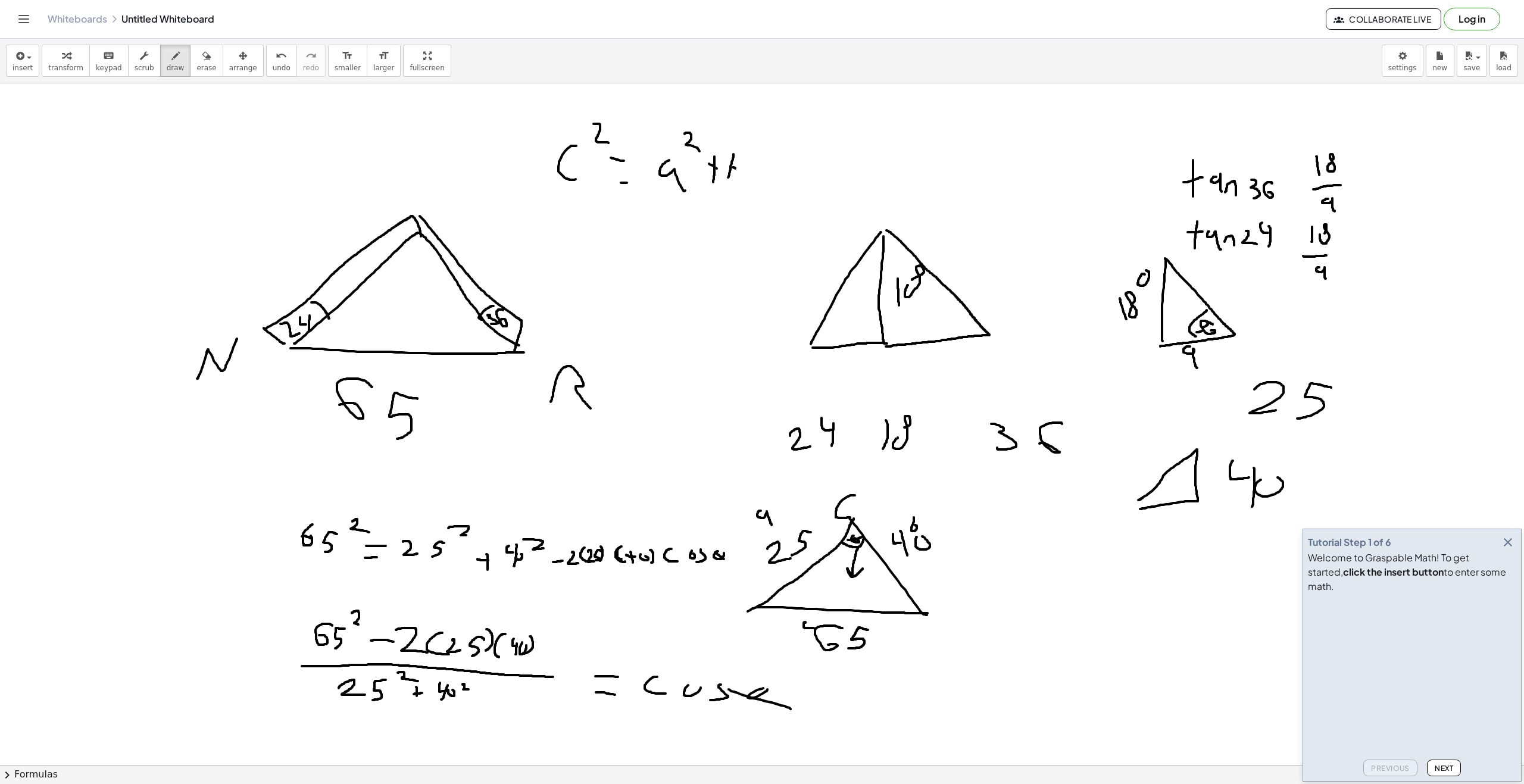
drag, startPoint x: 734, startPoint y: 168, endPoint x: 738, endPoint y: 160, distance: 8.9
drag, startPoint x: 761, startPoint y: 148, endPoint x: 778, endPoint y: 174, distance: 31.1
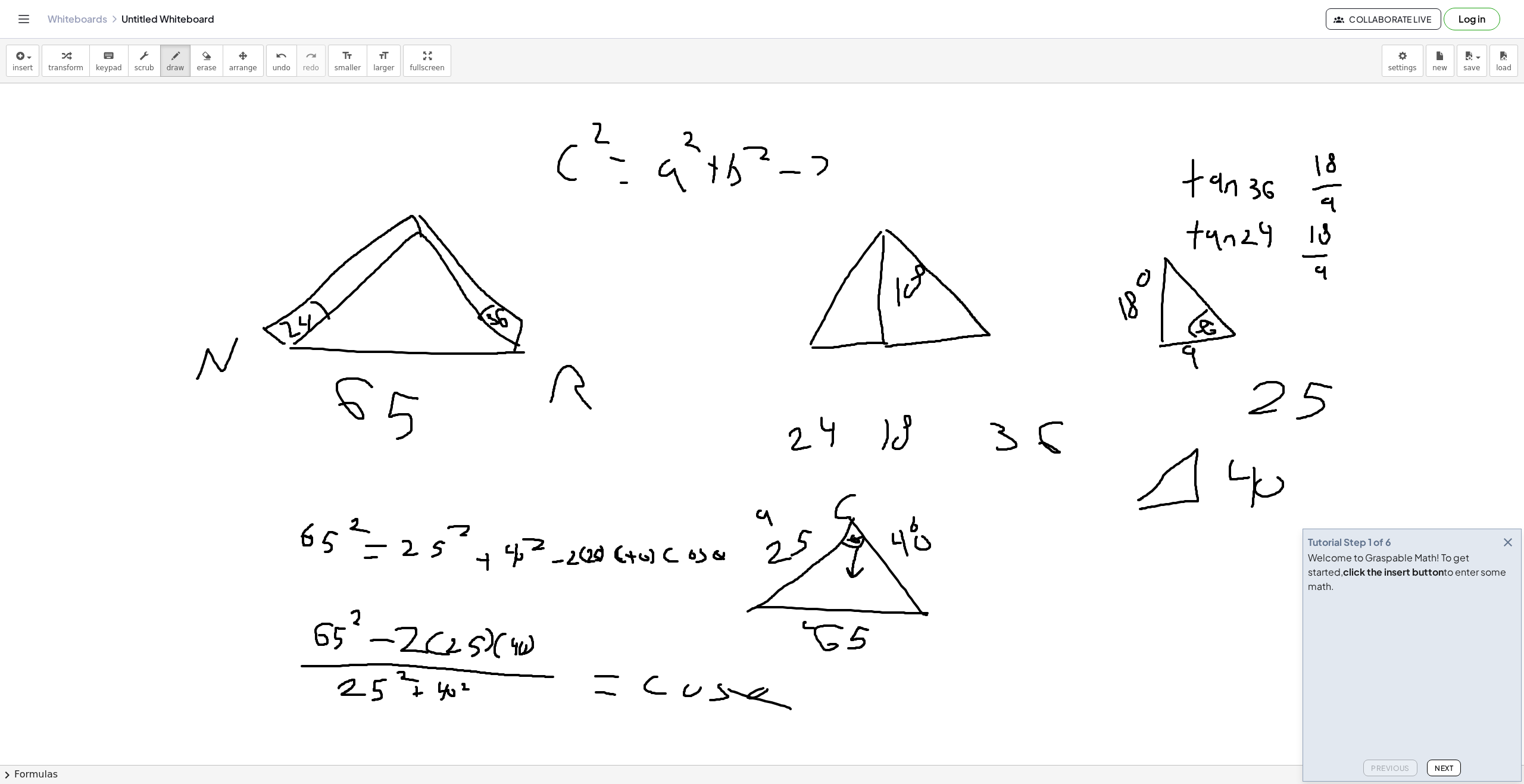
drag, startPoint x: 825, startPoint y: 168, endPoint x: 867, endPoint y: 168, distance: 42.0
drag, startPoint x: 866, startPoint y: 171, endPoint x: 917, endPoint y: 173, distance: 51.0
drag, startPoint x: 908, startPoint y: 175, endPoint x: 957, endPoint y: 179, distance: 49.2
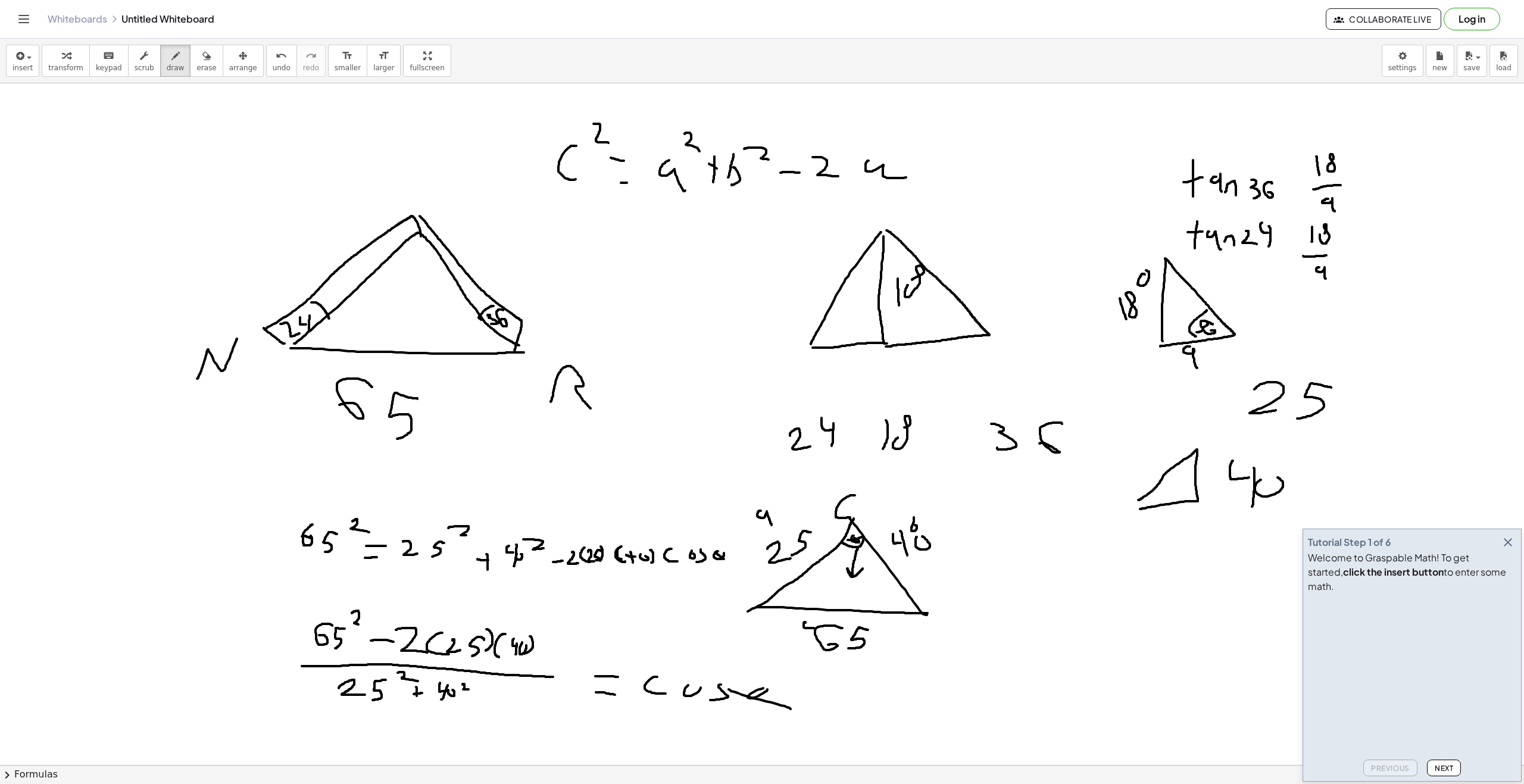
drag, startPoint x: 984, startPoint y: 163, endPoint x: 1013, endPoint y: 175, distance: 31.4
drag, startPoint x: 1013, startPoint y: 182, endPoint x: 1034, endPoint y: 168, distance: 25.2
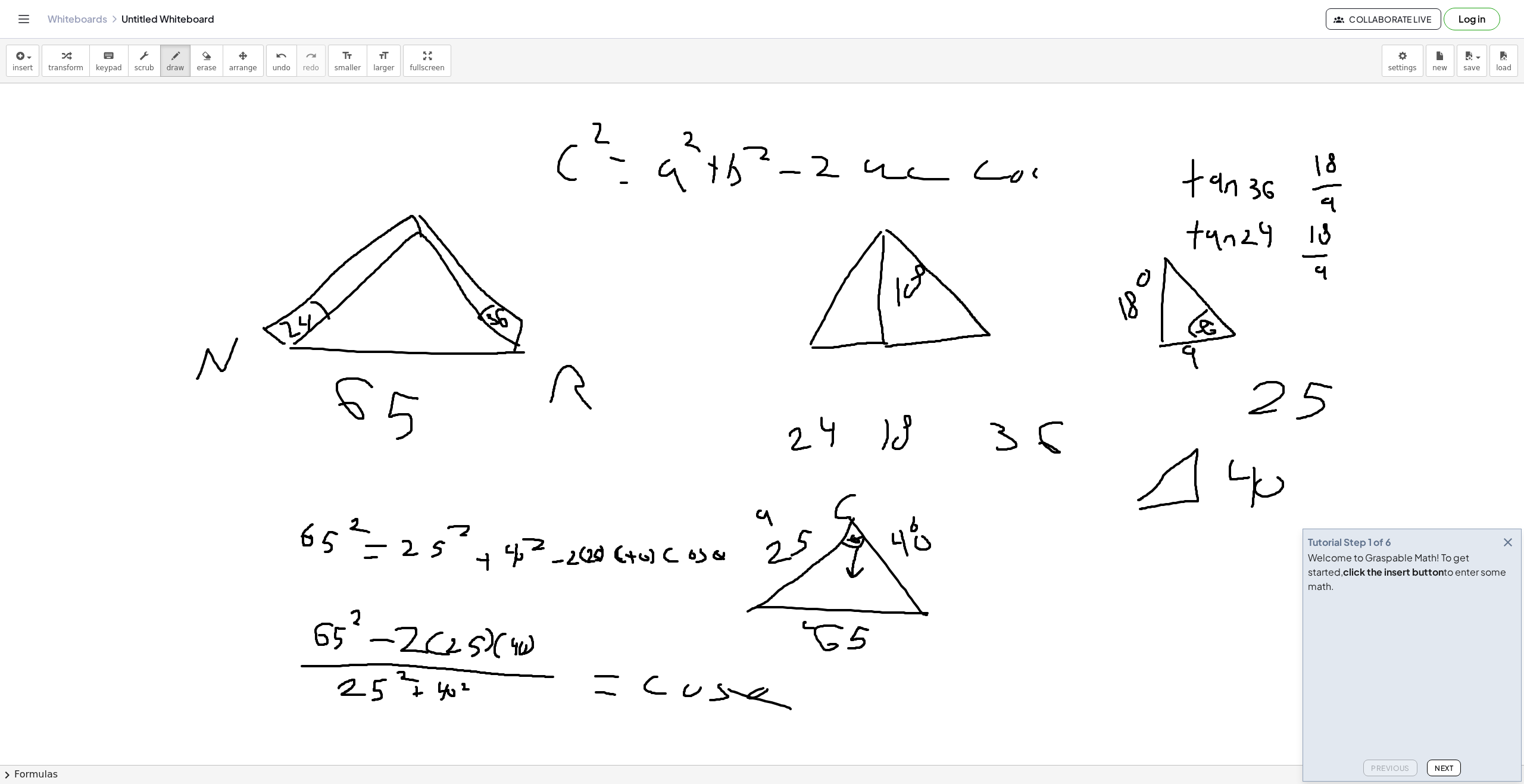
drag, startPoint x: 1036, startPoint y: 178, endPoint x: 1028, endPoint y: 182, distance: 8.9
drag, startPoint x: 1054, startPoint y: 173, endPoint x: 1071, endPoint y: 176, distance: 17.3
drag, startPoint x: 1052, startPoint y: 174, endPoint x: 1093, endPoint y: 190, distance: 44.0
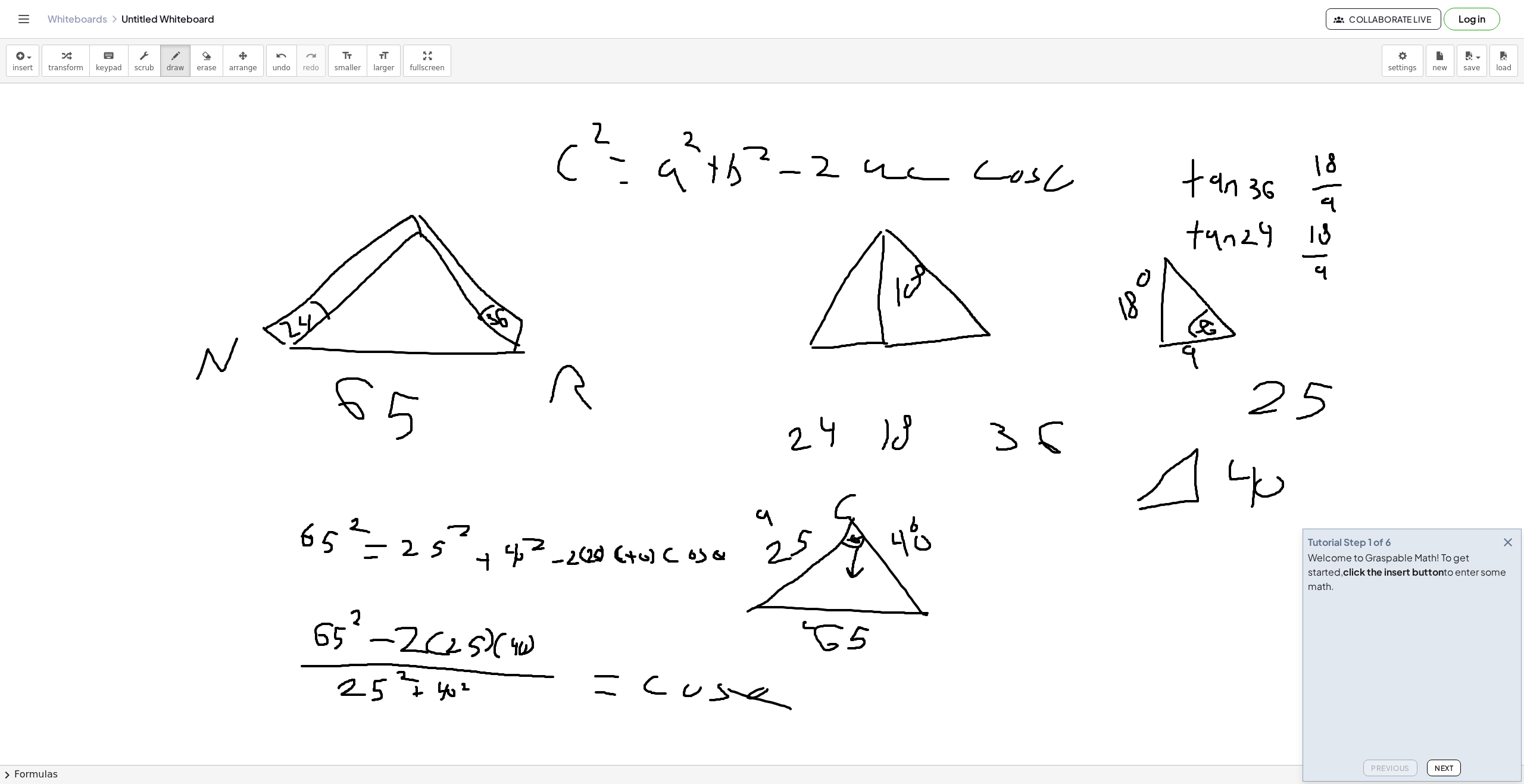
drag, startPoint x: 581, startPoint y: 259, endPoint x: 594, endPoint y: 261, distance: 13.2
drag, startPoint x: 611, startPoint y: 226, endPoint x: 618, endPoint y: 236, distance: 12.2
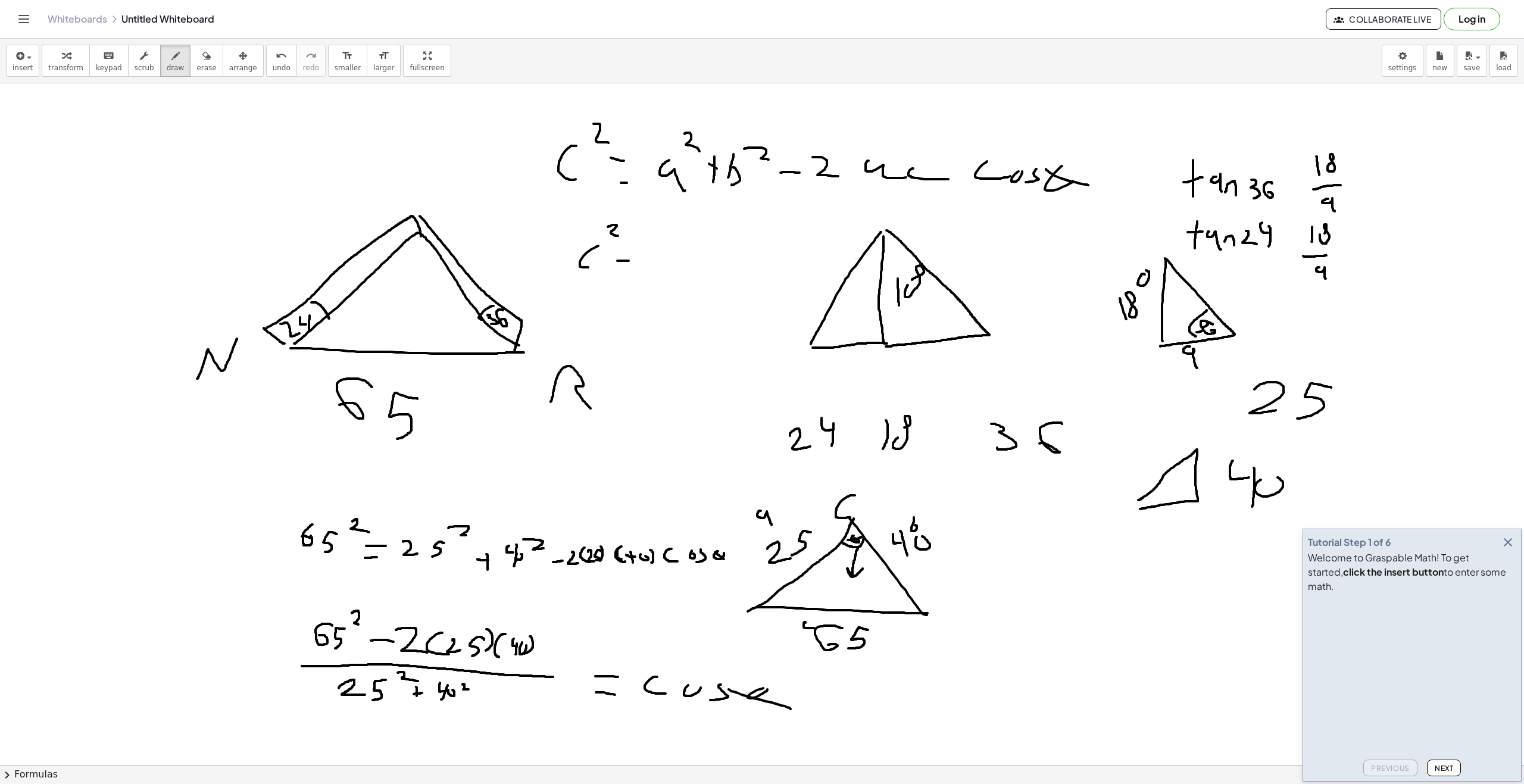
drag, startPoint x: 628, startPoint y: 261, endPoint x: 651, endPoint y: 252, distance: 24.7
drag, startPoint x: 644, startPoint y: 253, endPoint x: 655, endPoint y: 249, distance: 11.7
drag, startPoint x: 672, startPoint y: 231, endPoint x: 682, endPoint y: 244, distance: 16.4
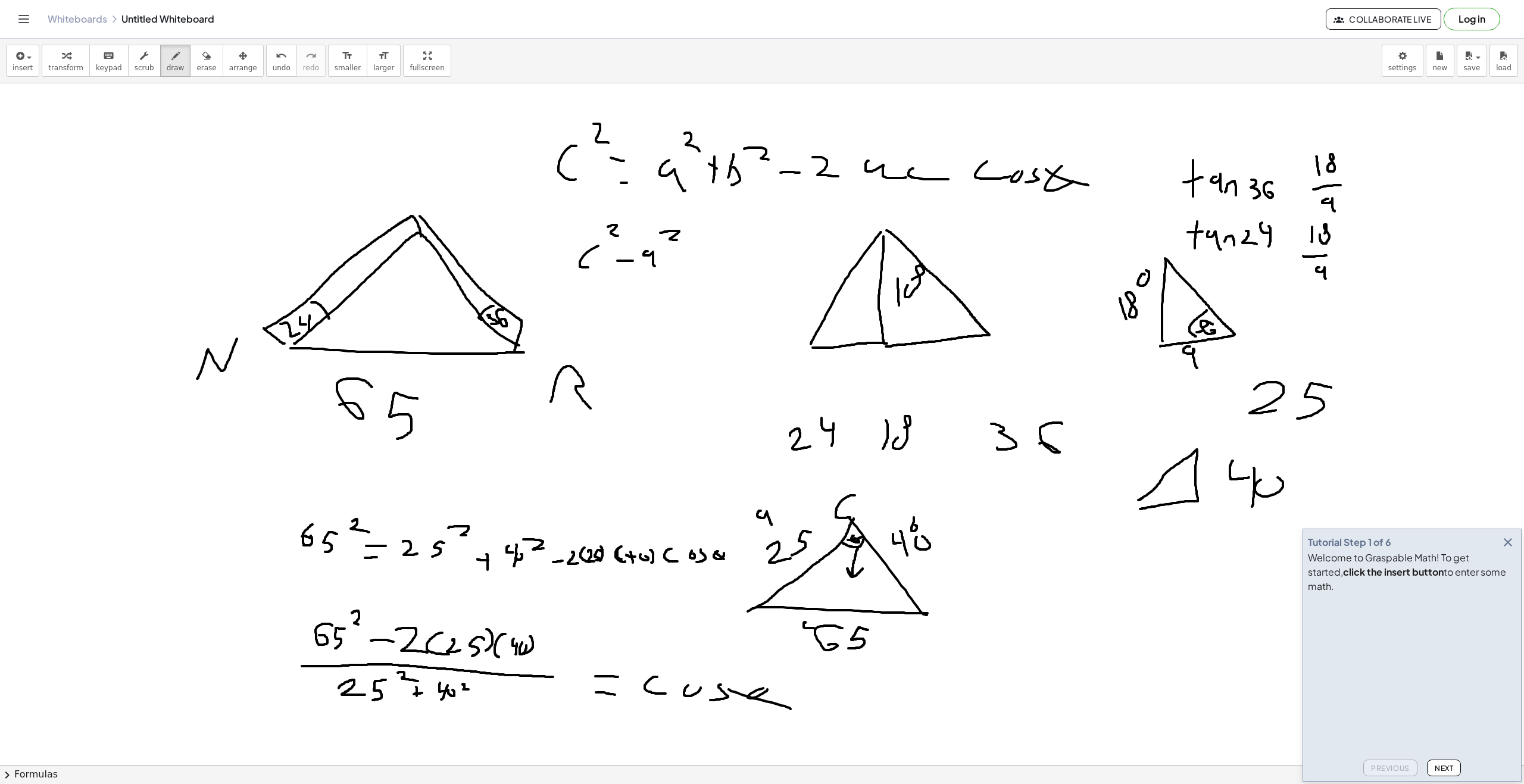
drag, startPoint x: 685, startPoint y: 252, endPoint x: 698, endPoint y: 254, distance: 13.2
drag, startPoint x: 722, startPoint y: 258, endPoint x: 724, endPoint y: 241, distance: 17.1
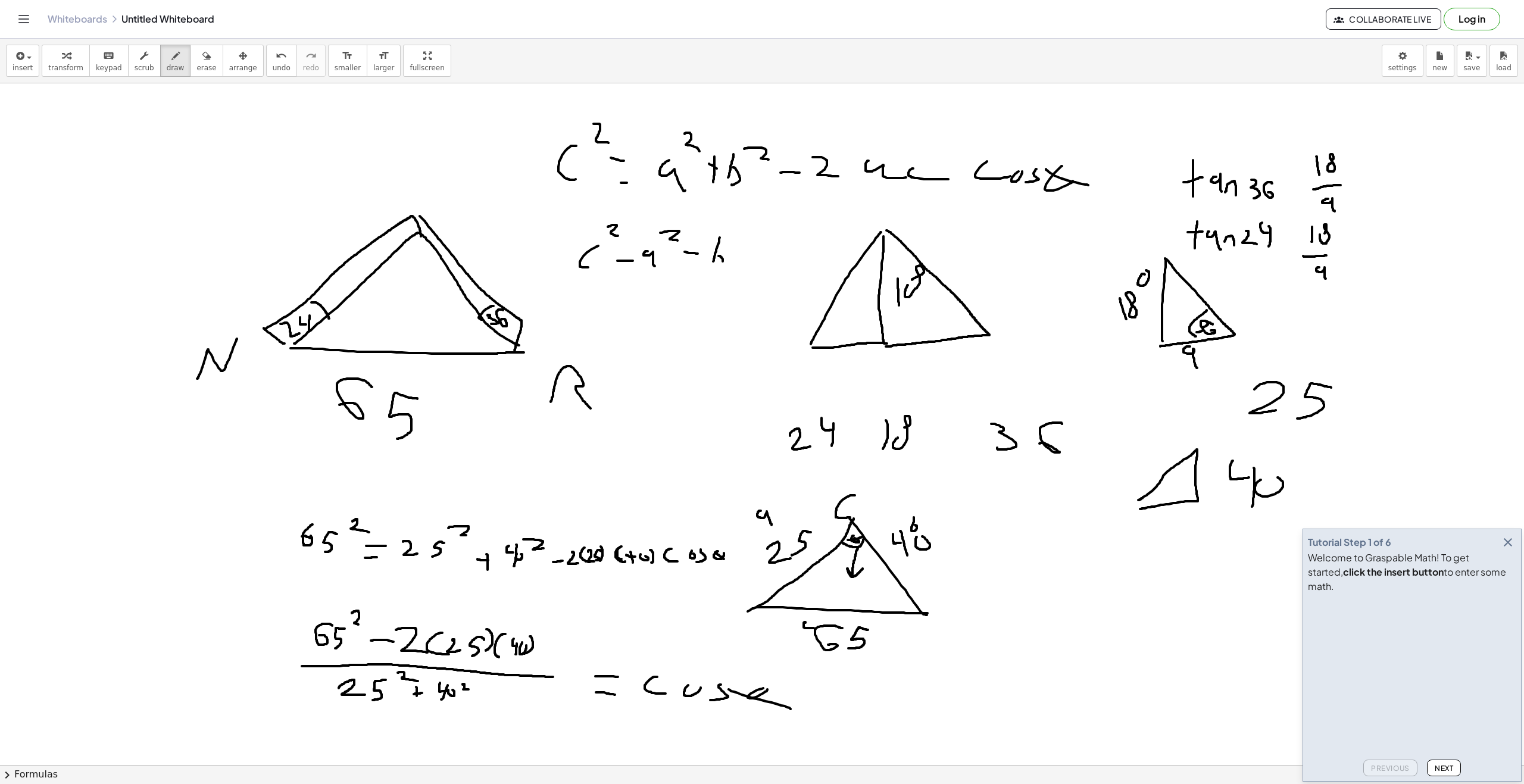
drag, startPoint x: 737, startPoint y: 231, endPoint x: 744, endPoint y: 248, distance: 18.4
drag, startPoint x: 895, startPoint y: 136, endPoint x: 884, endPoint y: 143, distance: 13.0
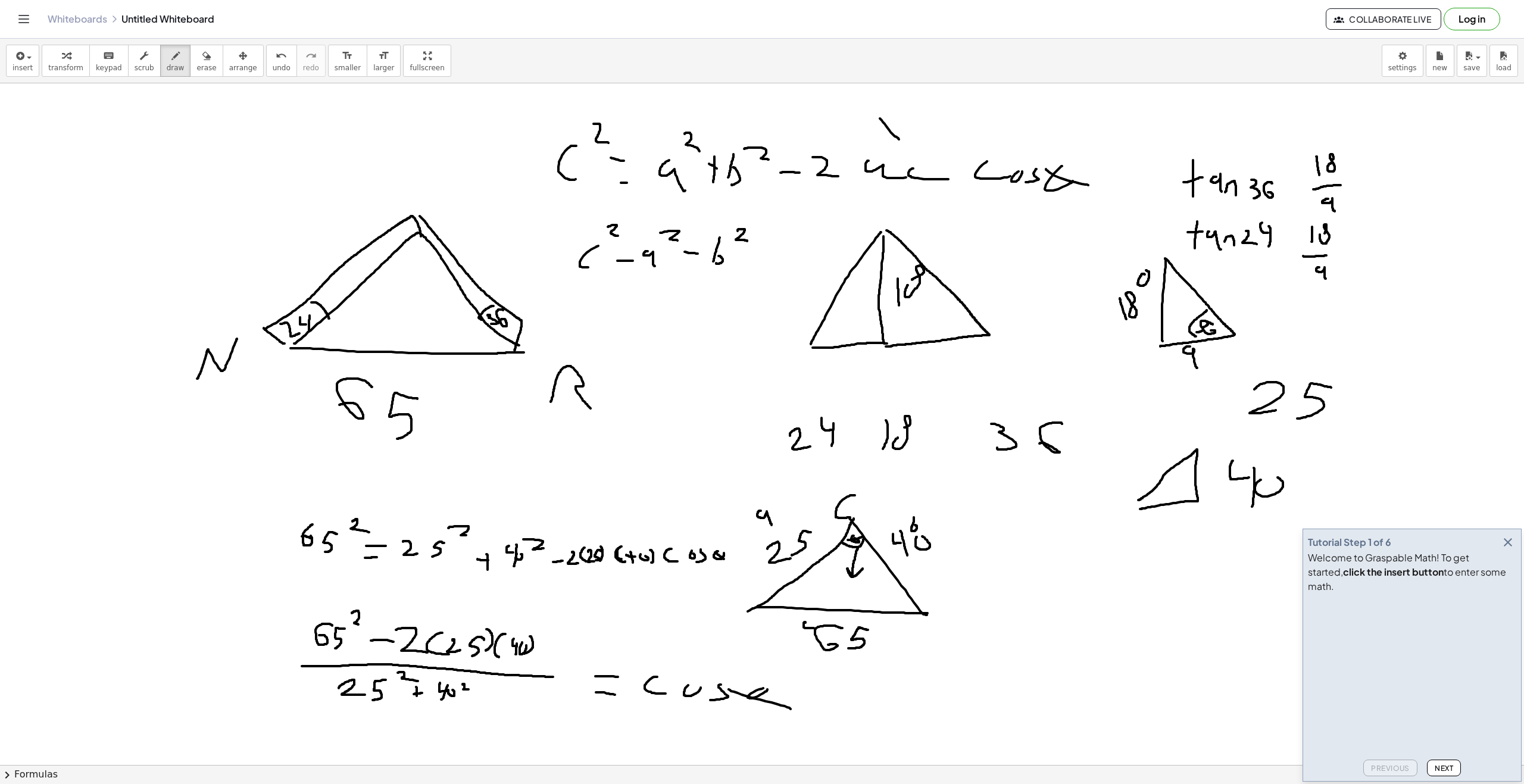
drag, startPoint x: 910, startPoint y: 136, endPoint x: 908, endPoint y: 145, distance: 9.2
drag, startPoint x: 518, startPoint y: 126, endPoint x: 548, endPoint y: 149, distance: 37.8
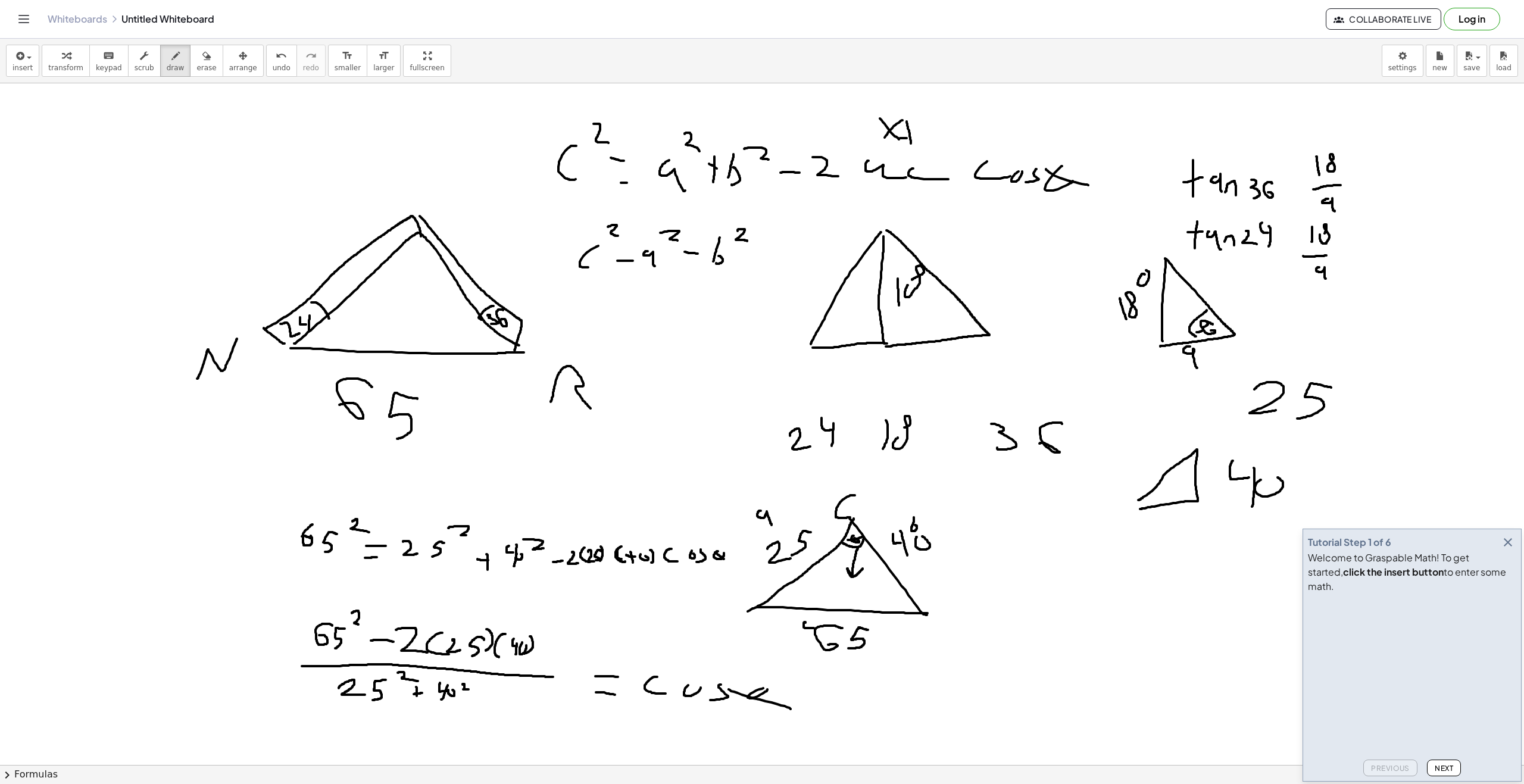
drag, startPoint x: 513, startPoint y: 145, endPoint x: 543, endPoint y: 122, distance: 37.8
drag, startPoint x: 557, startPoint y: 128, endPoint x: 565, endPoint y: 121, distance: 10.6
